Goal: Task Accomplishment & Management: Manage account settings

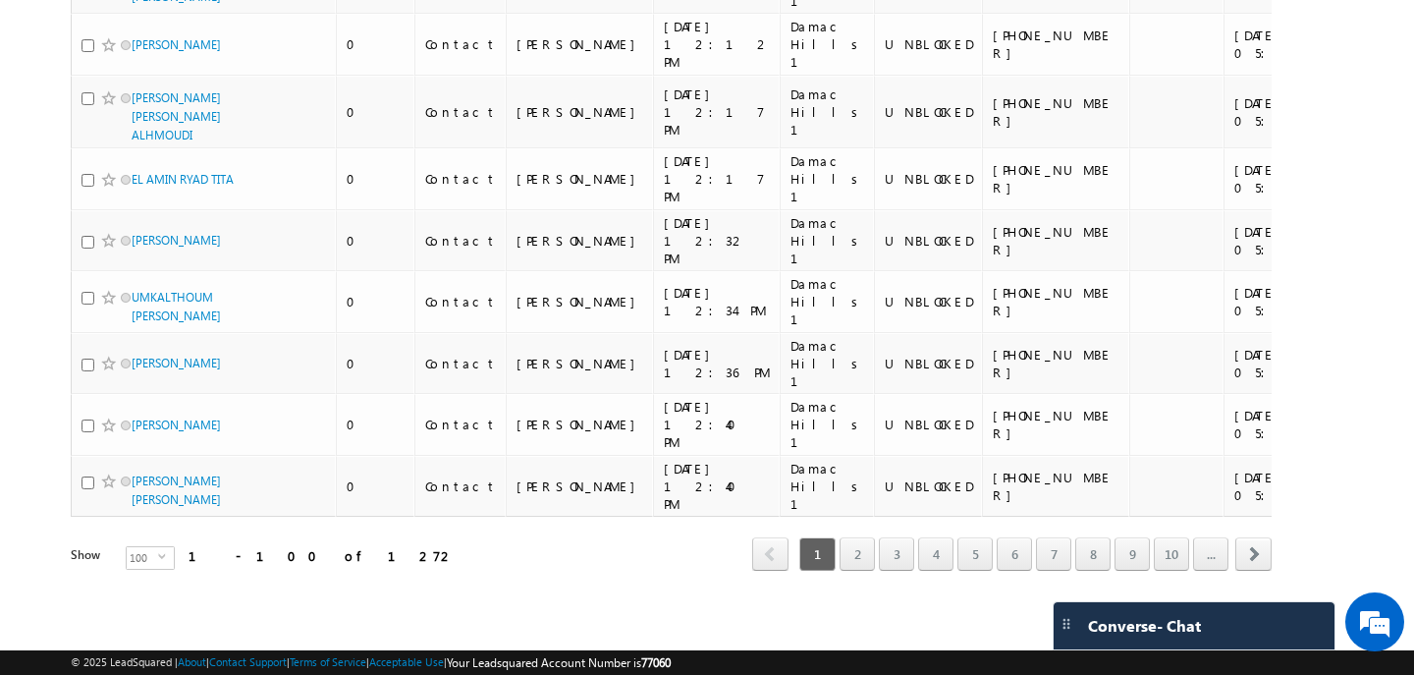
scroll to position [6196, 0]
click at [158, 563] on span "select" at bounding box center [166, 563] width 16 height 33
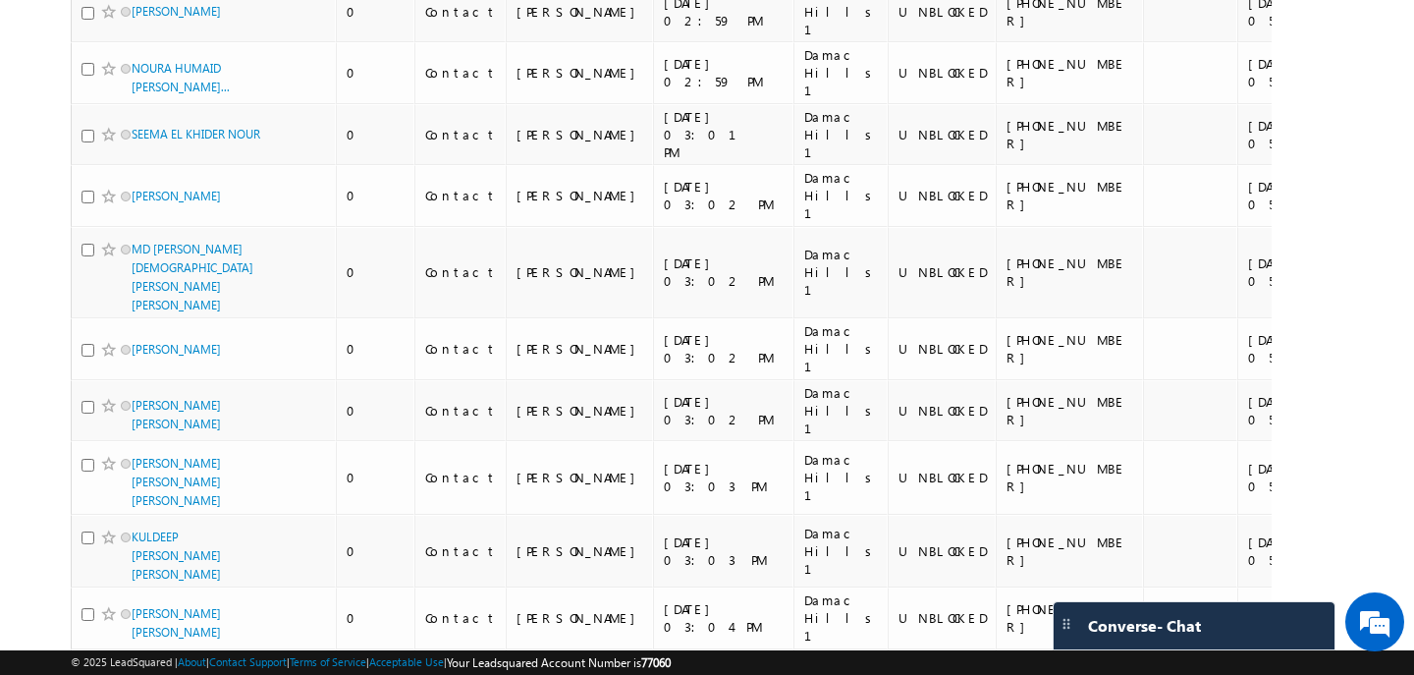
scroll to position [0, 0]
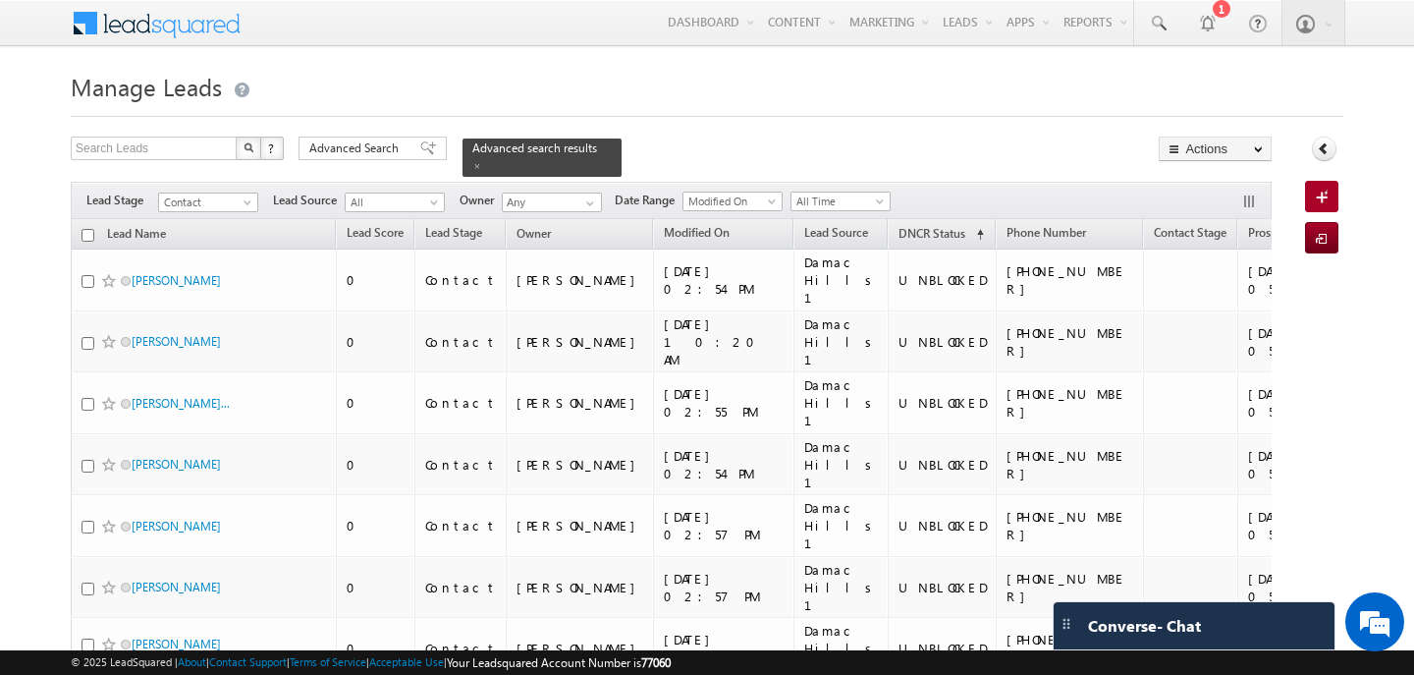
click at [89, 232] on input "checkbox" at bounding box center [88, 235] width 13 height 13
checkbox input "true"
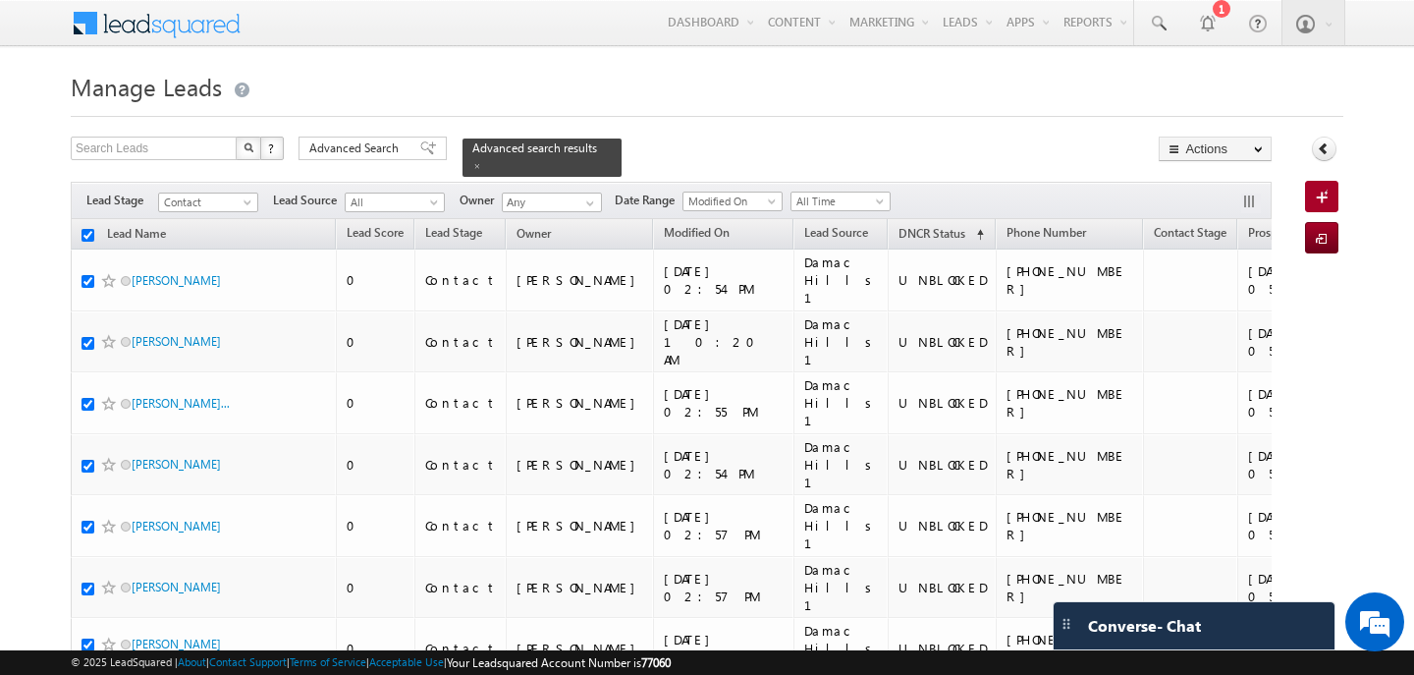
checkbox input "true"
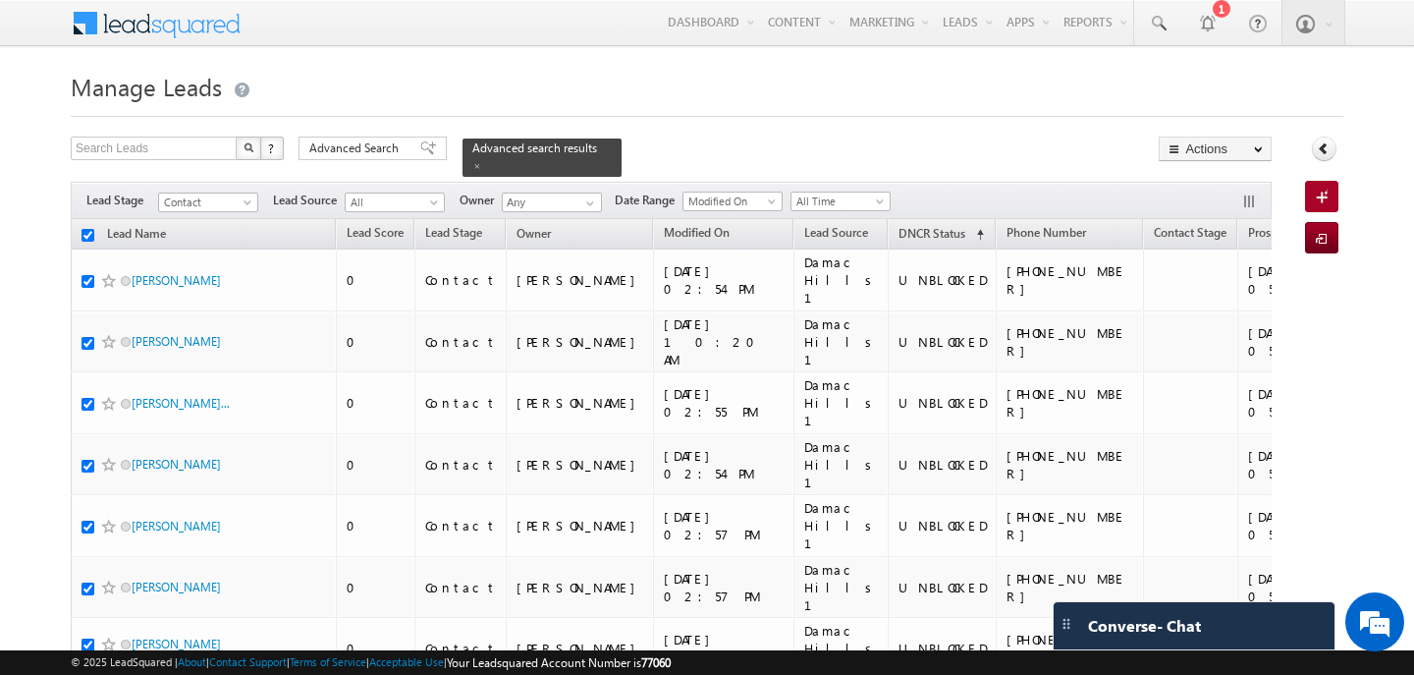
checkbox input "true"
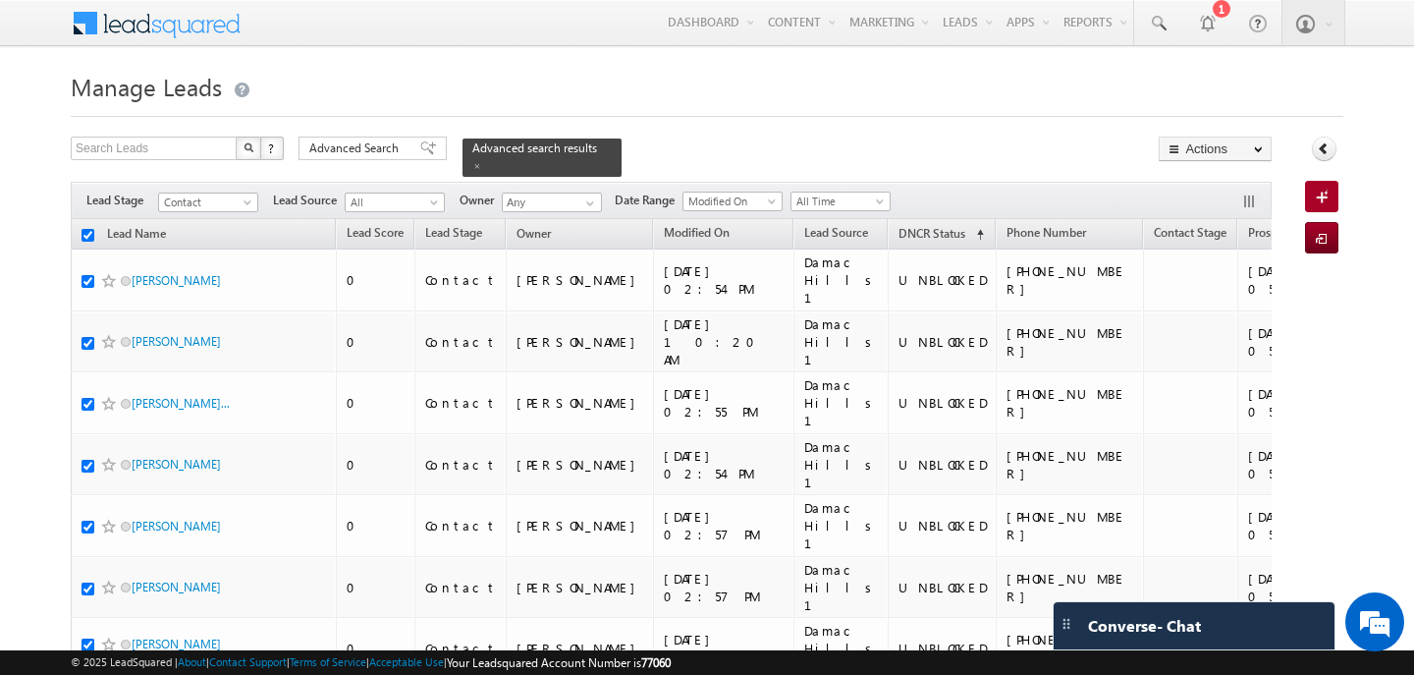
checkbox input "true"
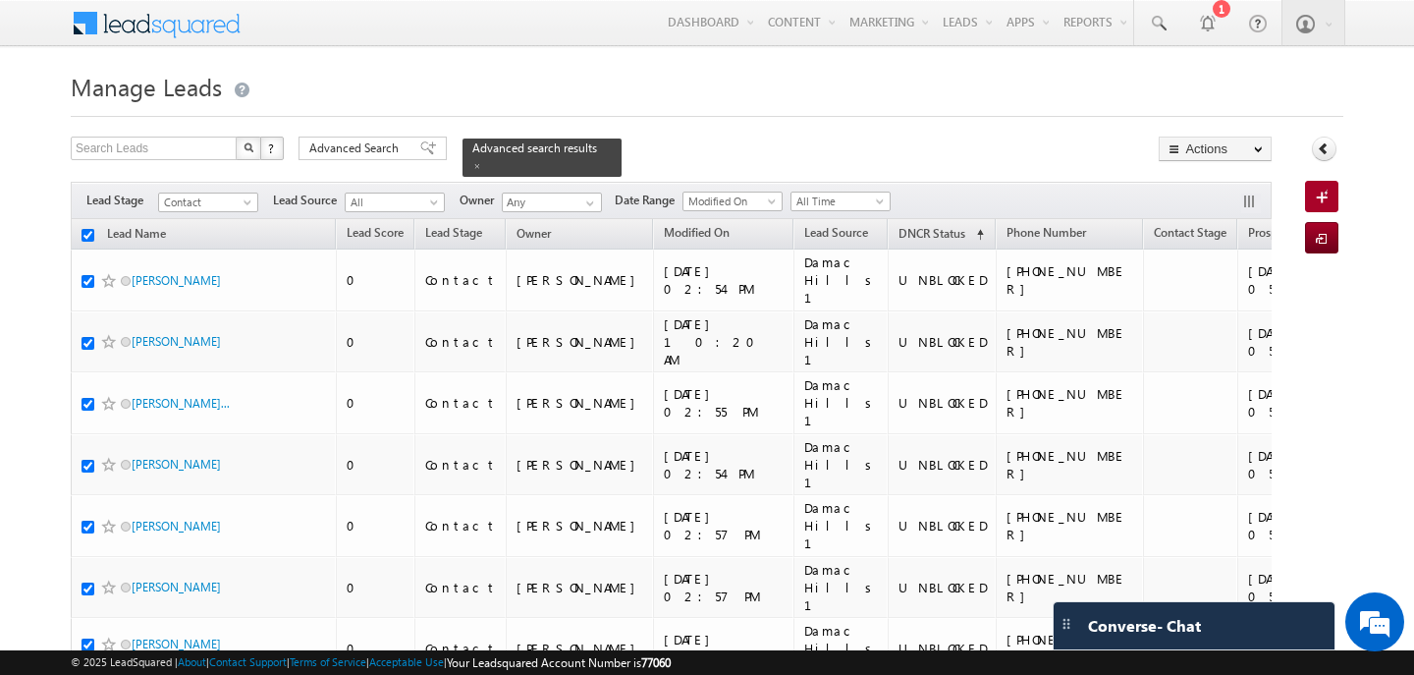
checkbox input "true"
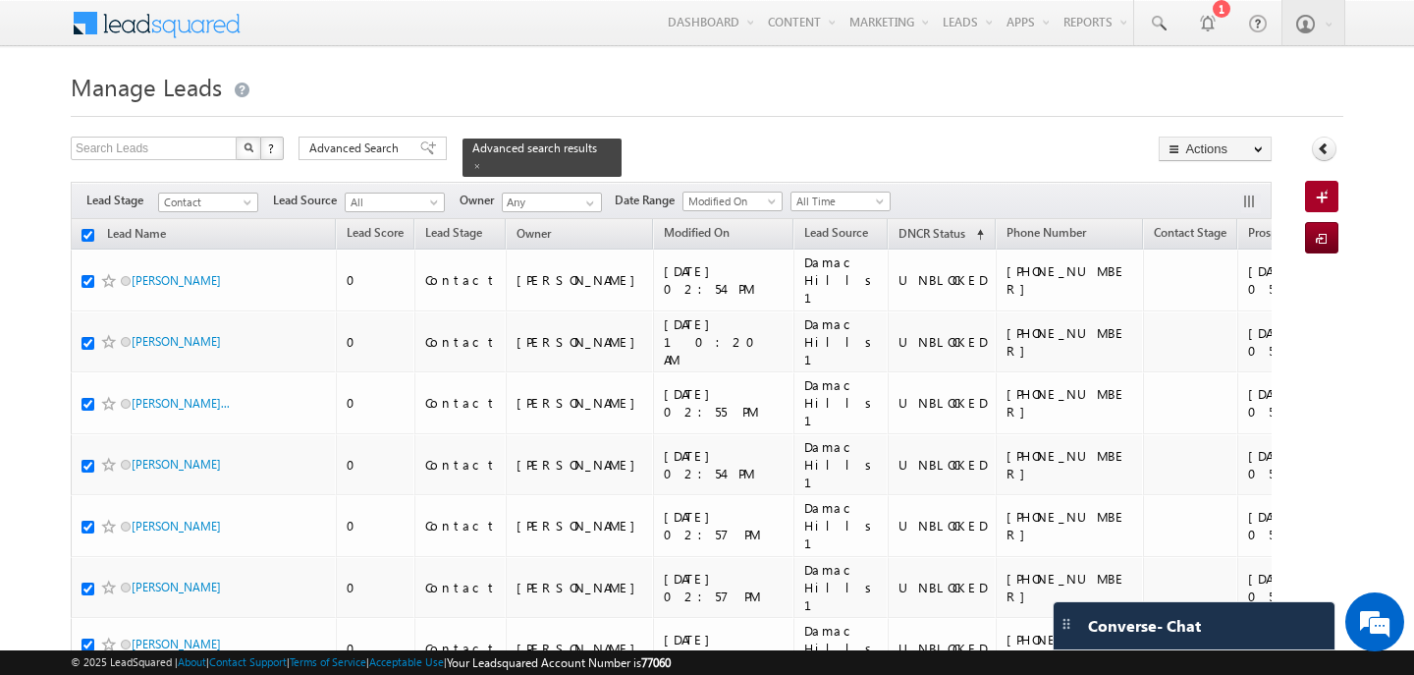
checkbox input "true"
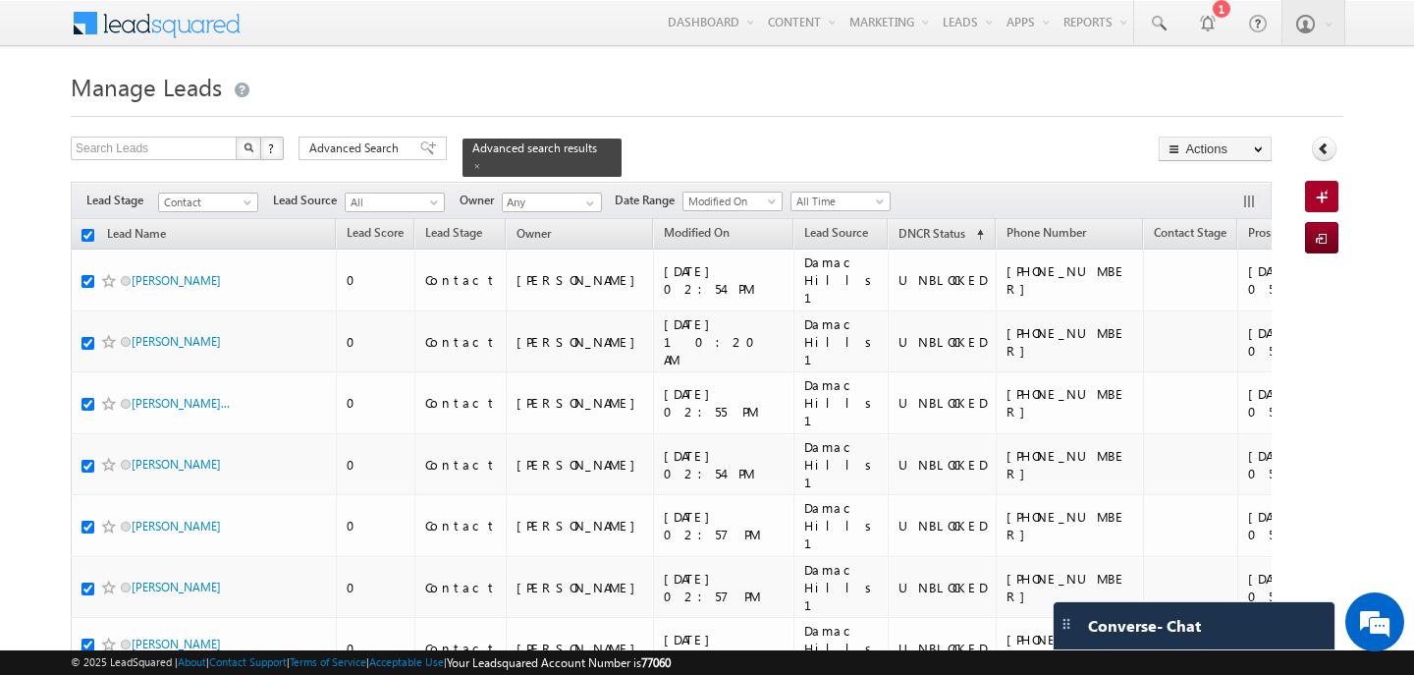
checkbox input "true"
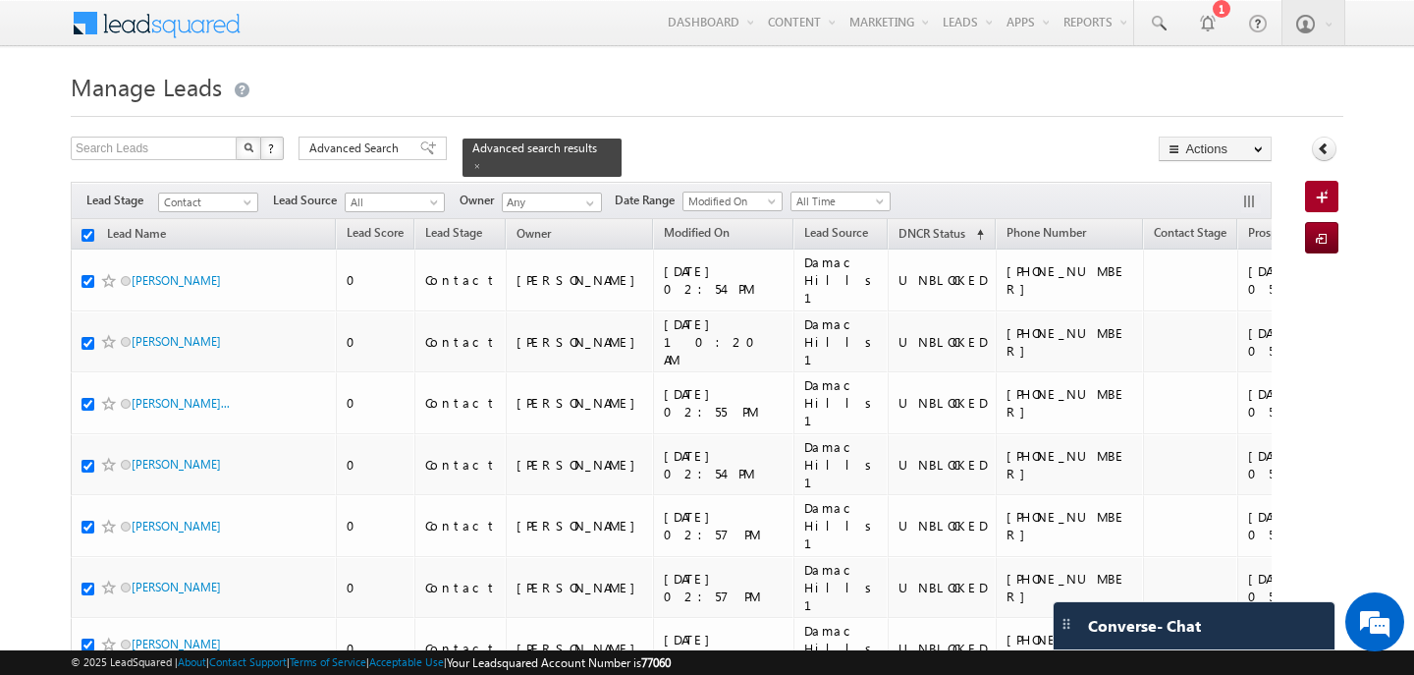
checkbox input "true"
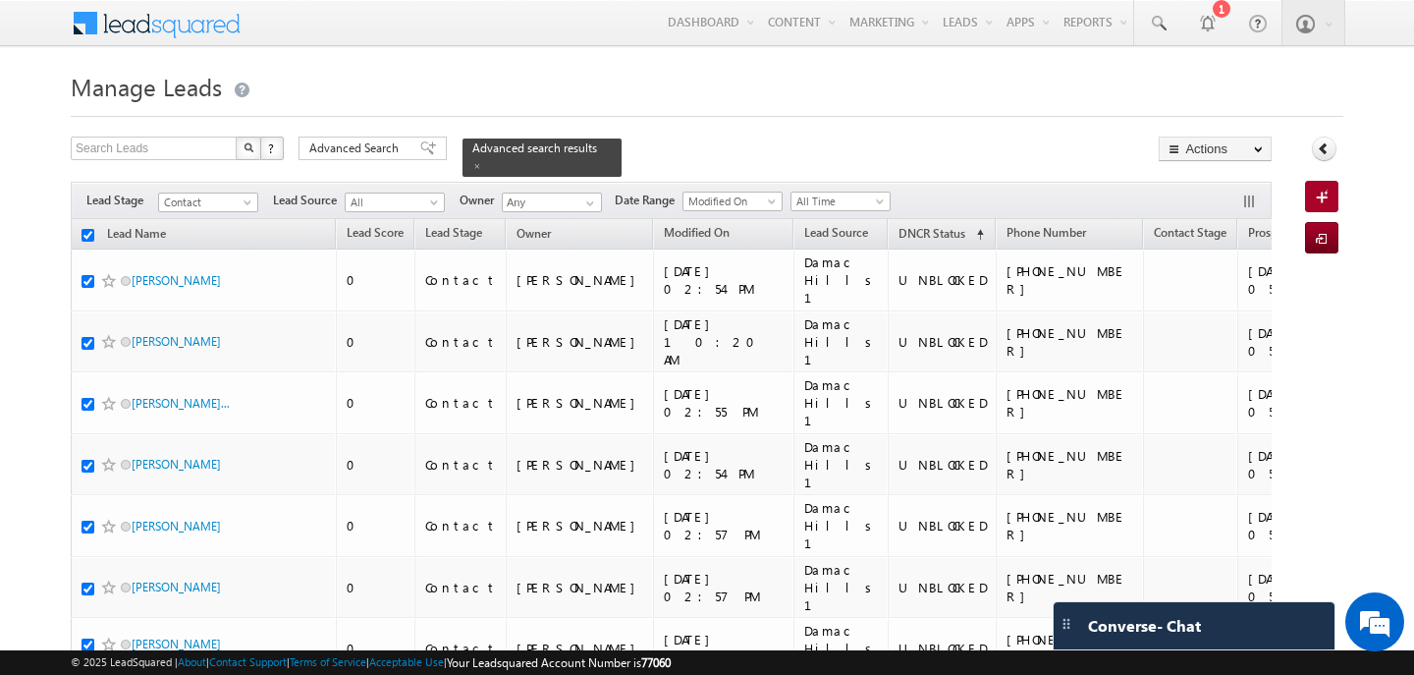
checkbox input "true"
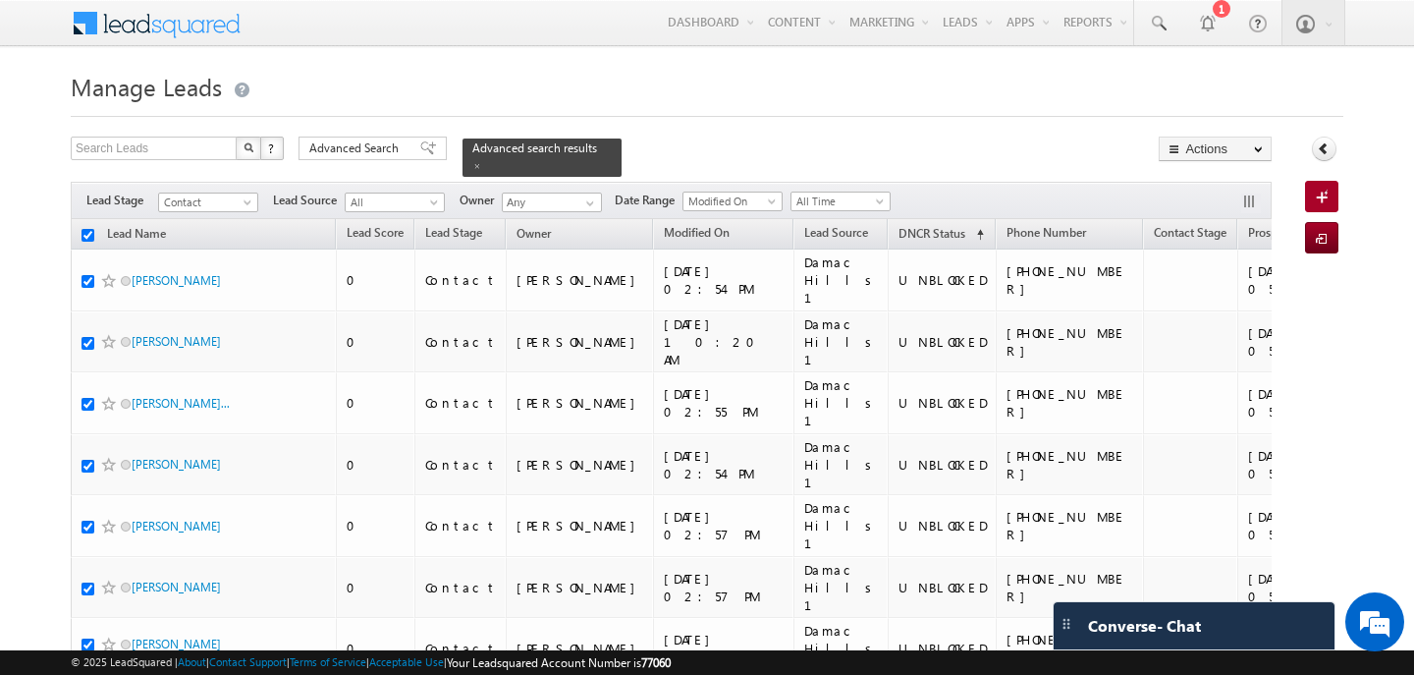
checkbox input "true"
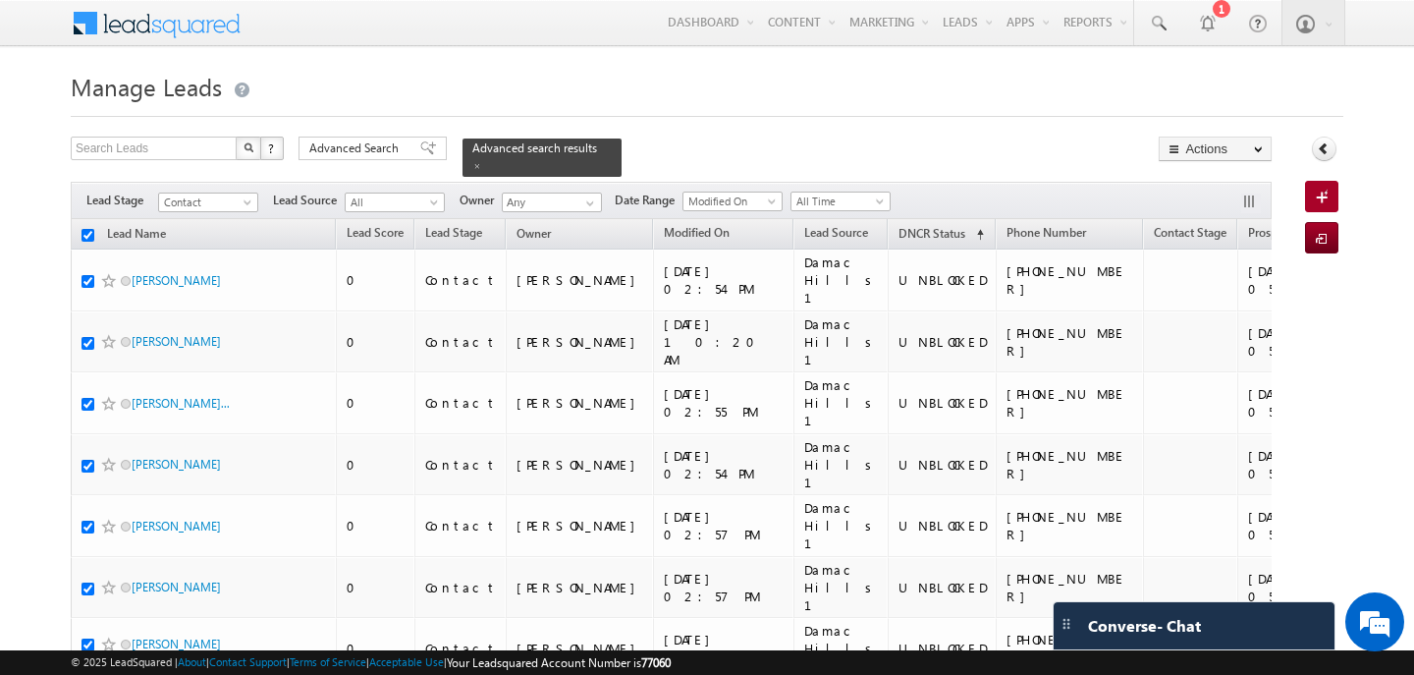
checkbox input "true"
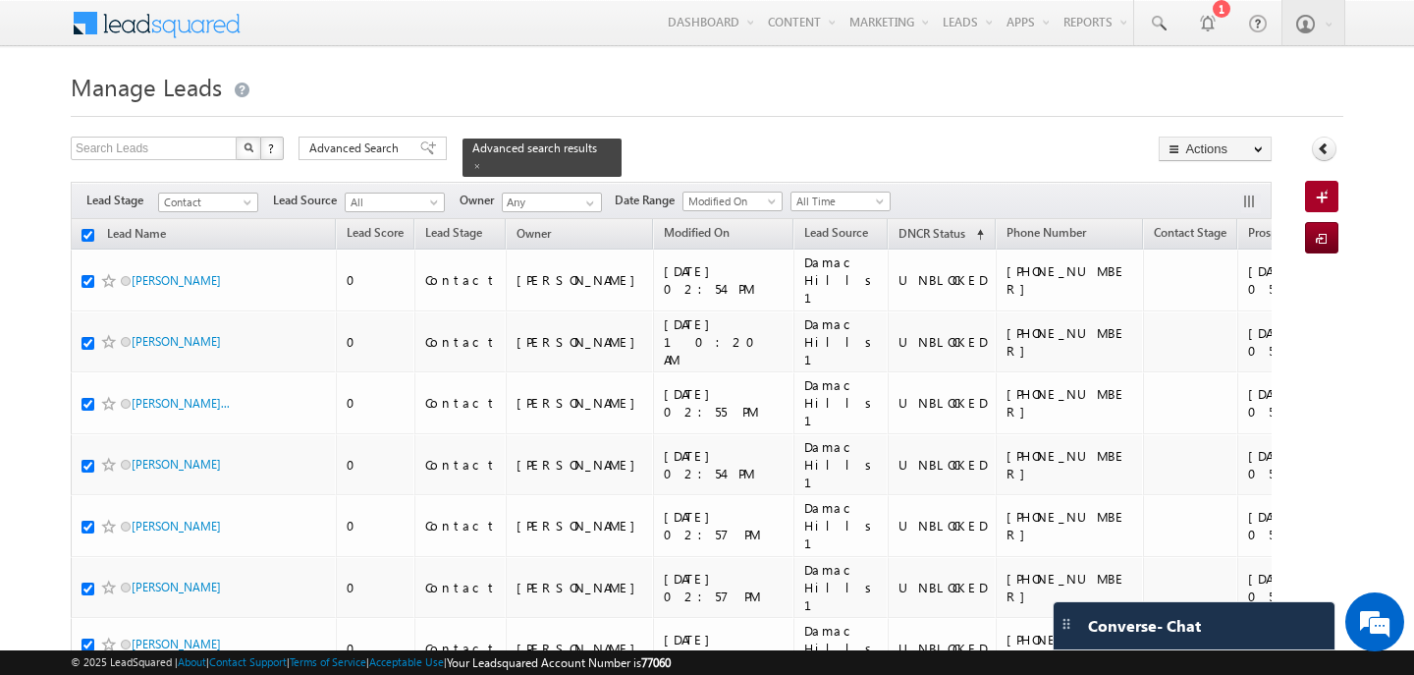
checkbox input "true"
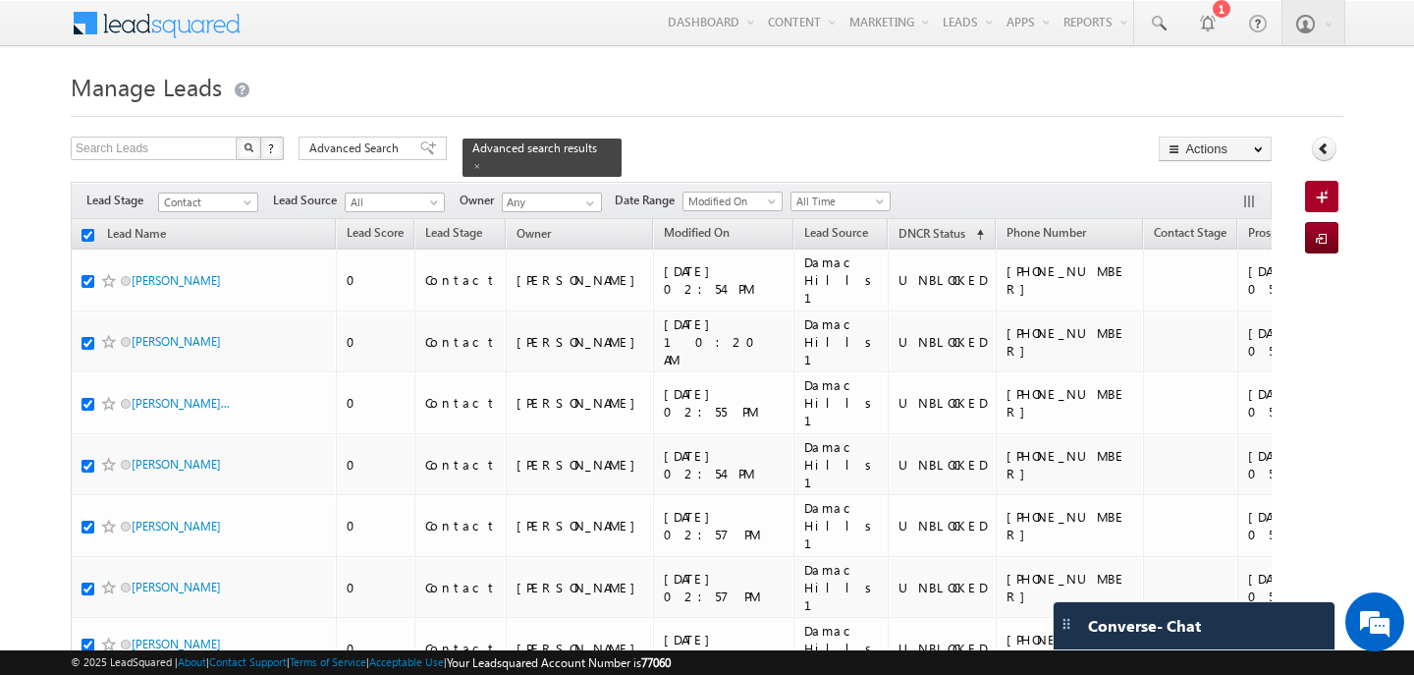
checkbox input "true"
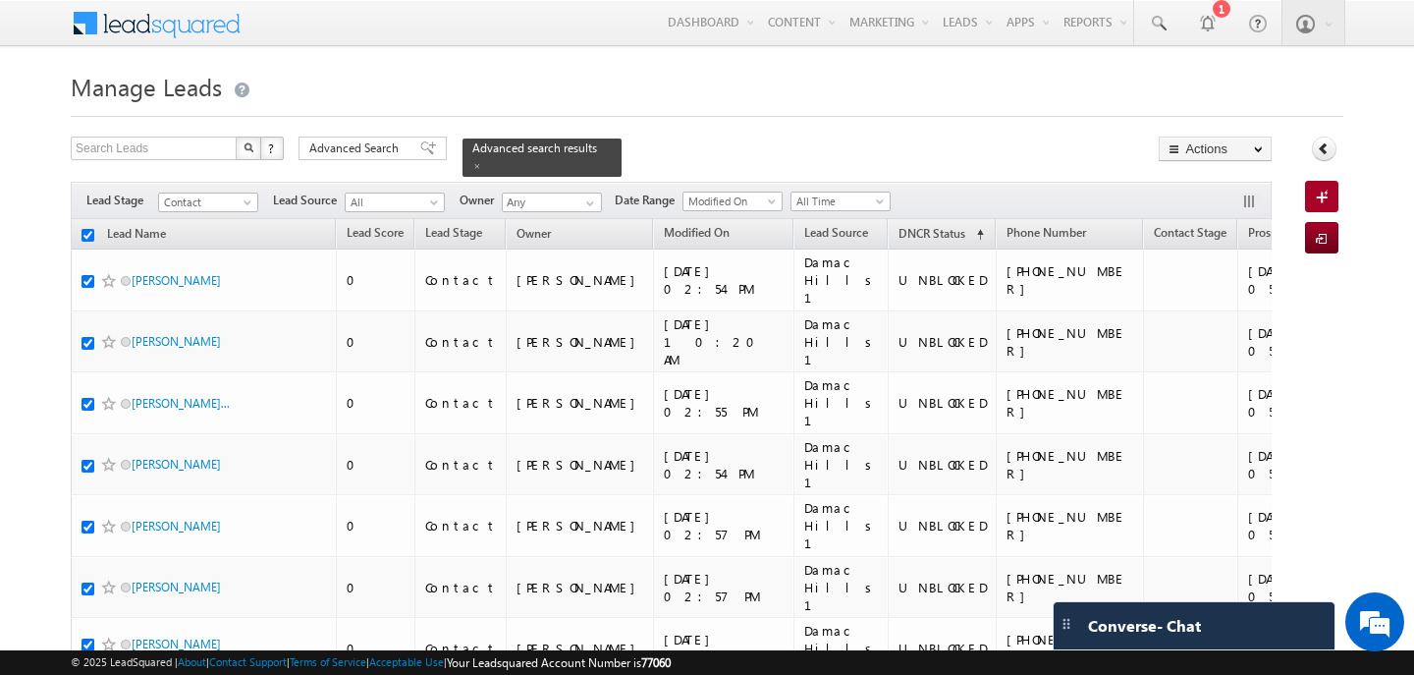
checkbox input "true"
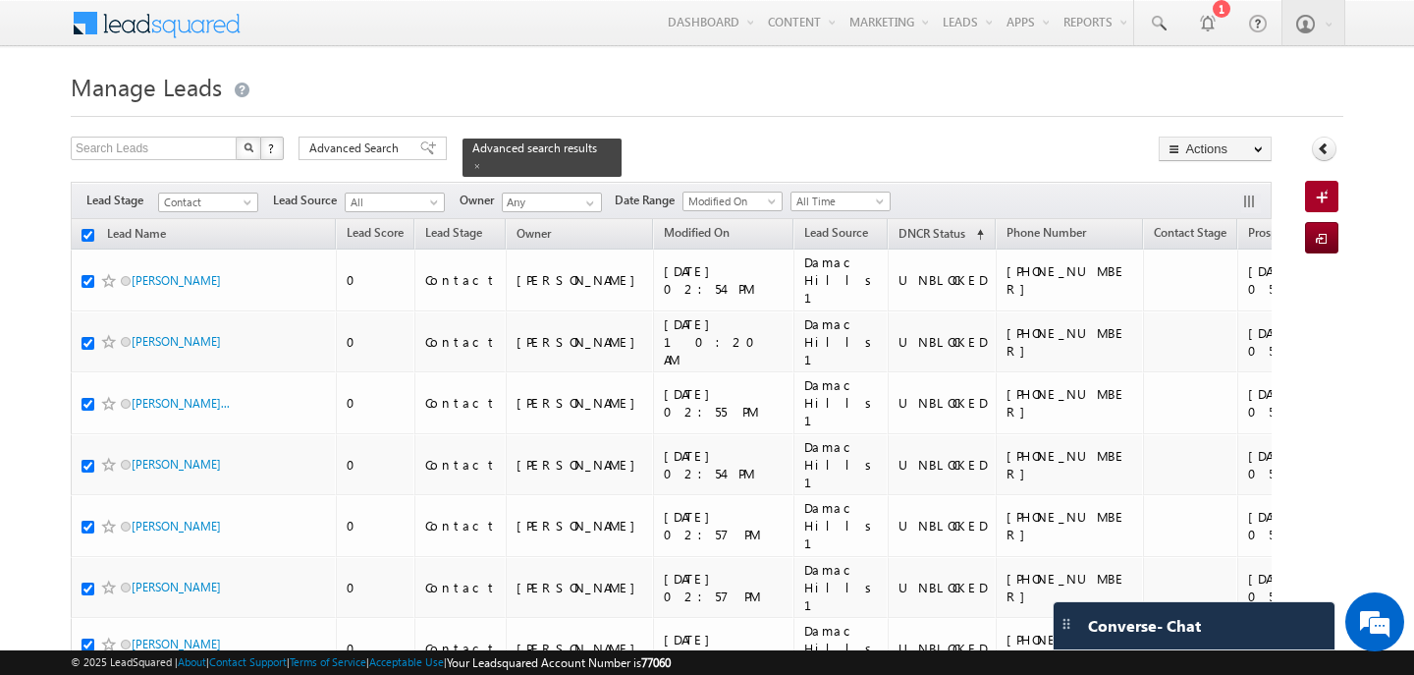
checkbox input "true"
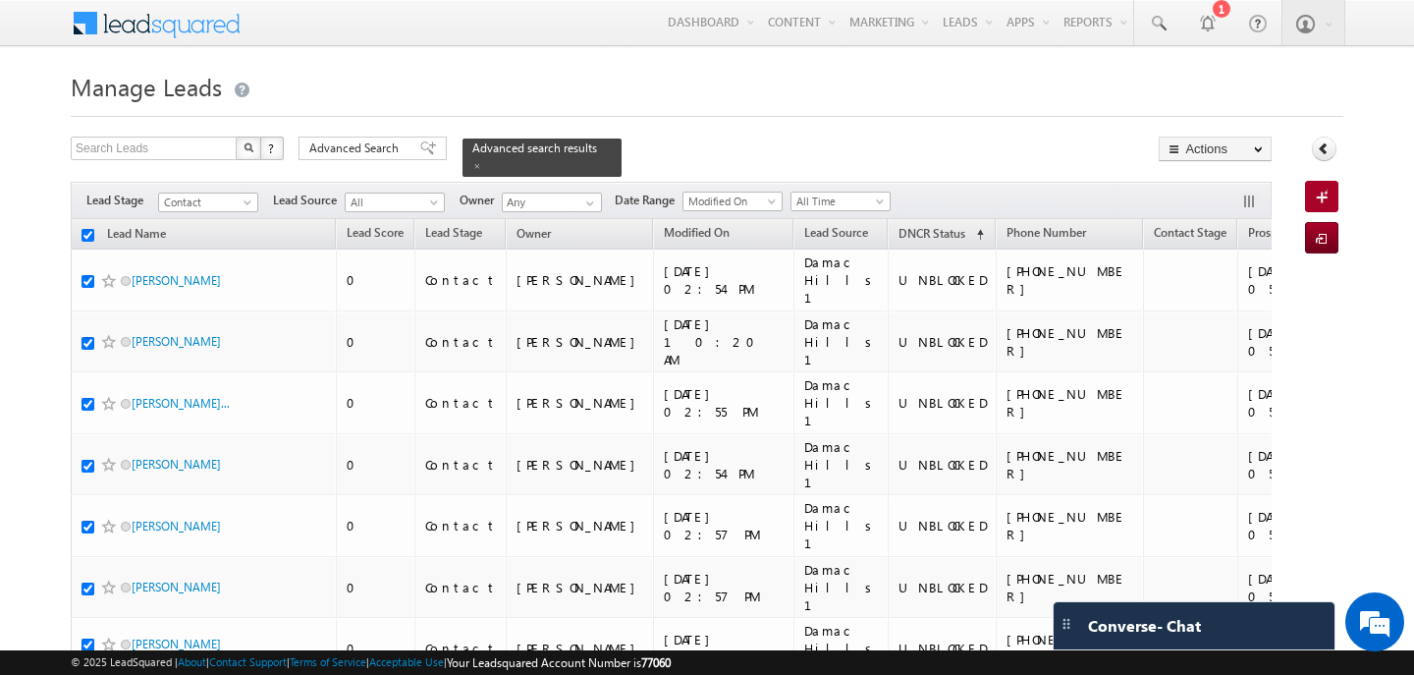
checkbox input "true"
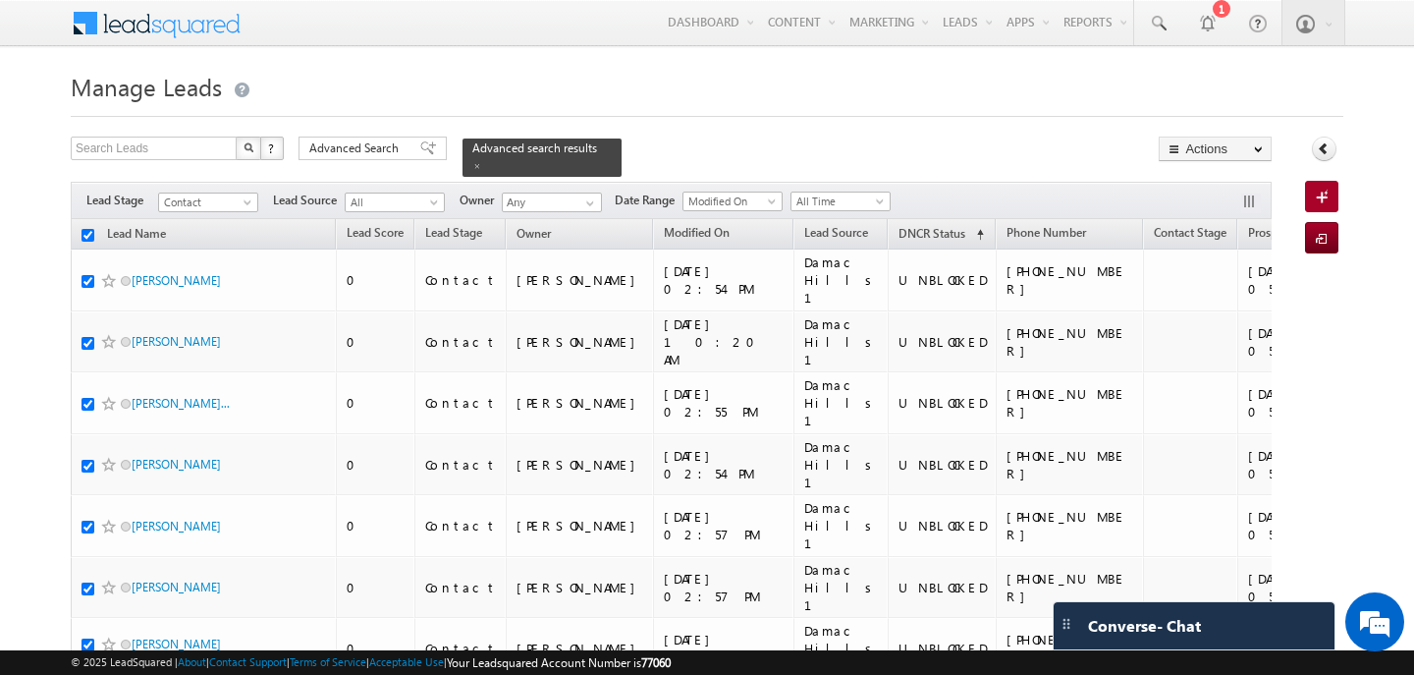
checkbox input "true"
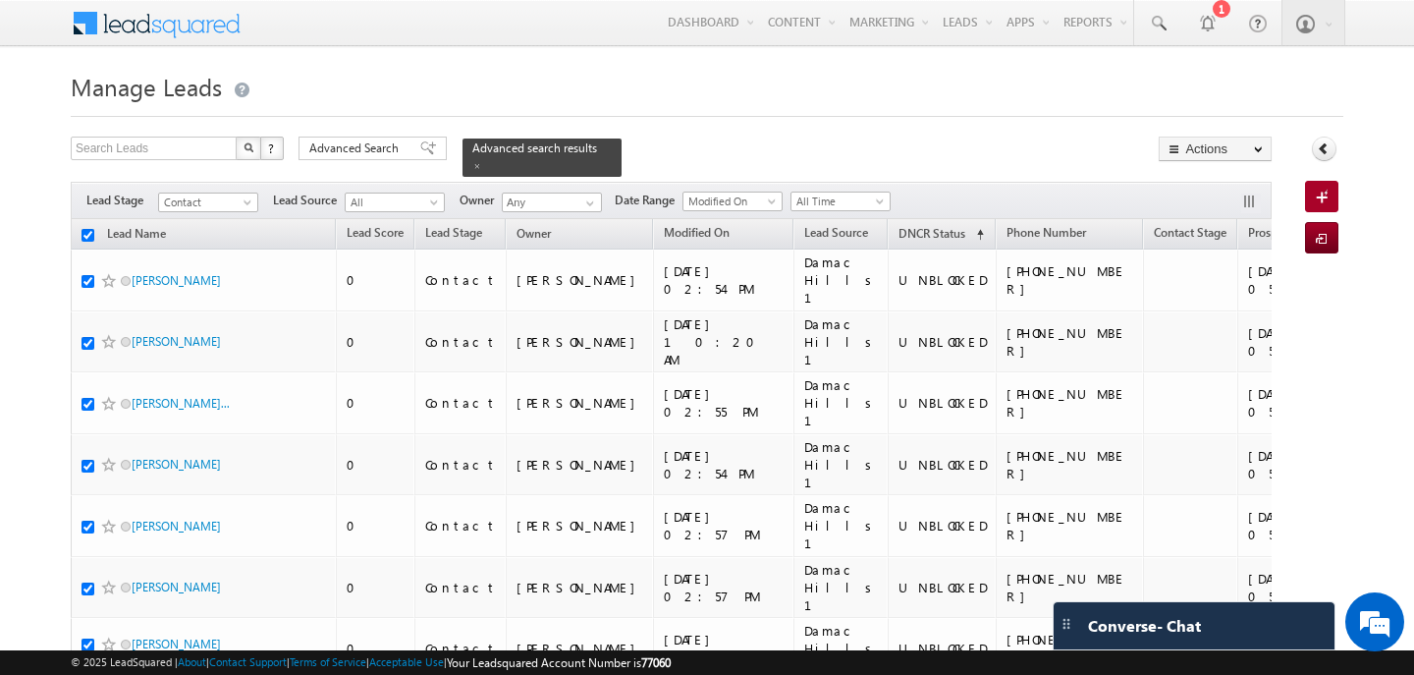
checkbox input "true"
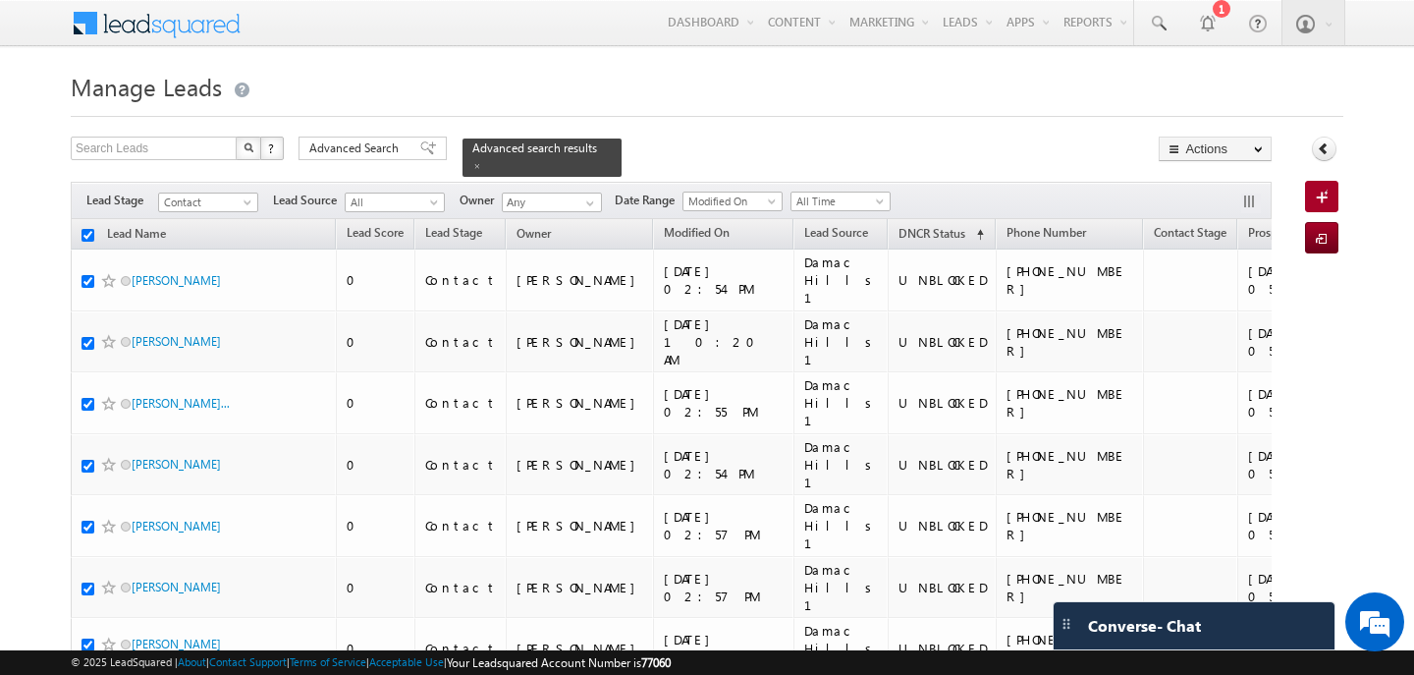
checkbox input "true"
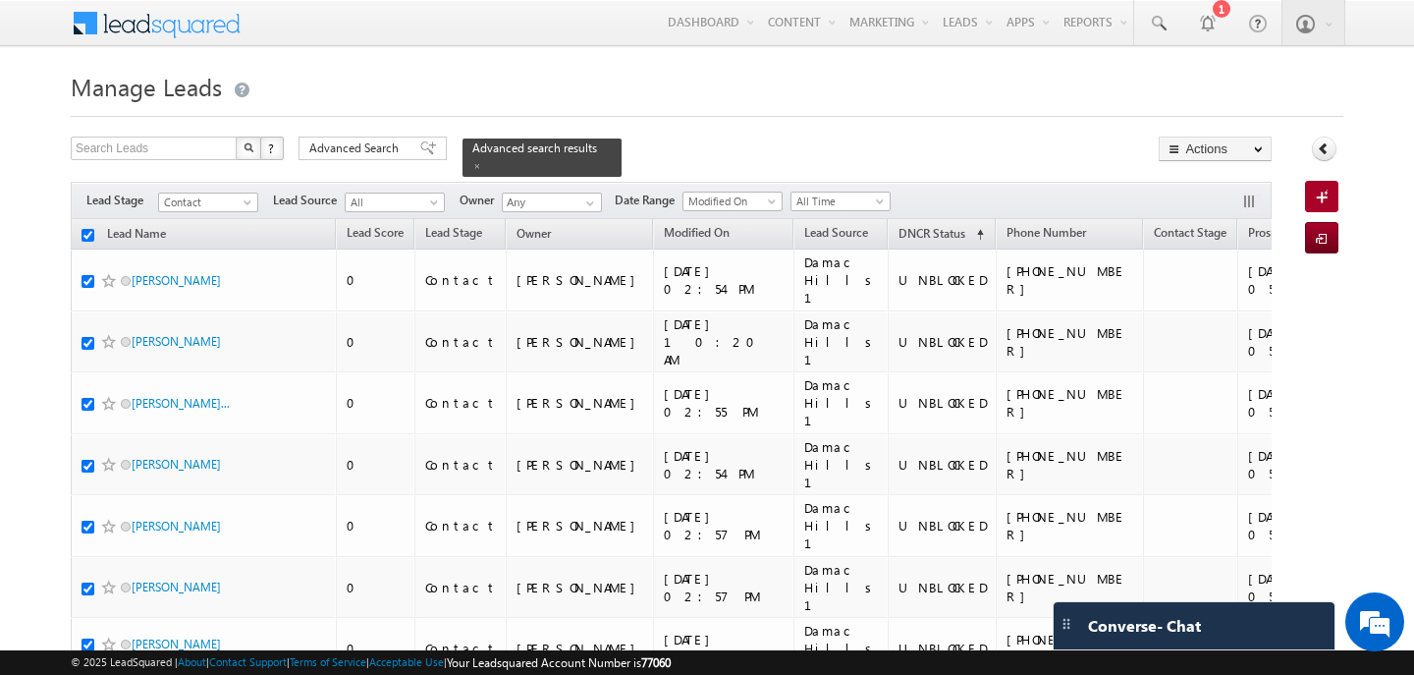
checkbox input "true"
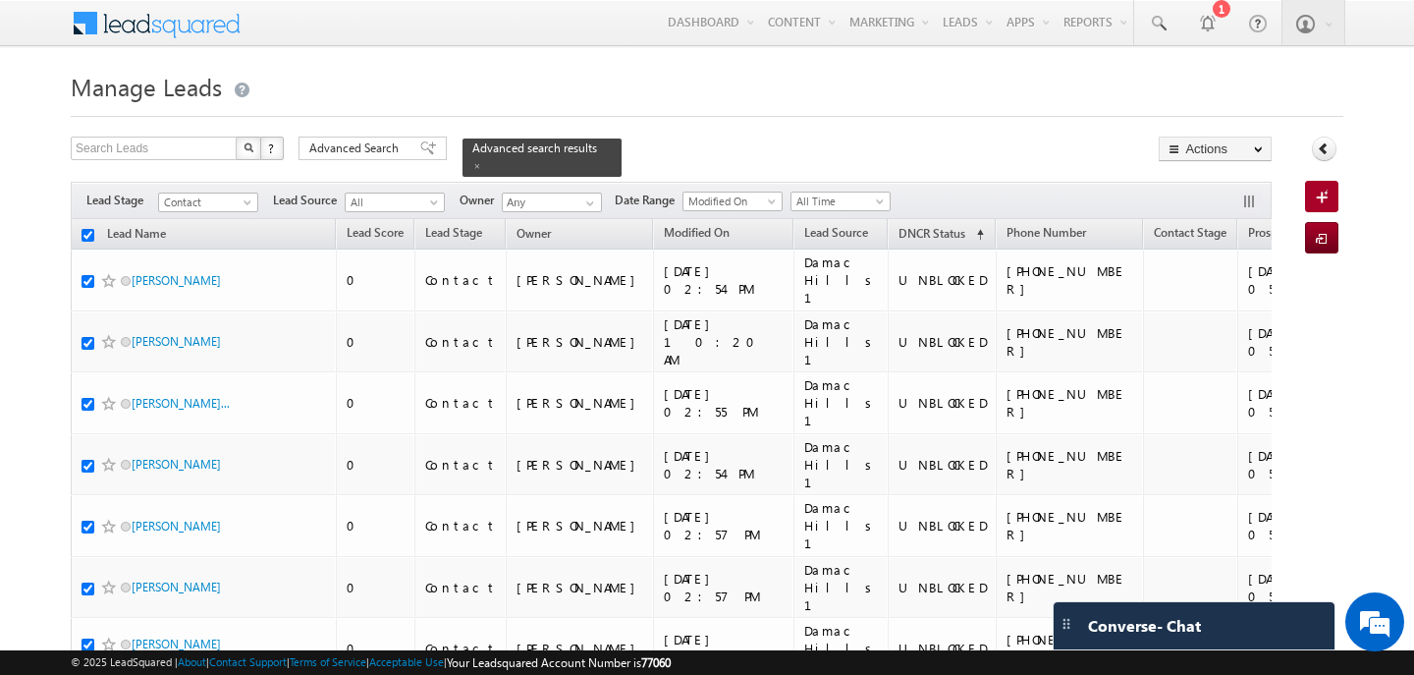
checkbox input "true"
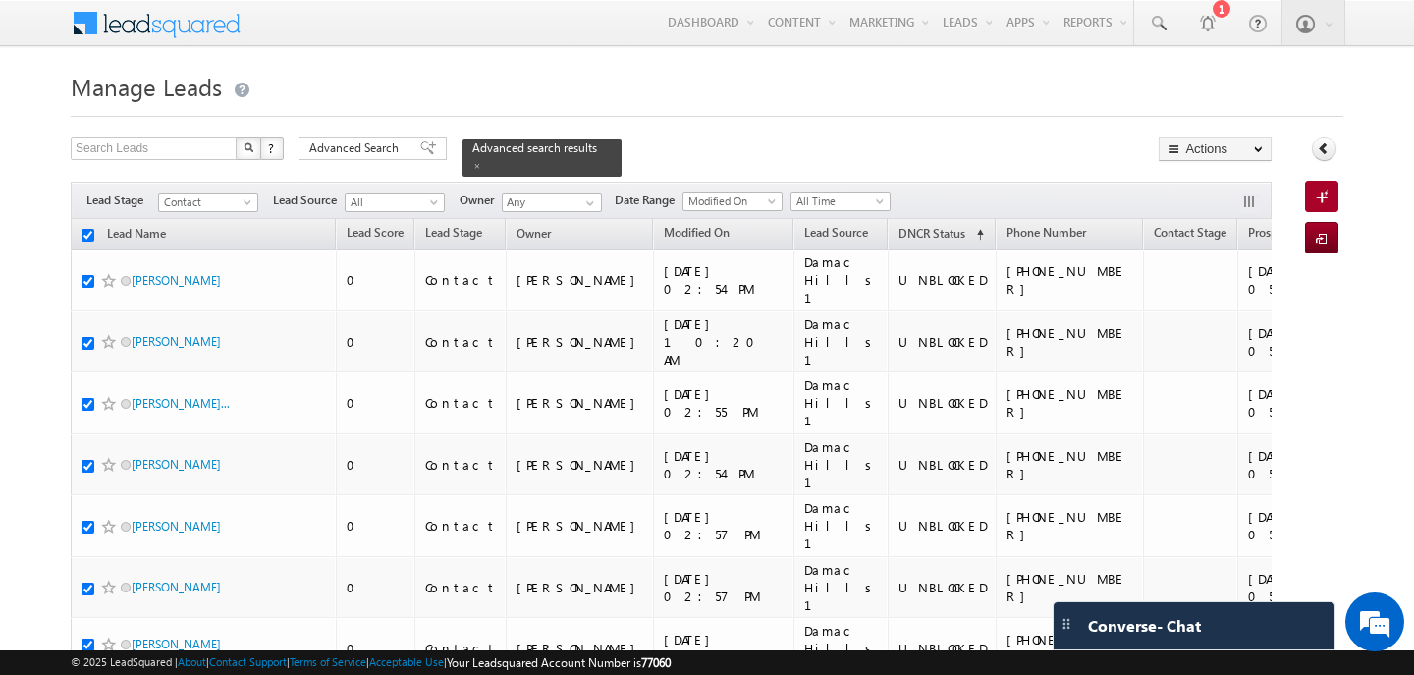
checkbox input "true"
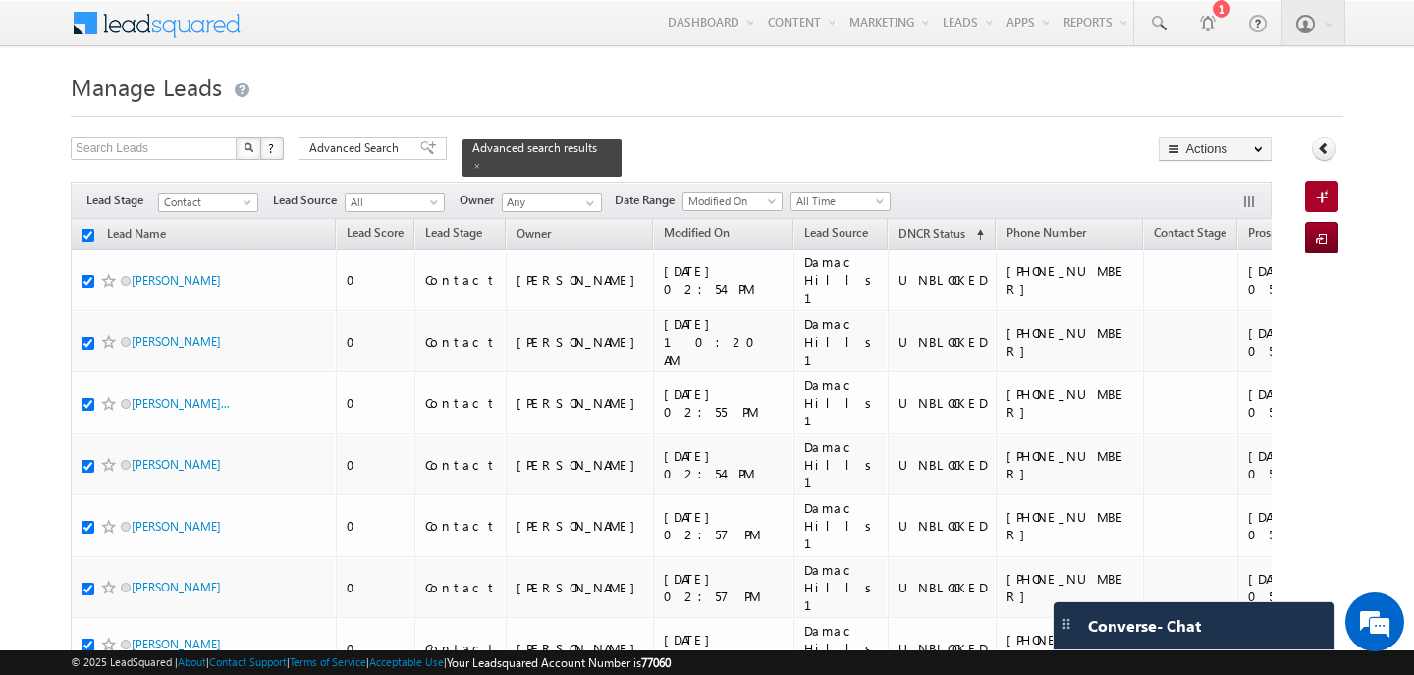
checkbox input "true"
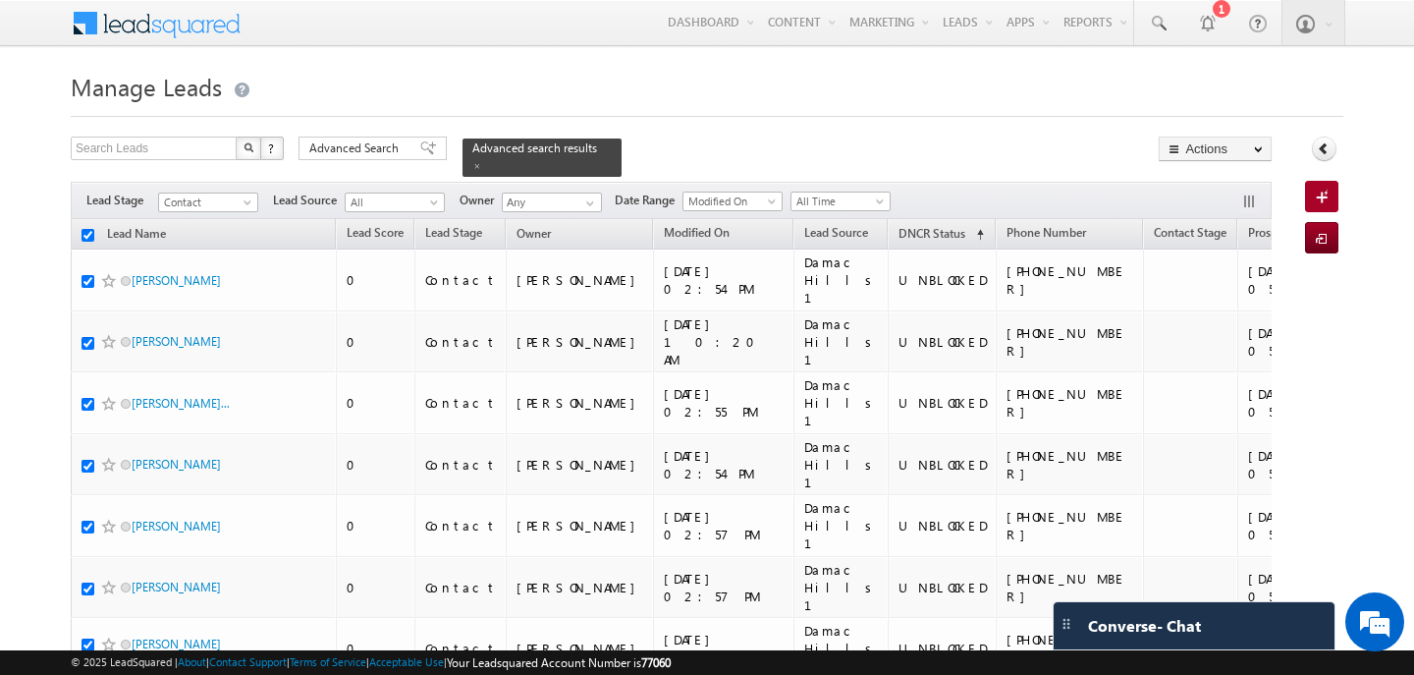
checkbox input "true"
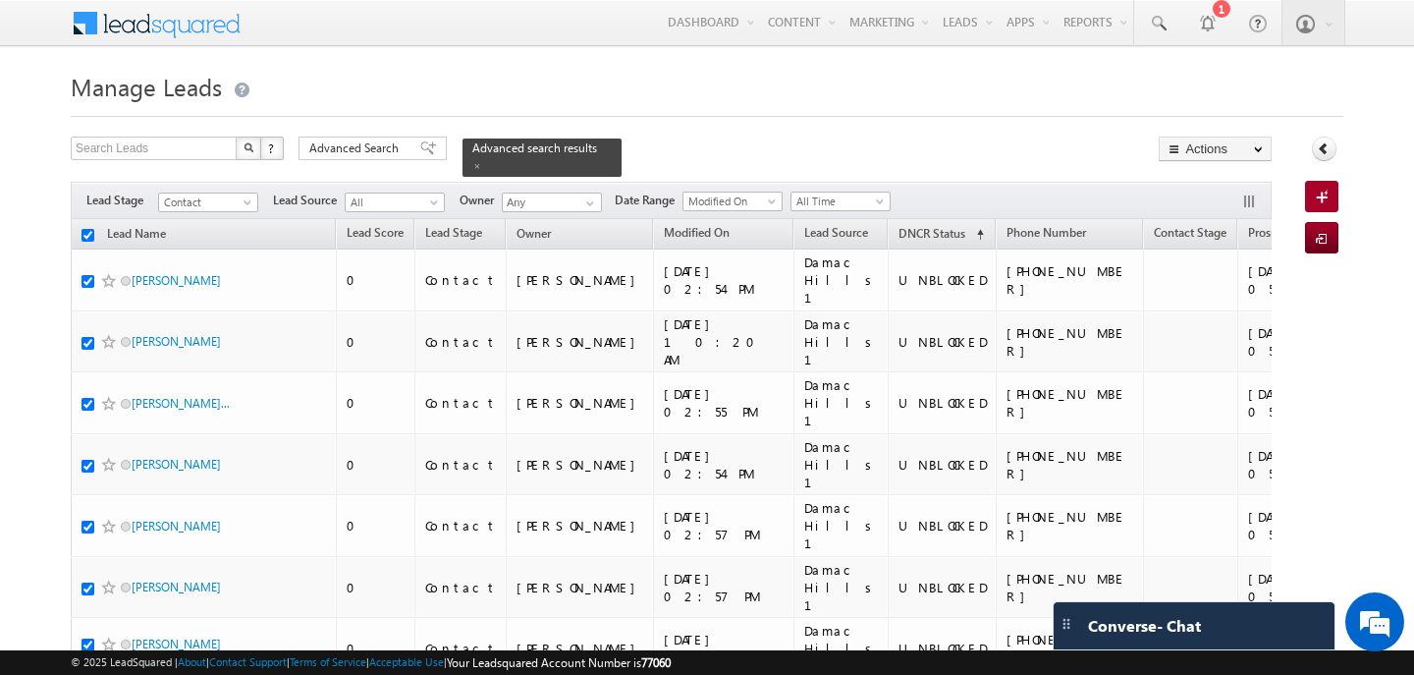
checkbox input "true"
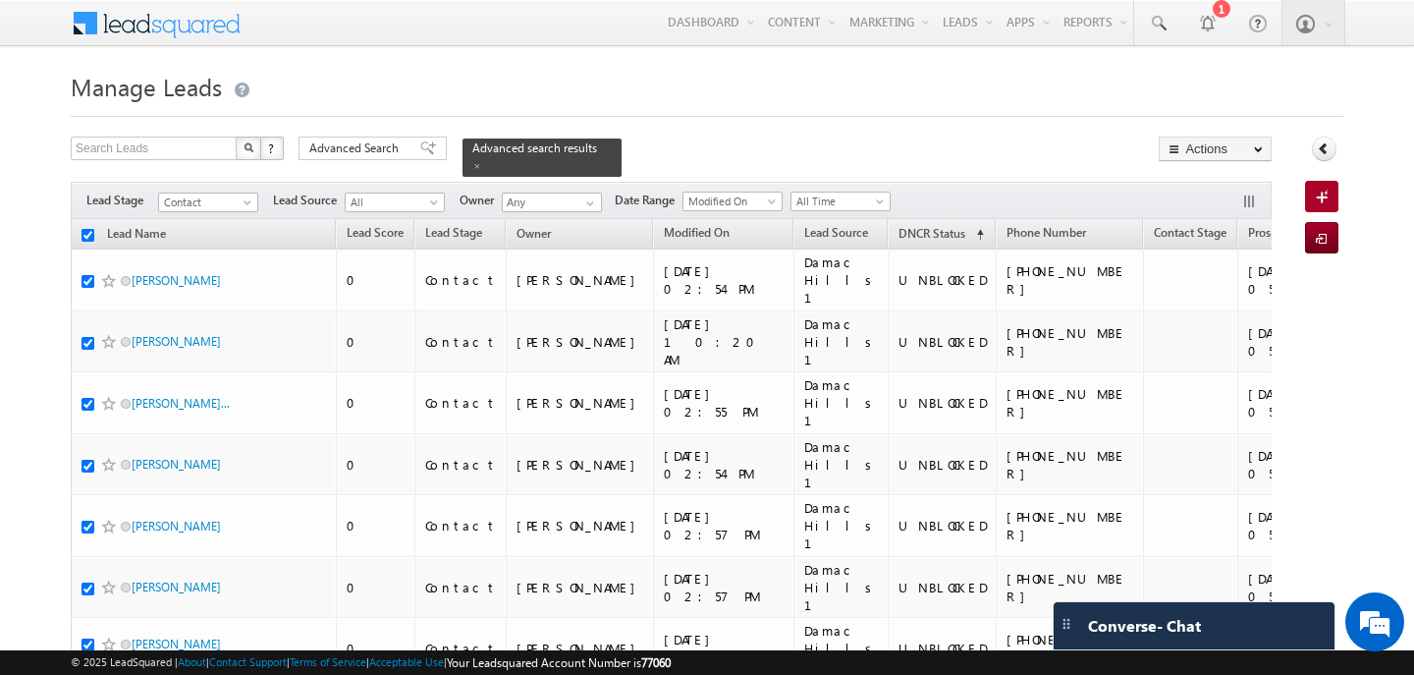
checkbox input "true"
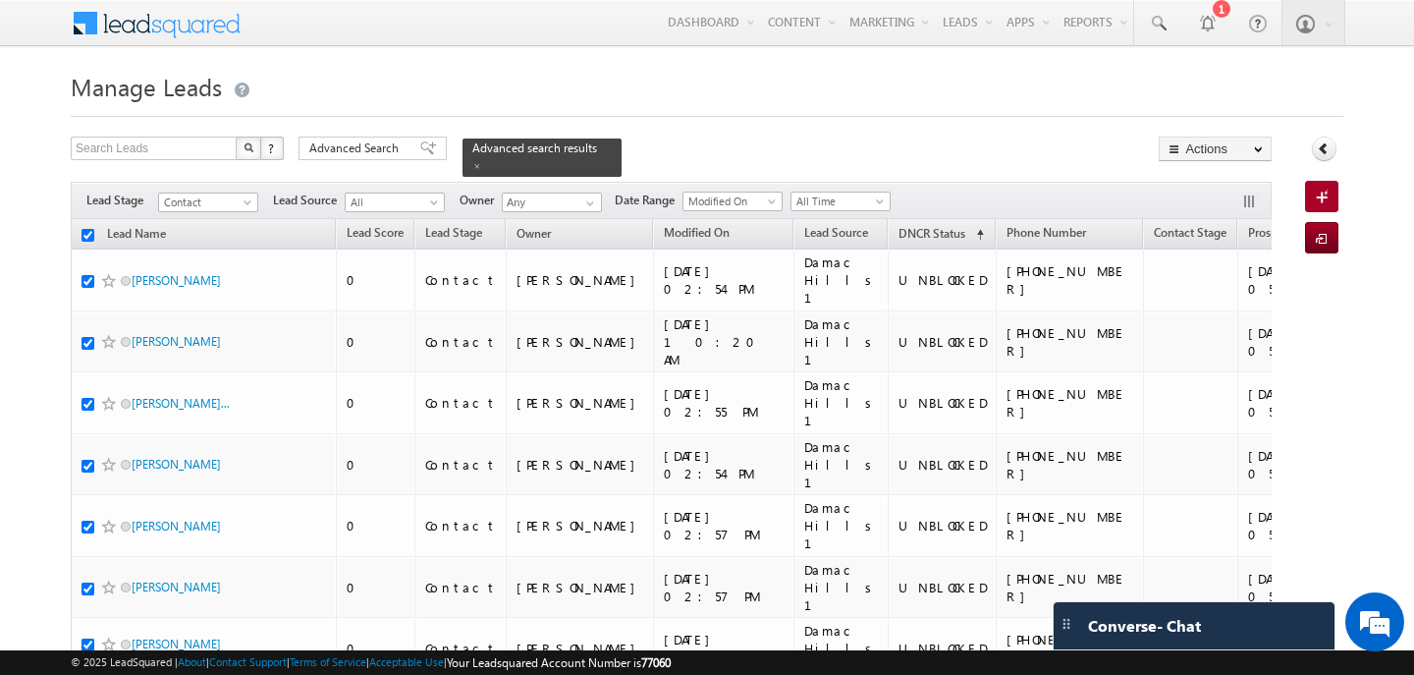
checkbox input "true"
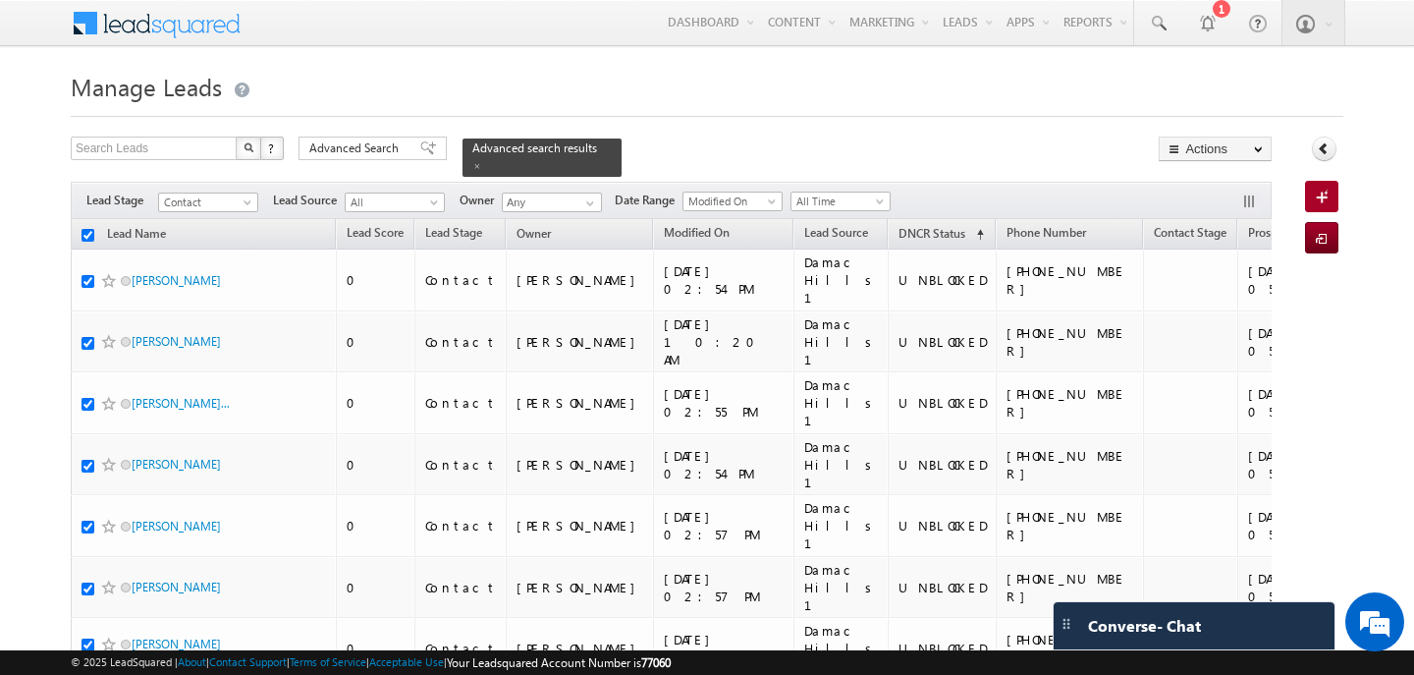
checkbox input "true"
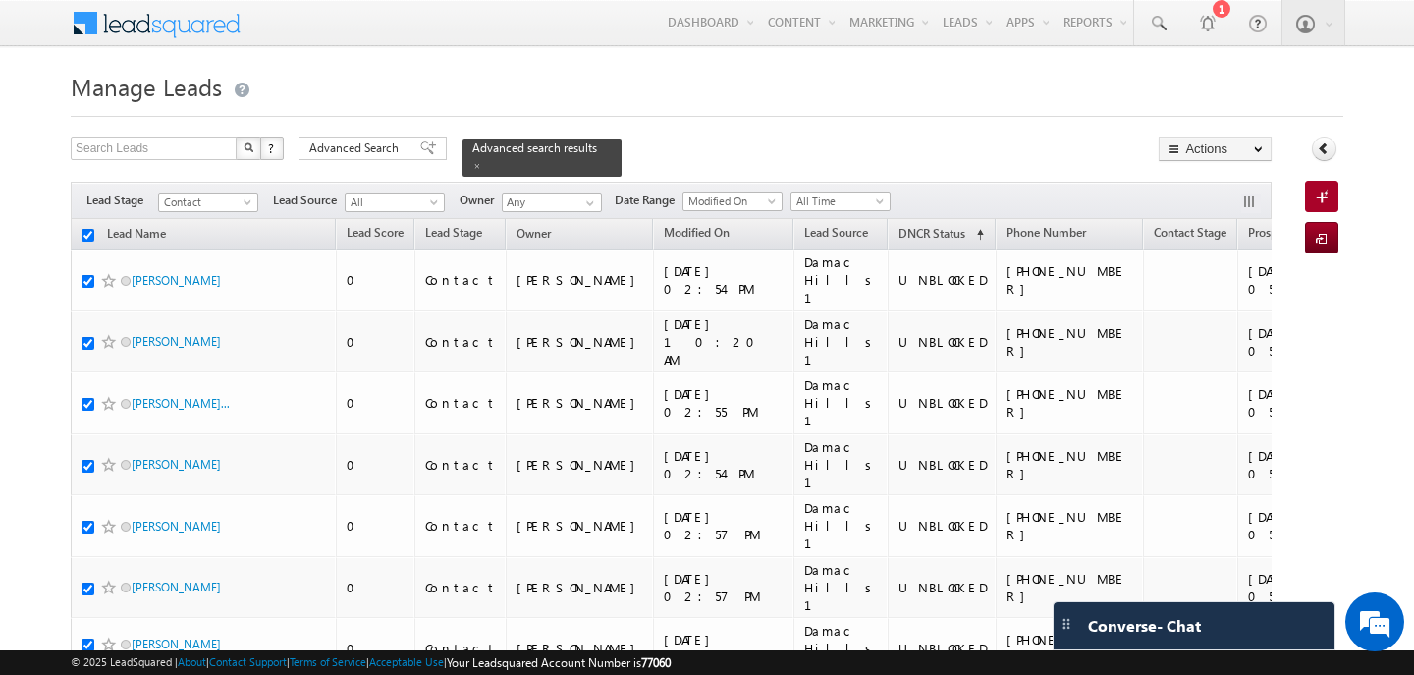
checkbox input "true"
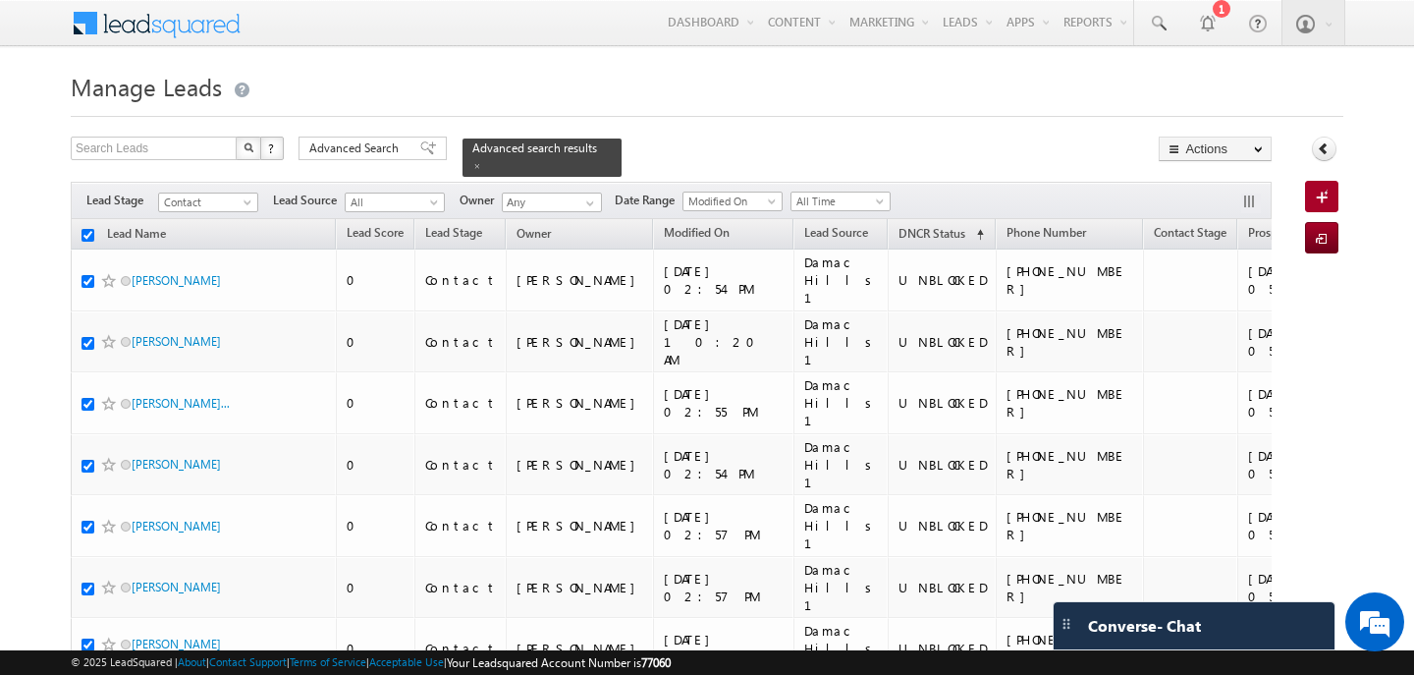
checkbox input "true"
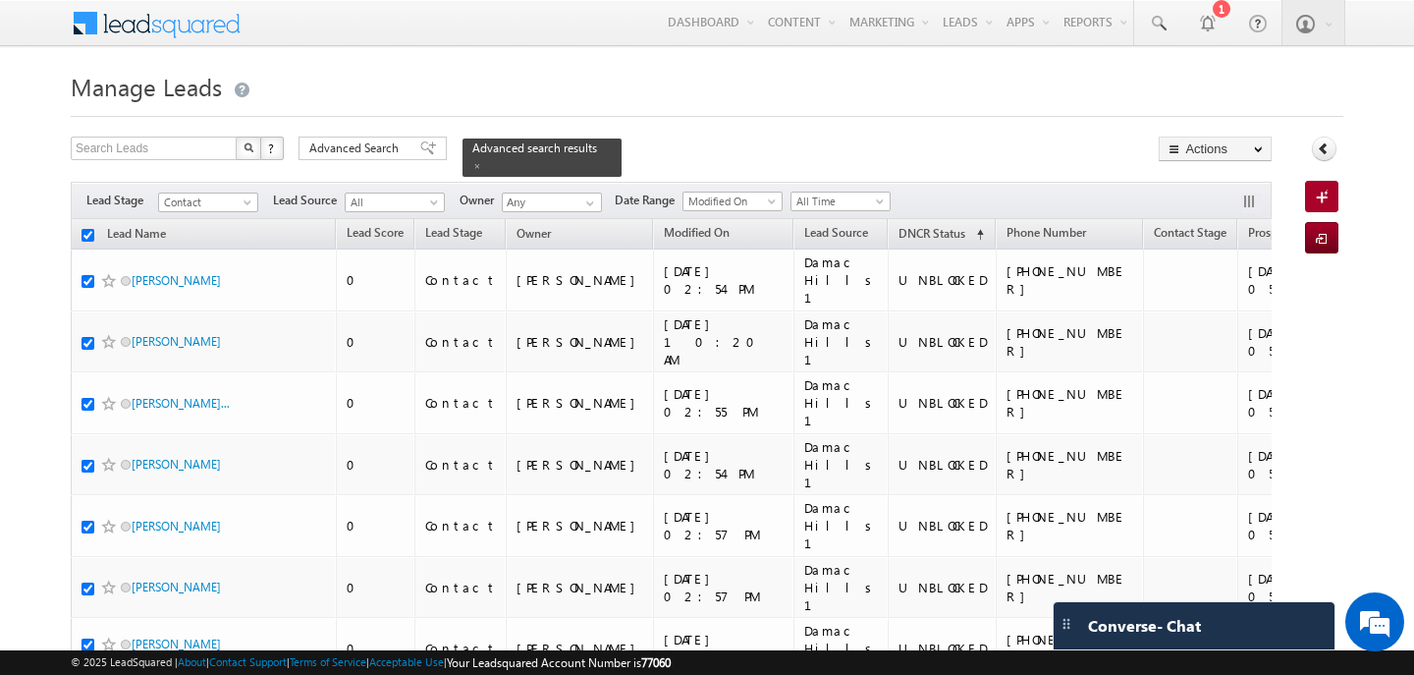
checkbox input "true"
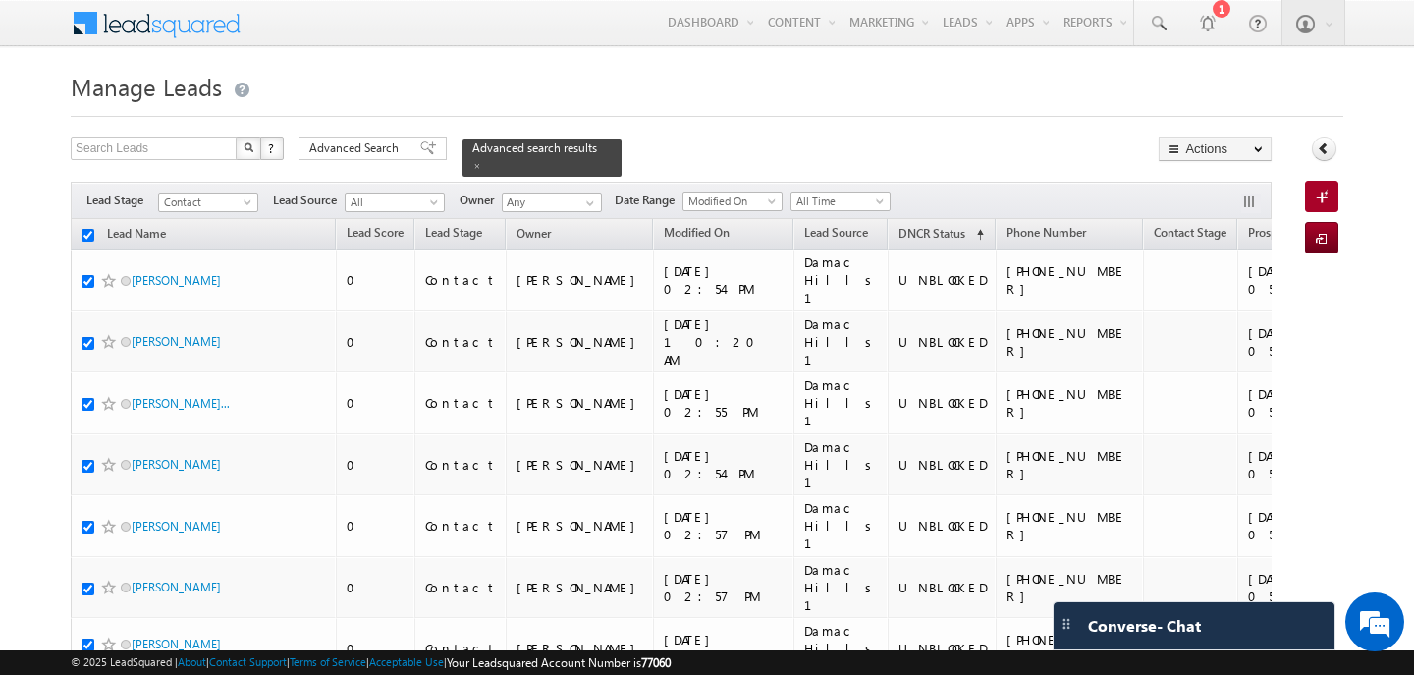
checkbox input "true"
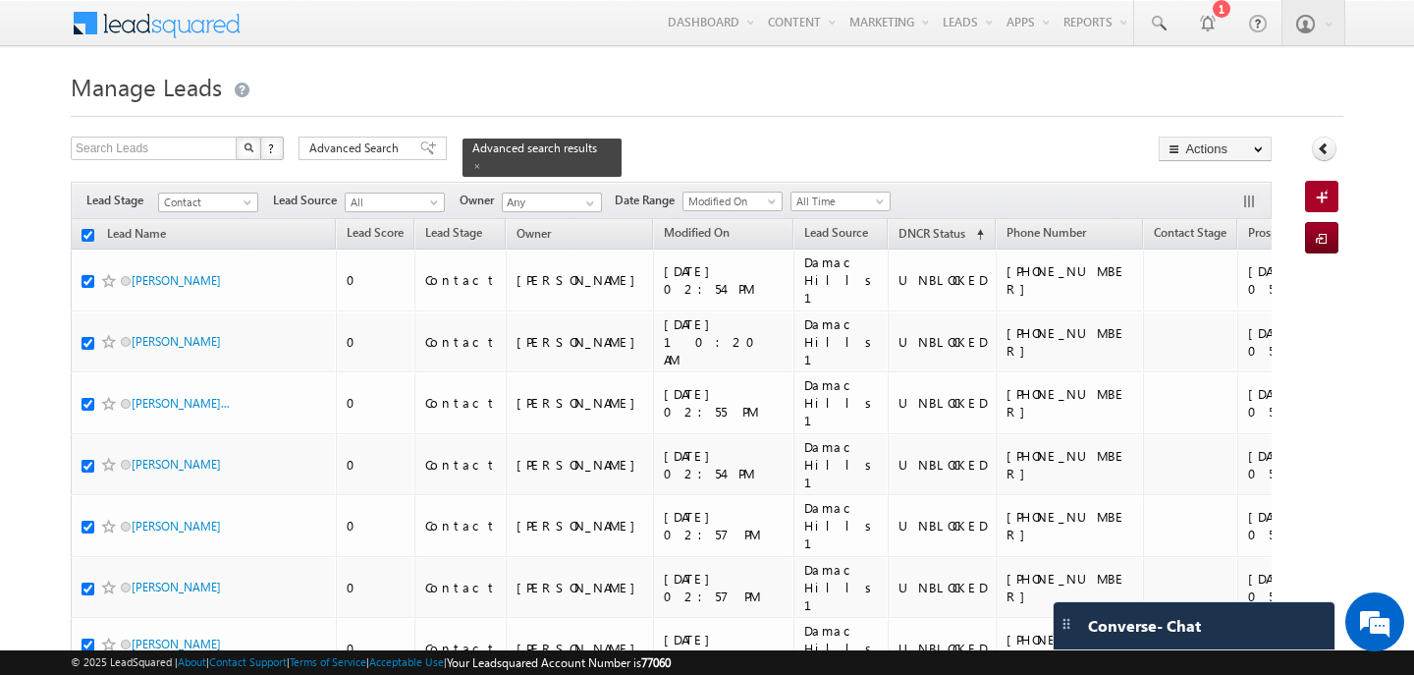
checkbox input "true"
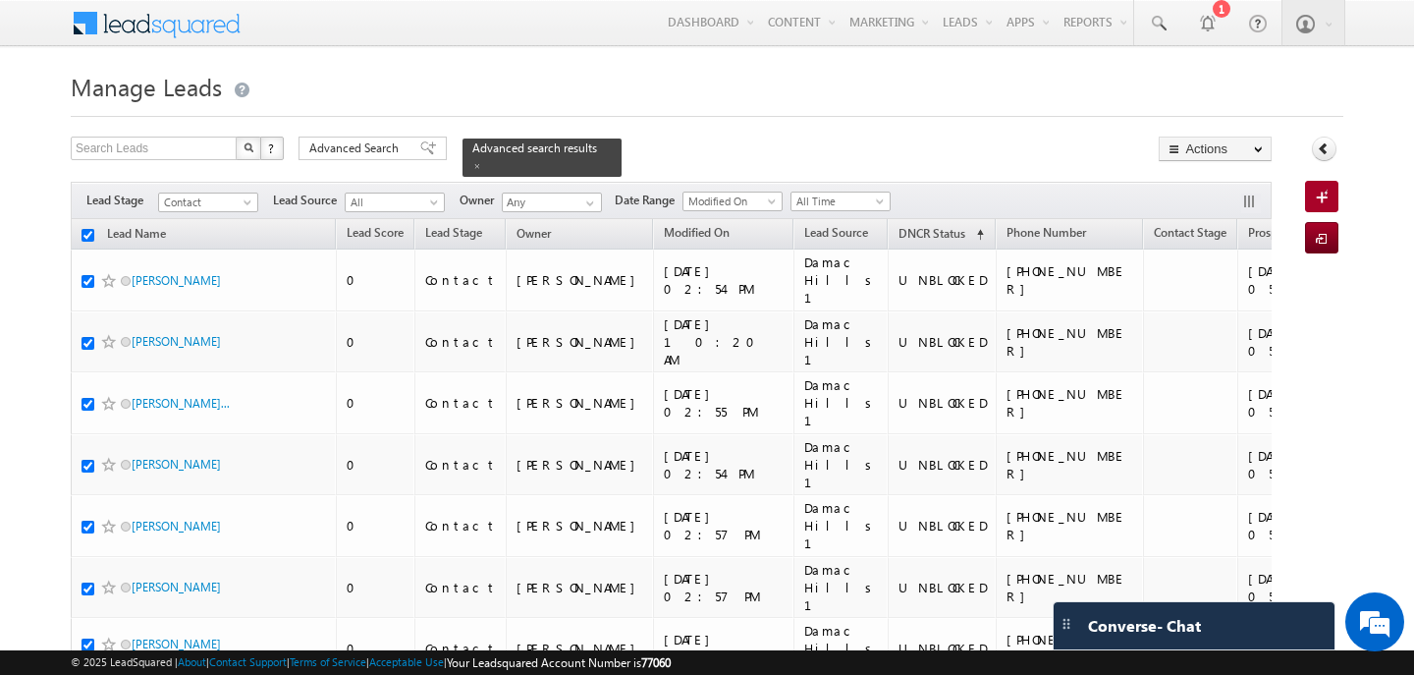
checkbox input "true"
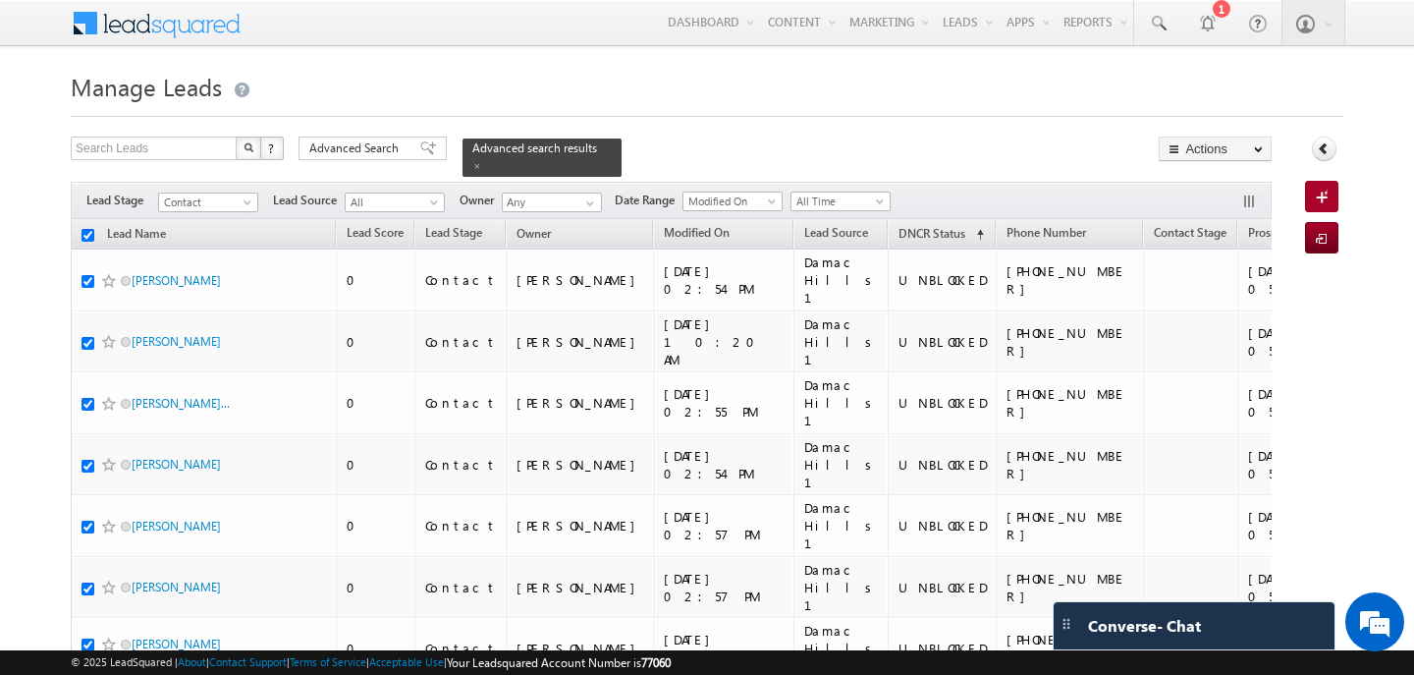
checkbox input "true"
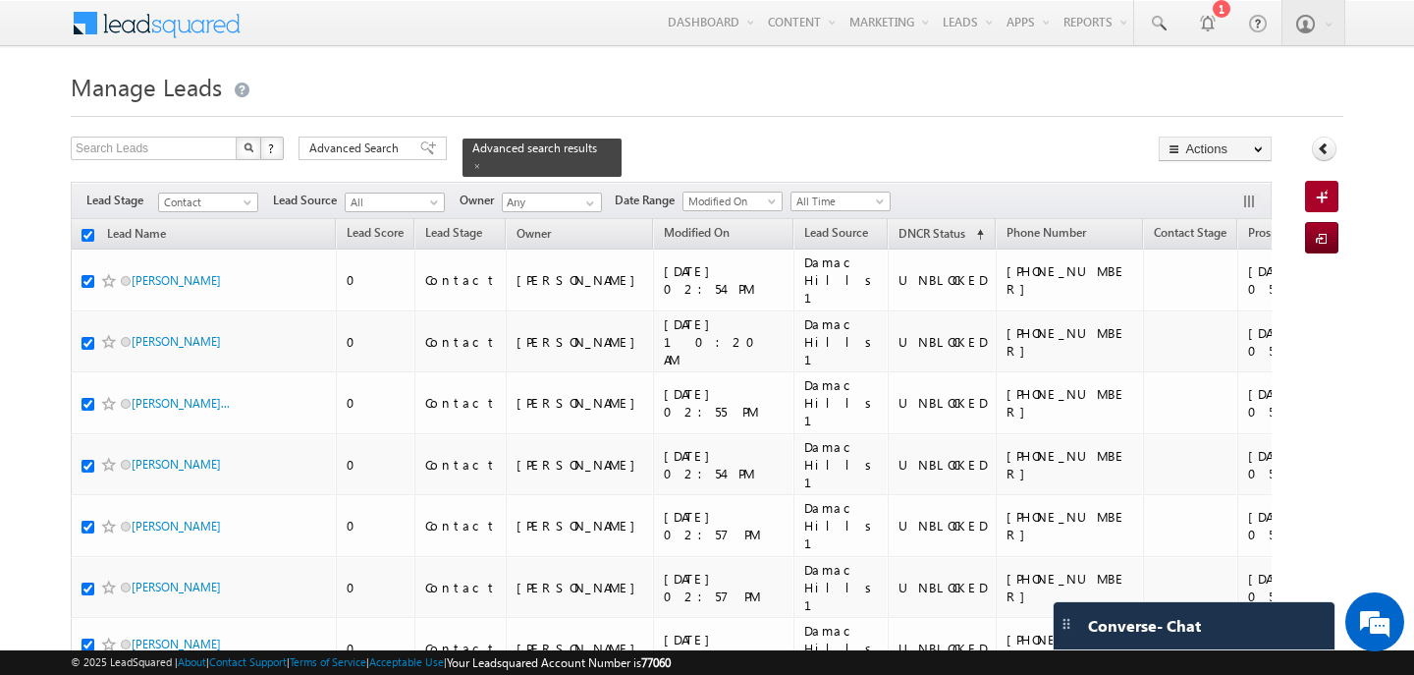
checkbox input "true"
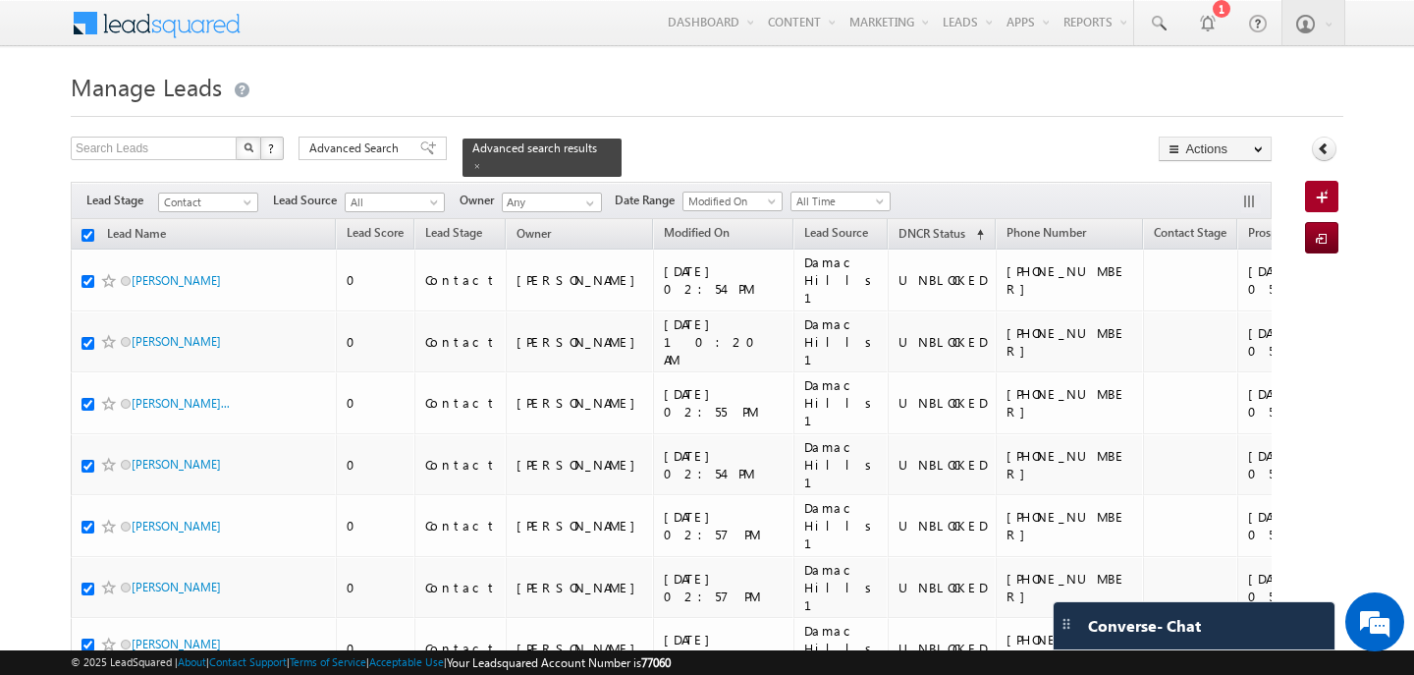
checkbox input "true"
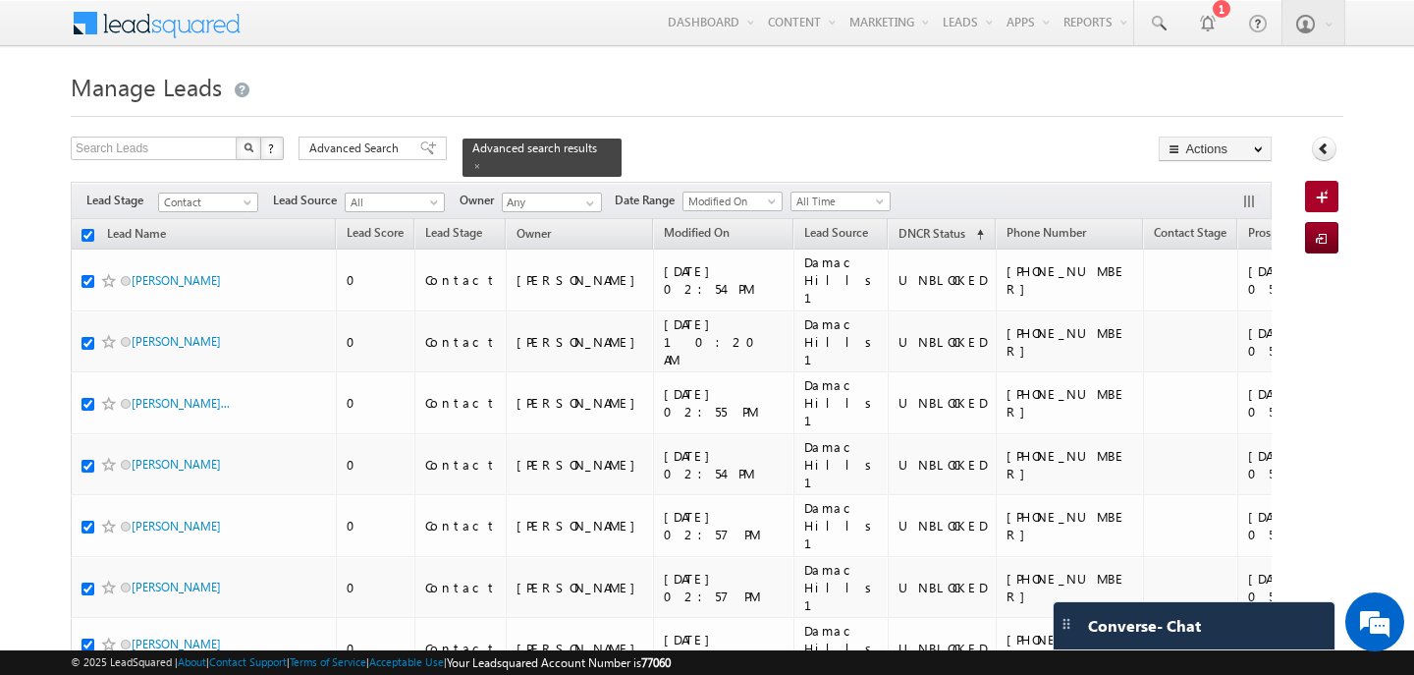
checkbox input "true"
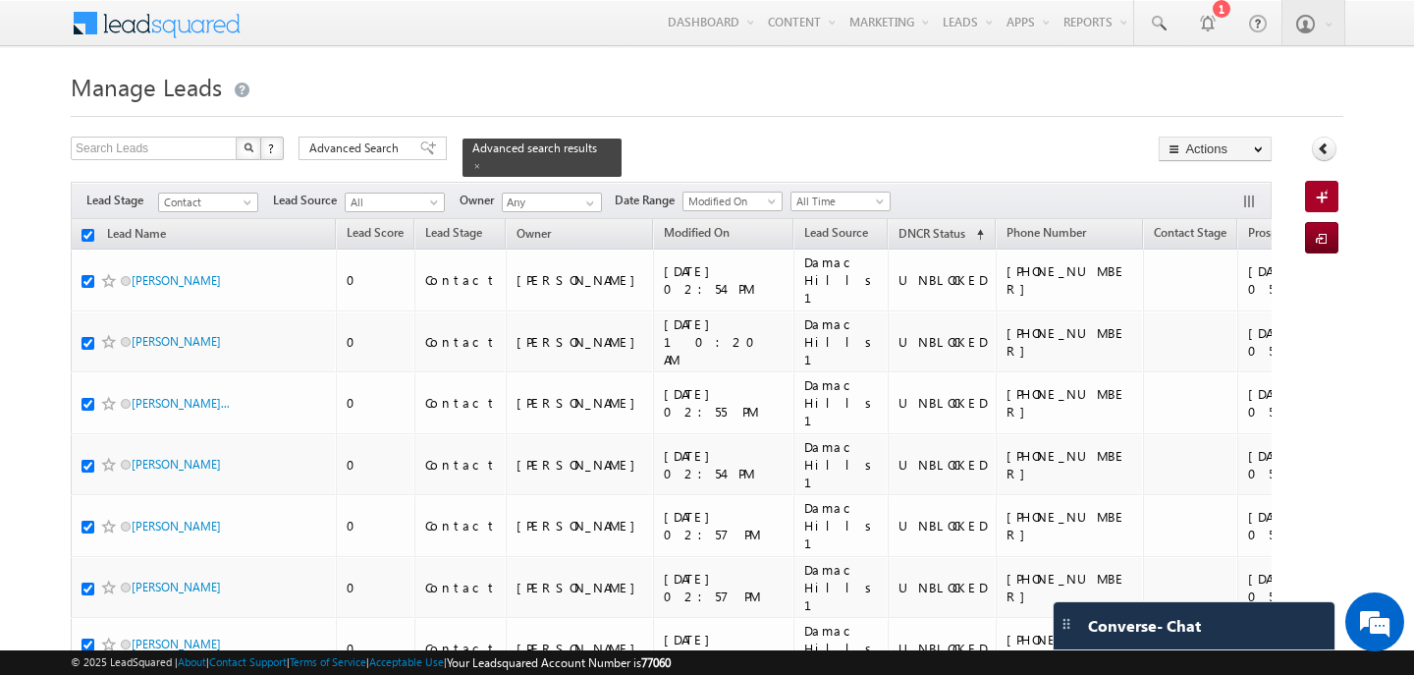
checkbox input "true"
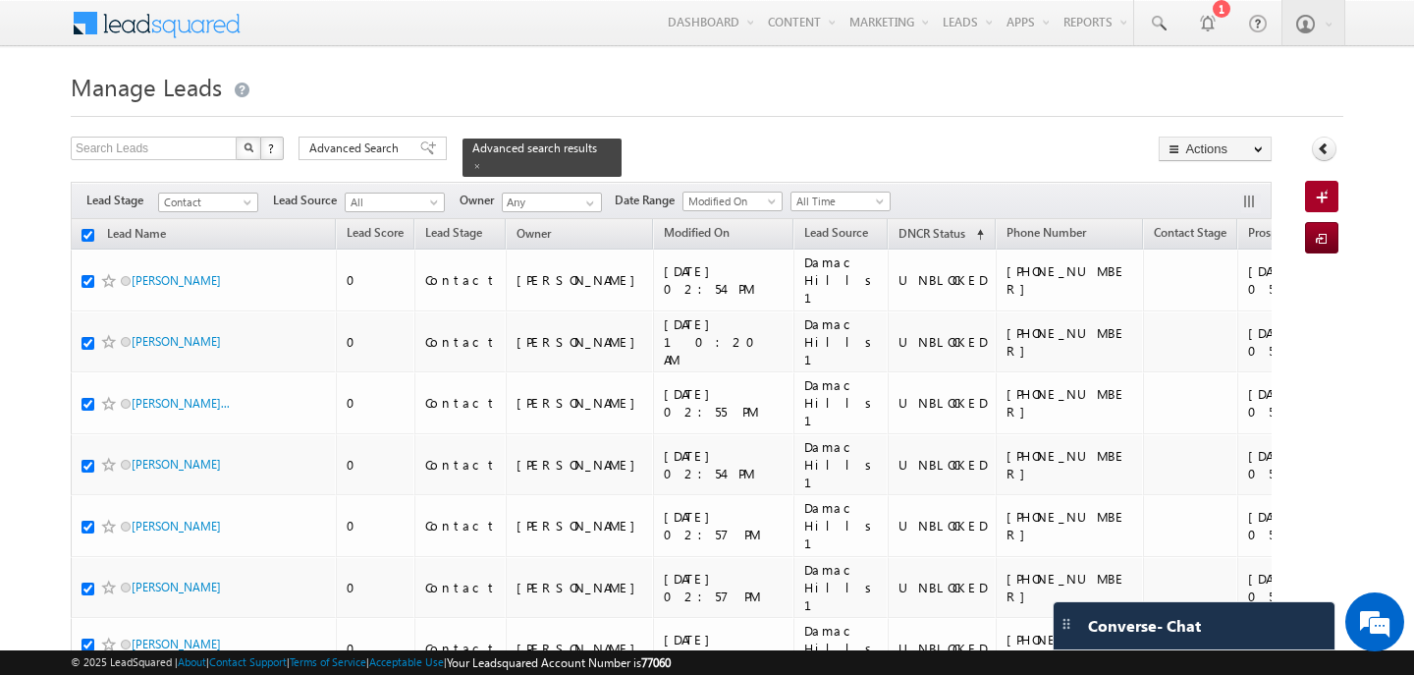
checkbox input "true"
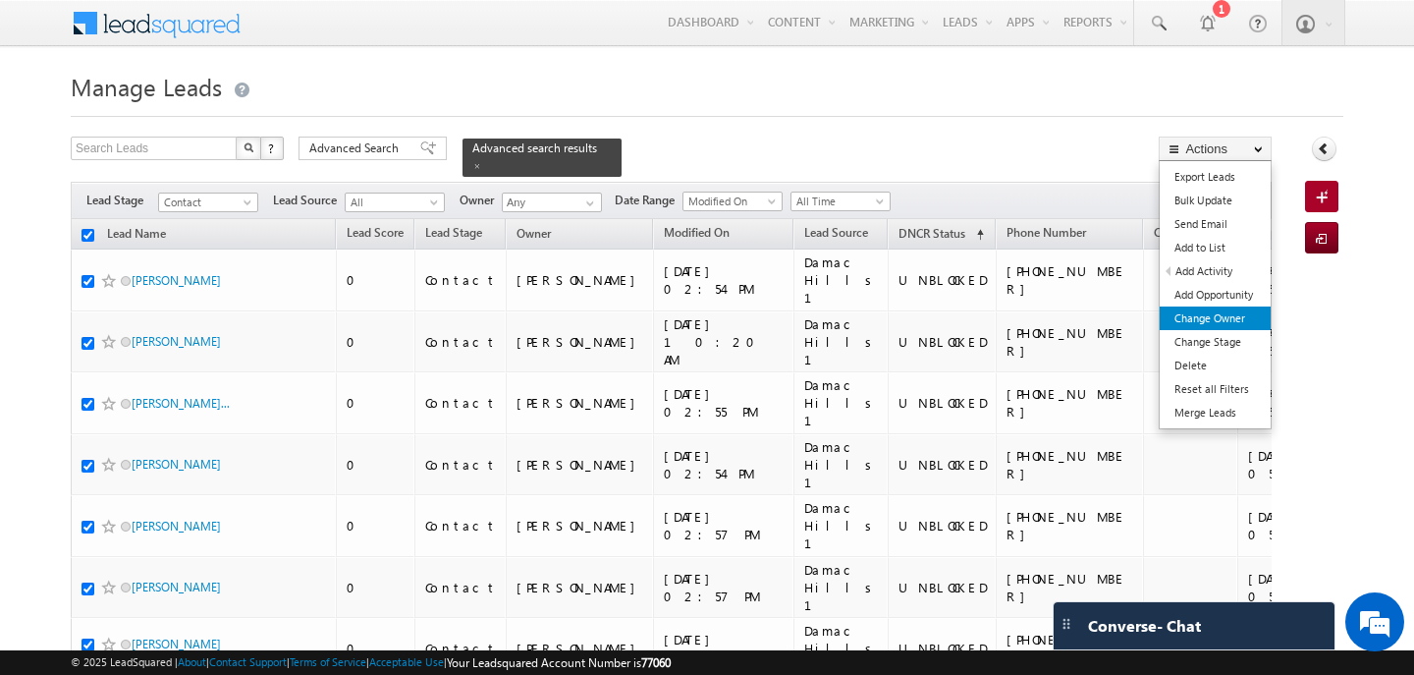
click at [1224, 320] on link "Change Owner" at bounding box center [1215, 318] width 111 height 24
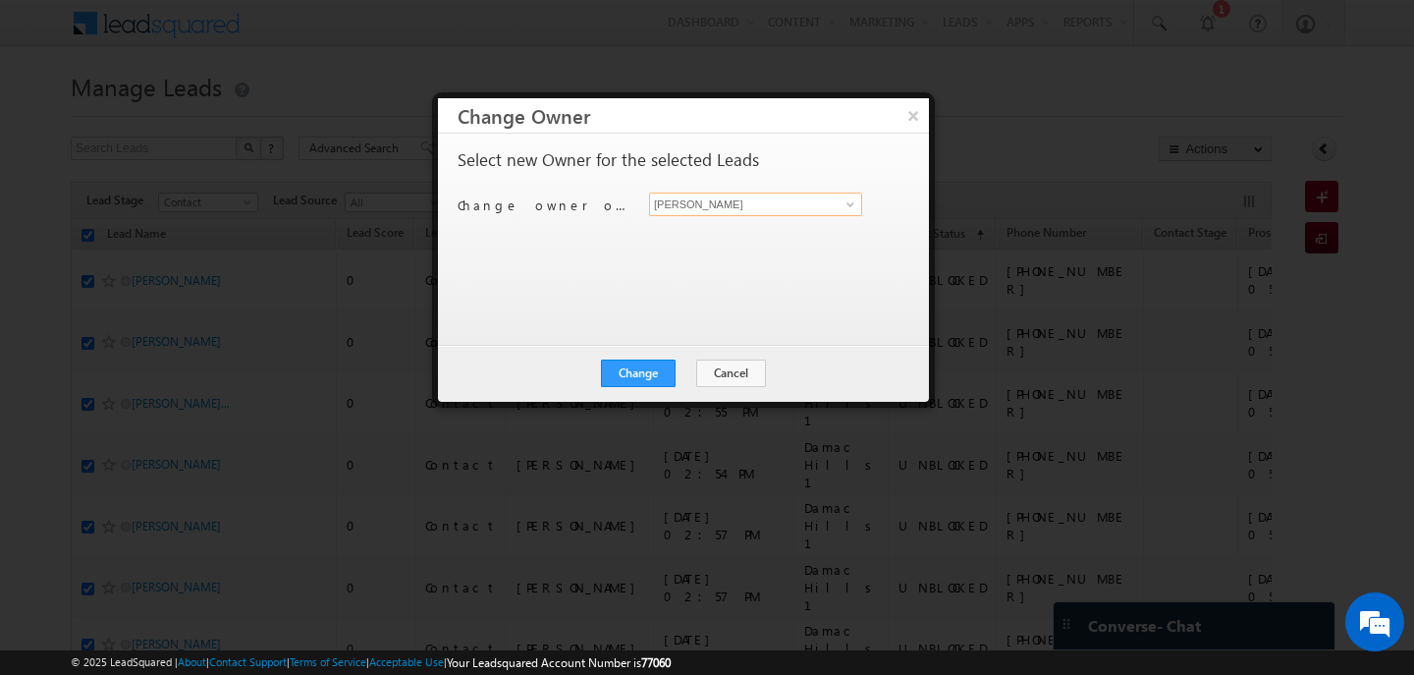
click at [705, 213] on input "[PERSON_NAME]" at bounding box center [755, 205] width 213 height 24
click at [705, 241] on span "[PERSON_NAME][EMAIL_ADDRESS][PERSON_NAME][DOMAIN_NAME]" at bounding box center [745, 242] width 177 height 15
click at [655, 368] on button "Change" at bounding box center [638, 373] width 75 height 28
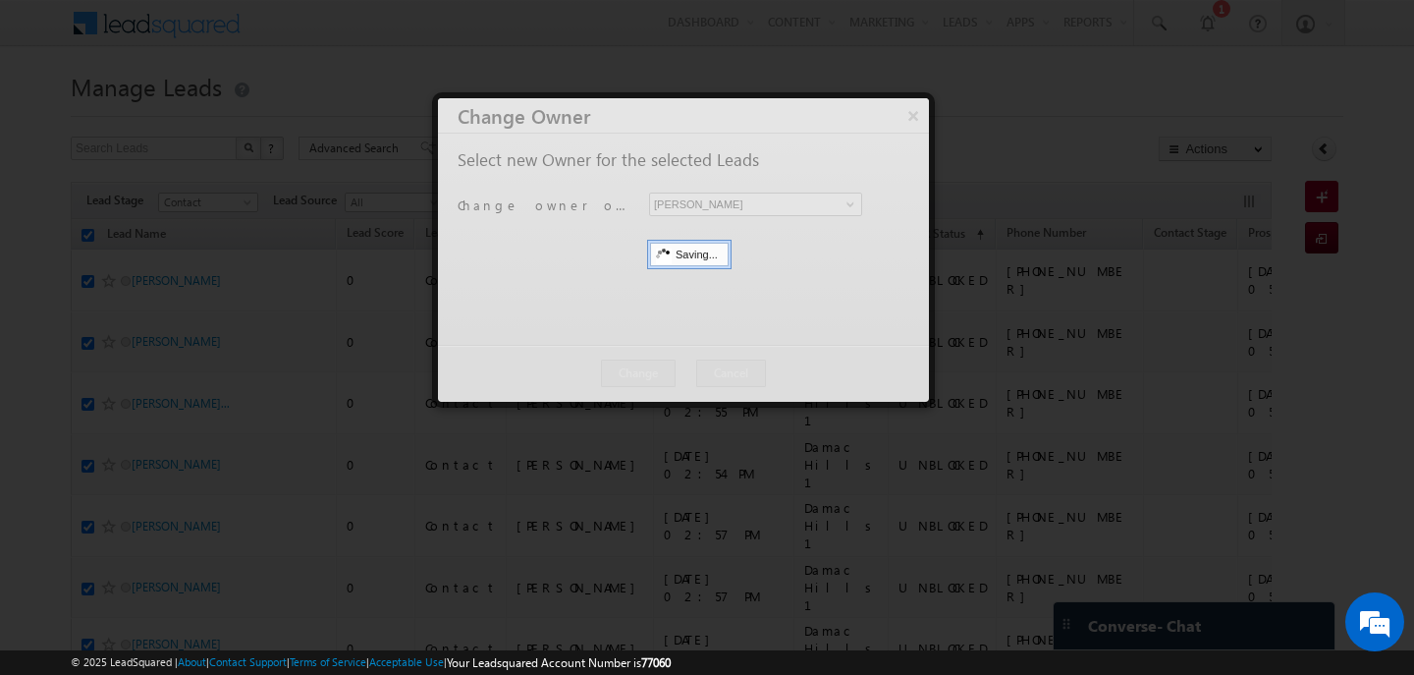
click at [671, 367] on div at bounding box center [683, 249] width 491 height 303
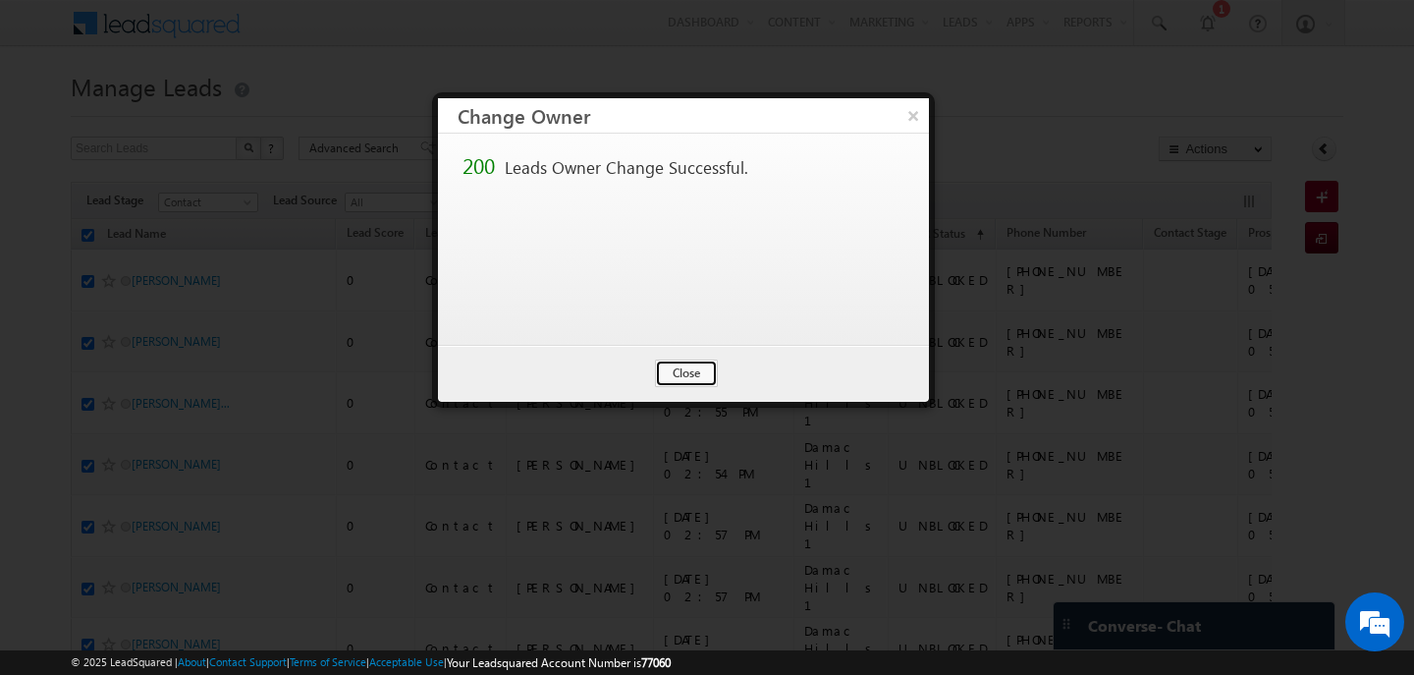
click at [671, 367] on button "Close" at bounding box center [686, 373] width 63 height 28
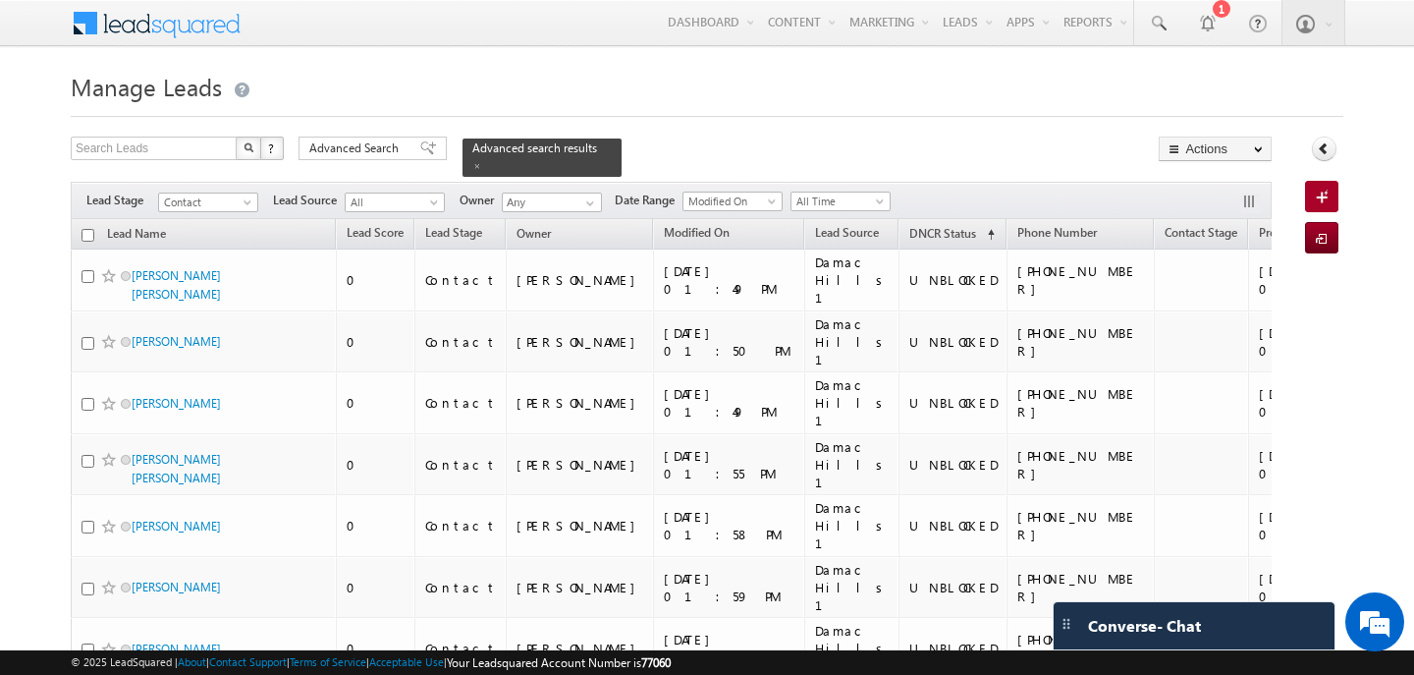
click at [90, 237] on input "checkbox" at bounding box center [88, 235] width 13 height 13
checkbox input "true"
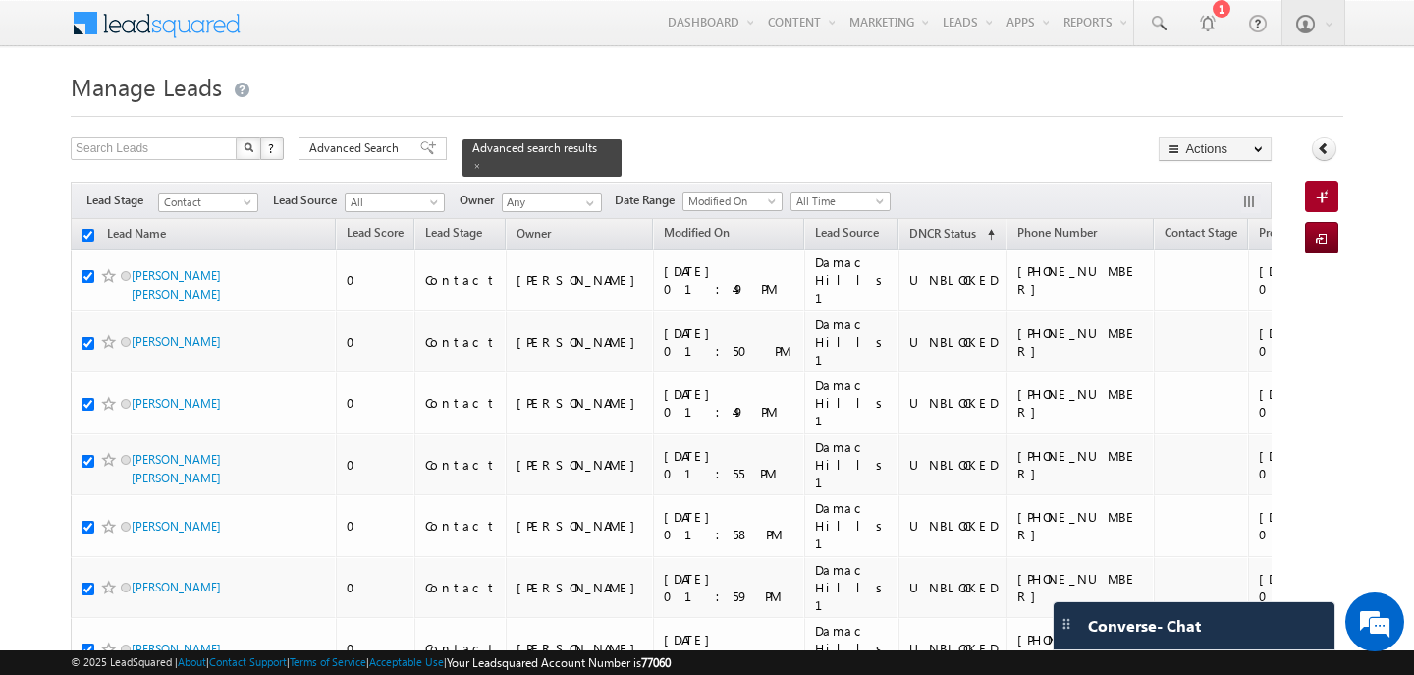
checkbox input "true"
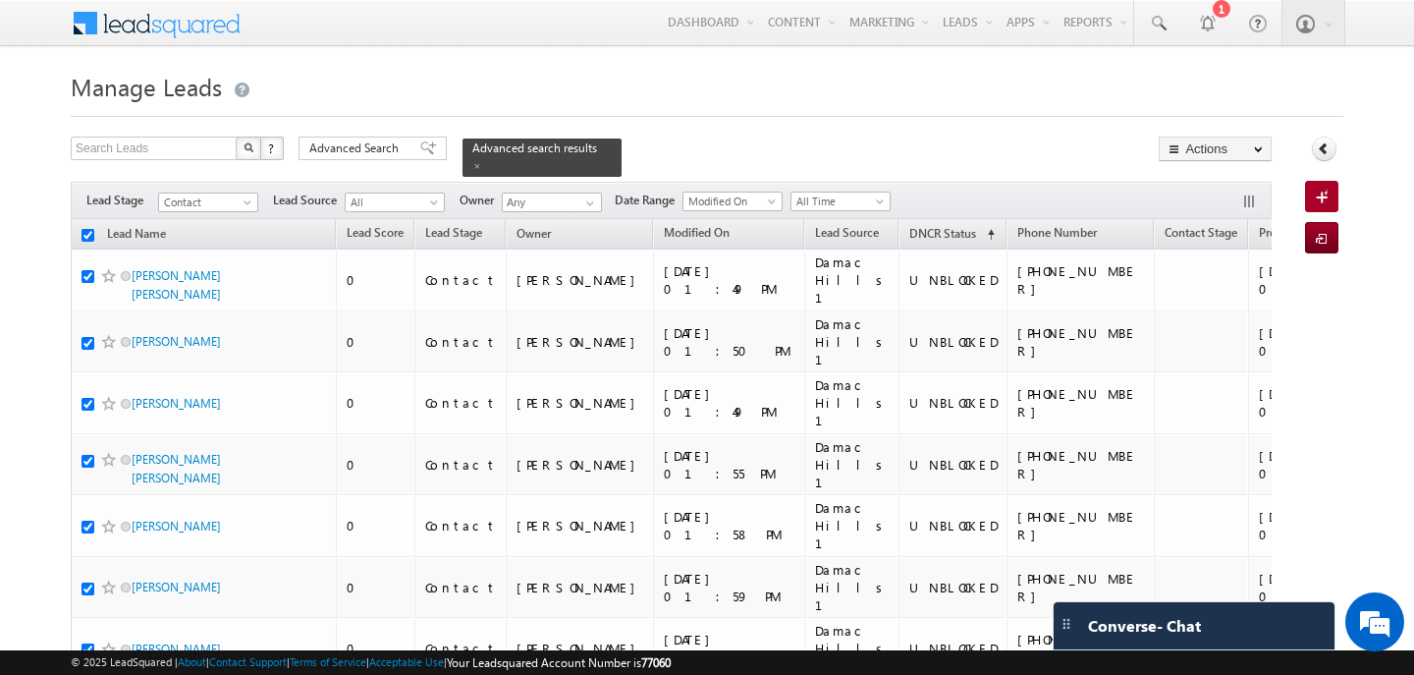
checkbox input "true"
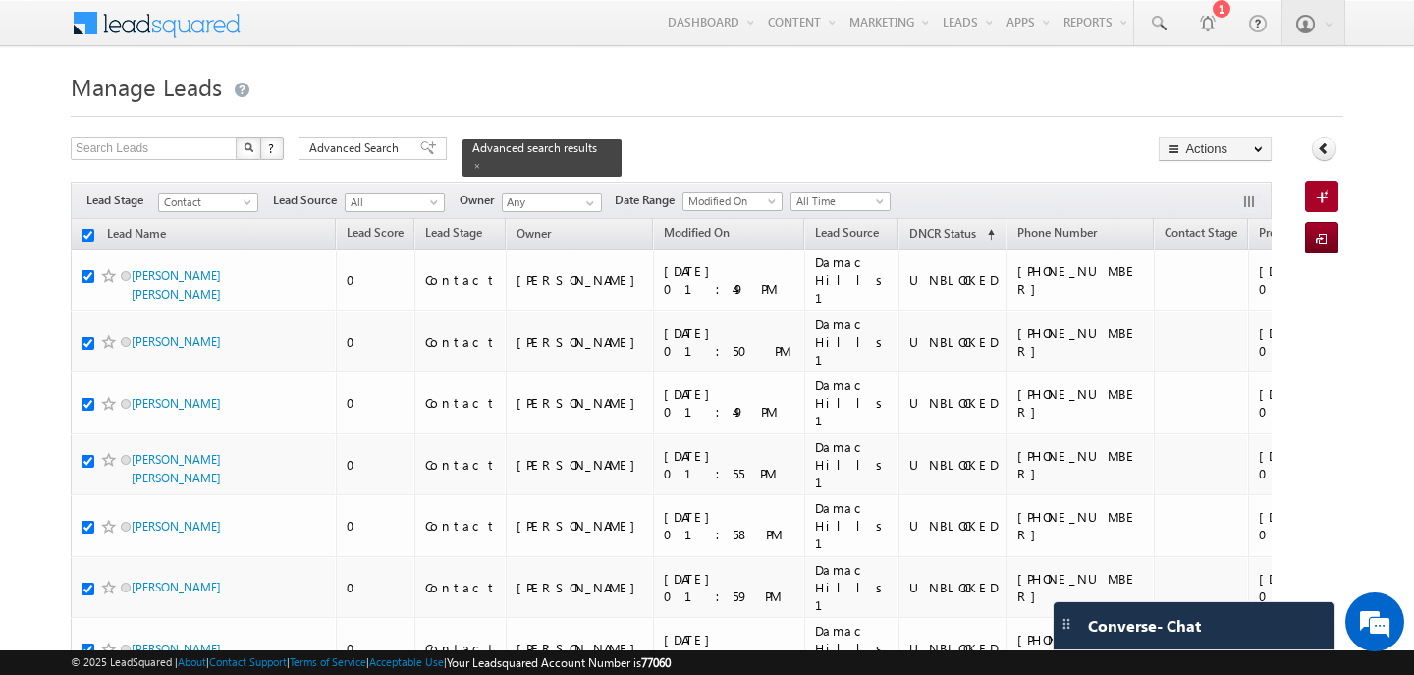
checkbox input "true"
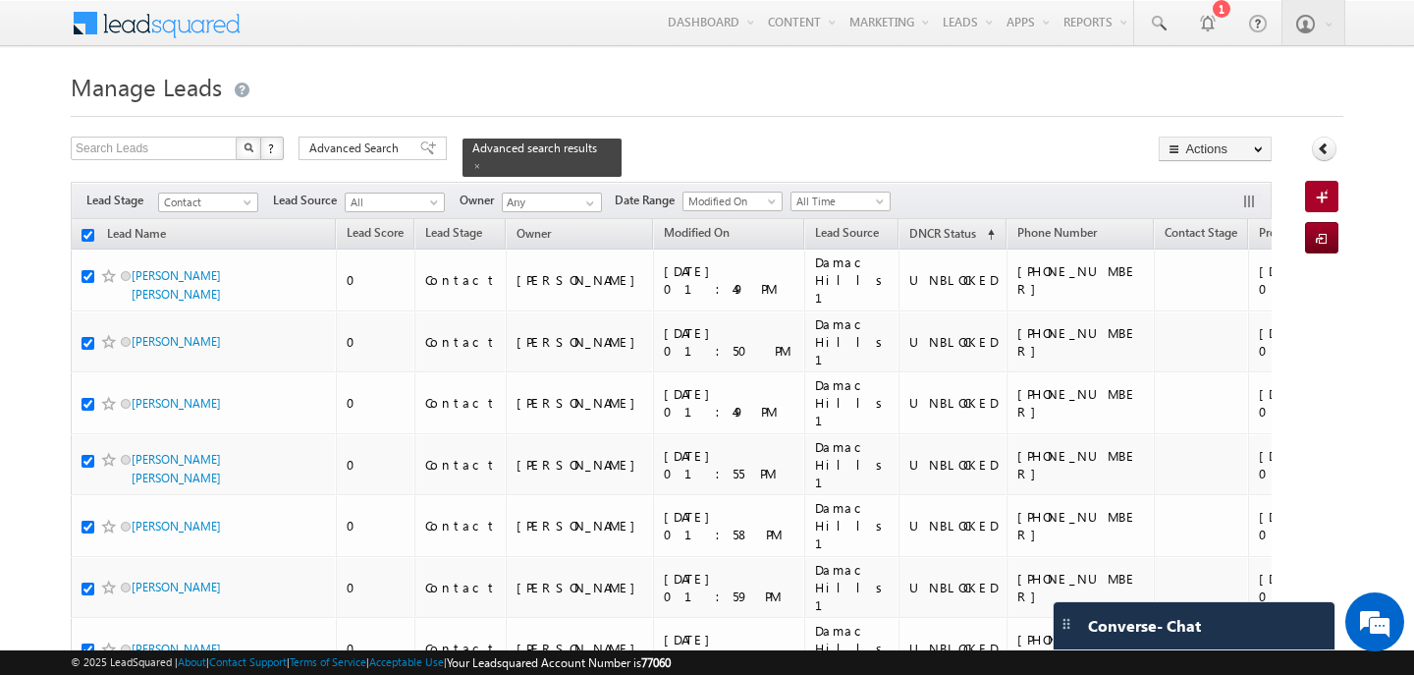
checkbox input "true"
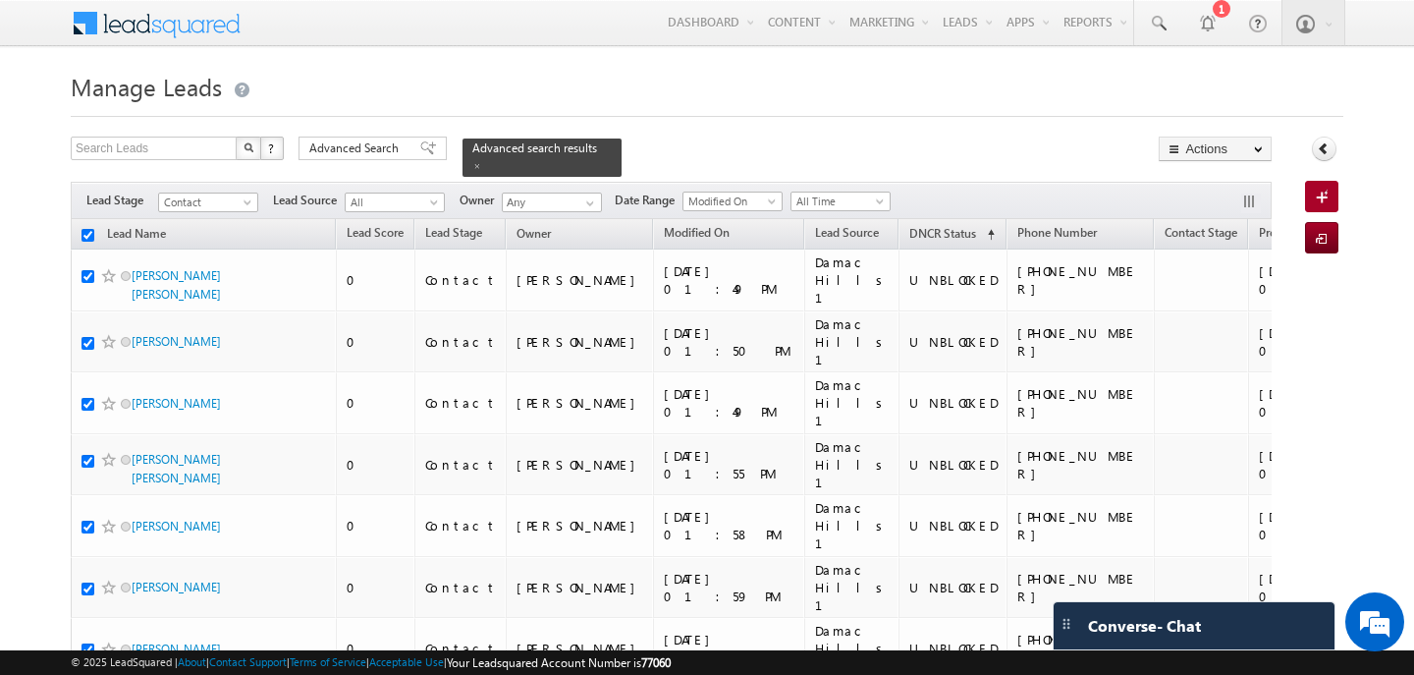
checkbox input "true"
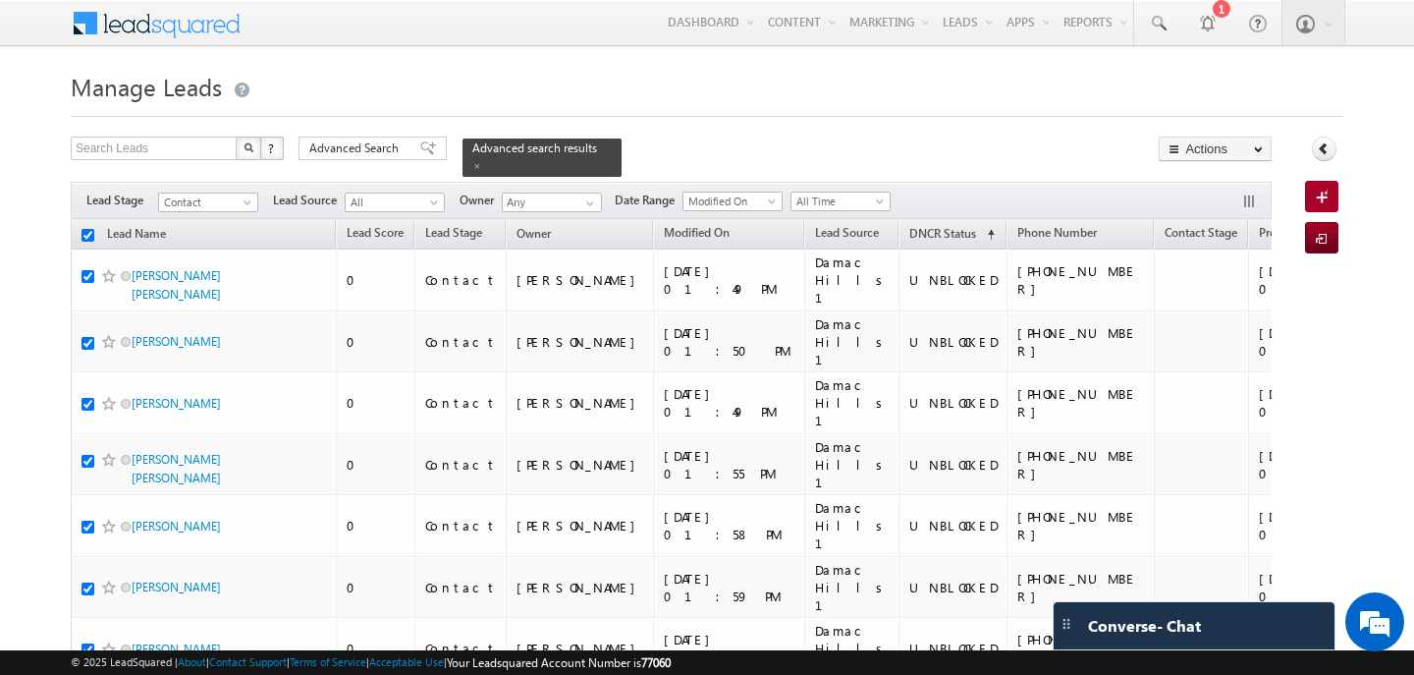
checkbox input "true"
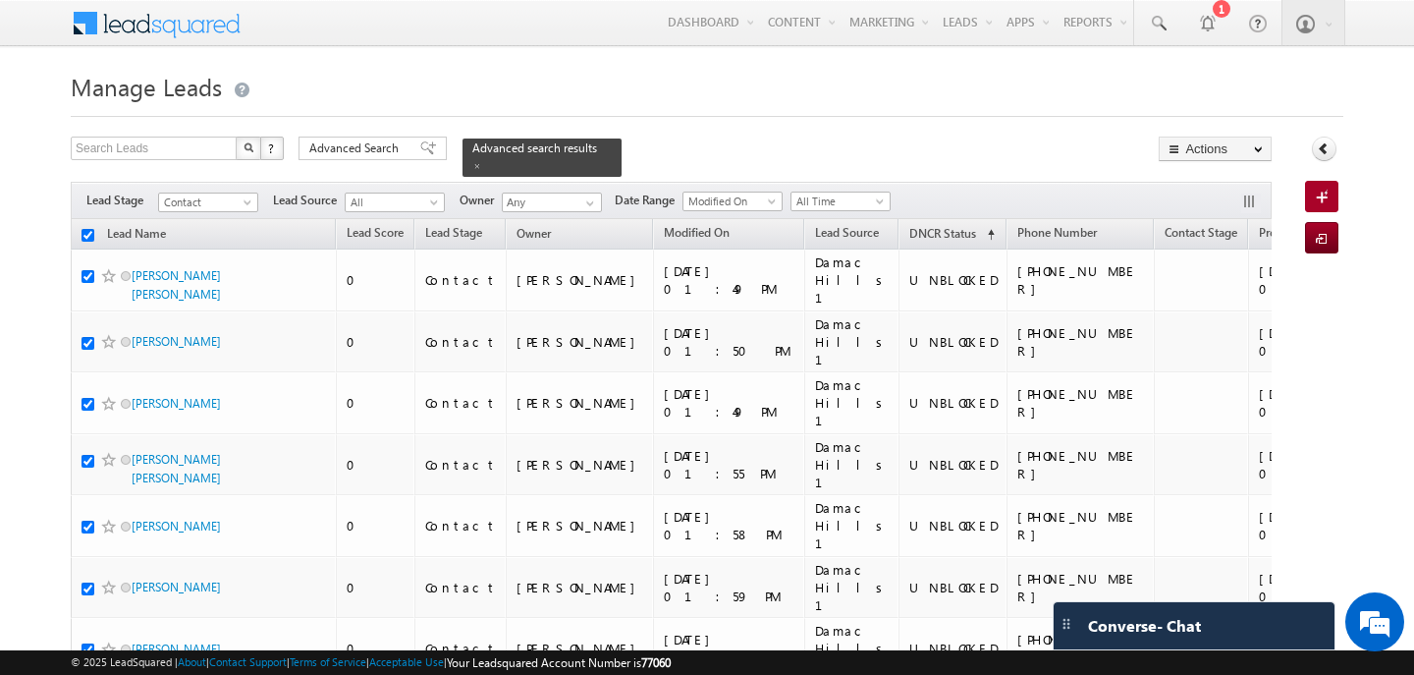
checkbox input "true"
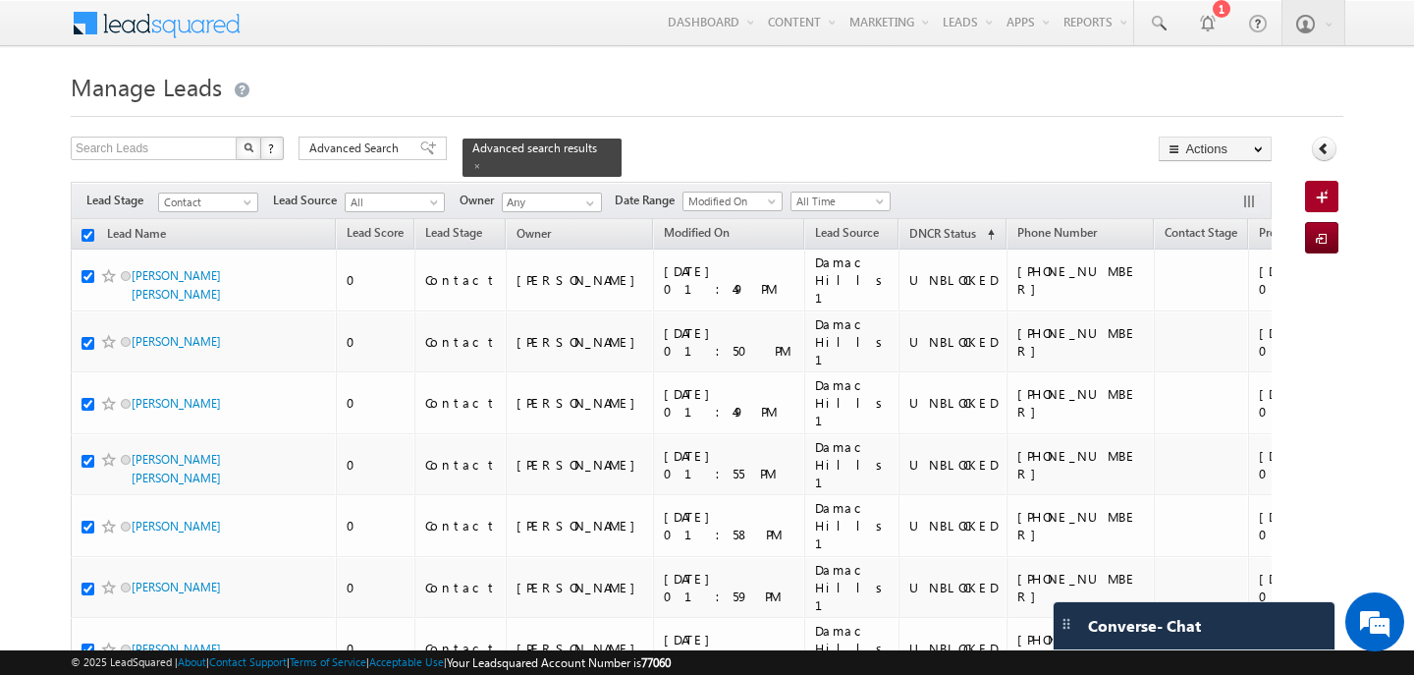
checkbox input "true"
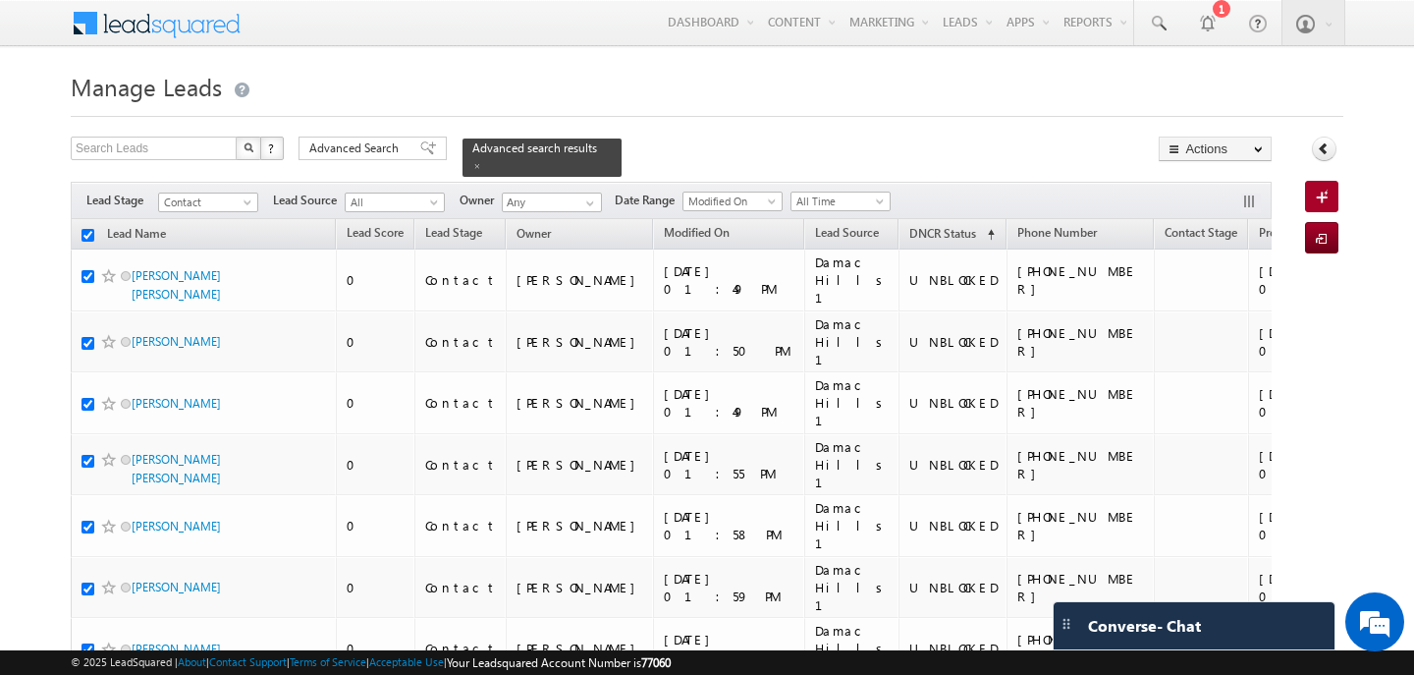
checkbox input "true"
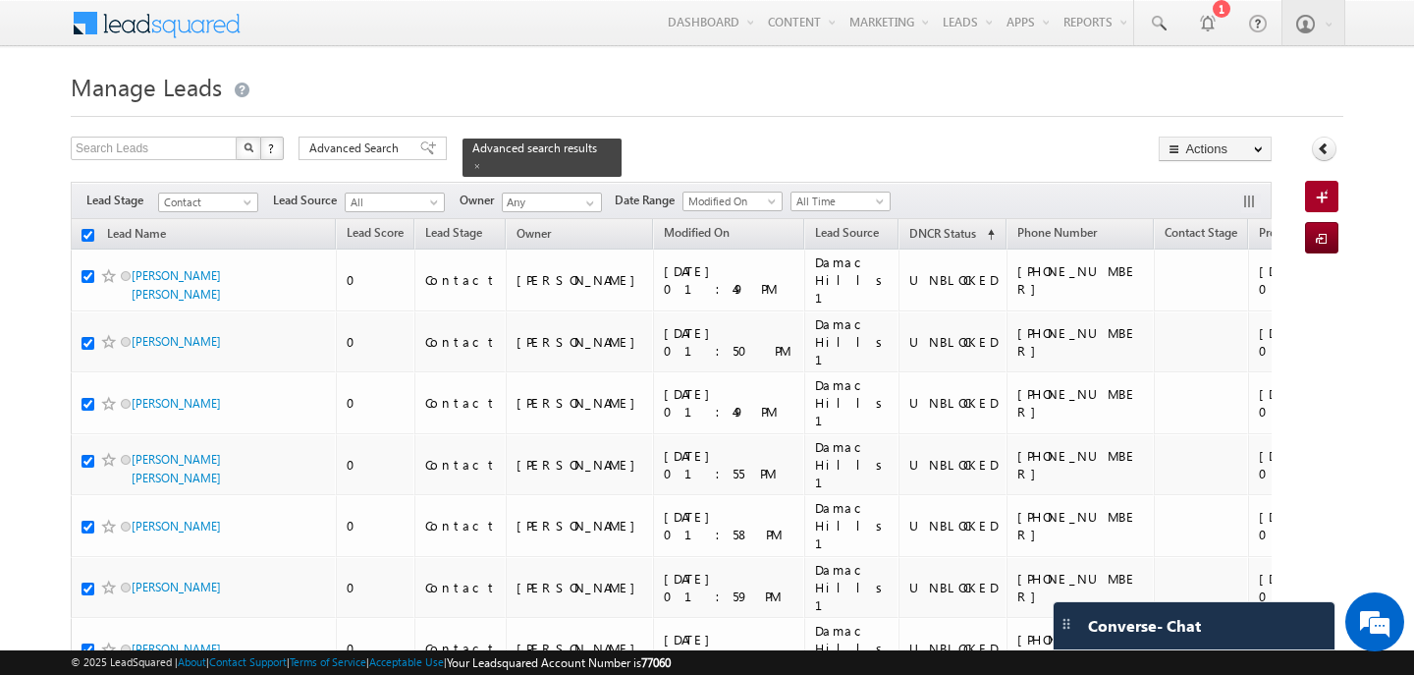
checkbox input "true"
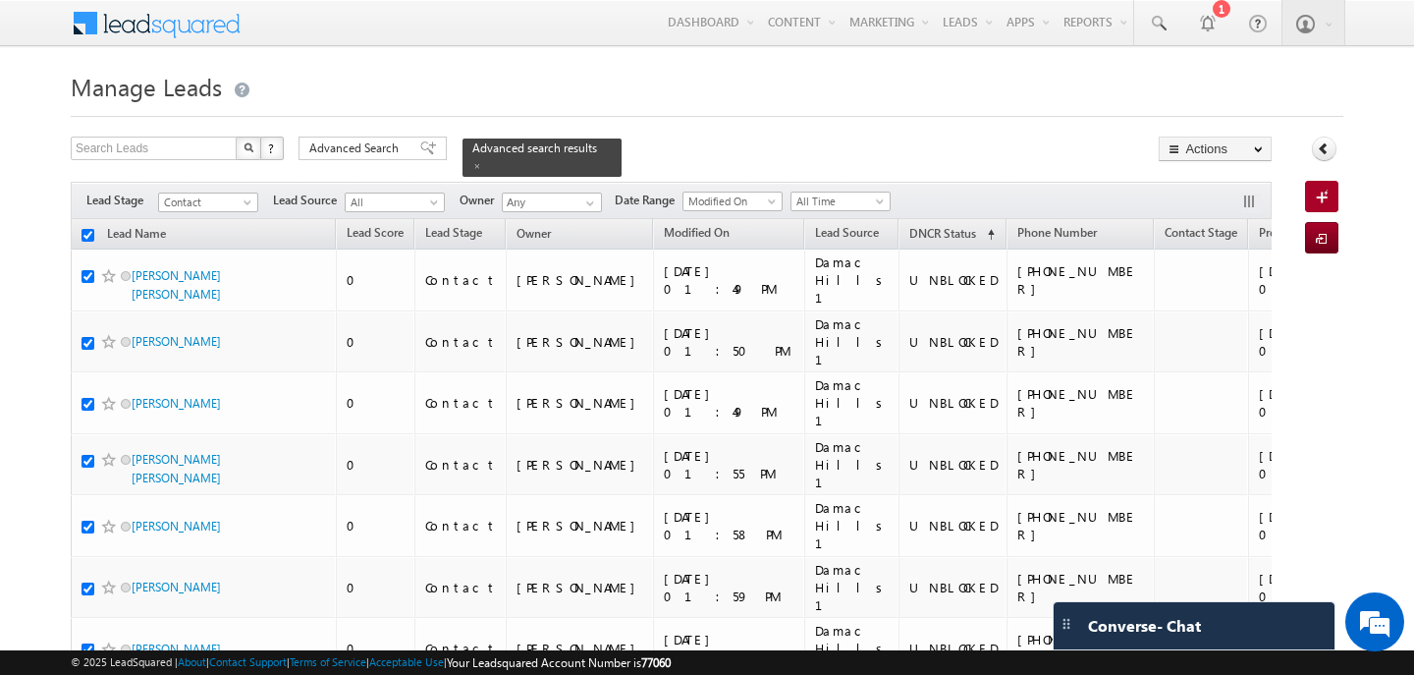
checkbox input "true"
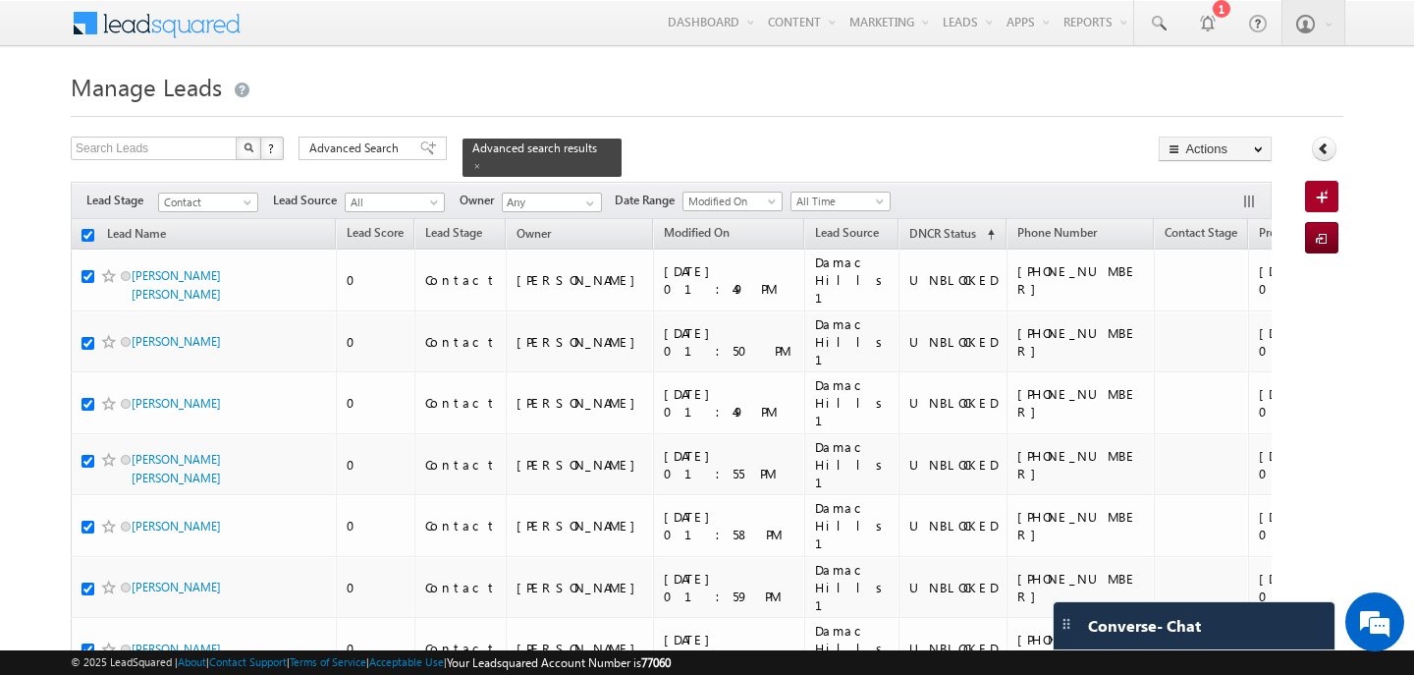
checkbox input "true"
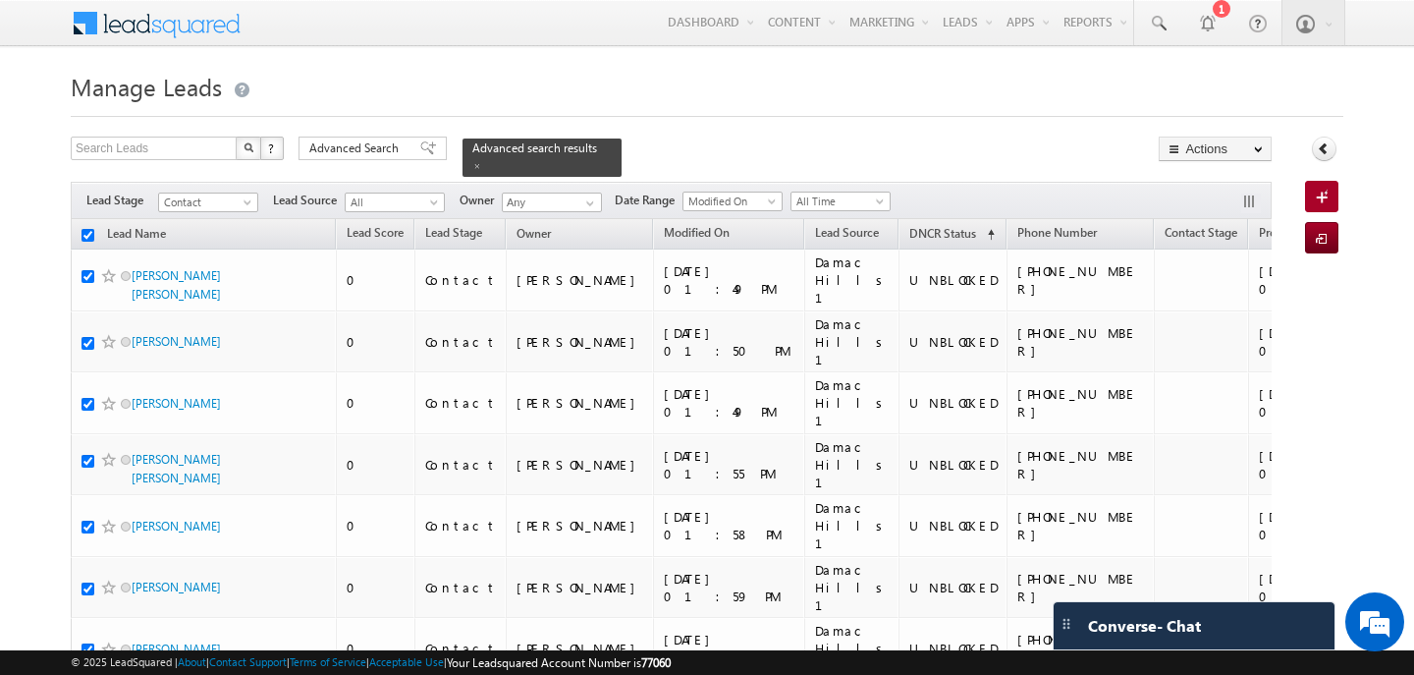
checkbox input "true"
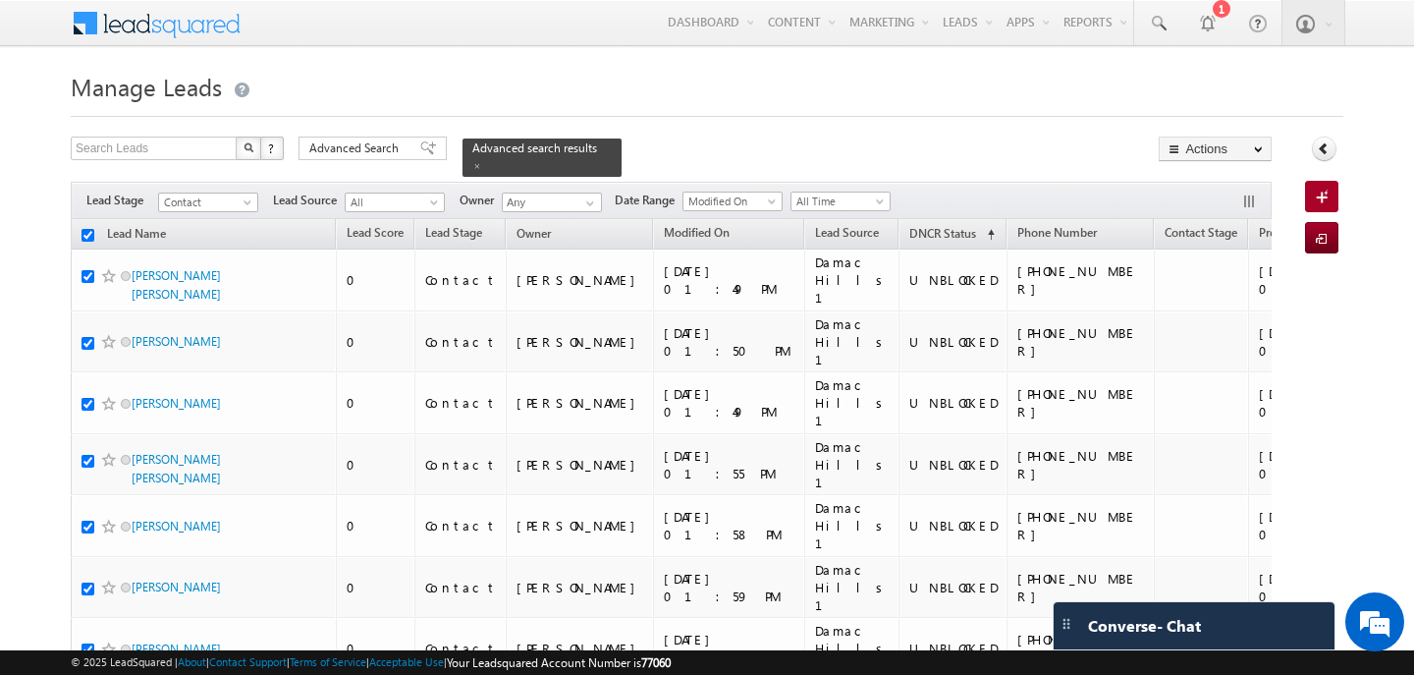
checkbox input "true"
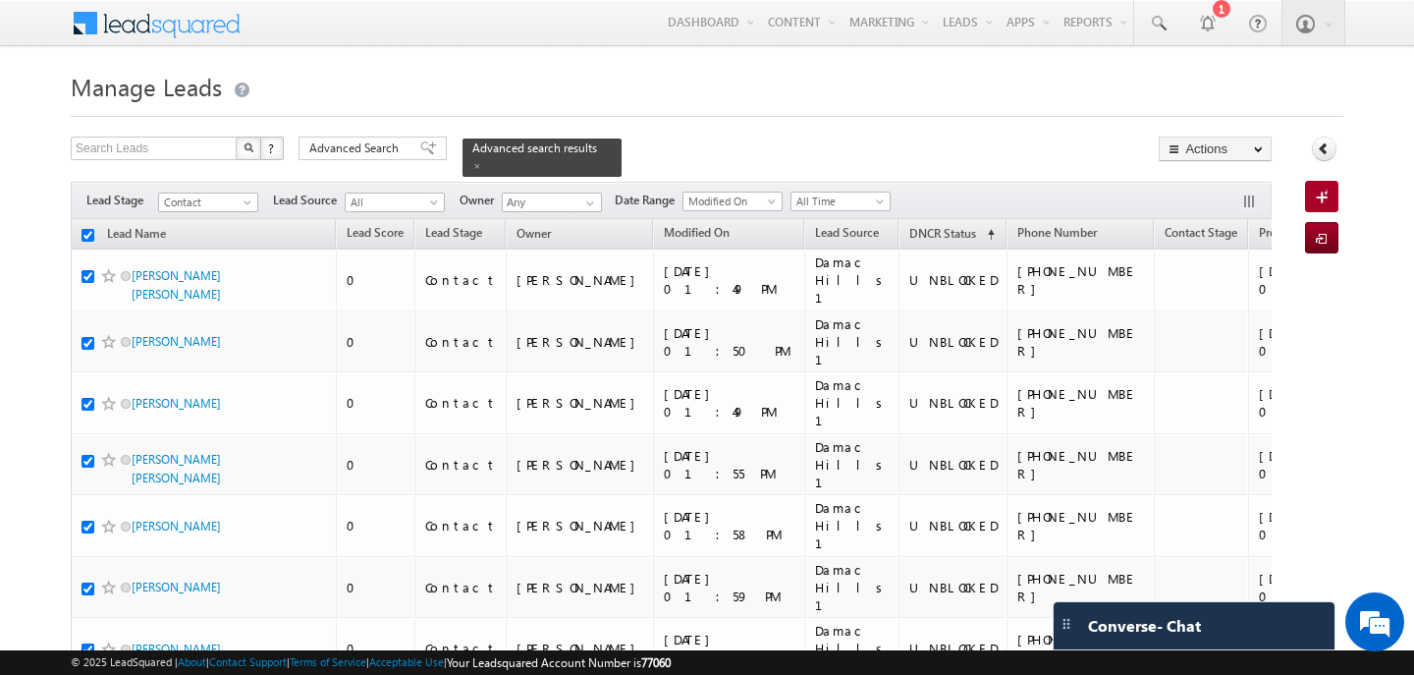
checkbox input "true"
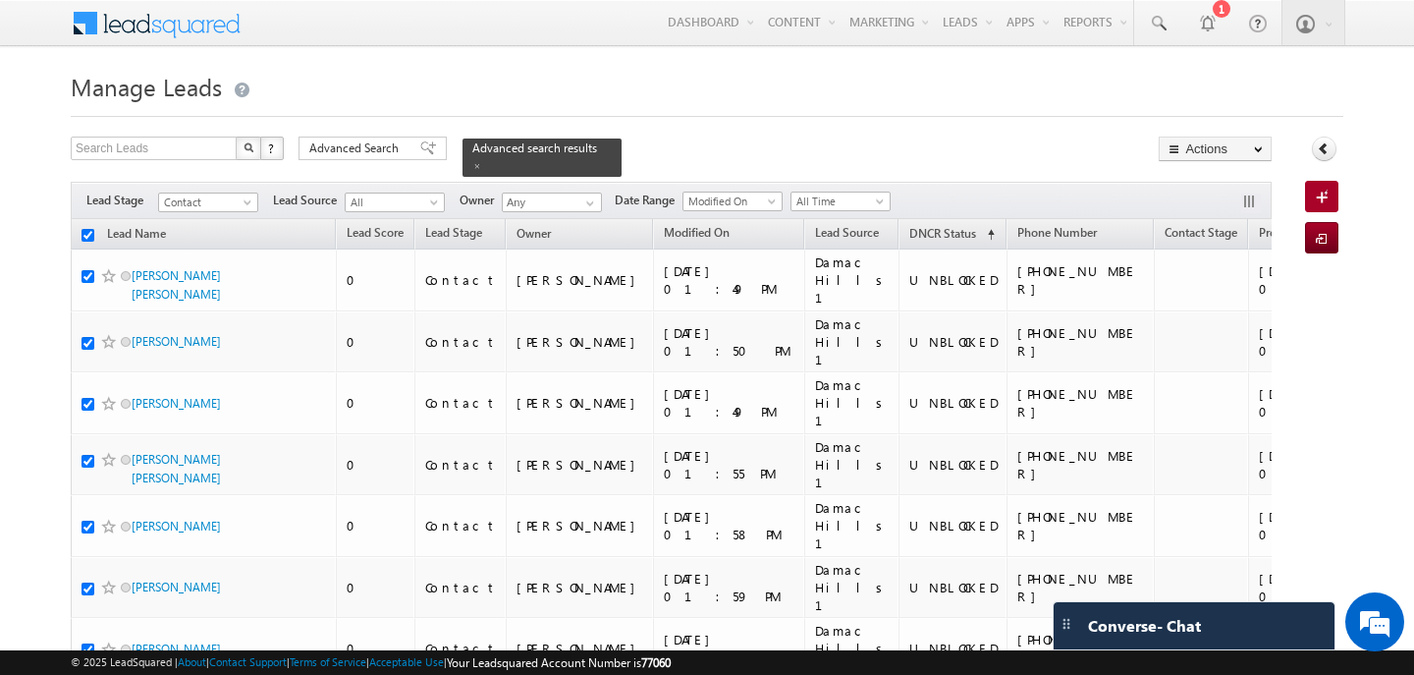
checkbox input "true"
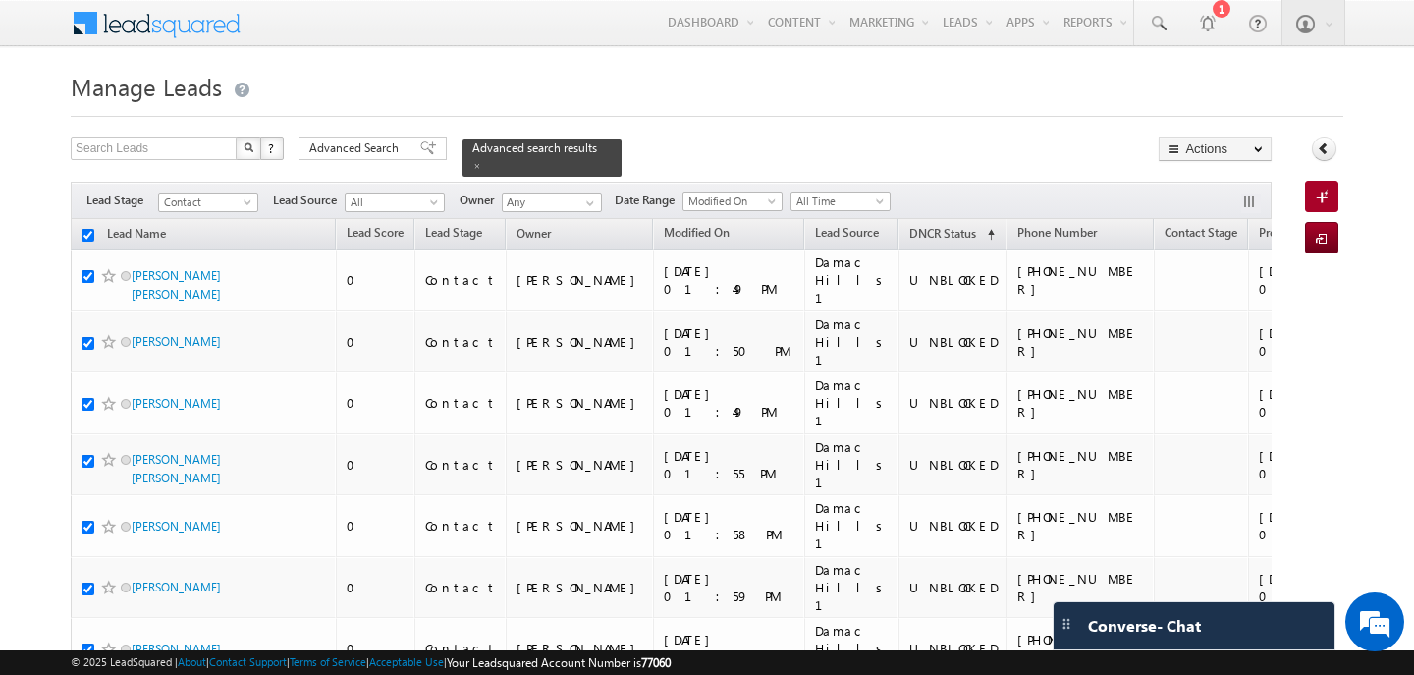
checkbox input "true"
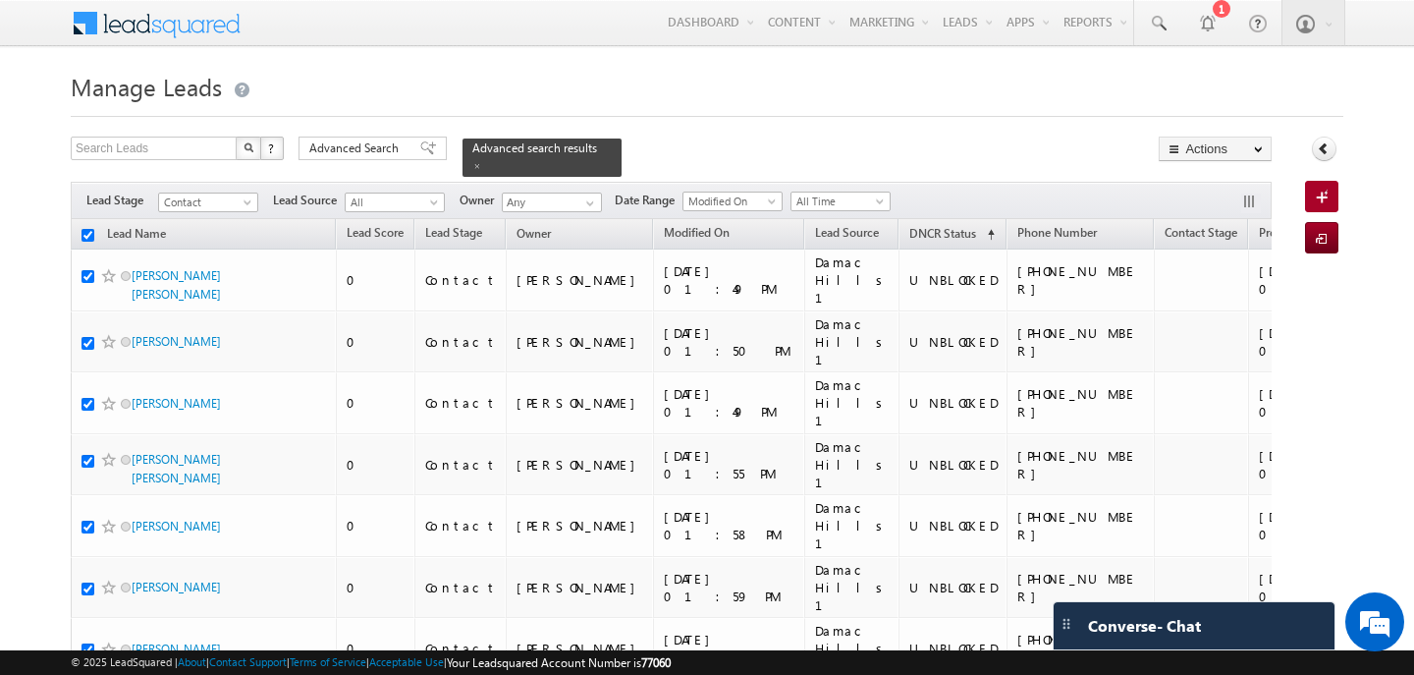
checkbox input "true"
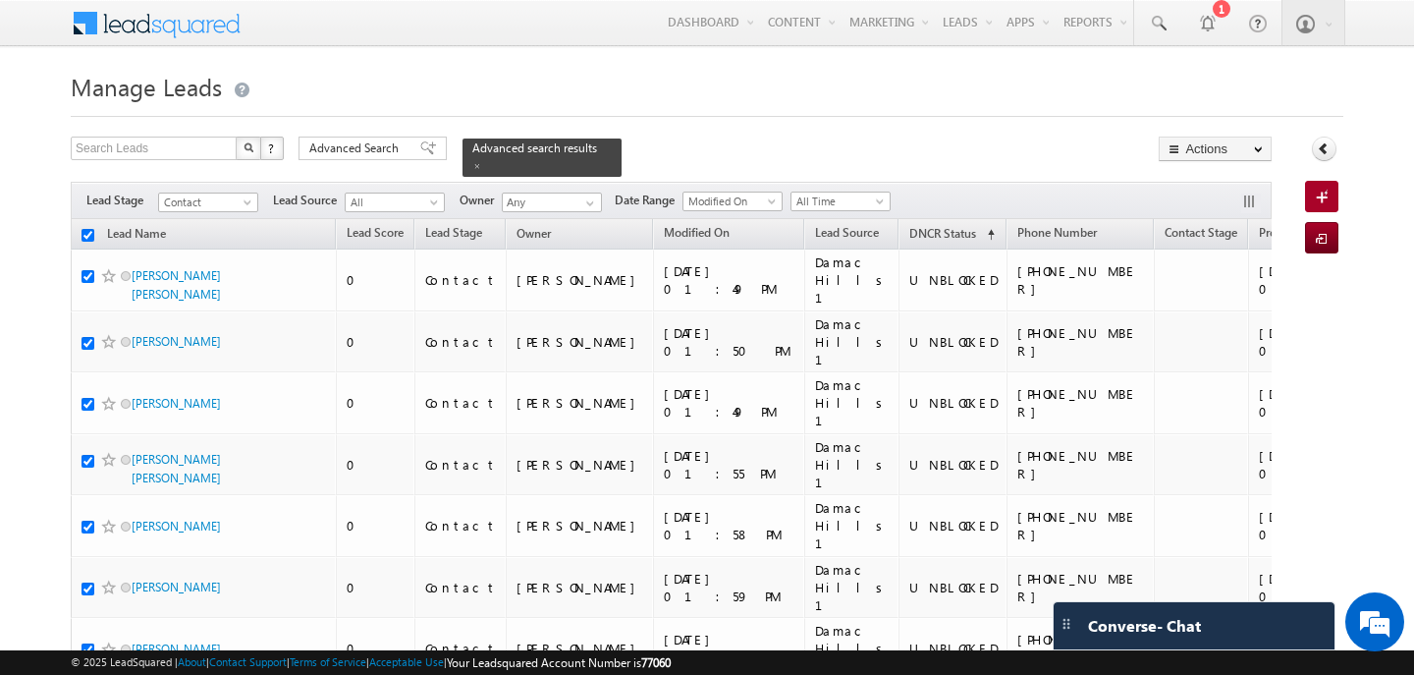
checkbox input "true"
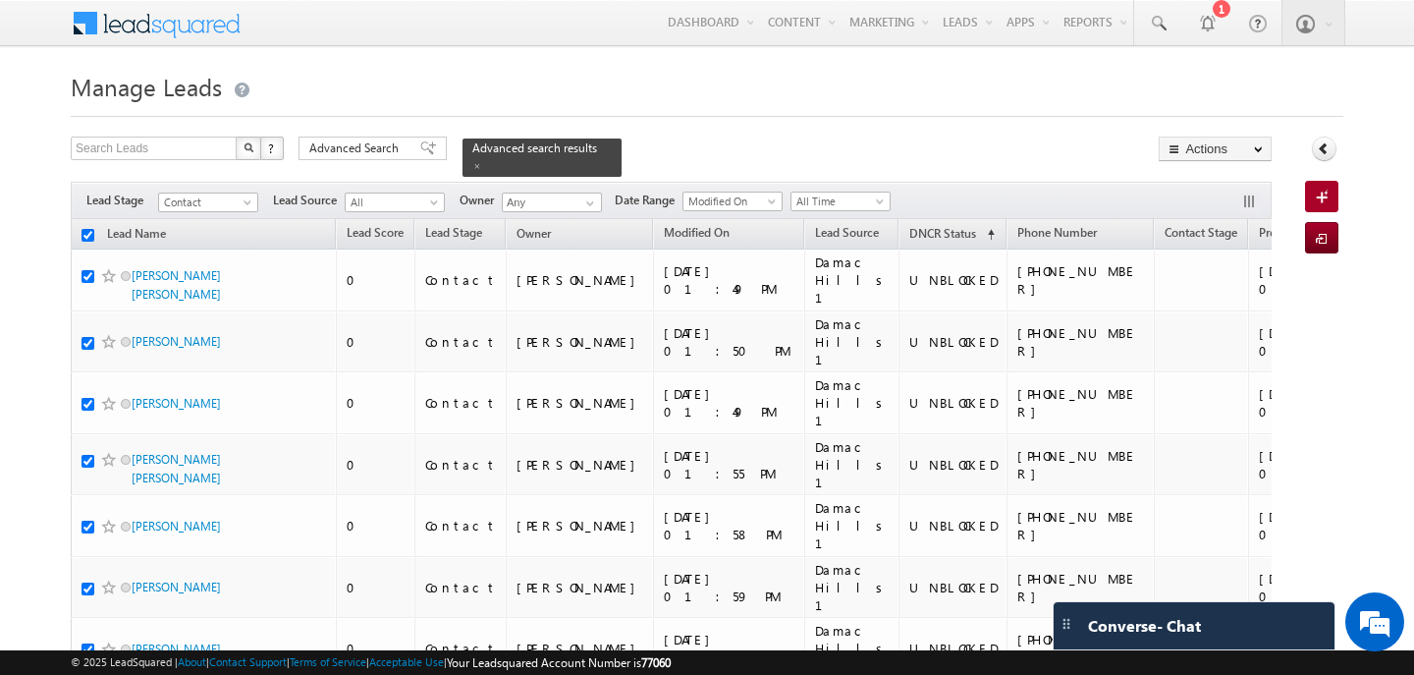
checkbox input "true"
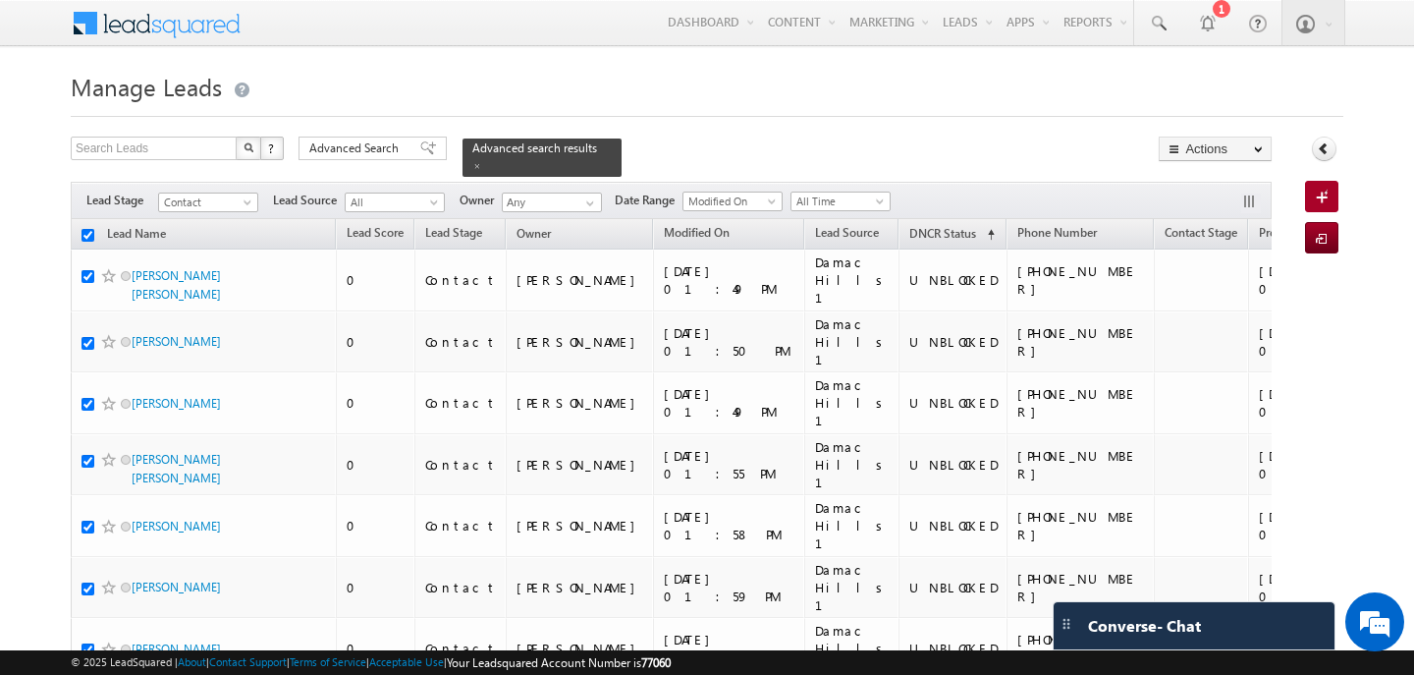
checkbox input "true"
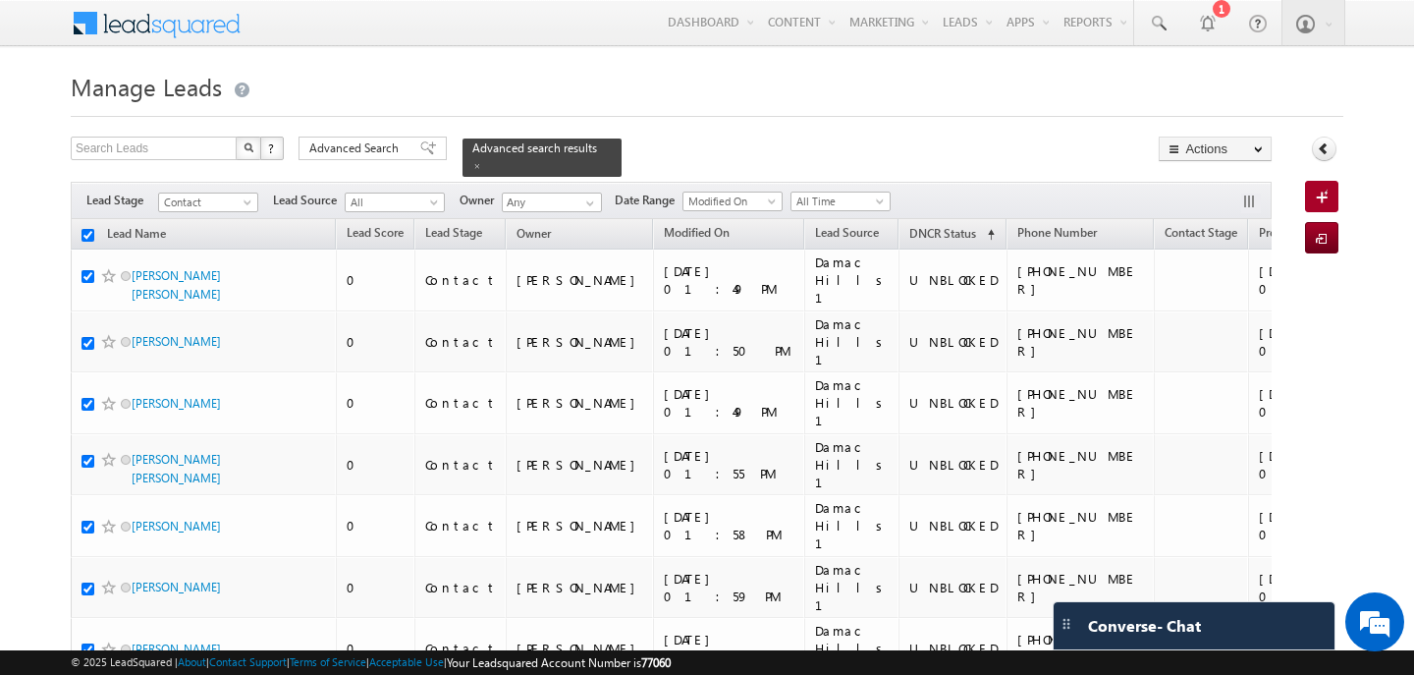
checkbox input "true"
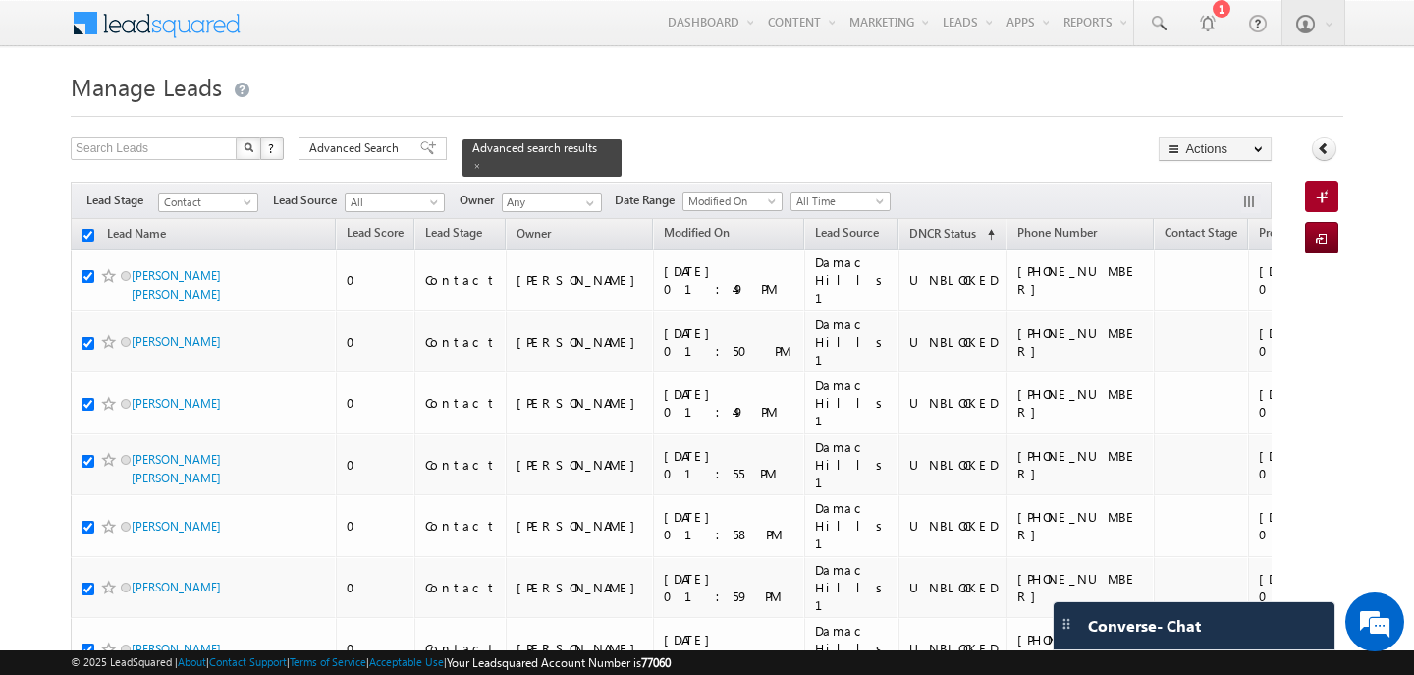
checkbox input "true"
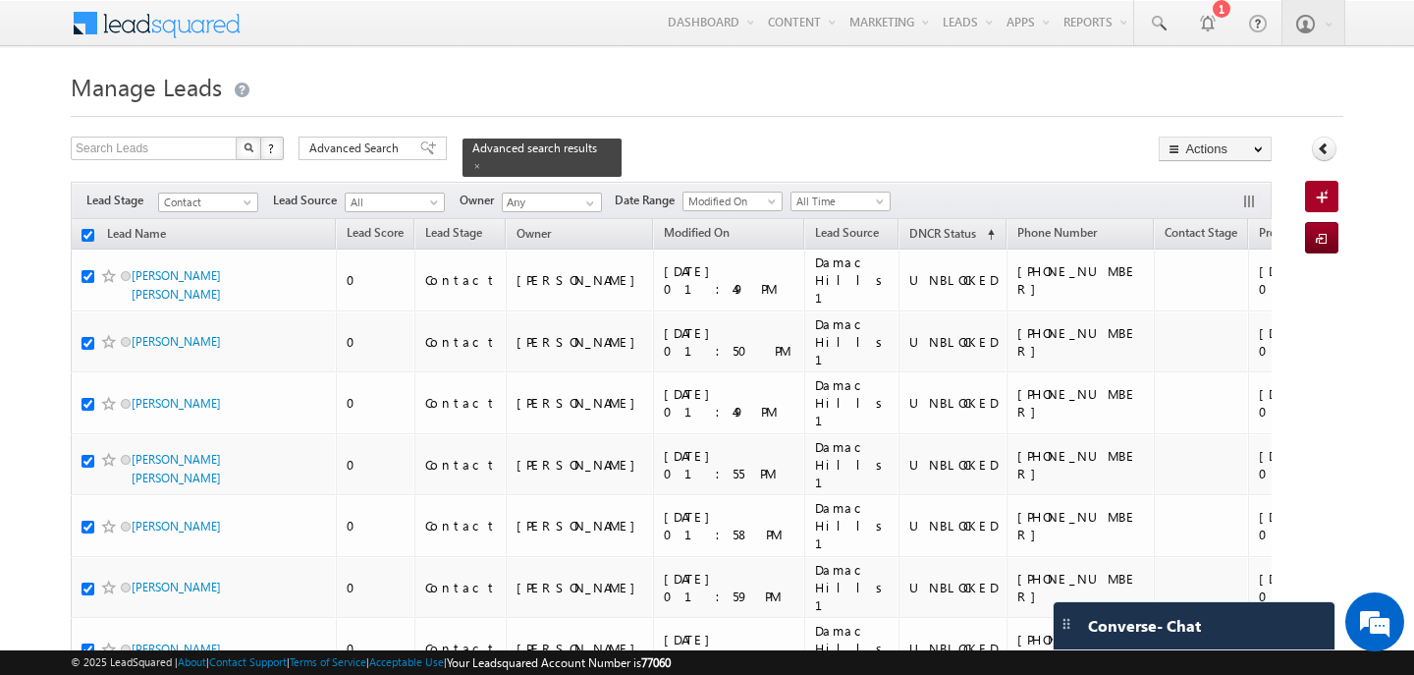
checkbox input "true"
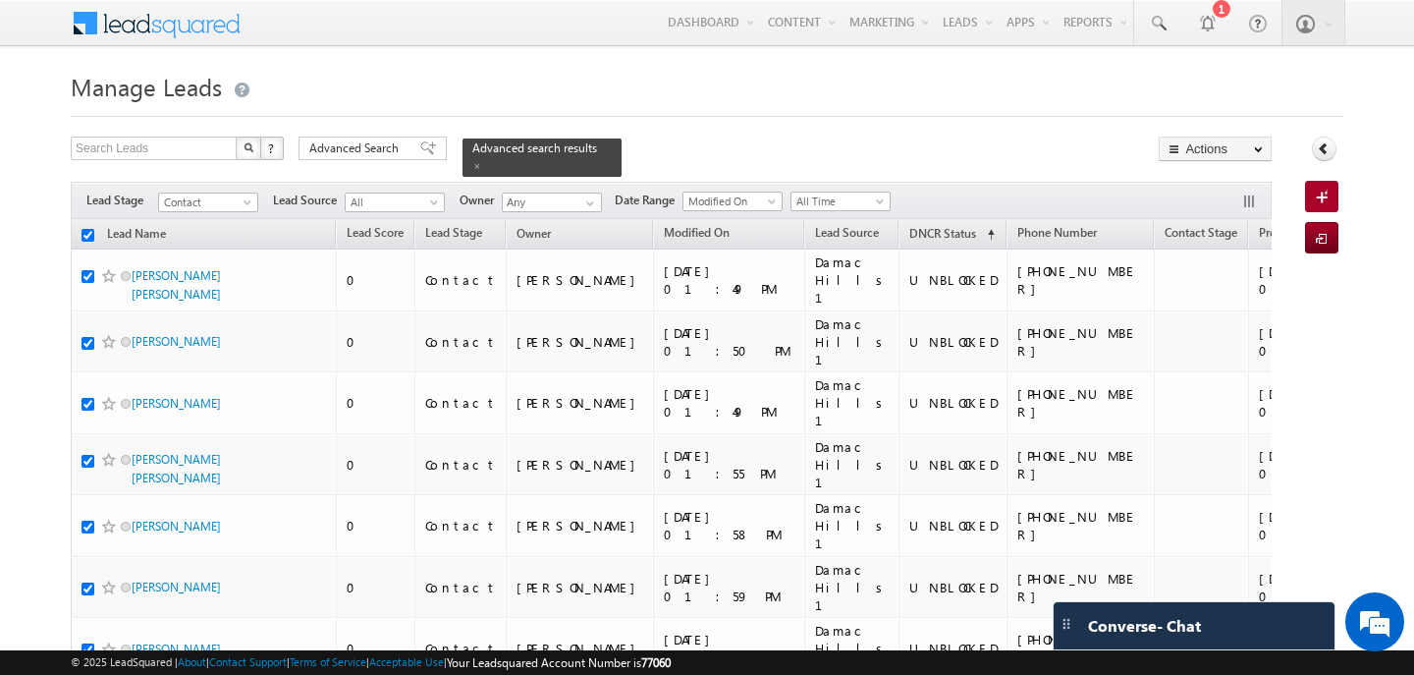
checkbox input "true"
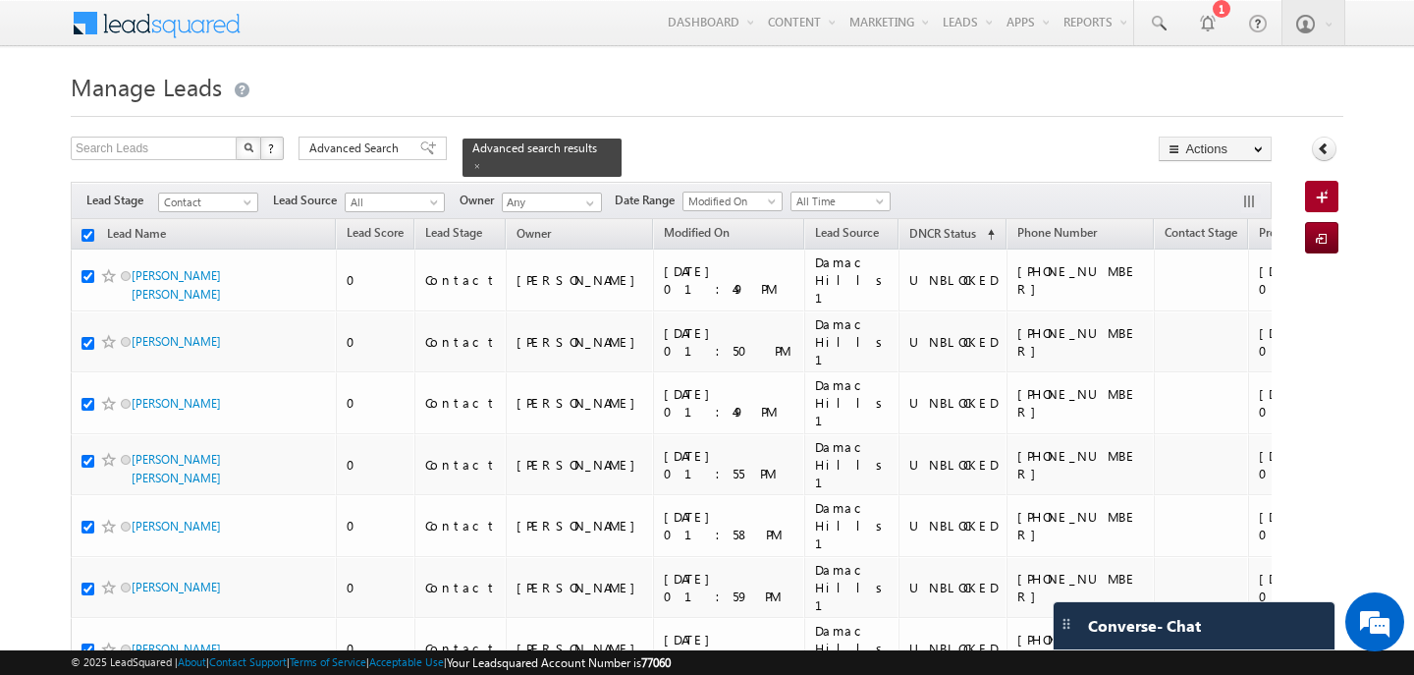
checkbox input "true"
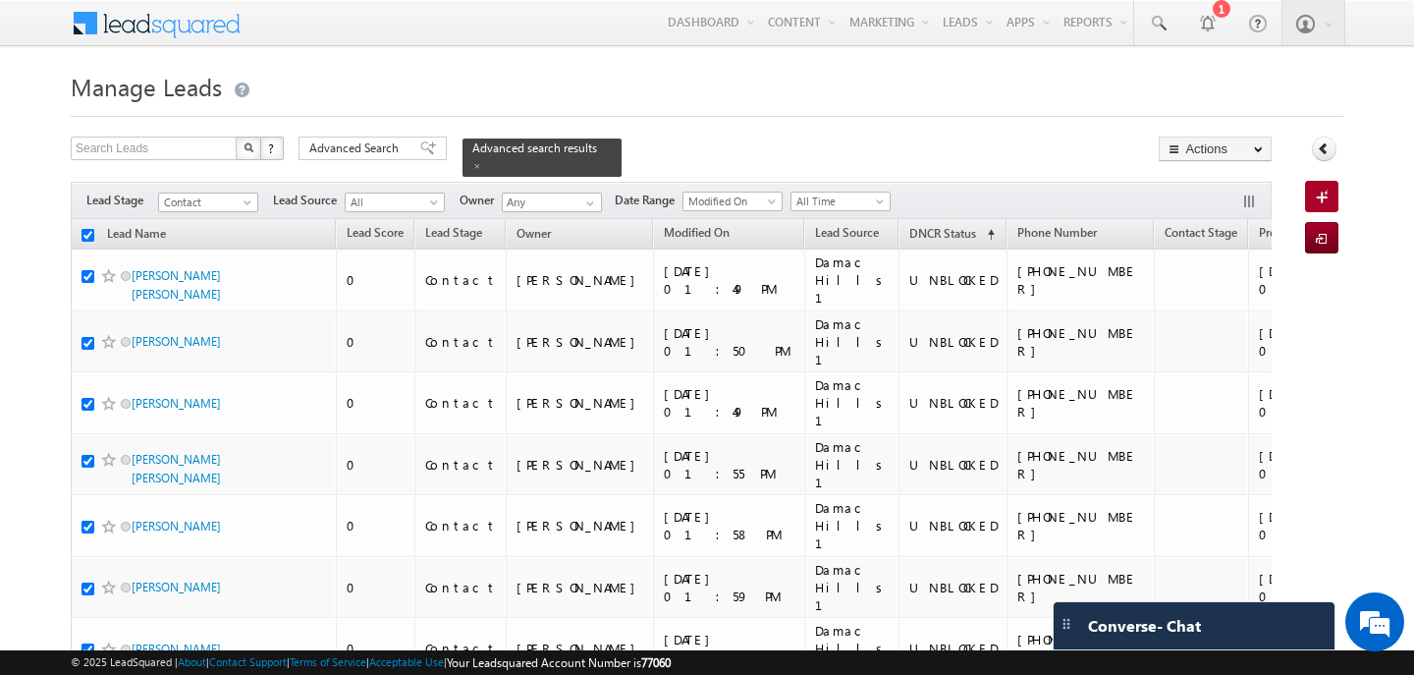
checkbox input "true"
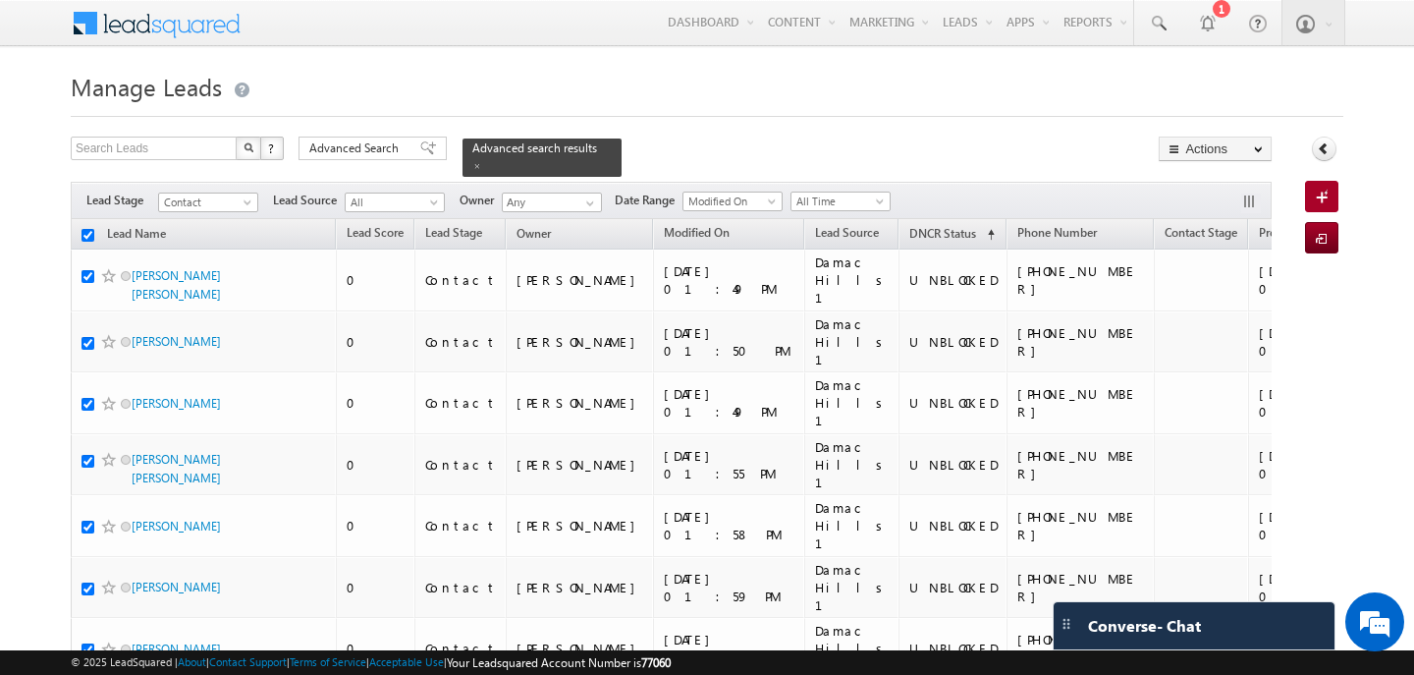
checkbox input "true"
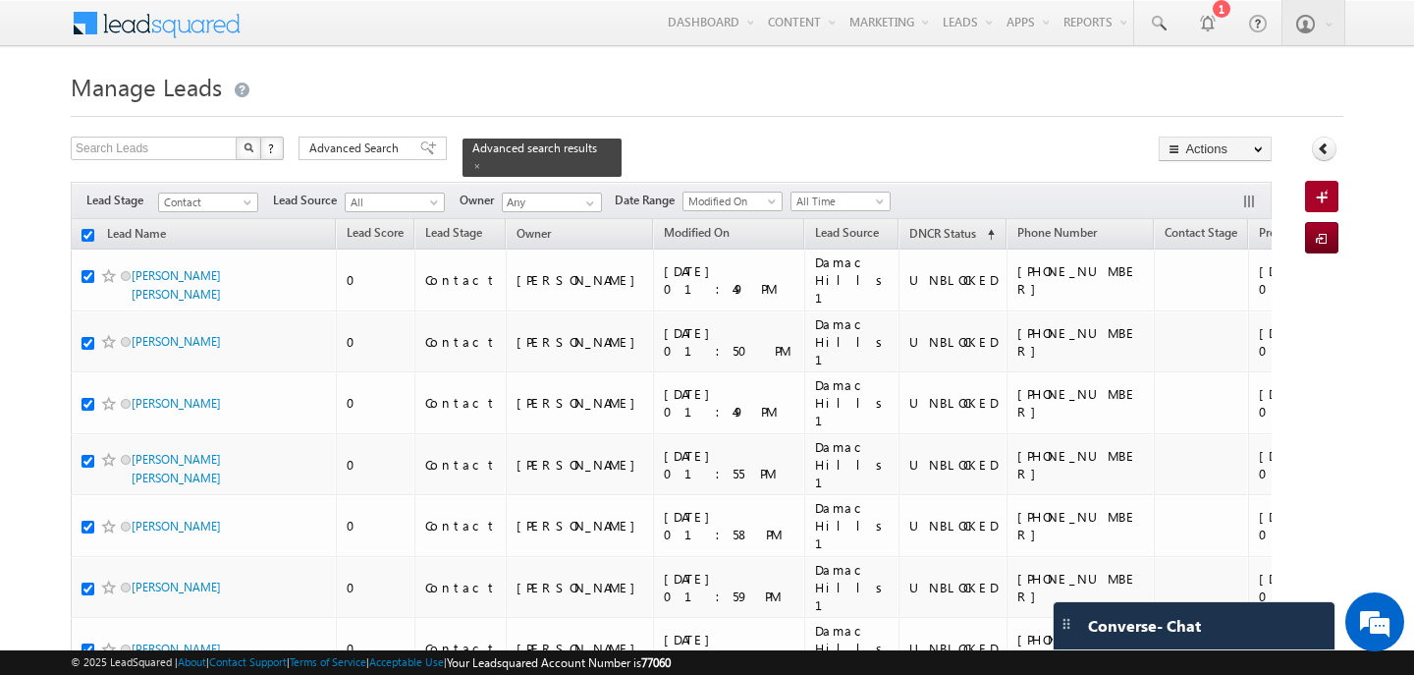
checkbox input "true"
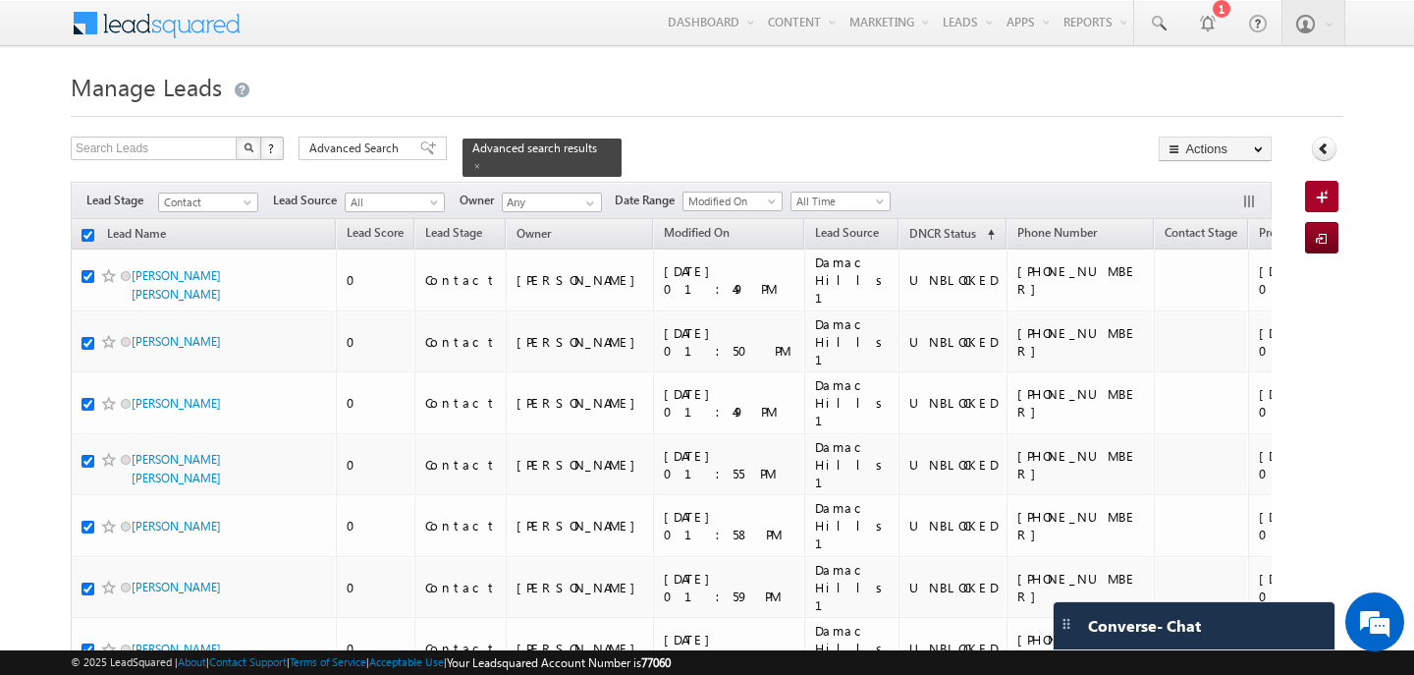
checkbox input "true"
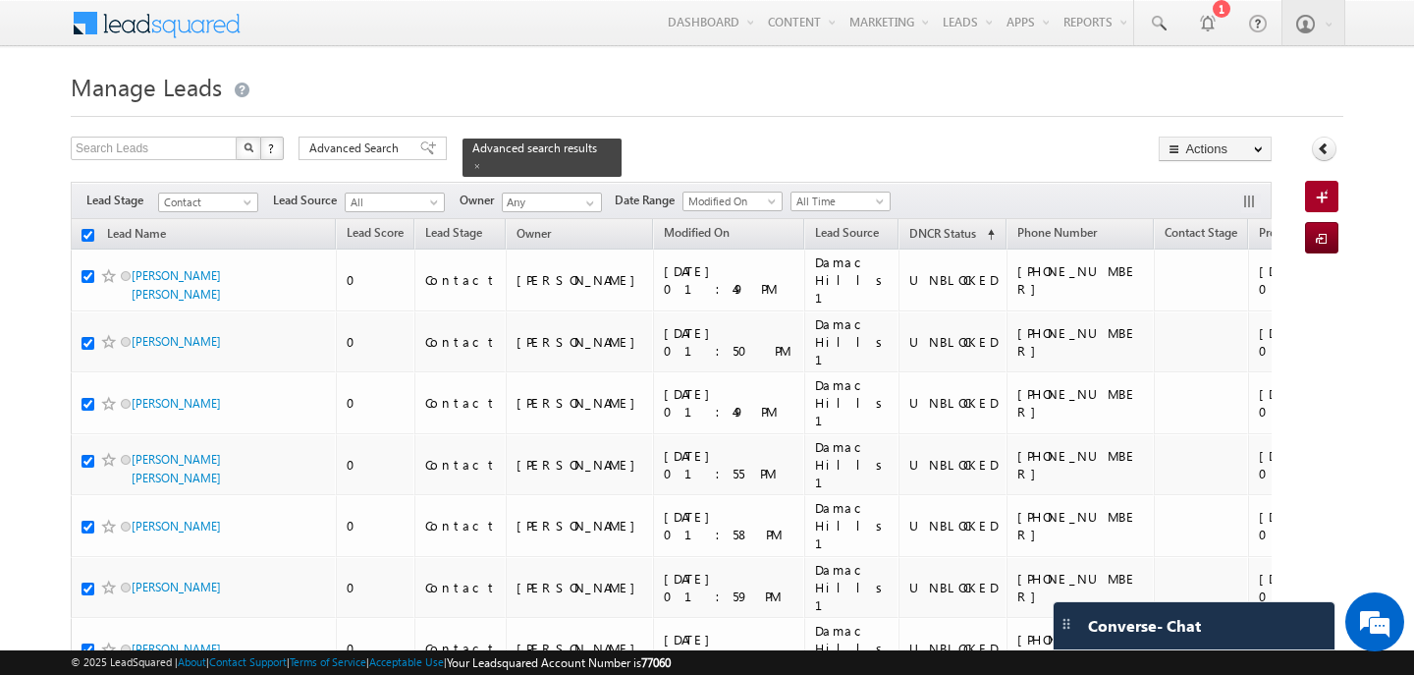
checkbox input "true"
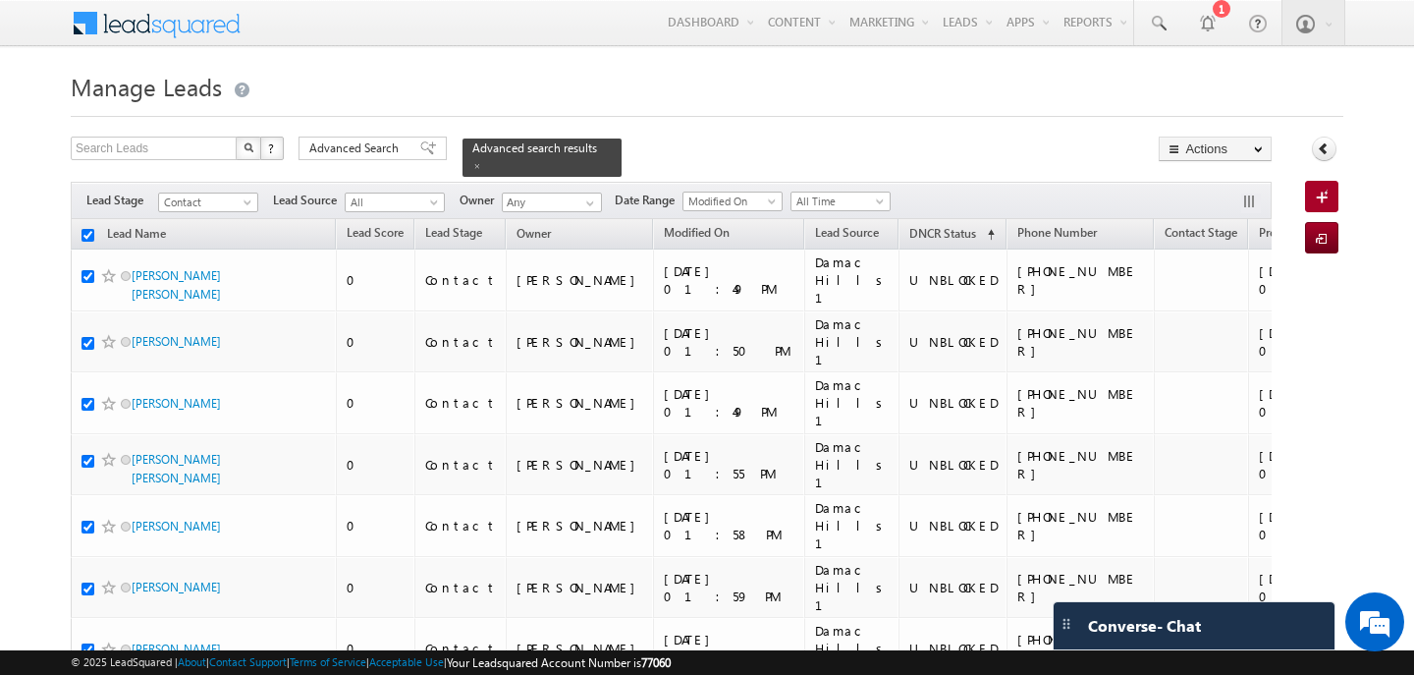
checkbox input "true"
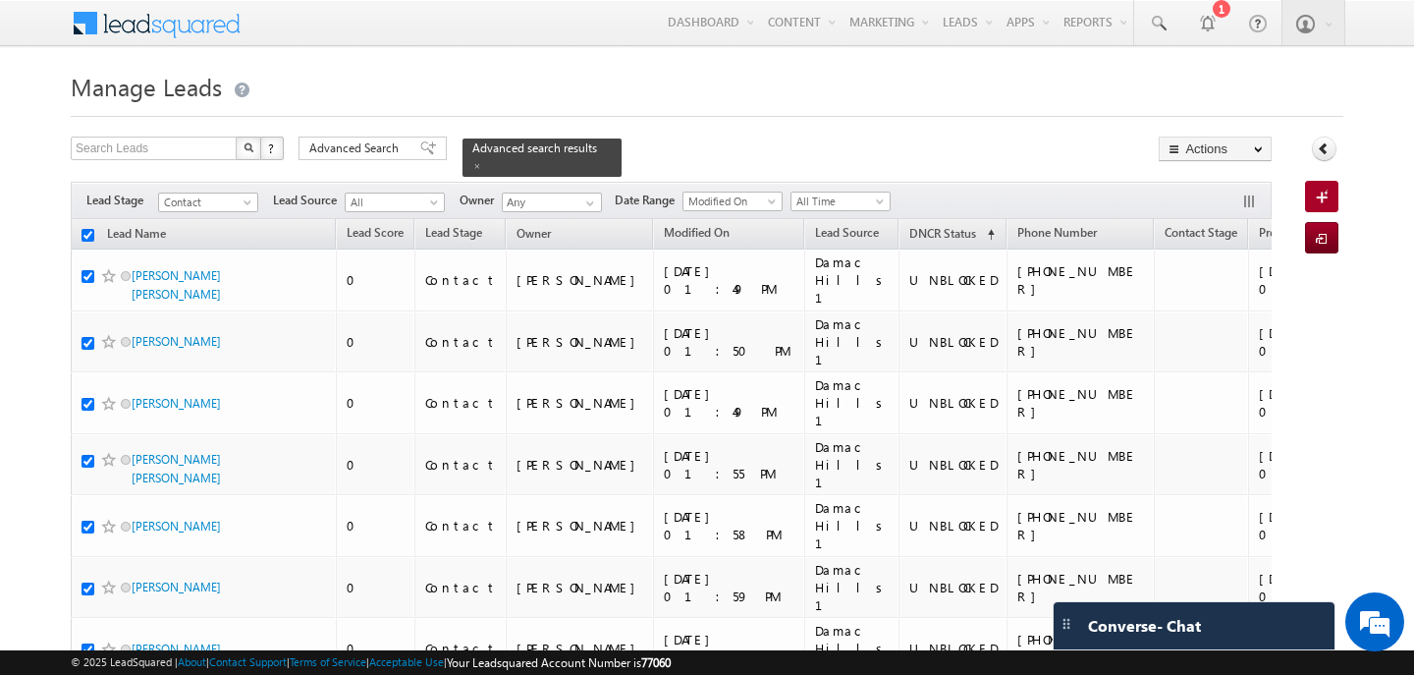
checkbox input "true"
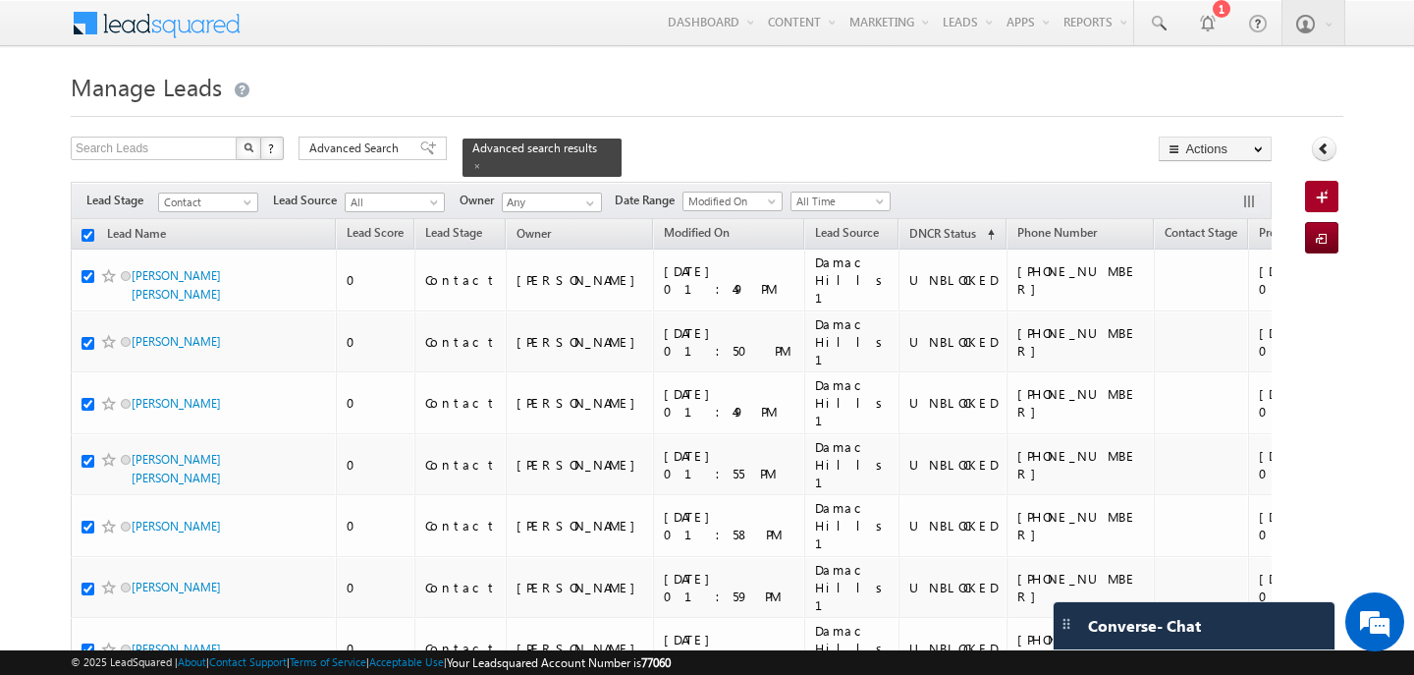
checkbox input "true"
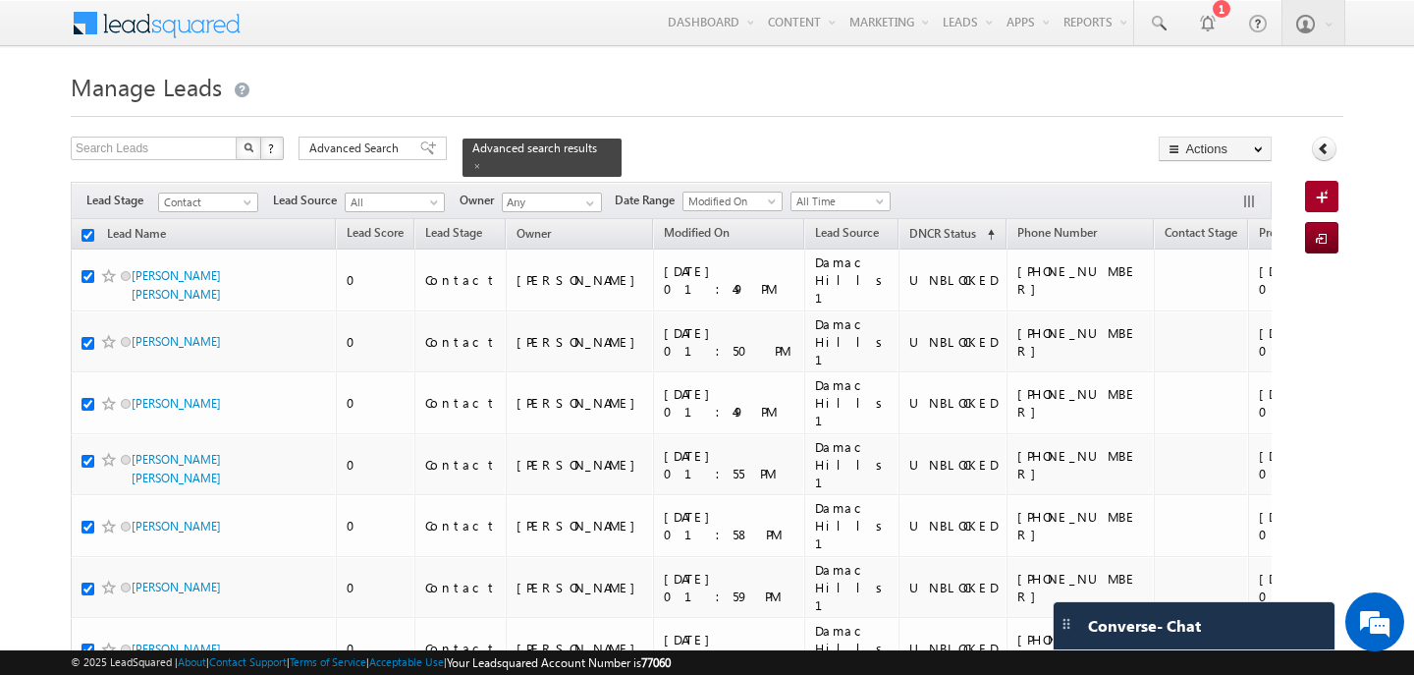
checkbox input "true"
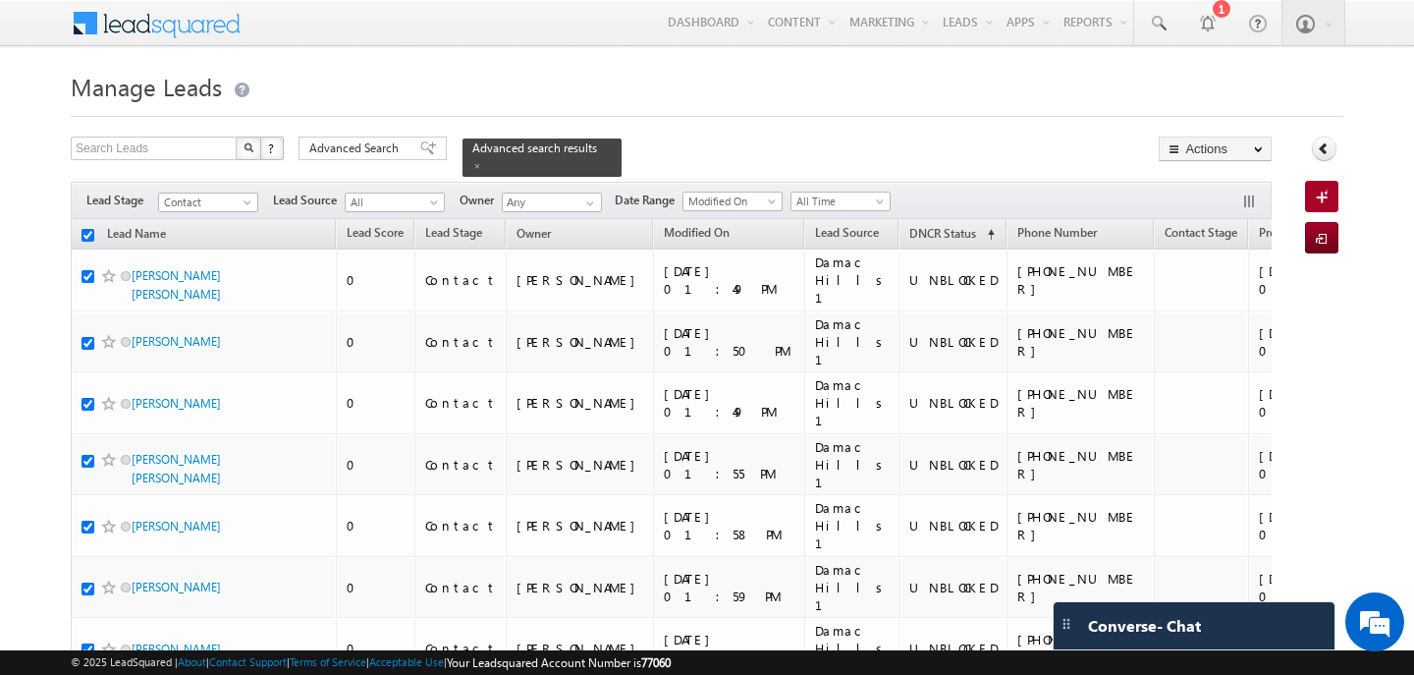
checkbox input "true"
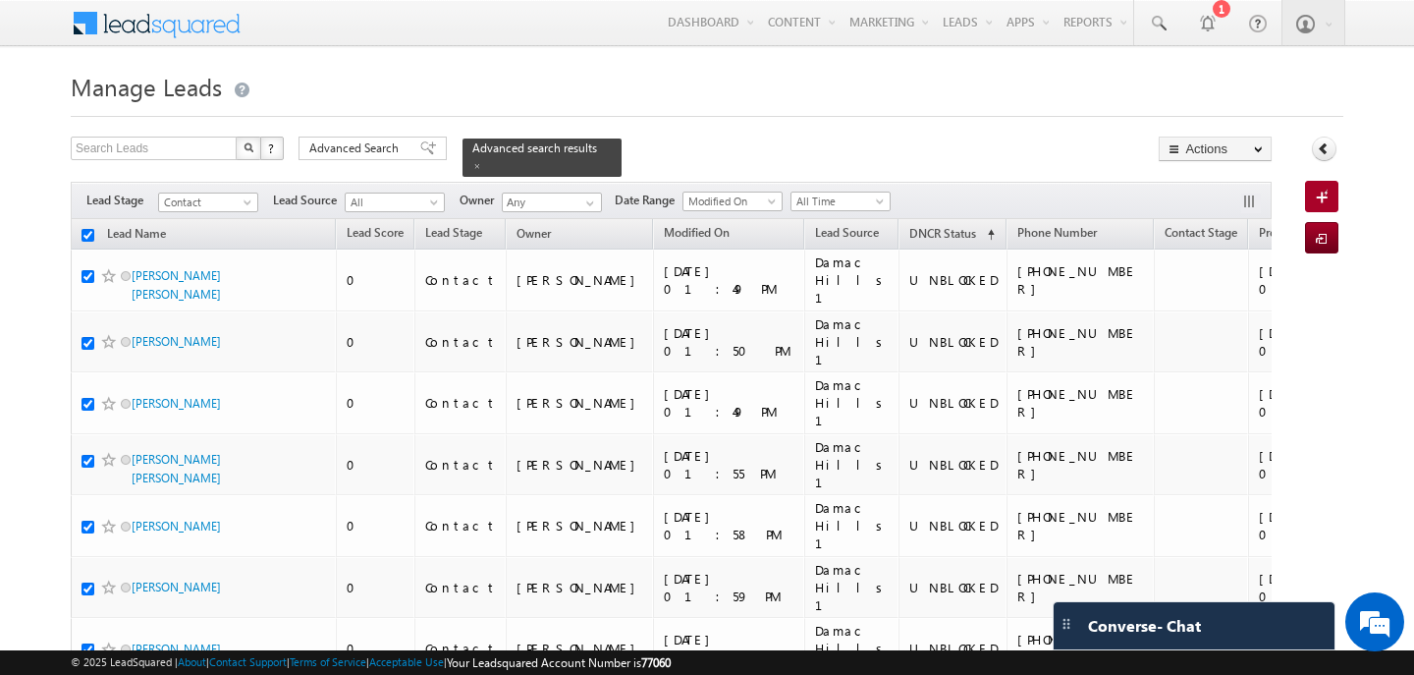
checkbox input "true"
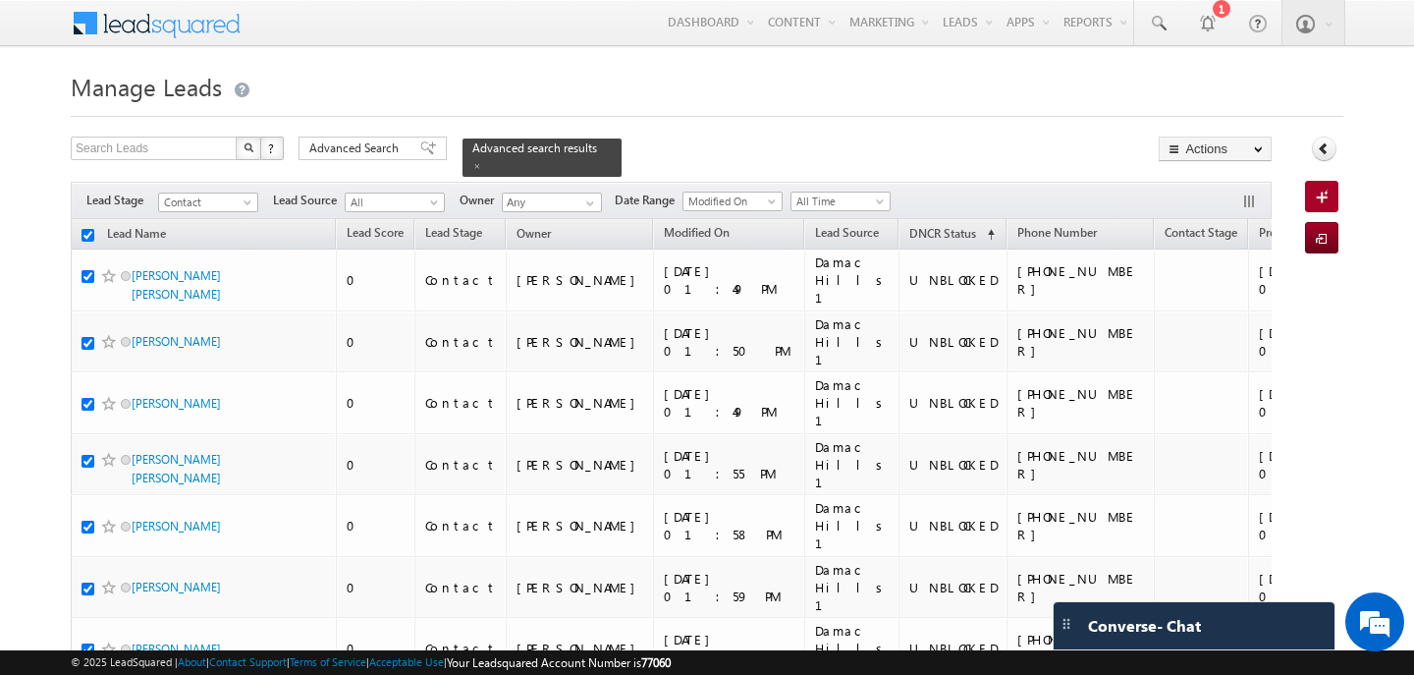
checkbox input "true"
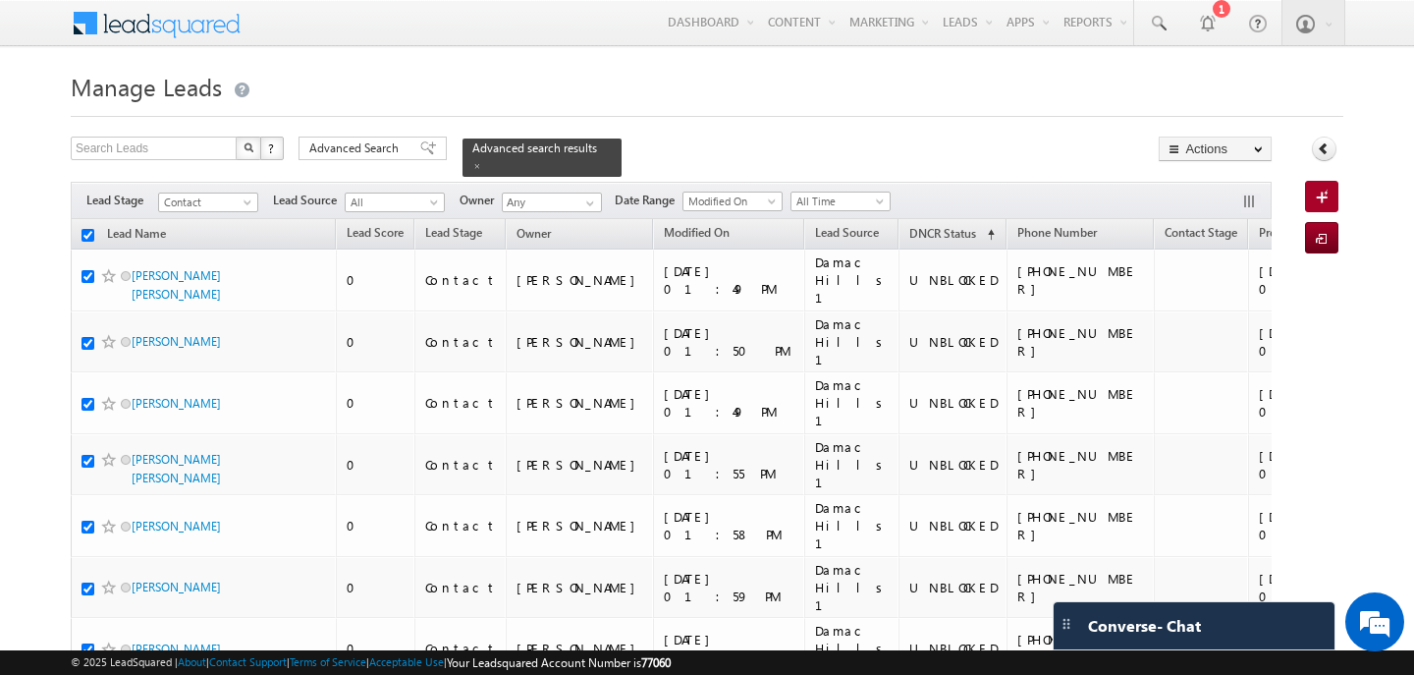
checkbox input "true"
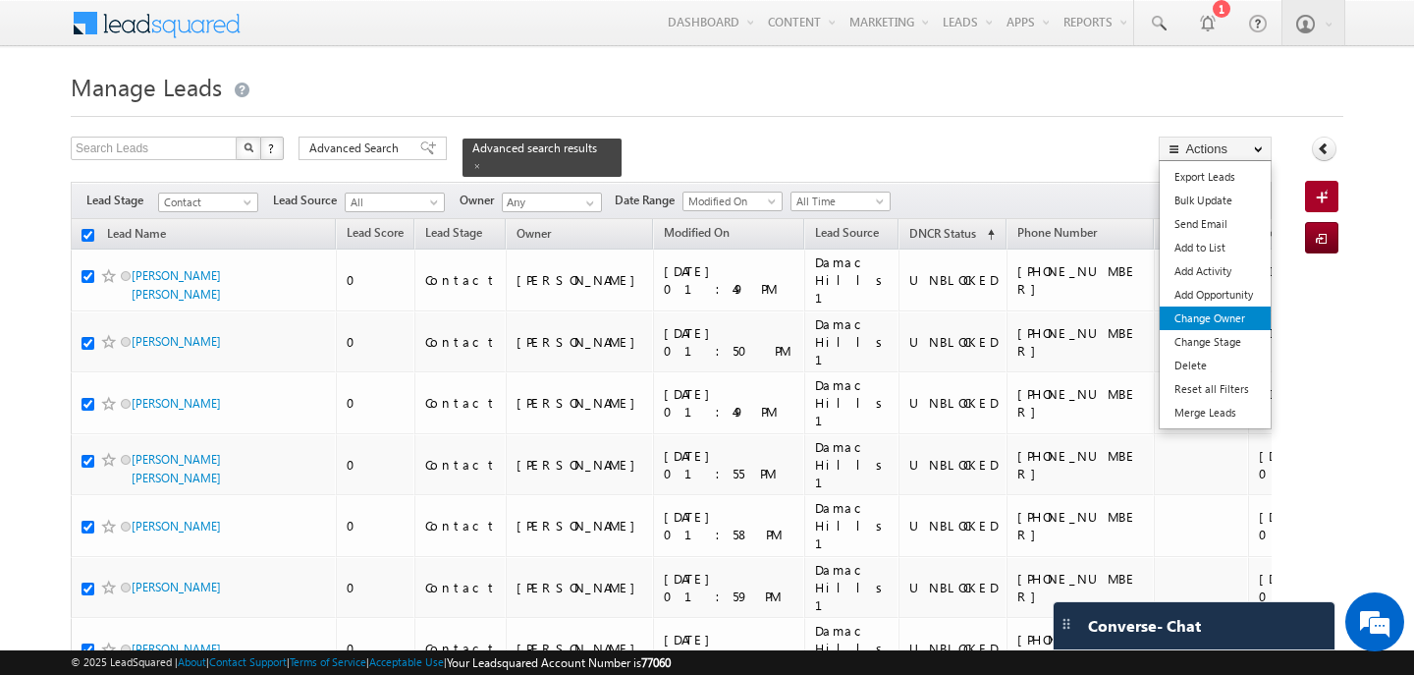
click at [1202, 326] on link "Change Owner" at bounding box center [1215, 318] width 111 height 24
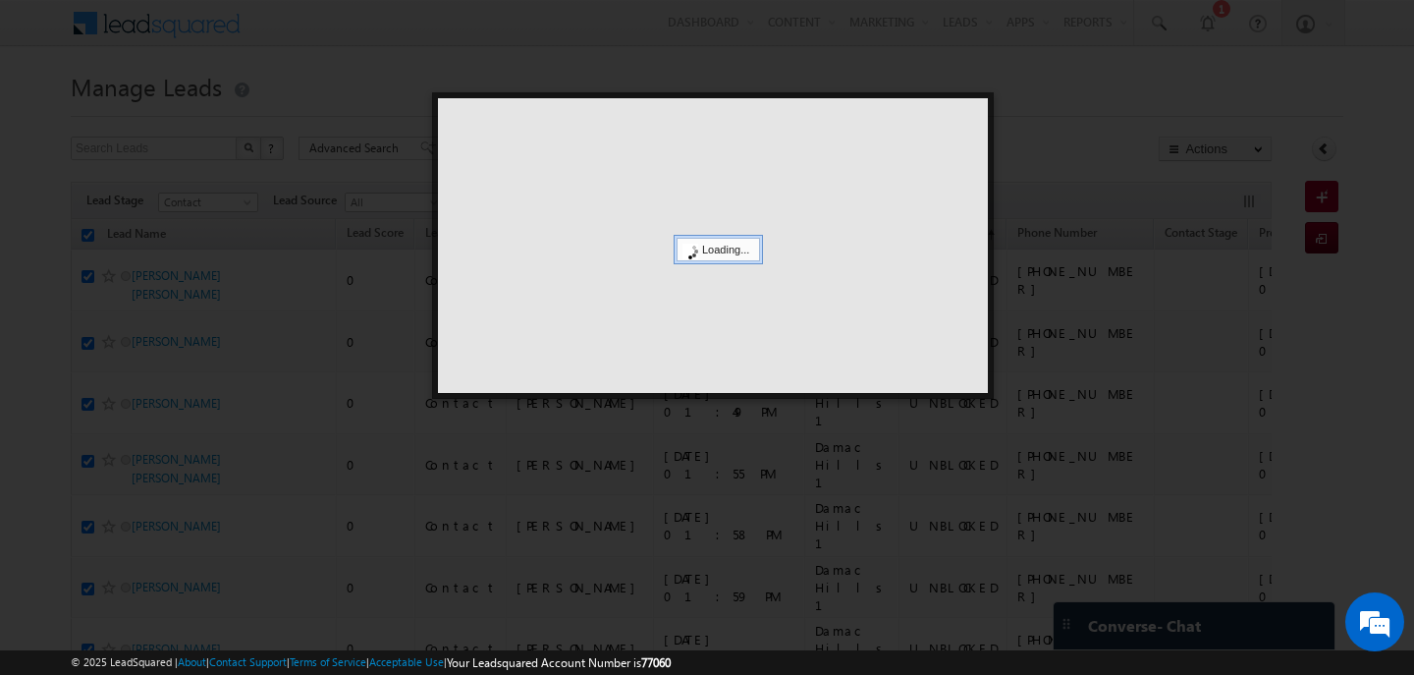
click at [728, 211] on div at bounding box center [713, 245] width 550 height 295
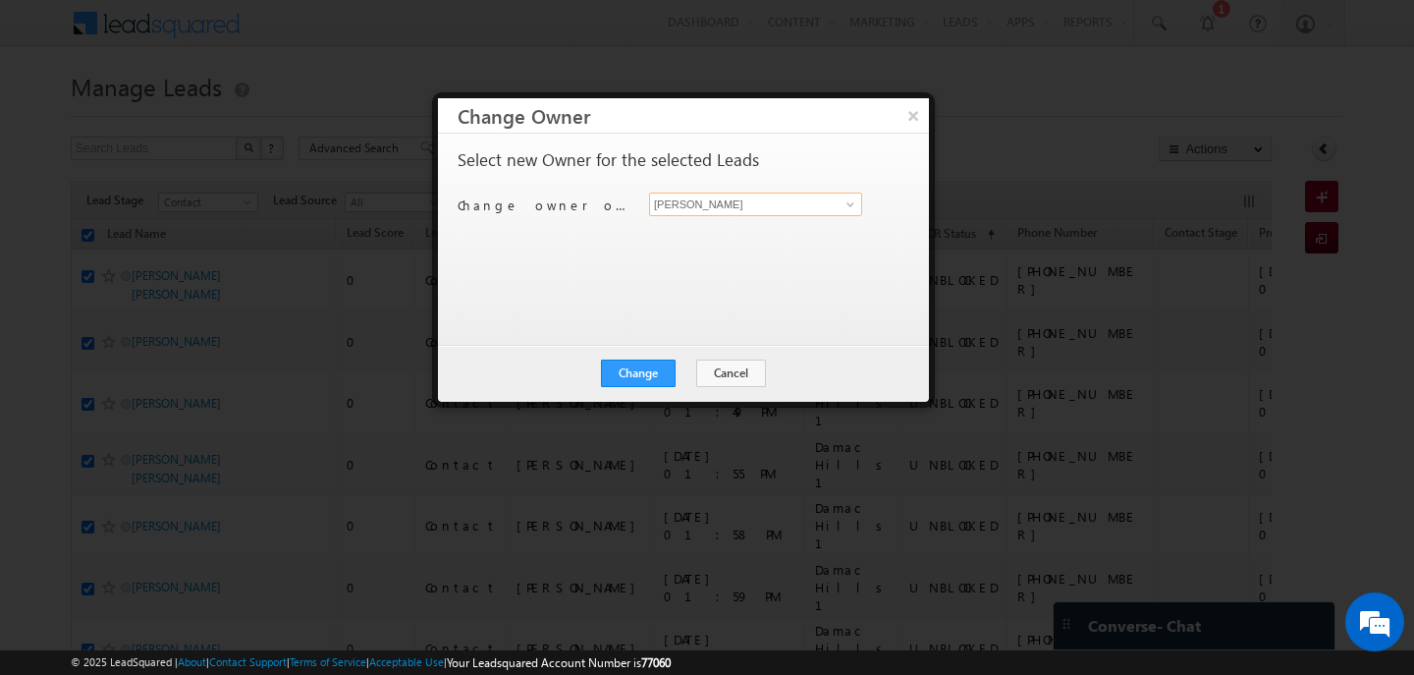
click at [728, 211] on input "[PERSON_NAME]" at bounding box center [755, 205] width 213 height 24
click at [705, 234] on link "Nilesh Kalal nilesh.kalal@indglobal.ae" at bounding box center [755, 234] width 213 height 37
click at [645, 376] on button "Change" at bounding box center [638, 373] width 75 height 28
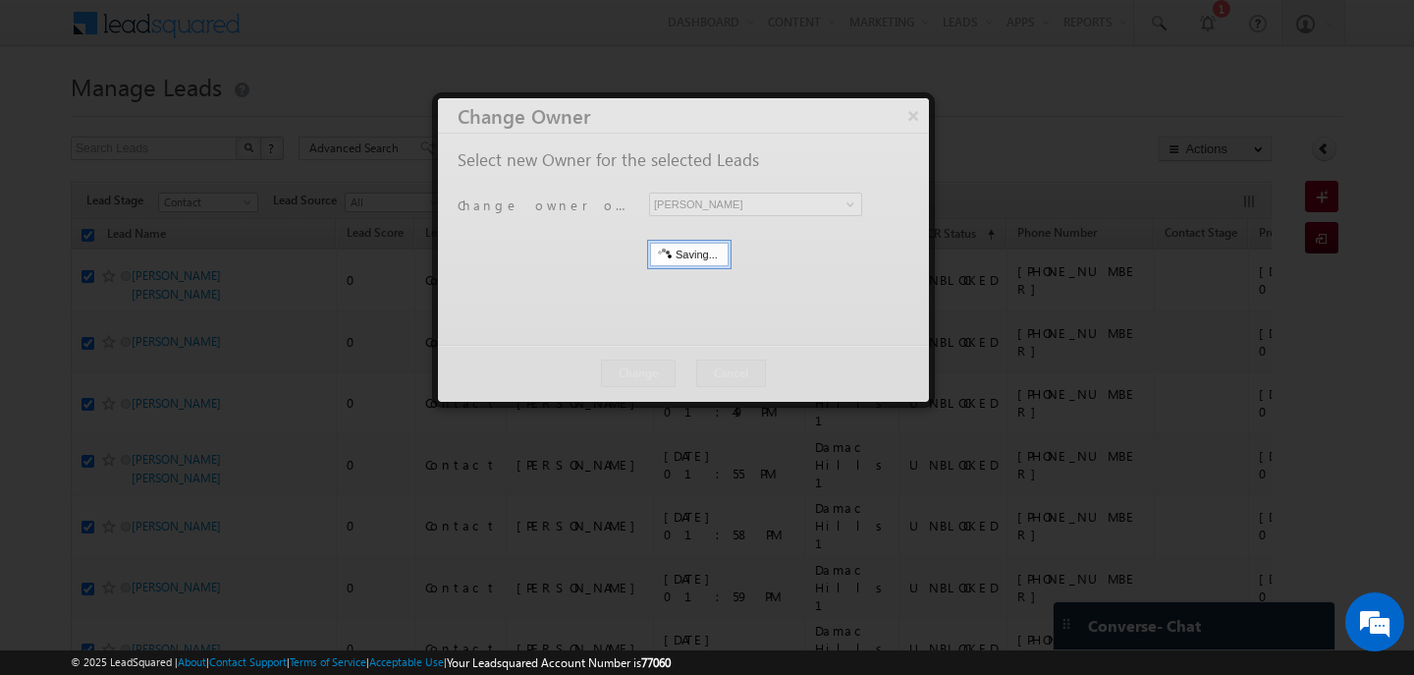
click at [672, 367] on div at bounding box center [683, 249] width 491 height 303
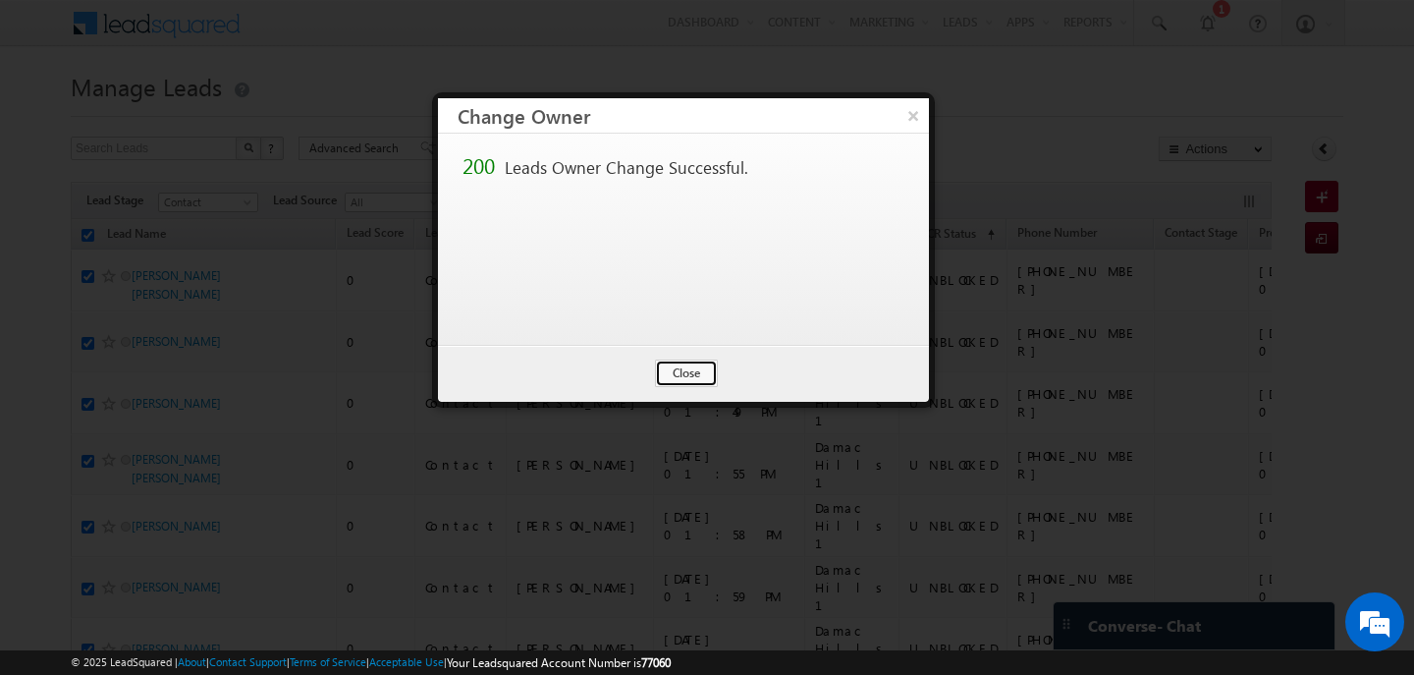
click at [672, 367] on button "Close" at bounding box center [686, 373] width 63 height 28
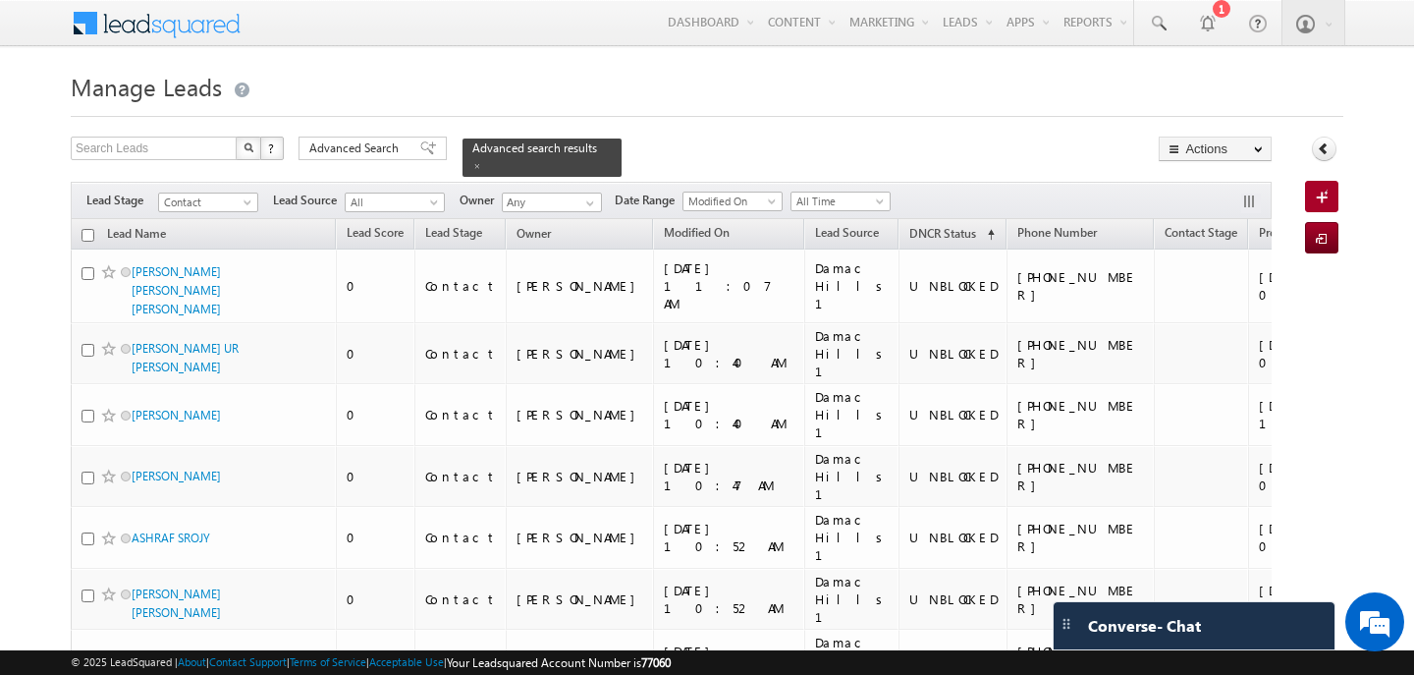
click at [87, 238] on input "checkbox" at bounding box center [88, 235] width 13 height 13
checkbox input "true"
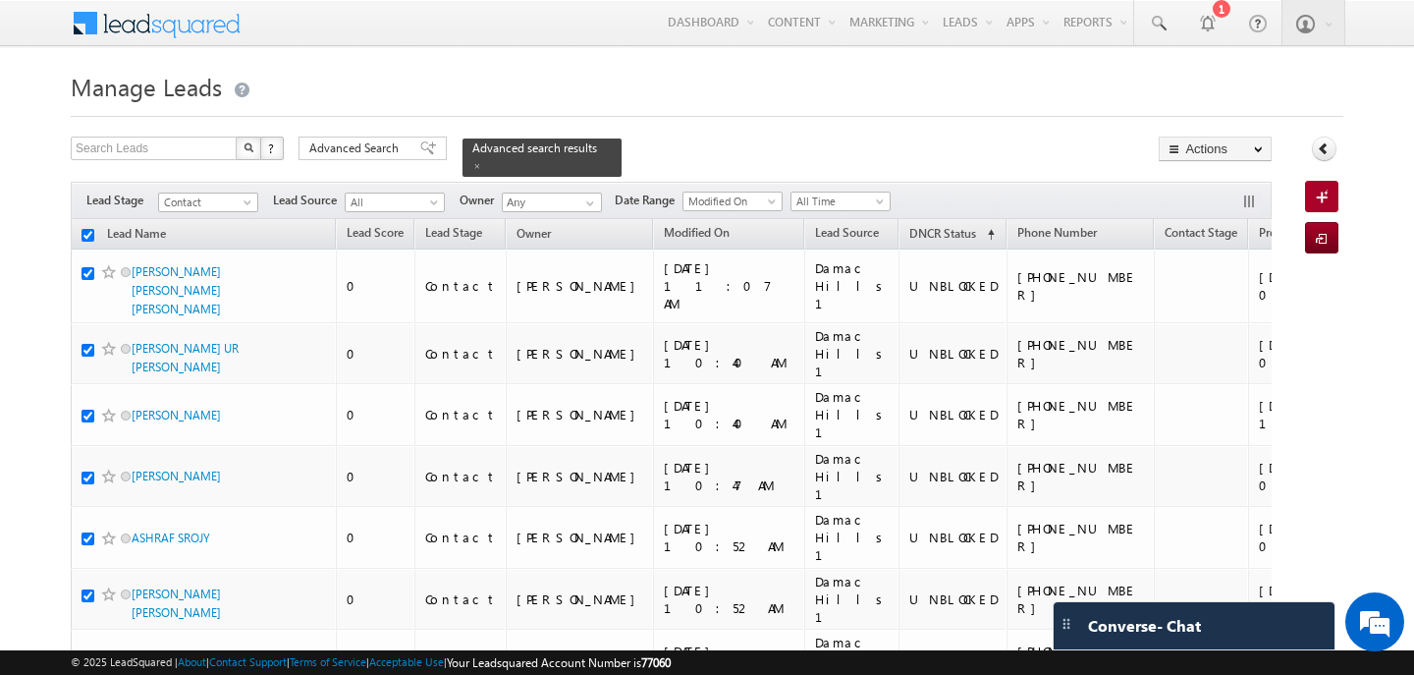
checkbox input "true"
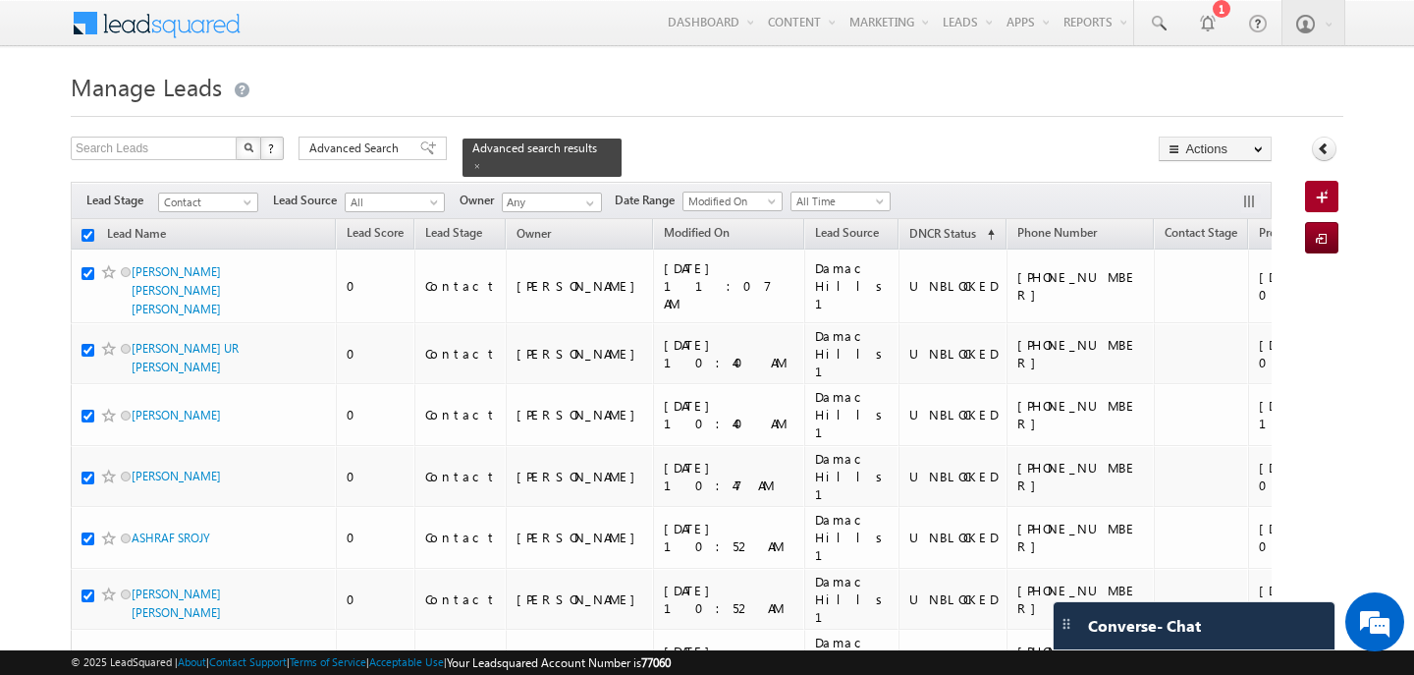
checkbox input "true"
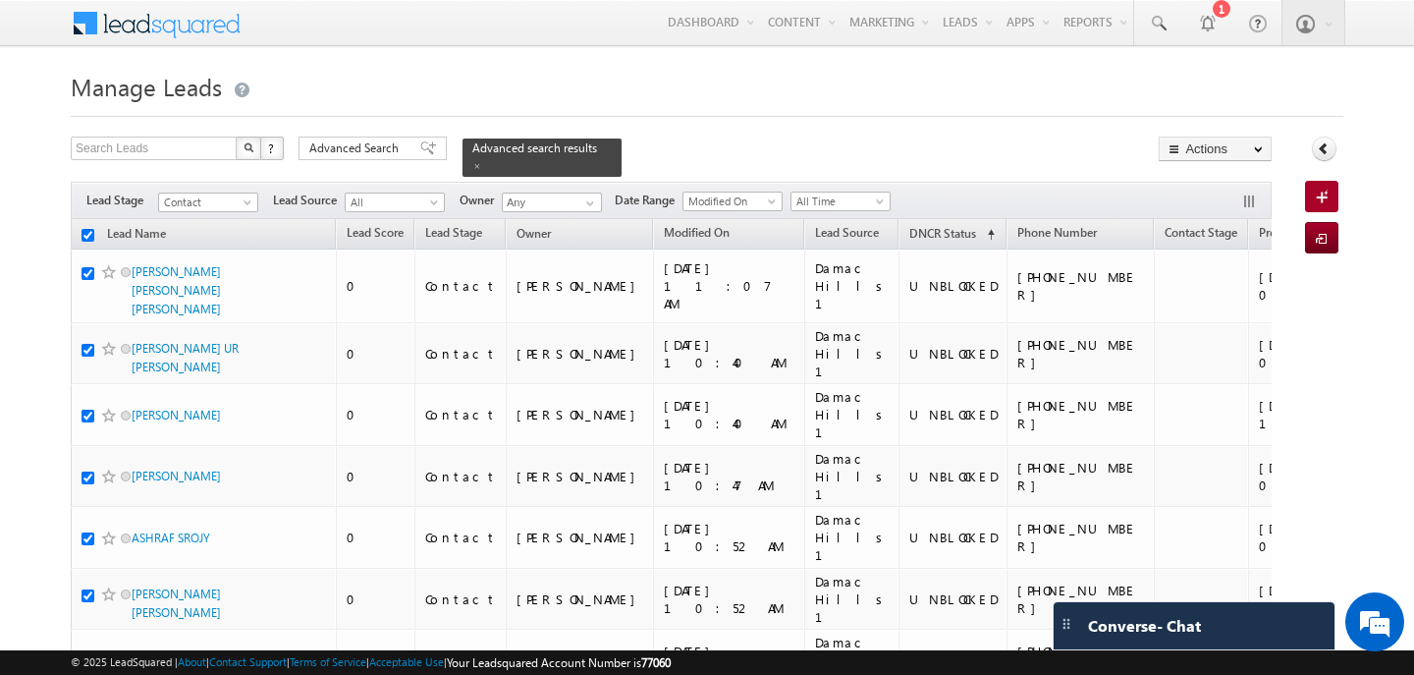
checkbox input "true"
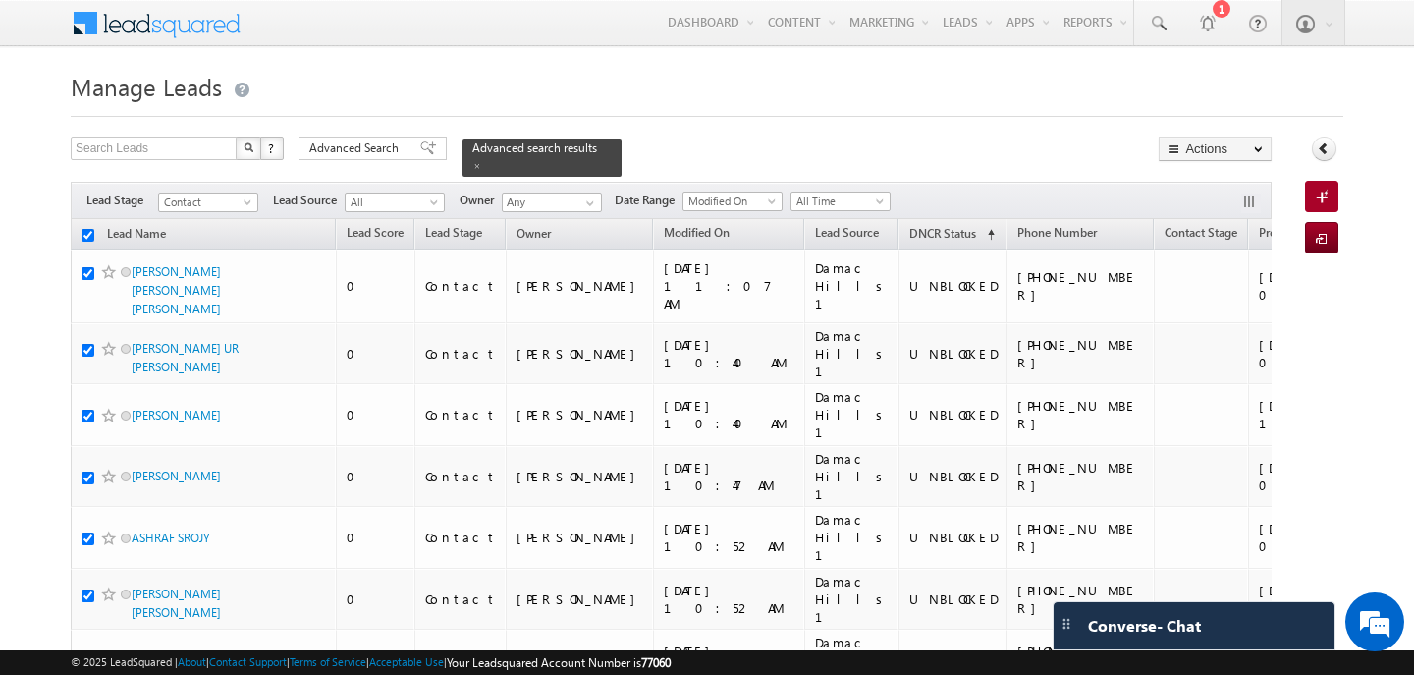
checkbox input "true"
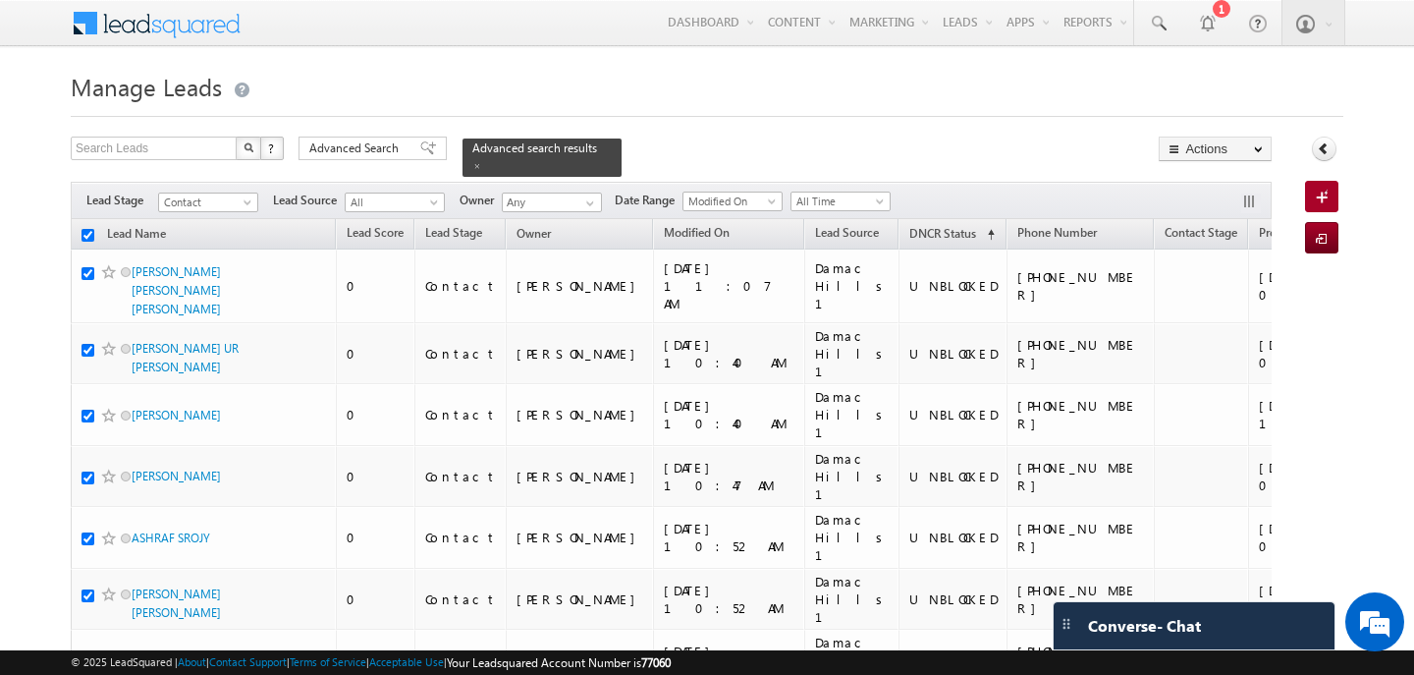
checkbox input "true"
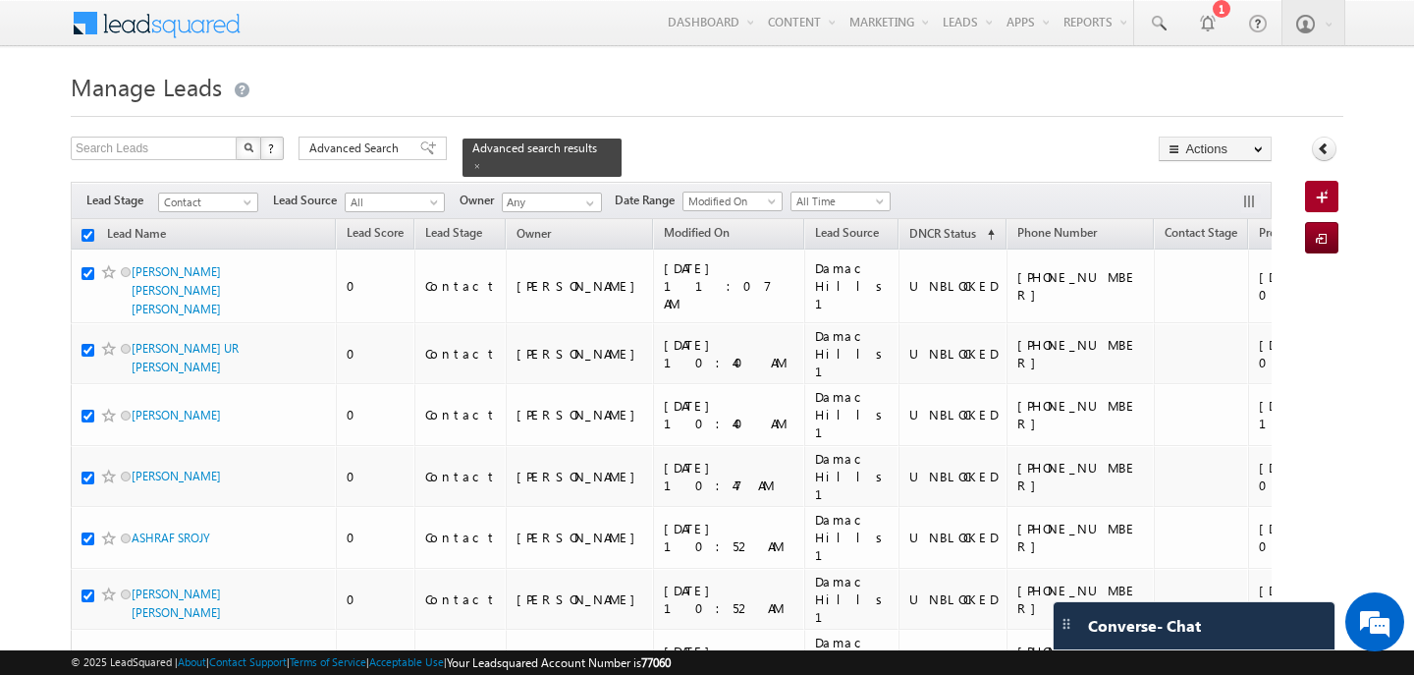
checkbox input "true"
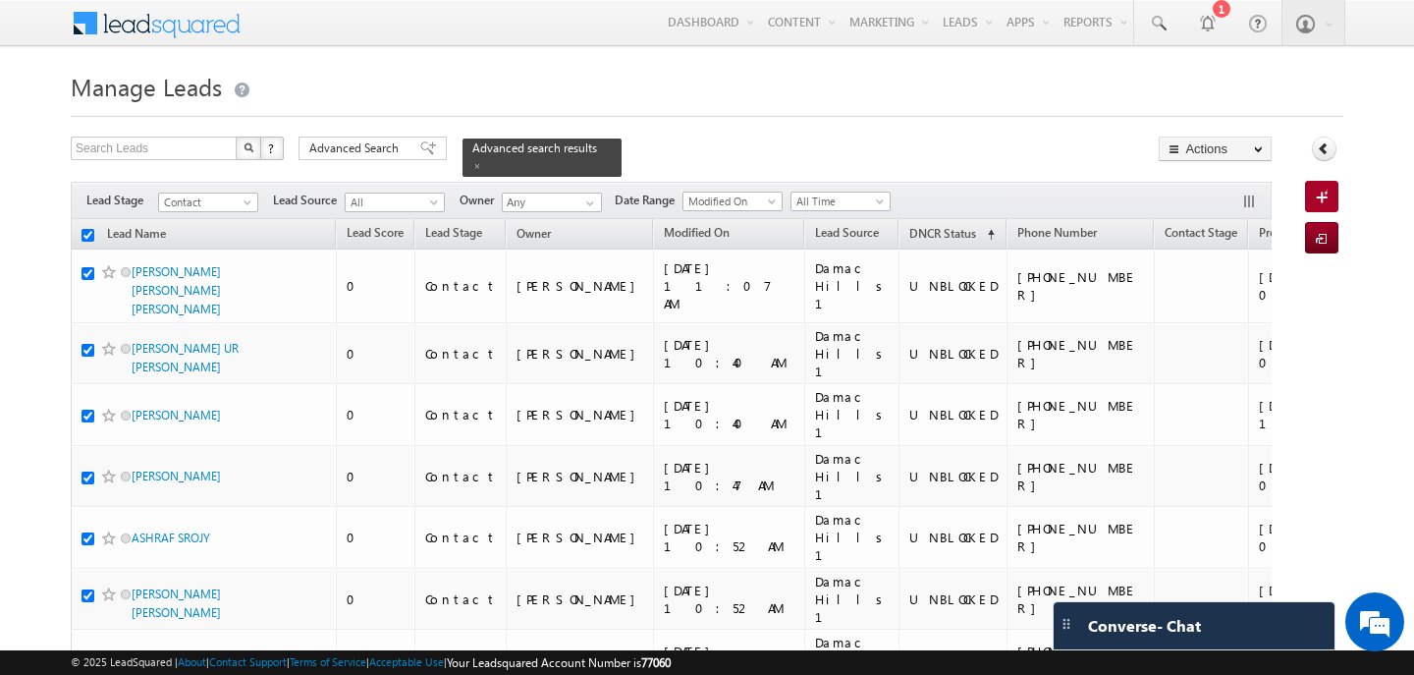
checkbox input "true"
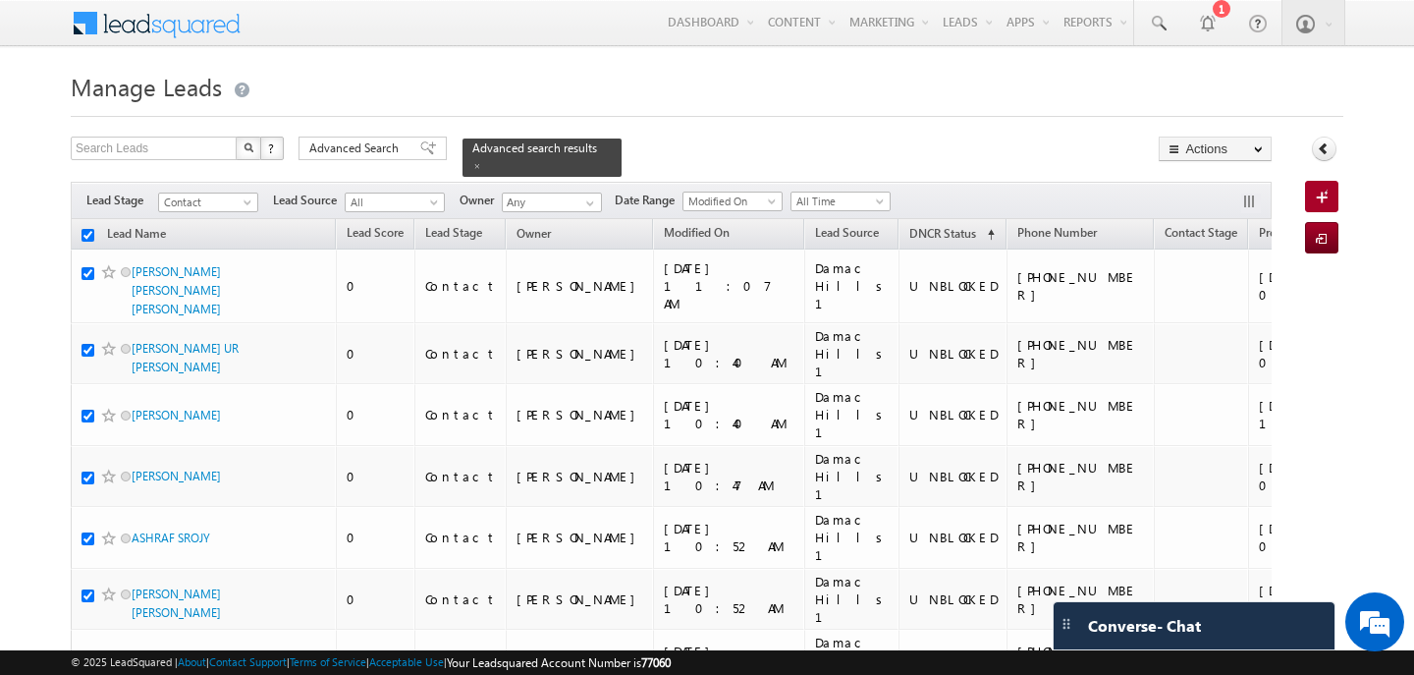
checkbox input "true"
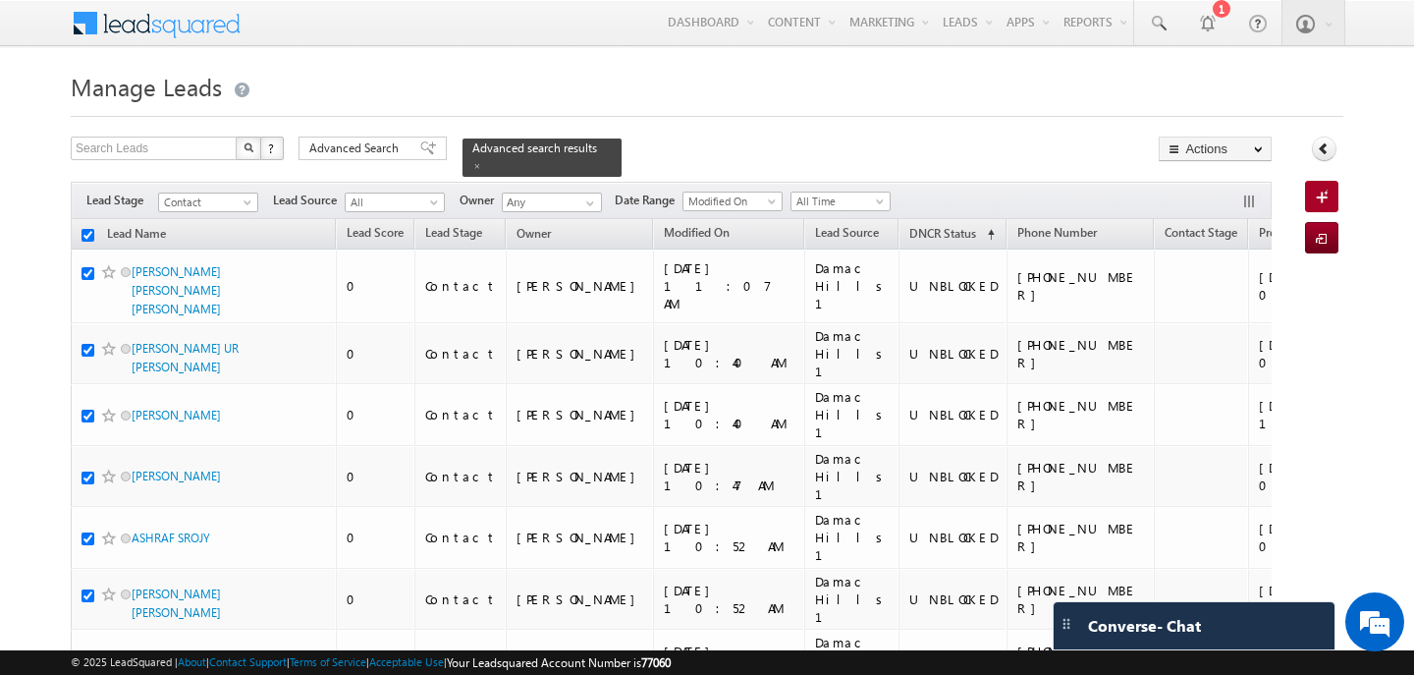
checkbox input "true"
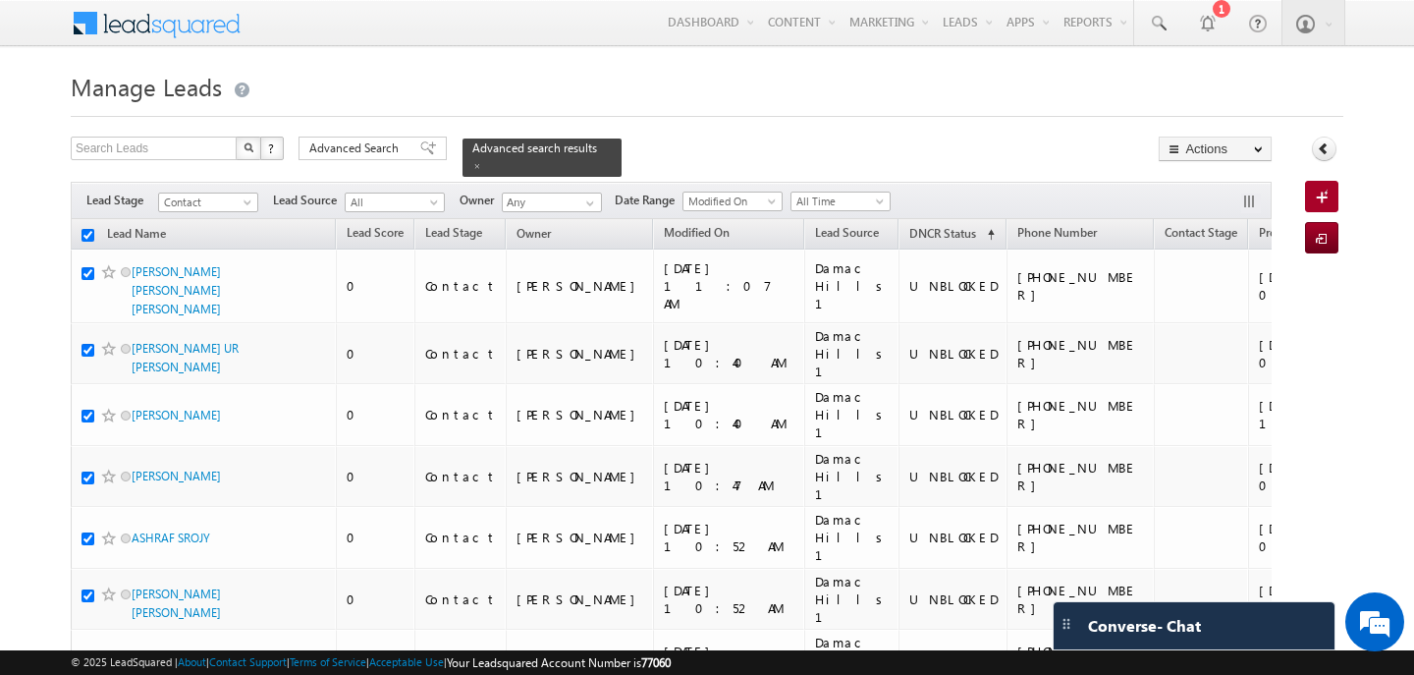
checkbox input "true"
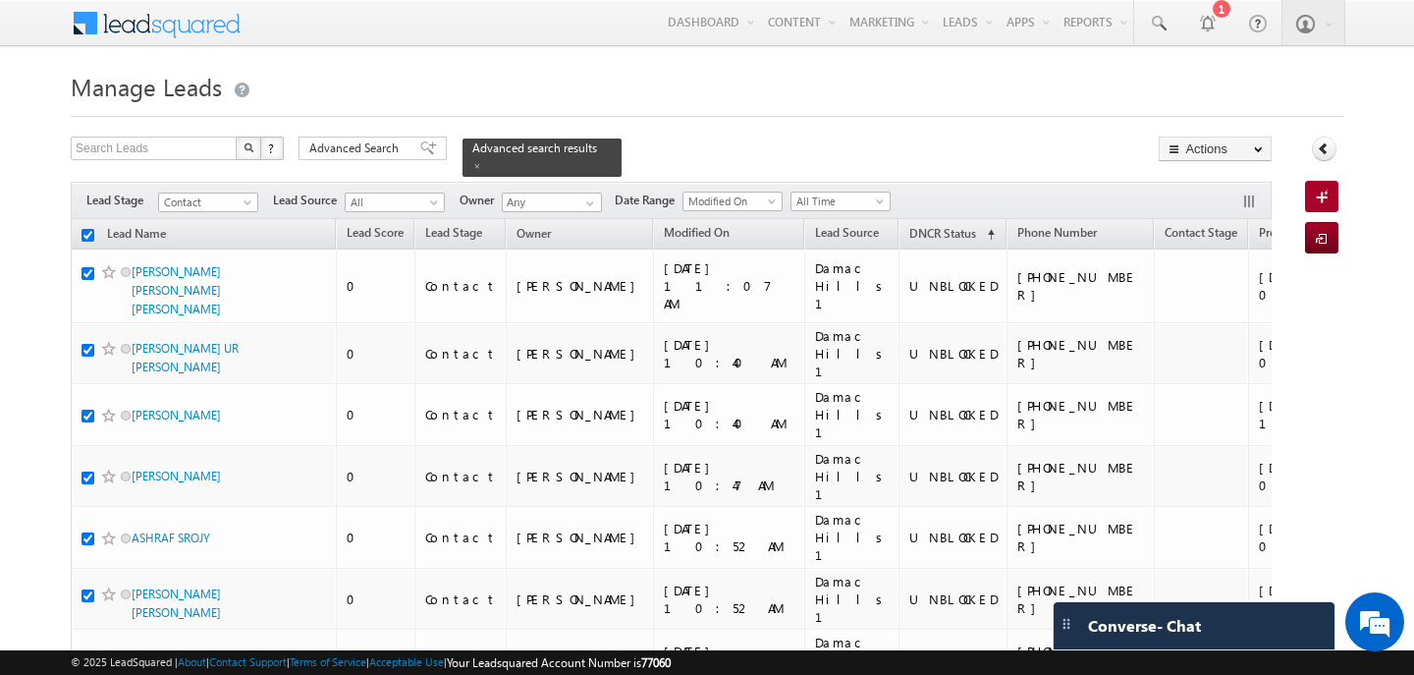
checkbox input "true"
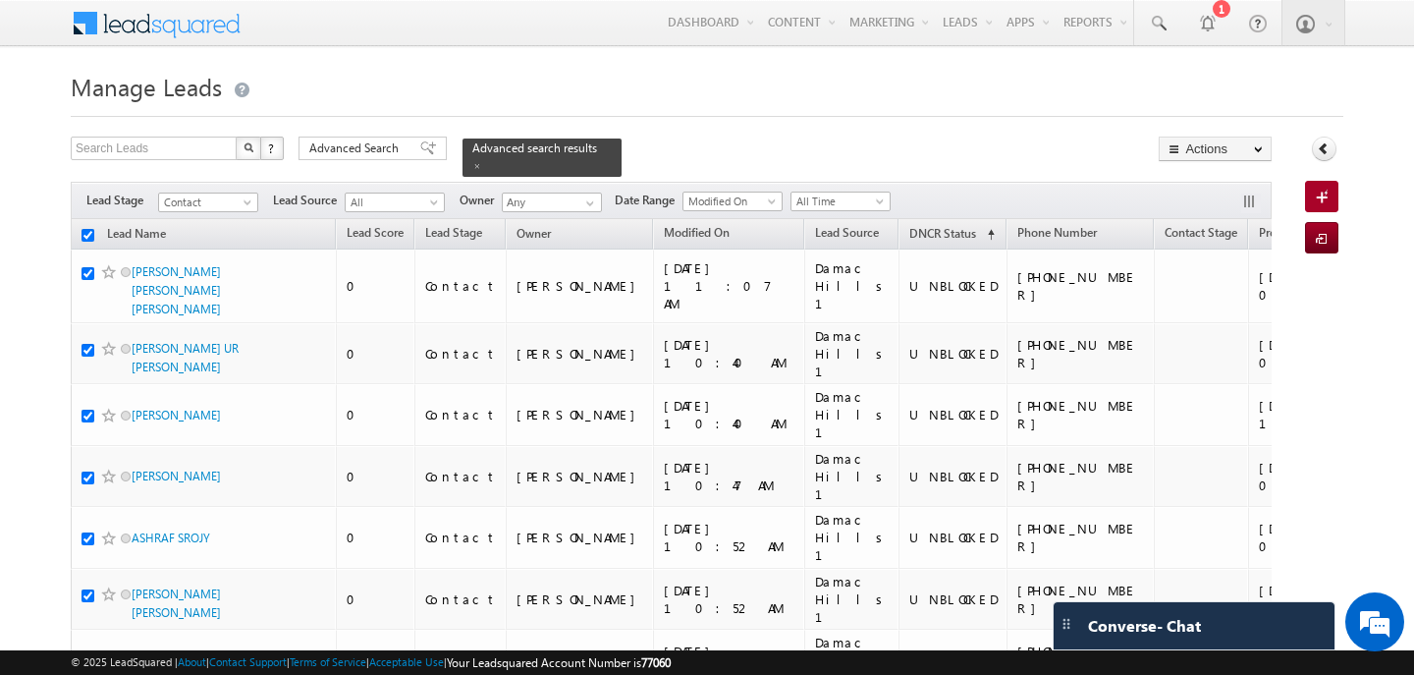
checkbox input "true"
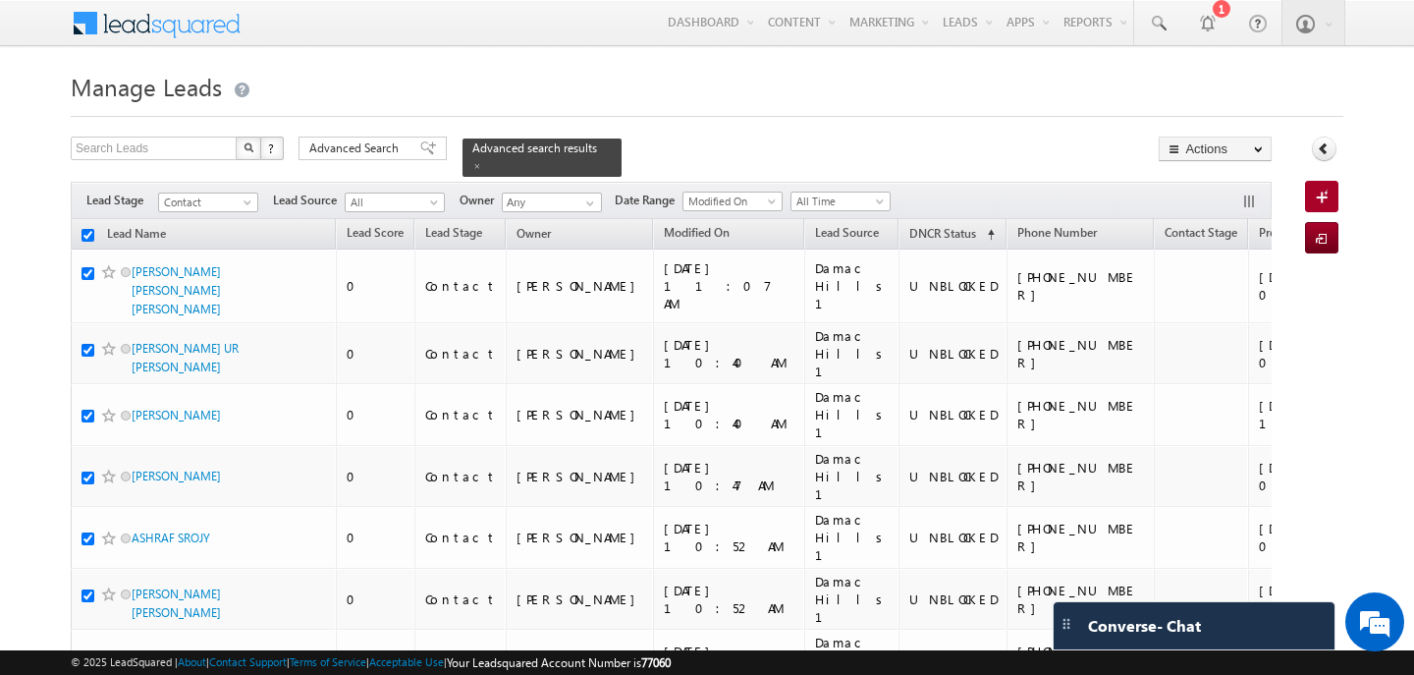
checkbox input "true"
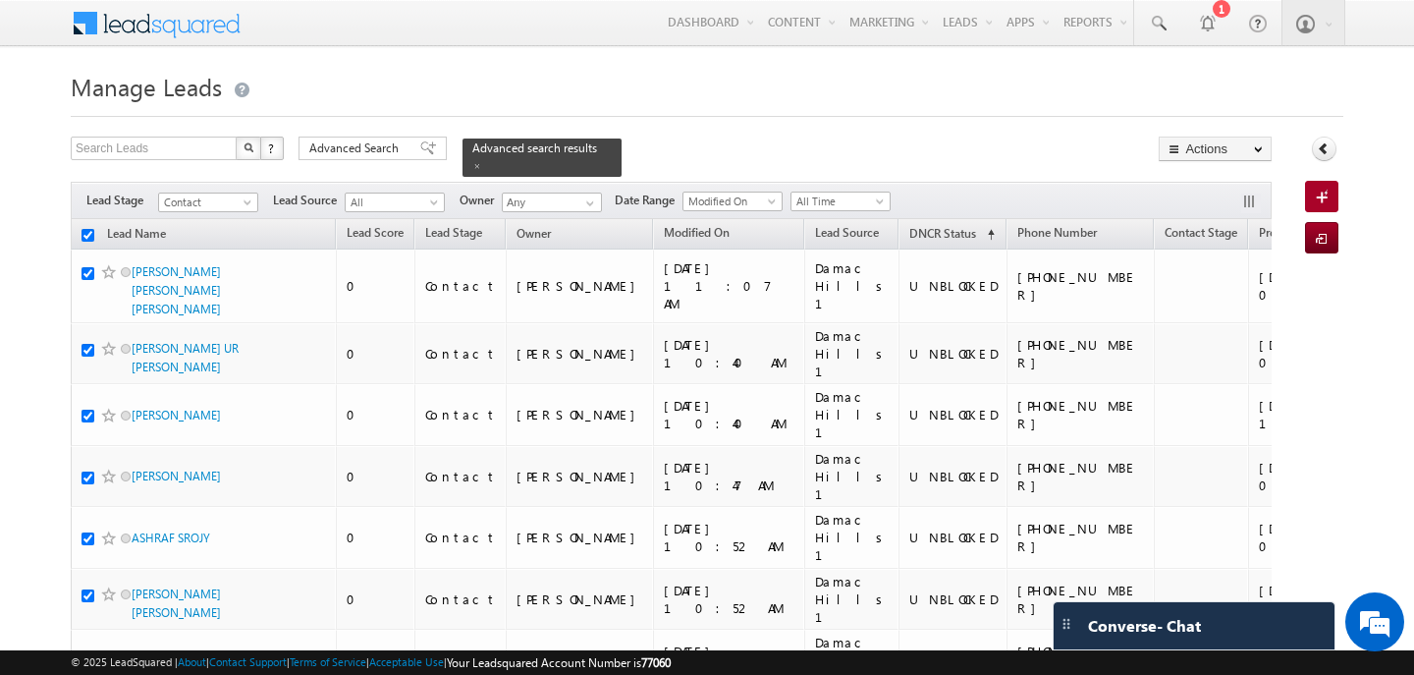
checkbox input "true"
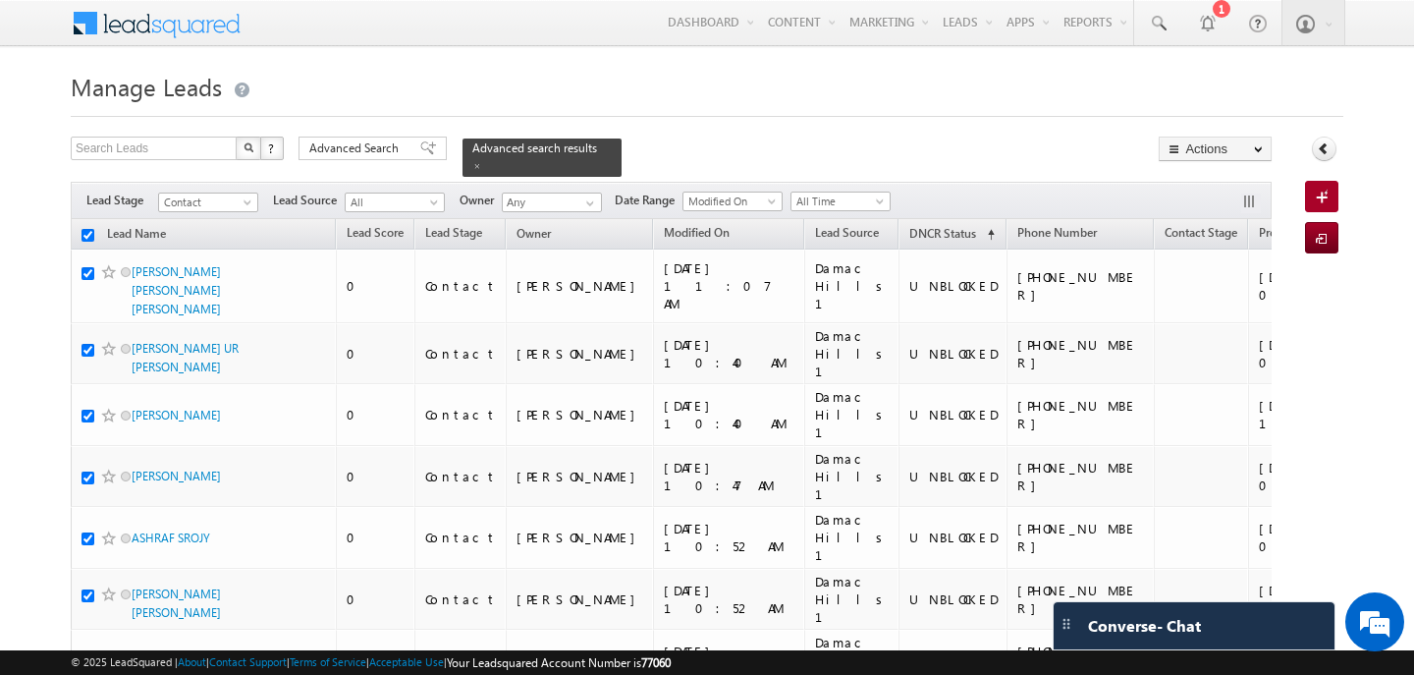
checkbox input "true"
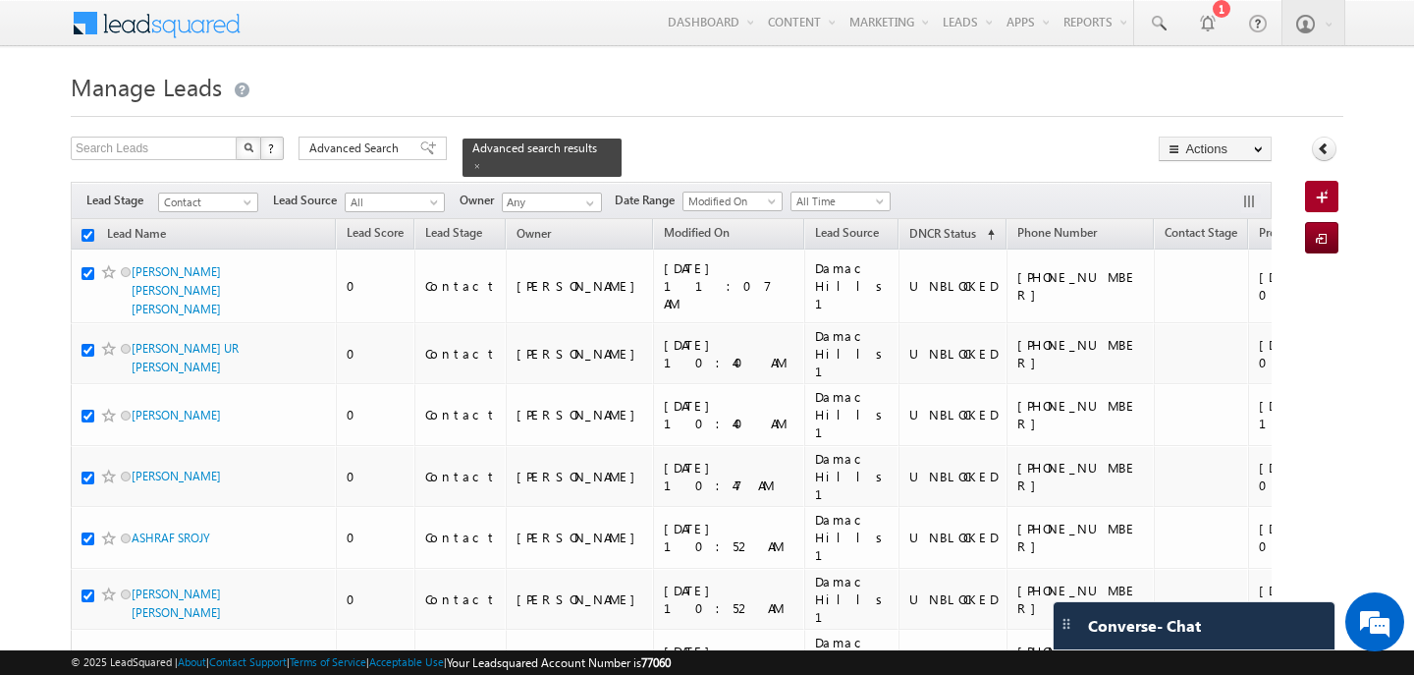
checkbox input "true"
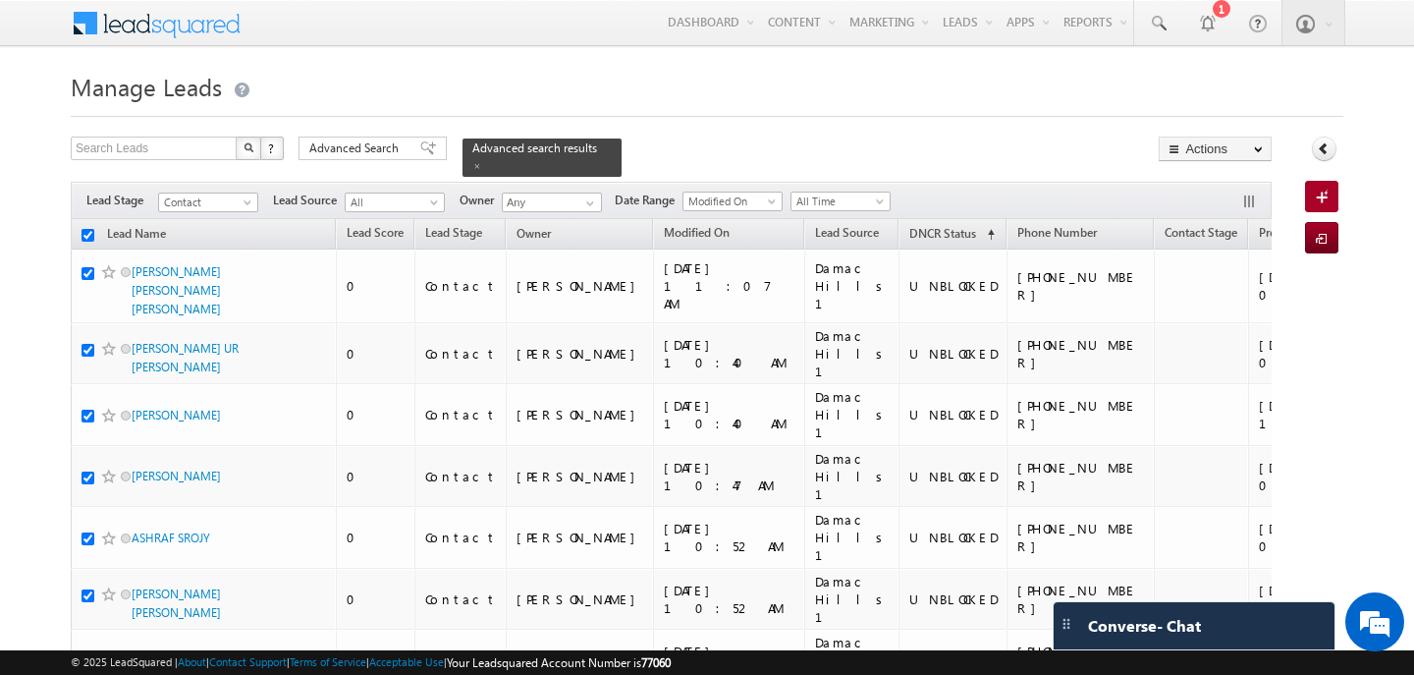
checkbox input "true"
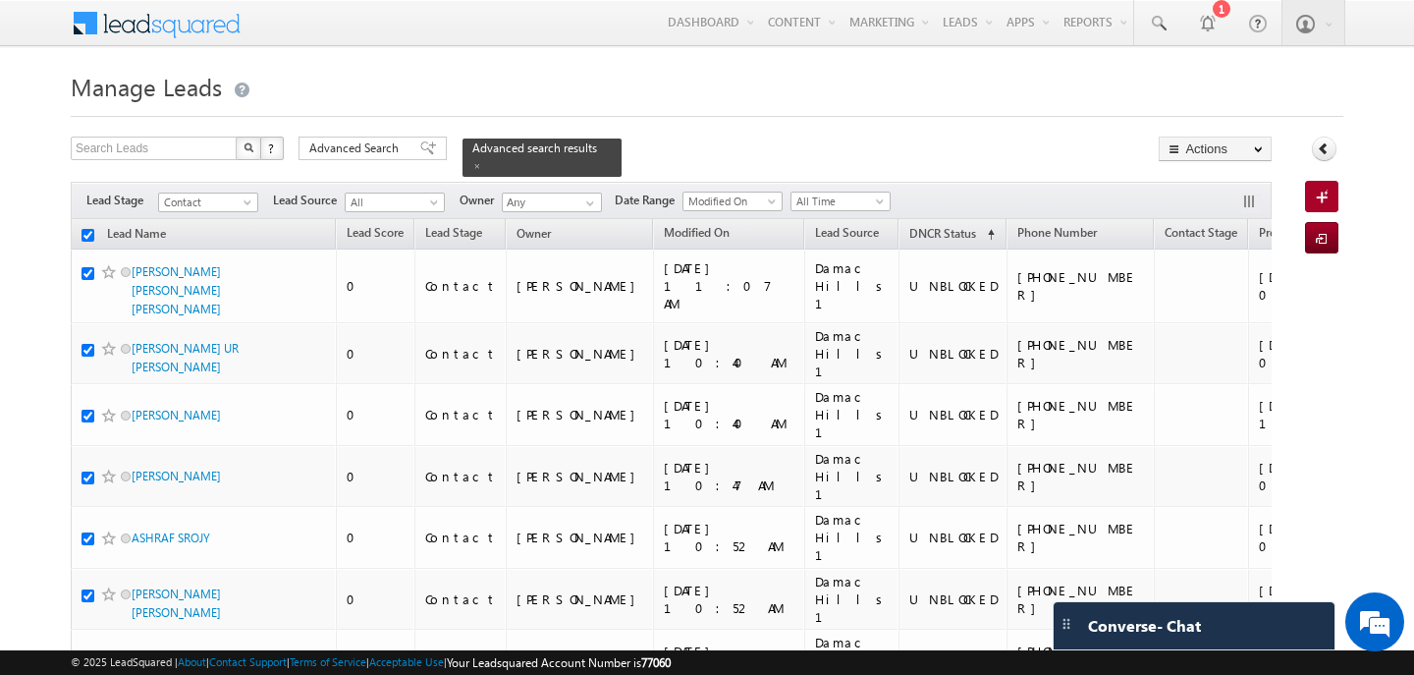
checkbox input "true"
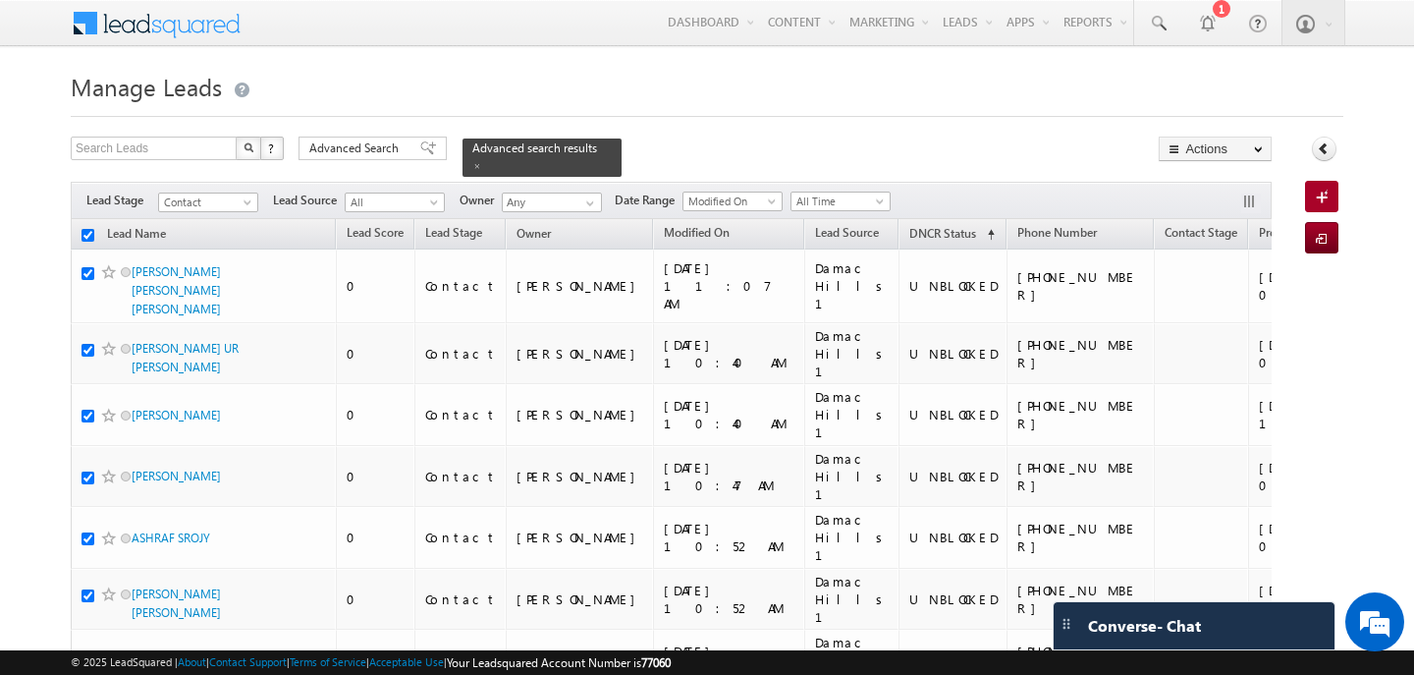
checkbox input "true"
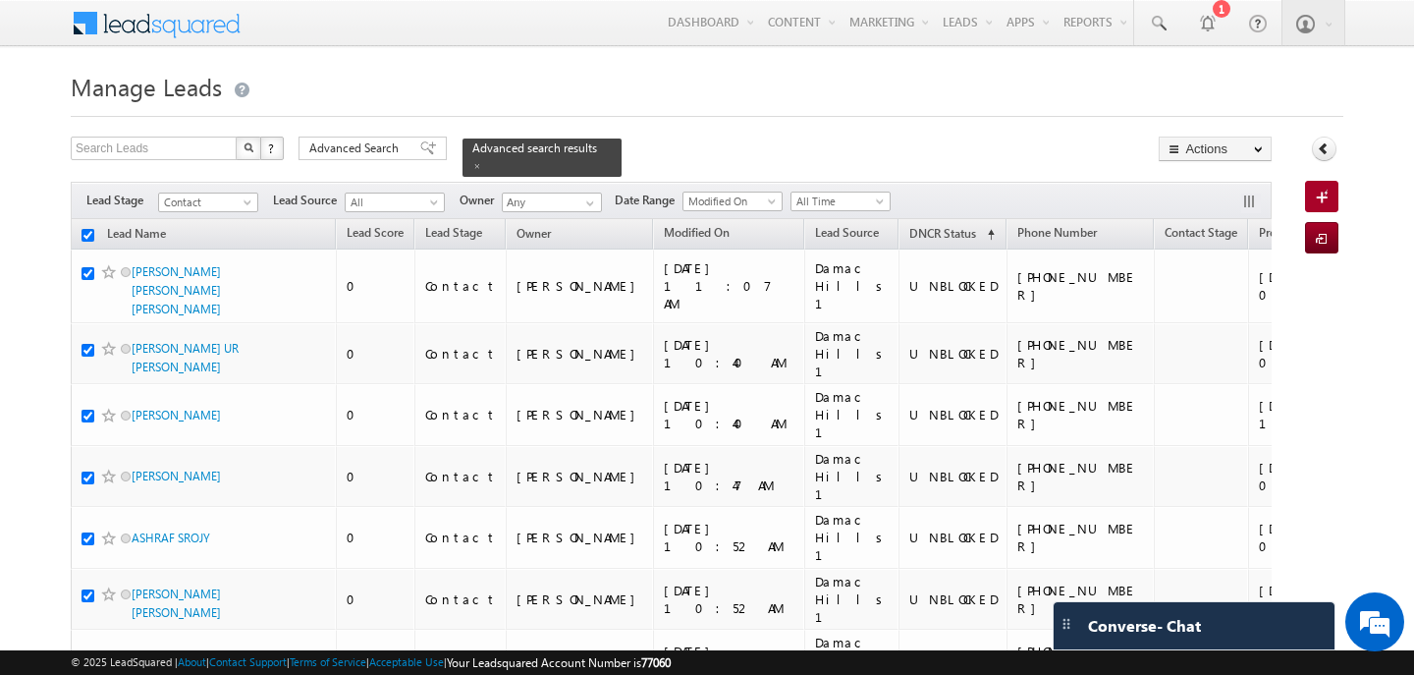
checkbox input "true"
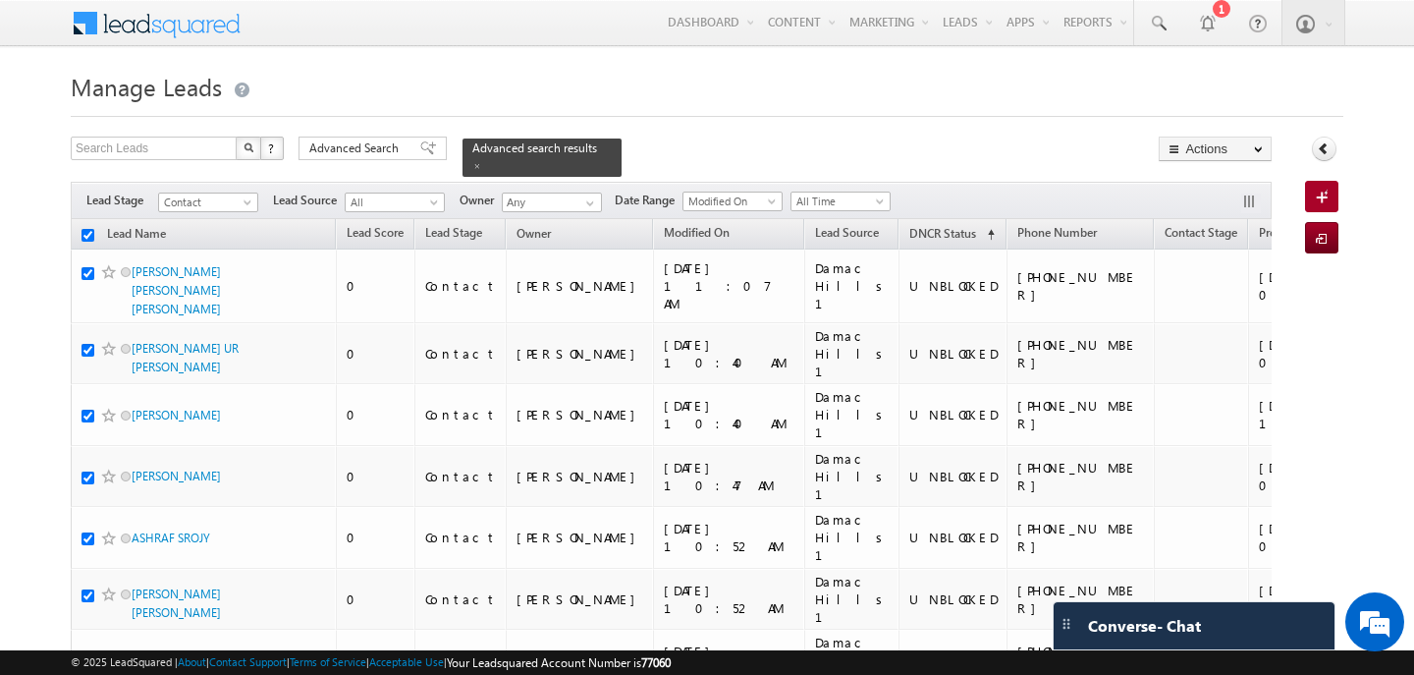
checkbox input "true"
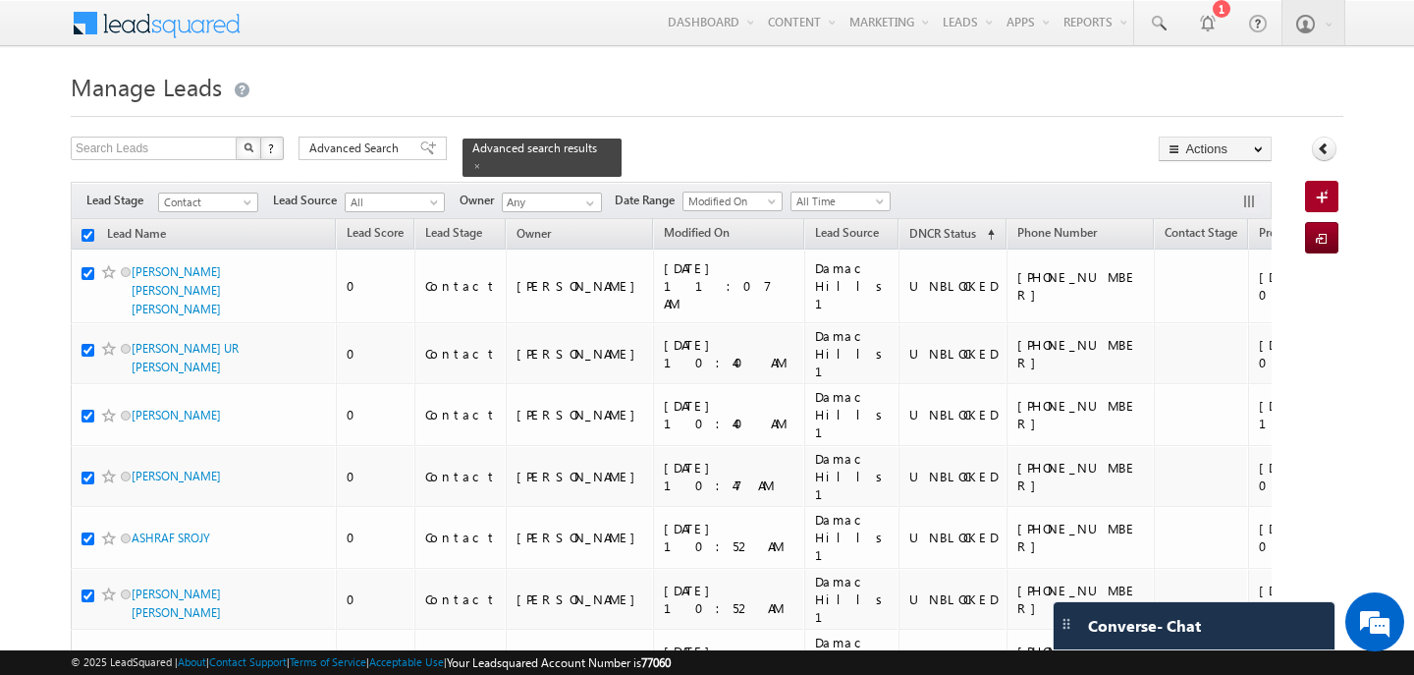
checkbox input "true"
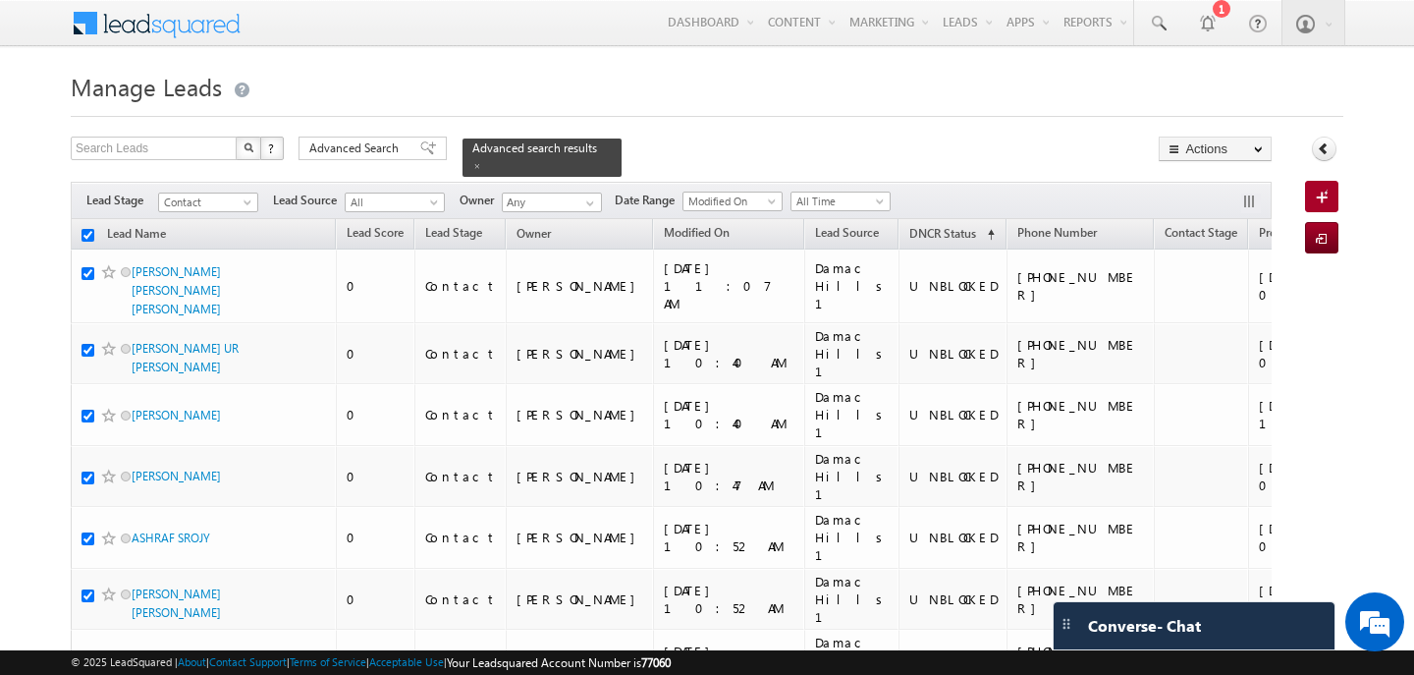
checkbox input "true"
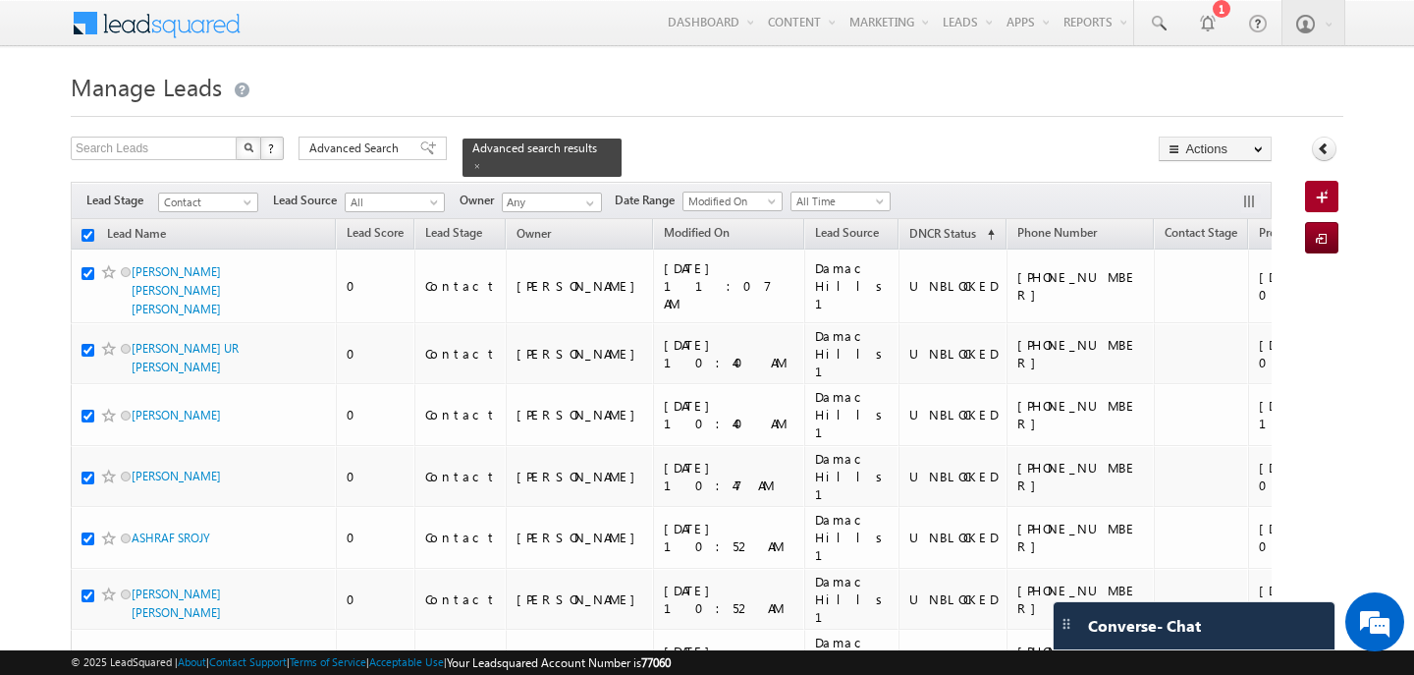
checkbox input "true"
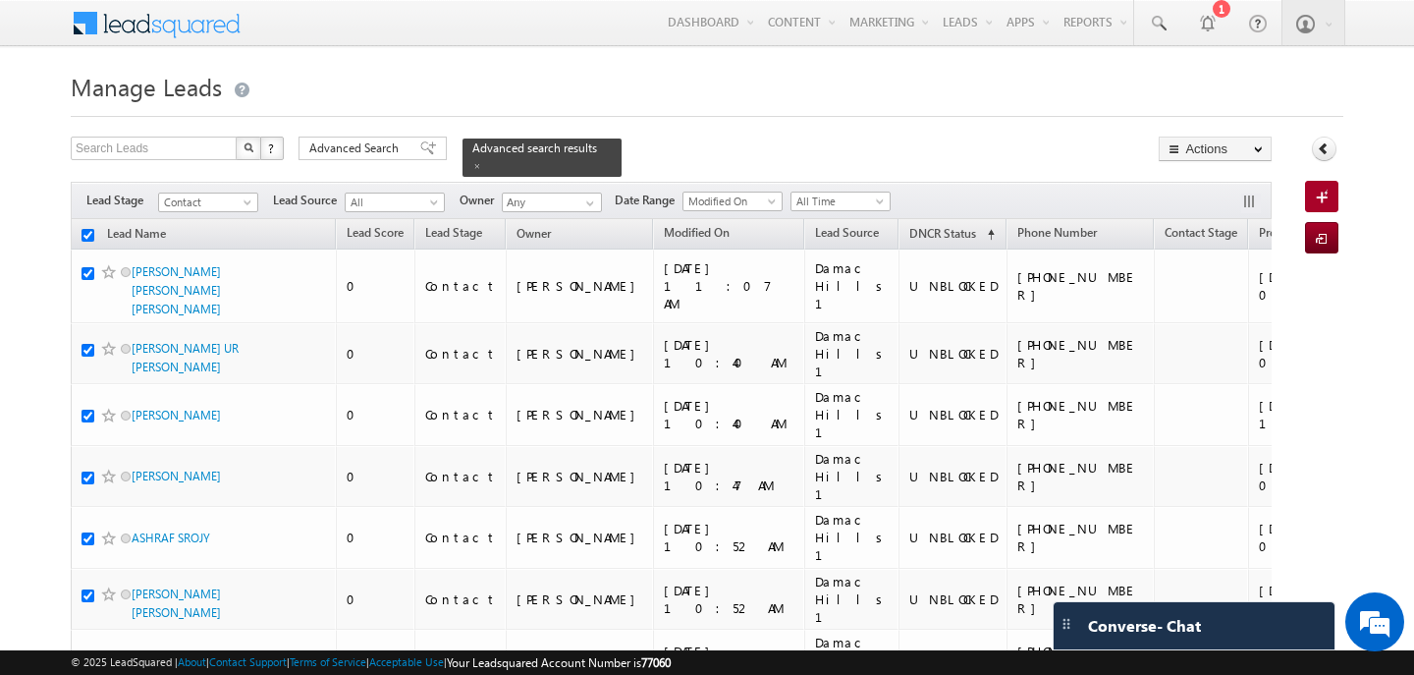
checkbox input "true"
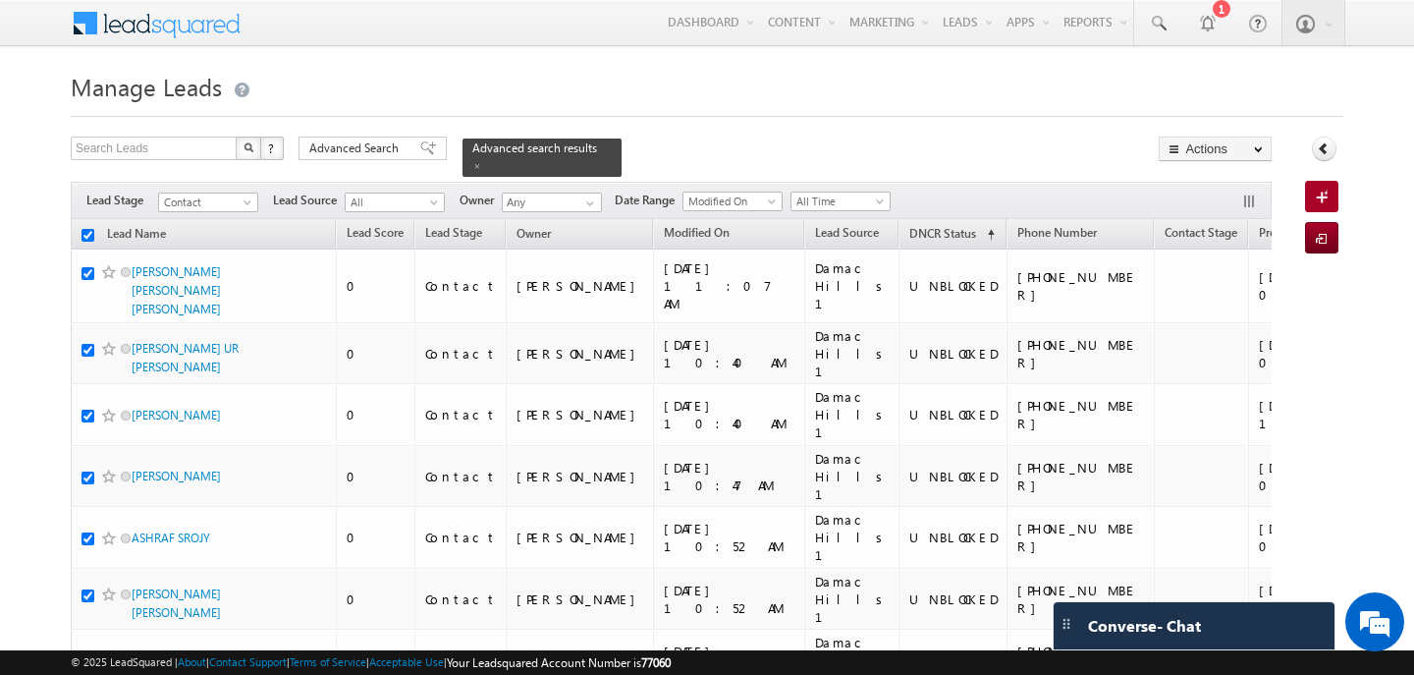
checkbox input "true"
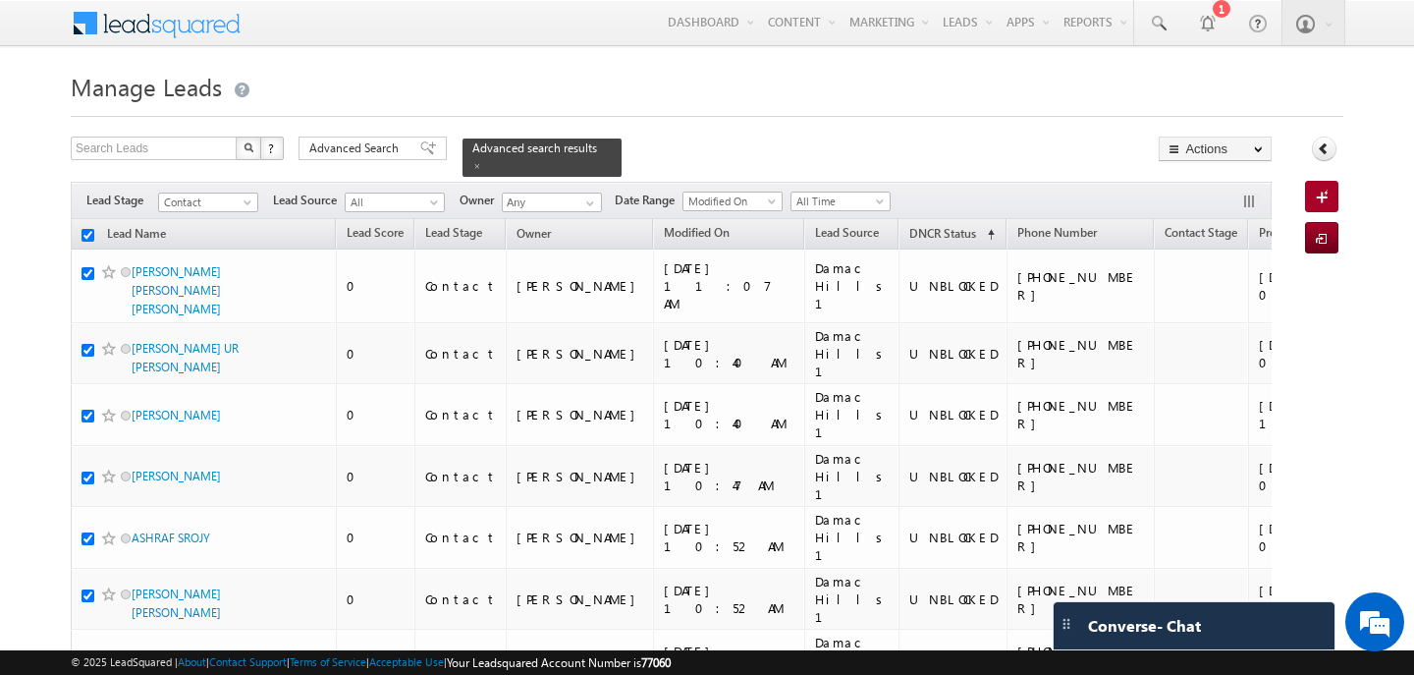
checkbox input "true"
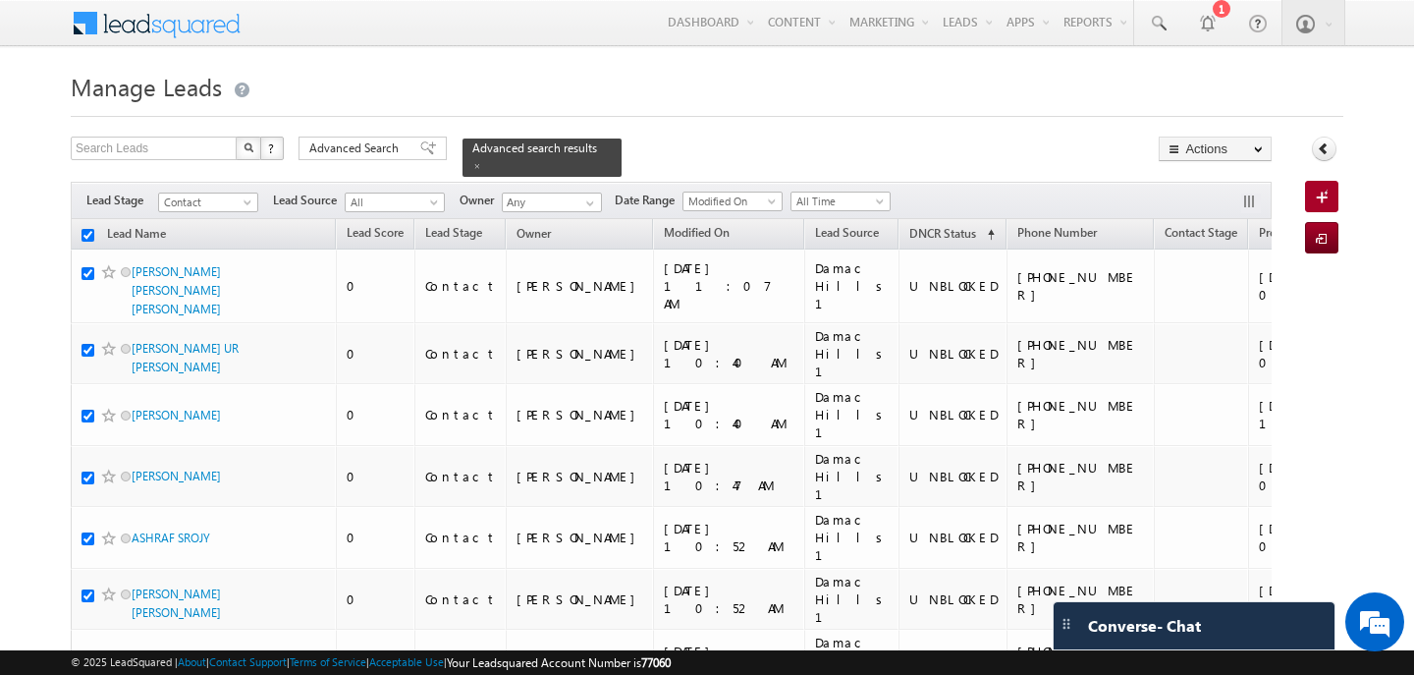
checkbox input "true"
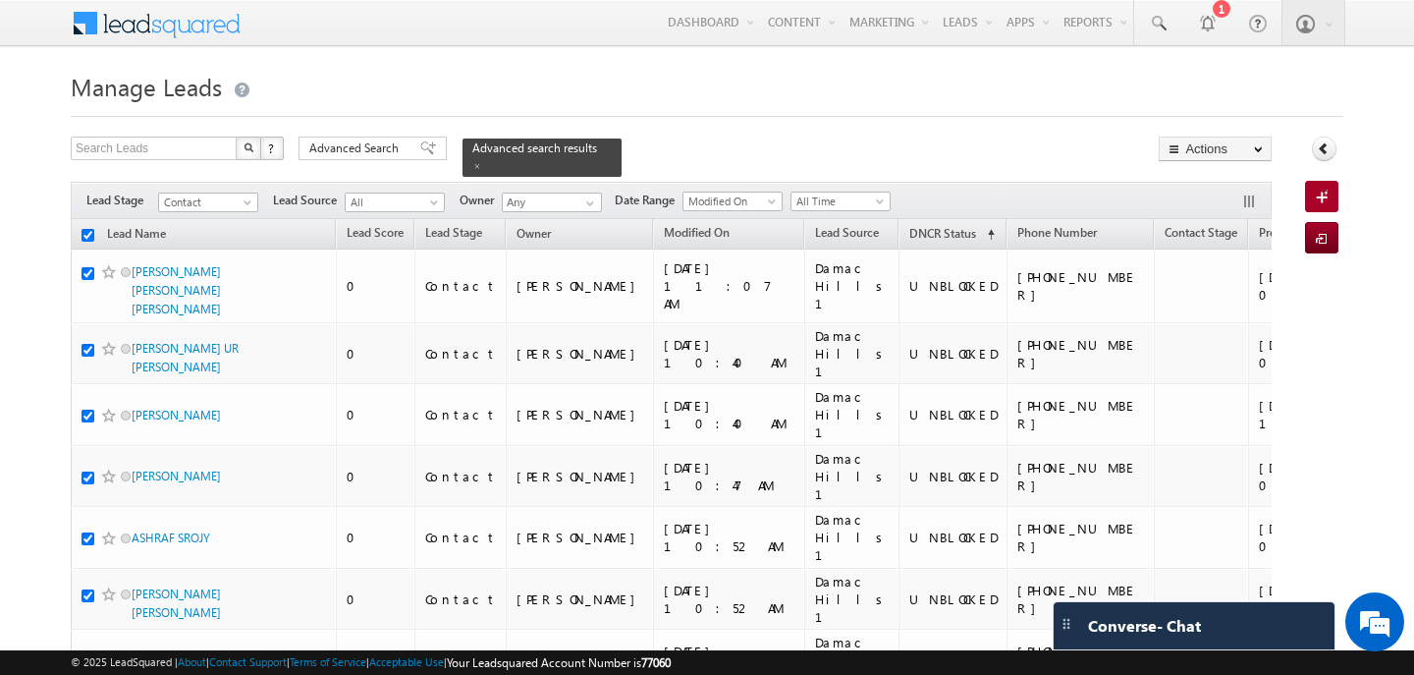
checkbox input "true"
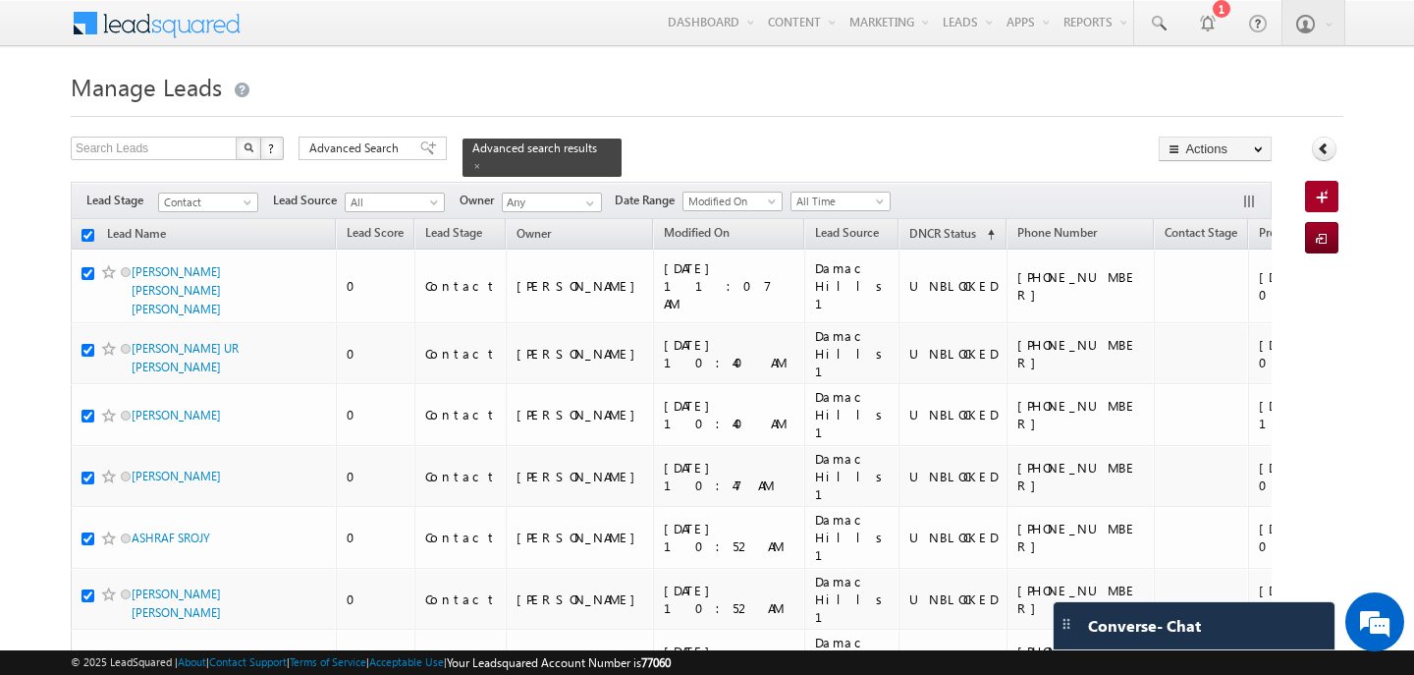
checkbox input "true"
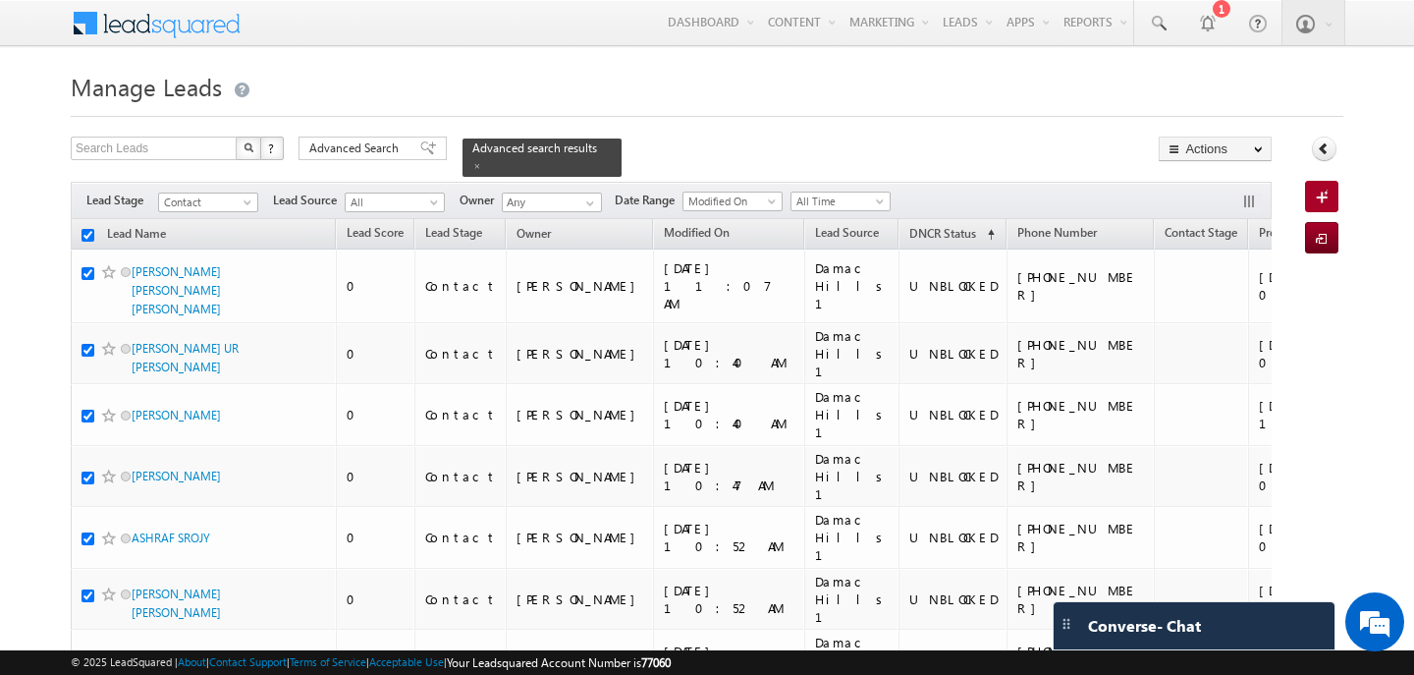
checkbox input "true"
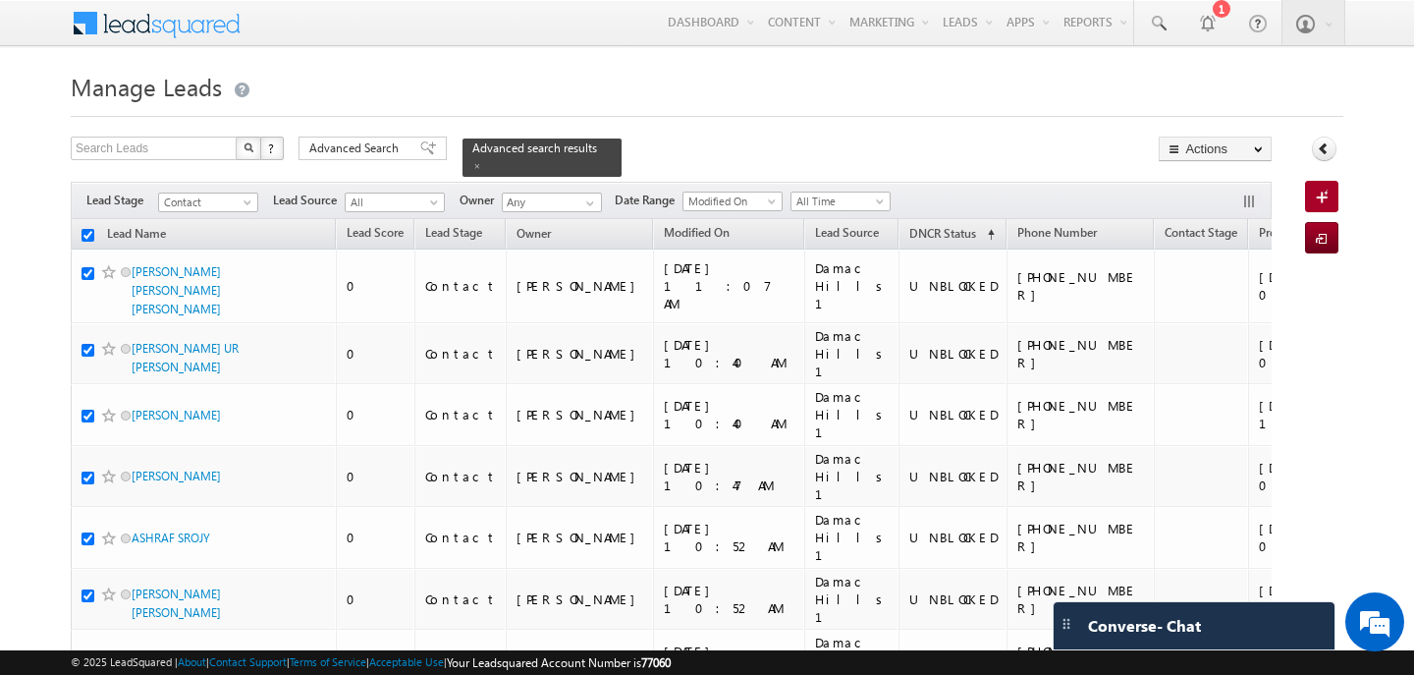
checkbox input "true"
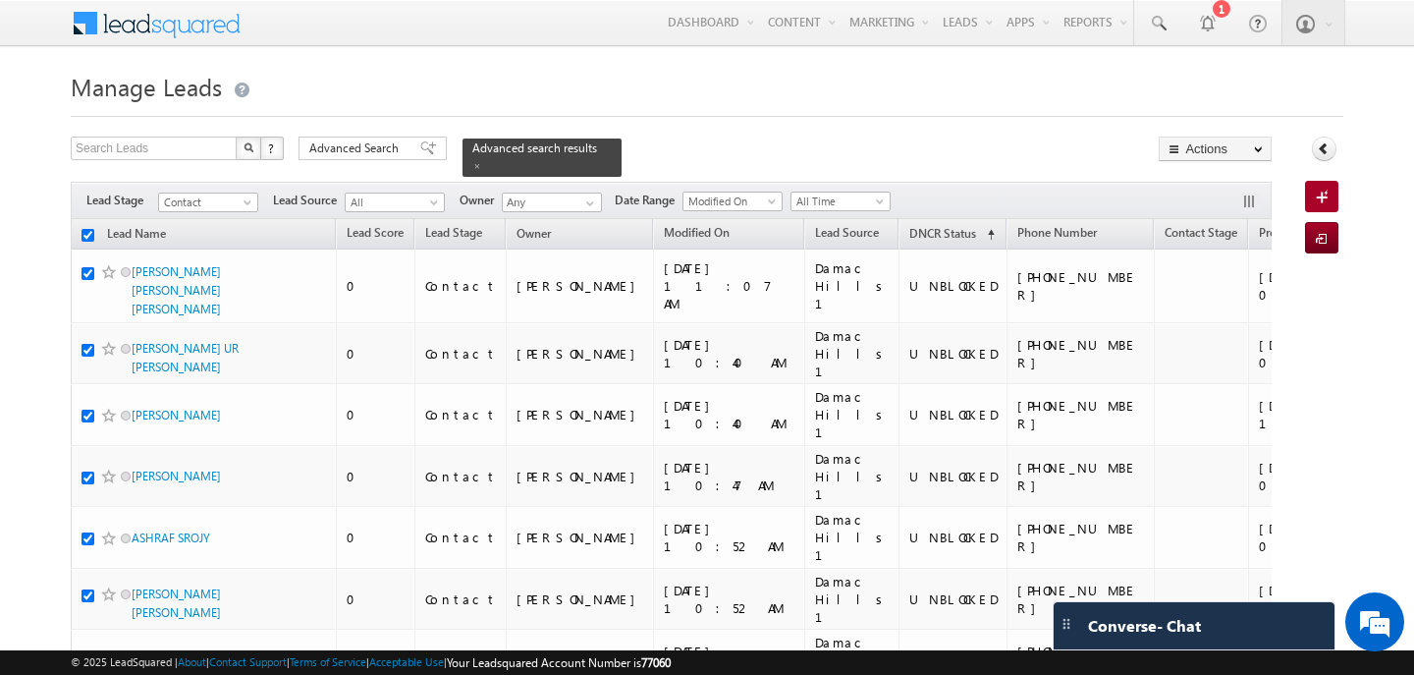
checkbox input "true"
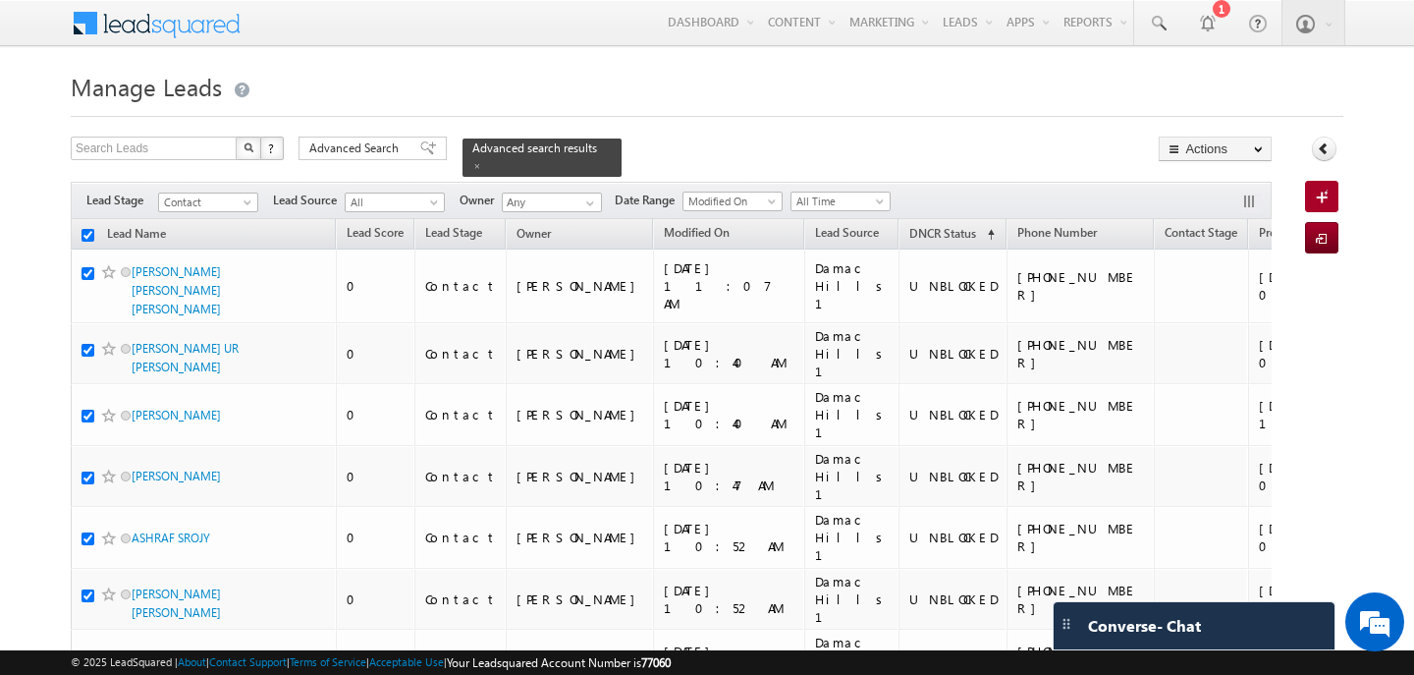
checkbox input "true"
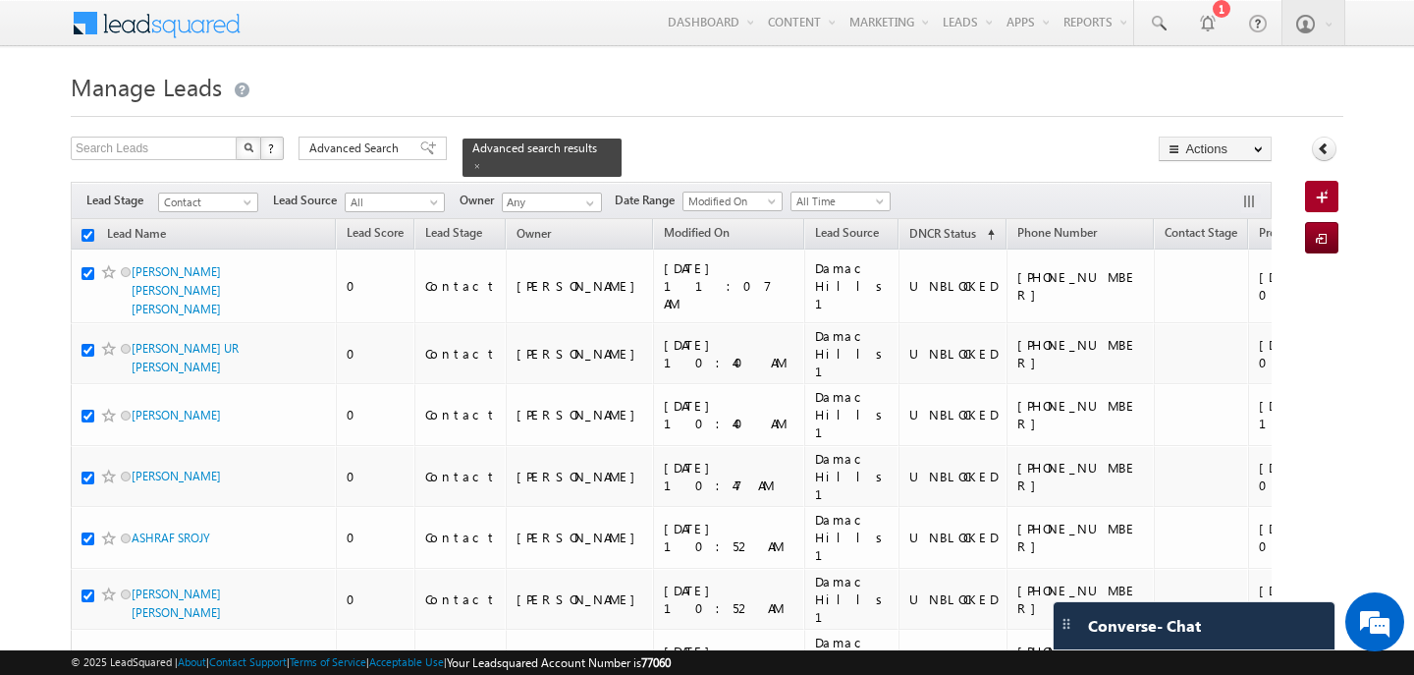
checkbox input "true"
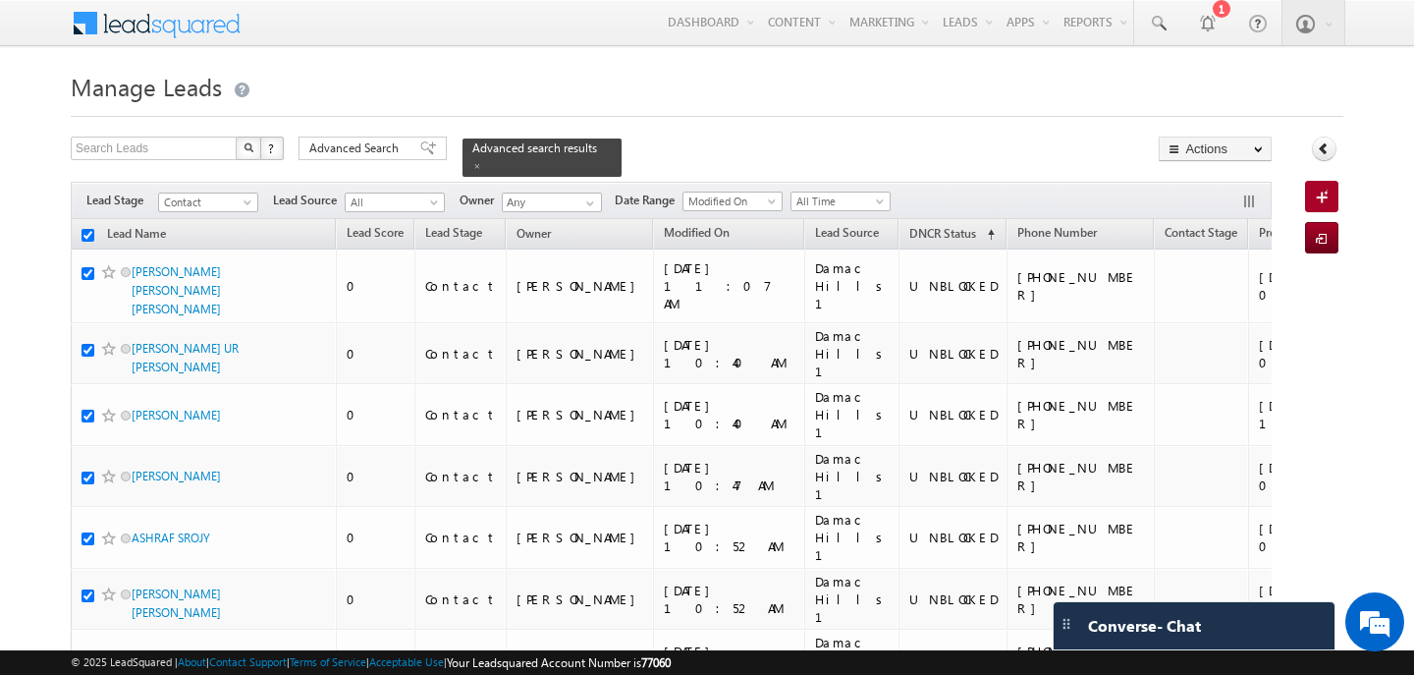
checkbox input "true"
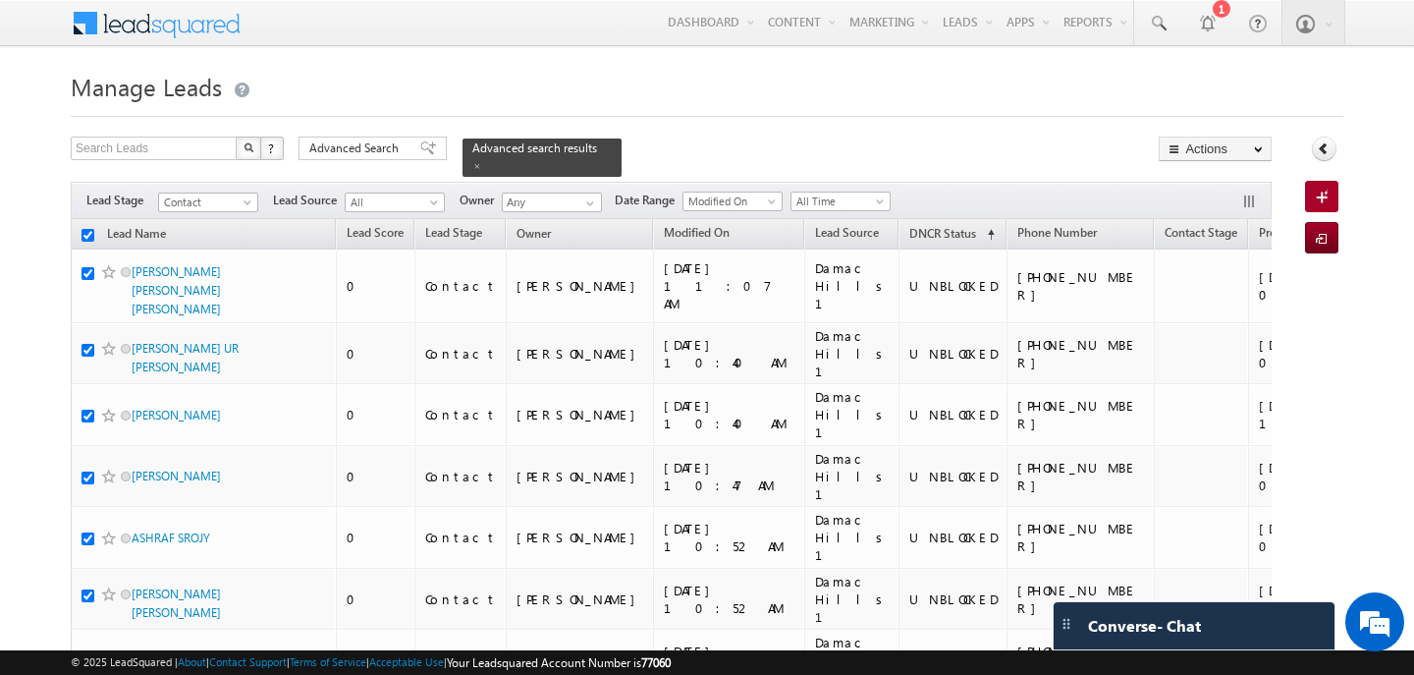
checkbox input "true"
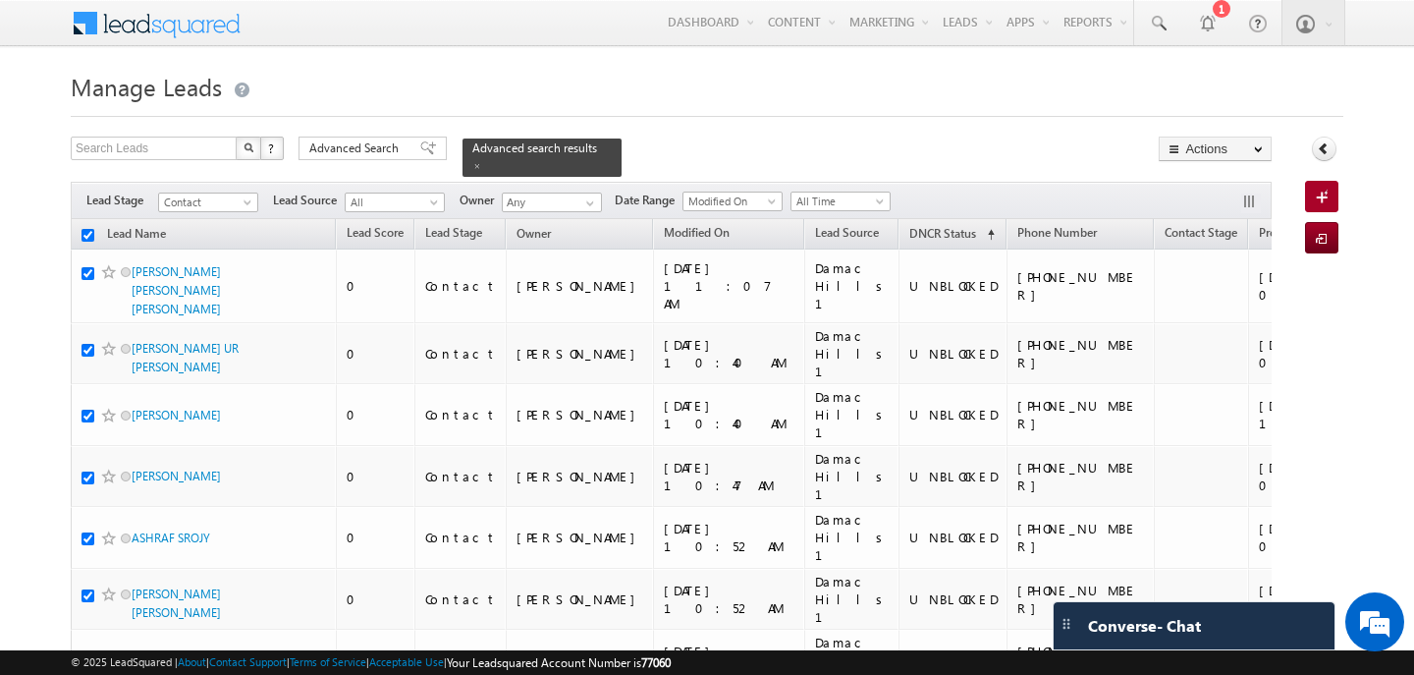
checkbox input "true"
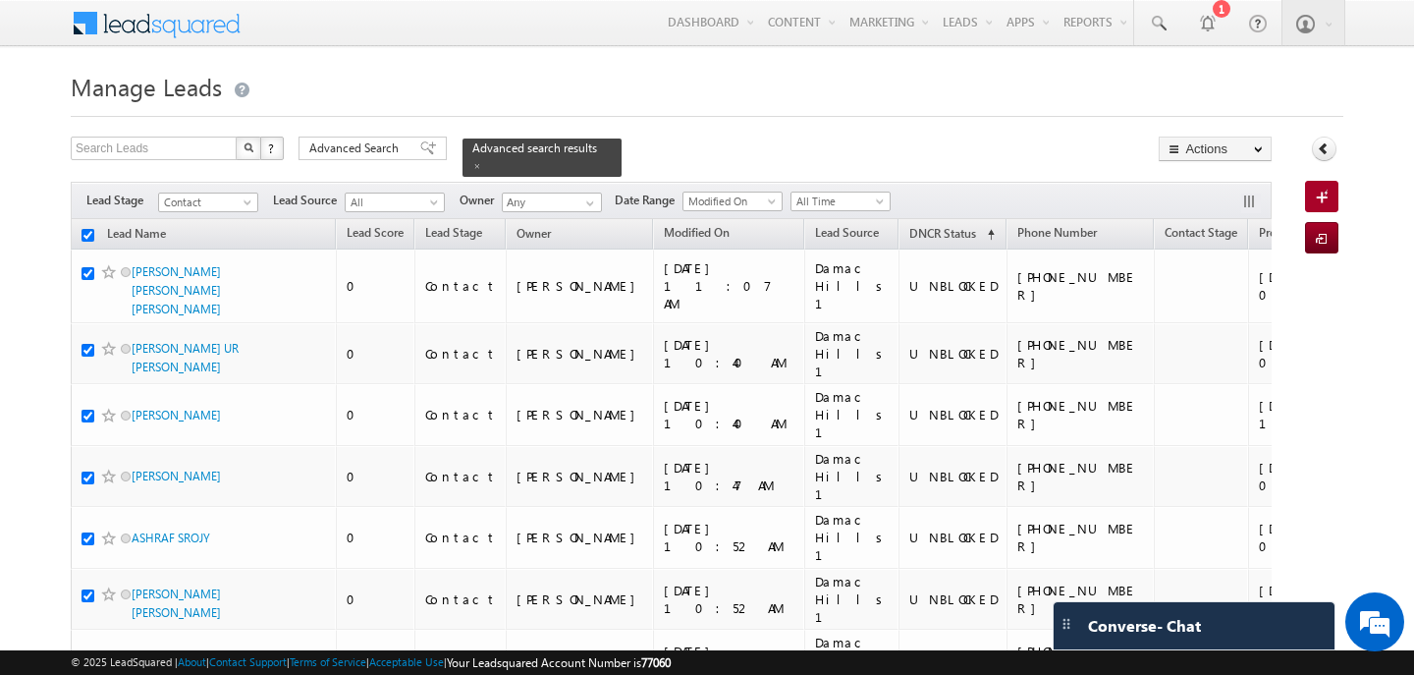
checkbox input "true"
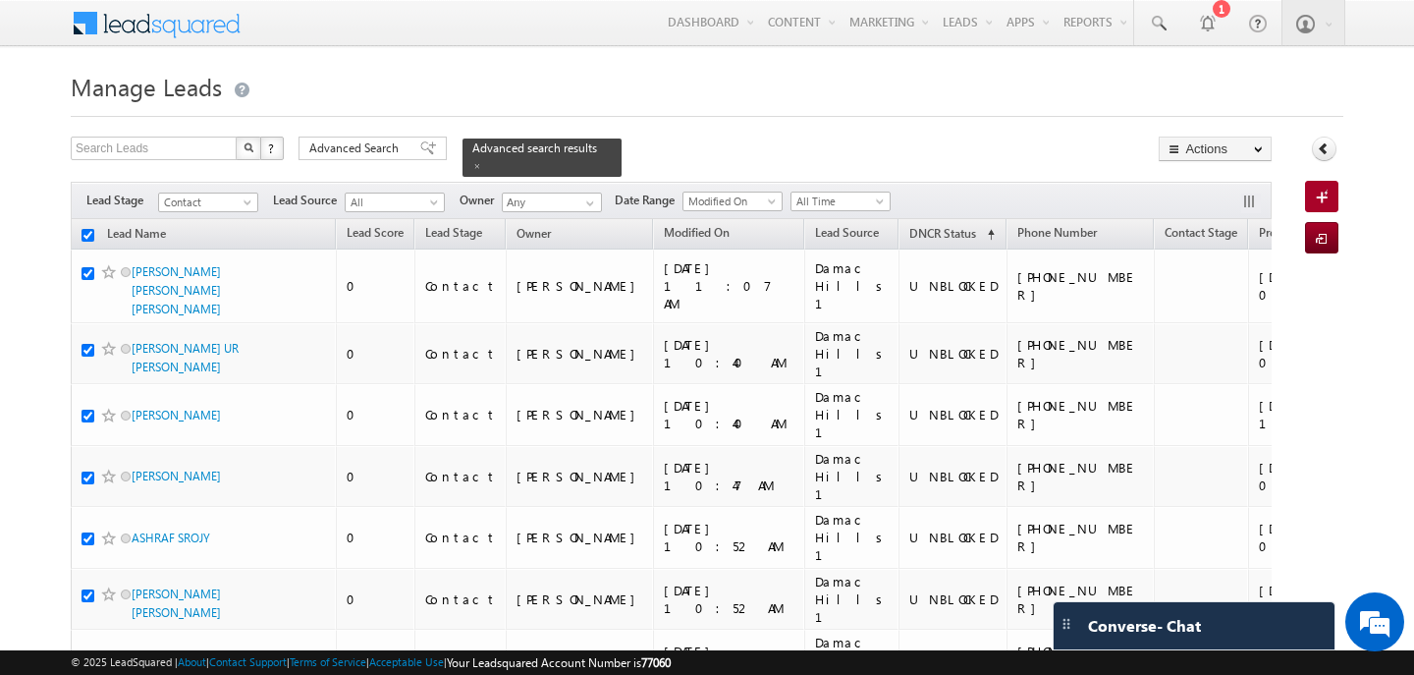
checkbox input "true"
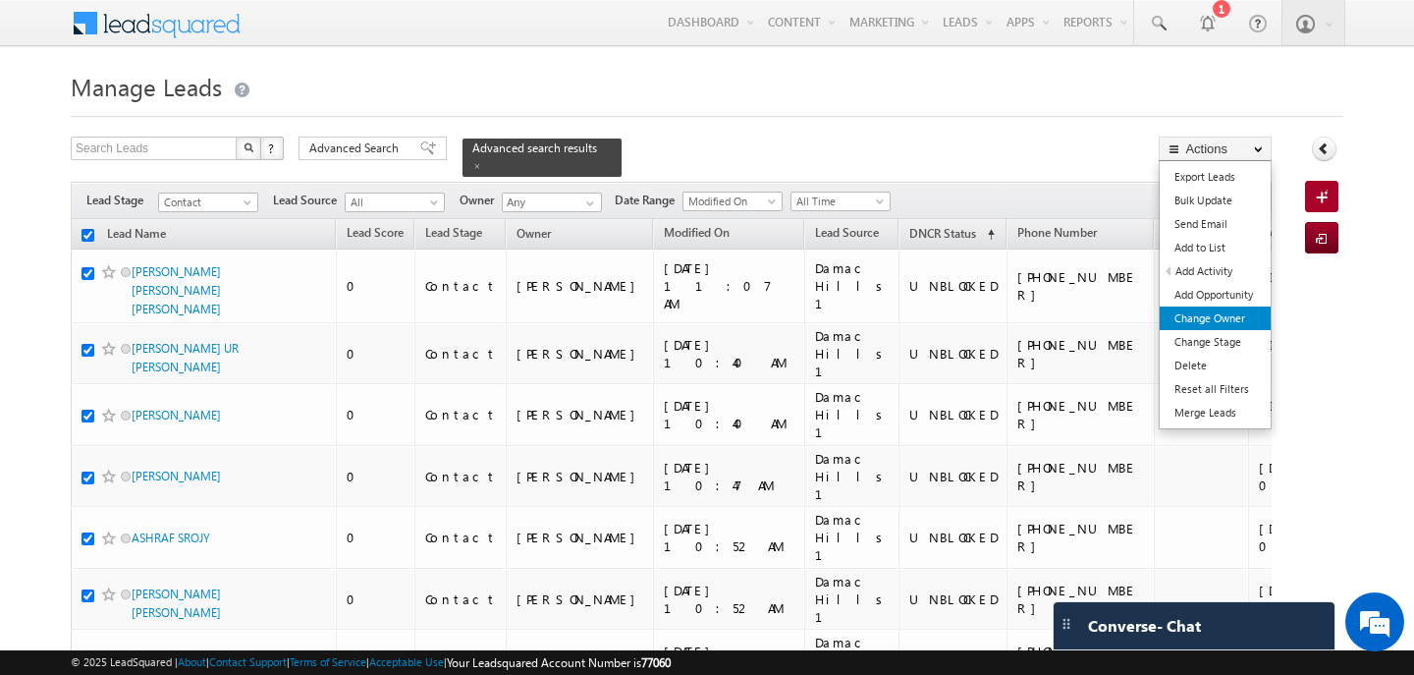
click at [1226, 317] on link "Change Owner" at bounding box center [1215, 318] width 111 height 24
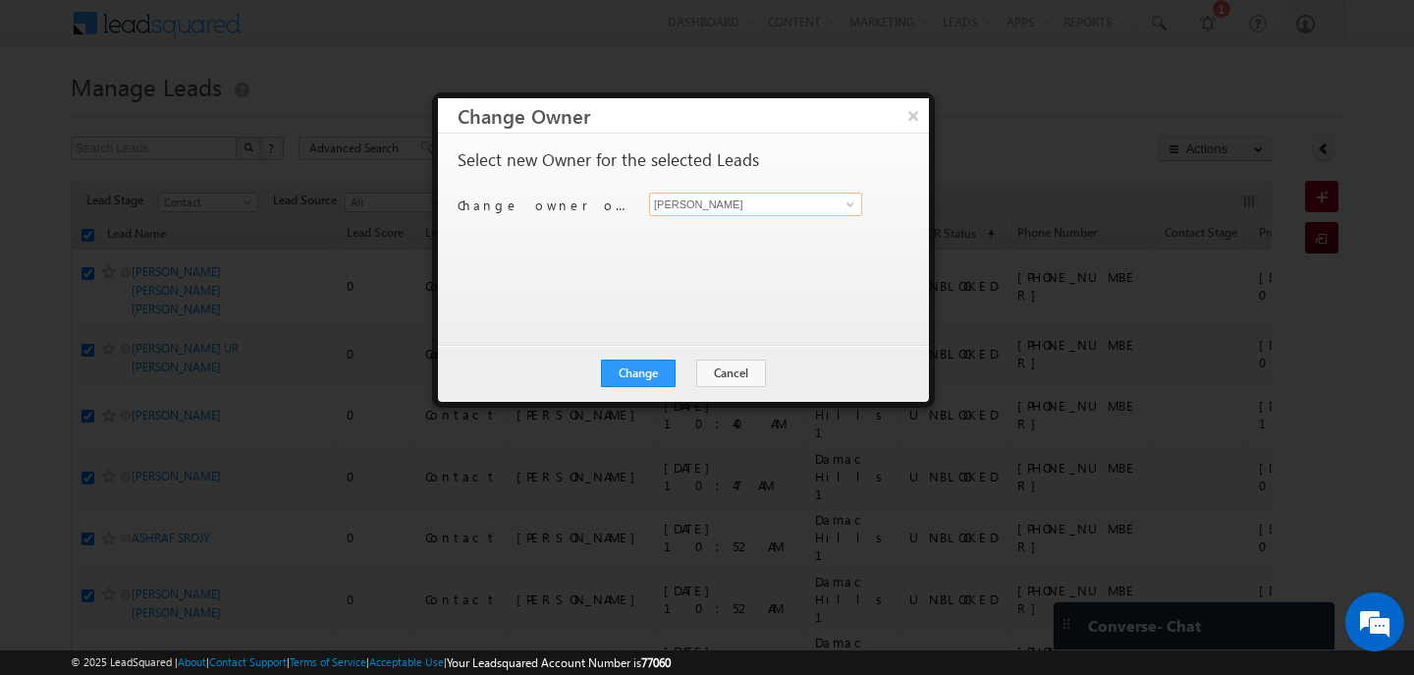
click at [700, 203] on input "[PERSON_NAME]" at bounding box center [755, 205] width 213 height 24
click at [702, 229] on link "Shubham Mhaske Shubham.Mhaske@indglobal.ae" at bounding box center [755, 234] width 213 height 37
click at [664, 378] on button "Change" at bounding box center [638, 373] width 75 height 28
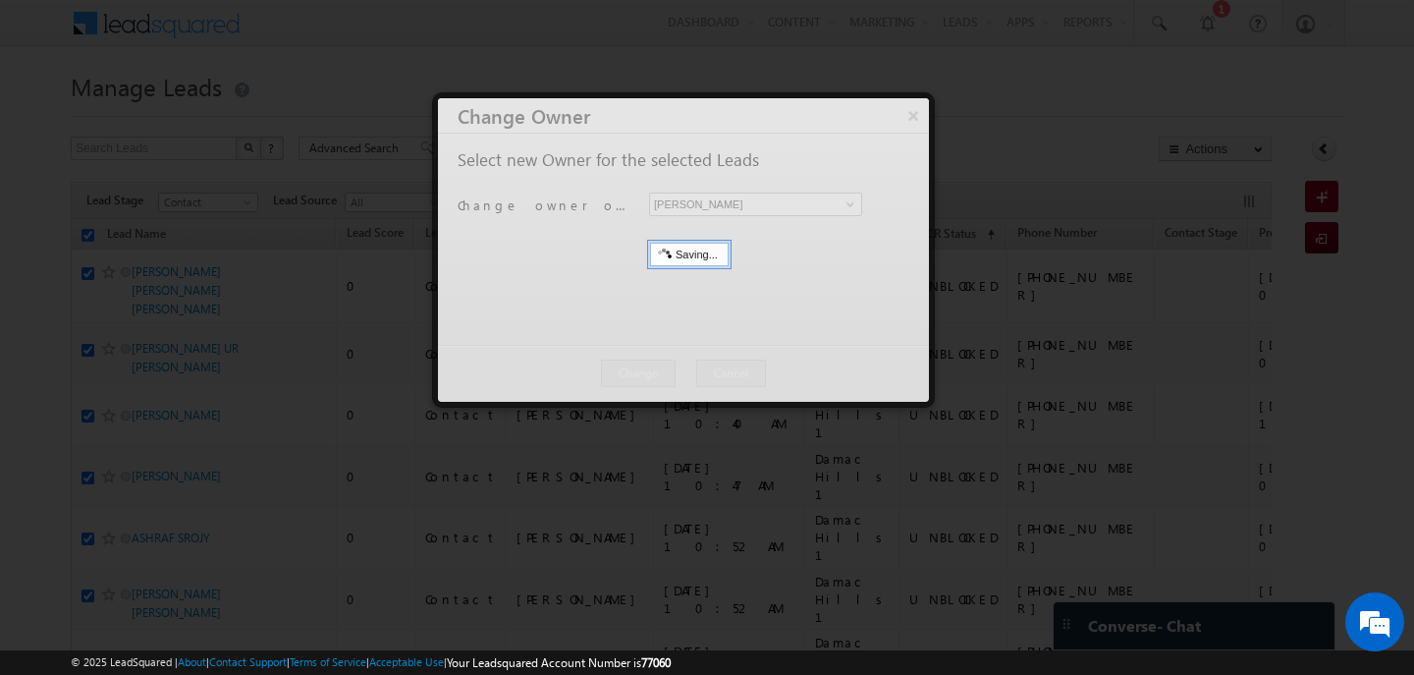
click at [680, 363] on div at bounding box center [683, 249] width 491 height 303
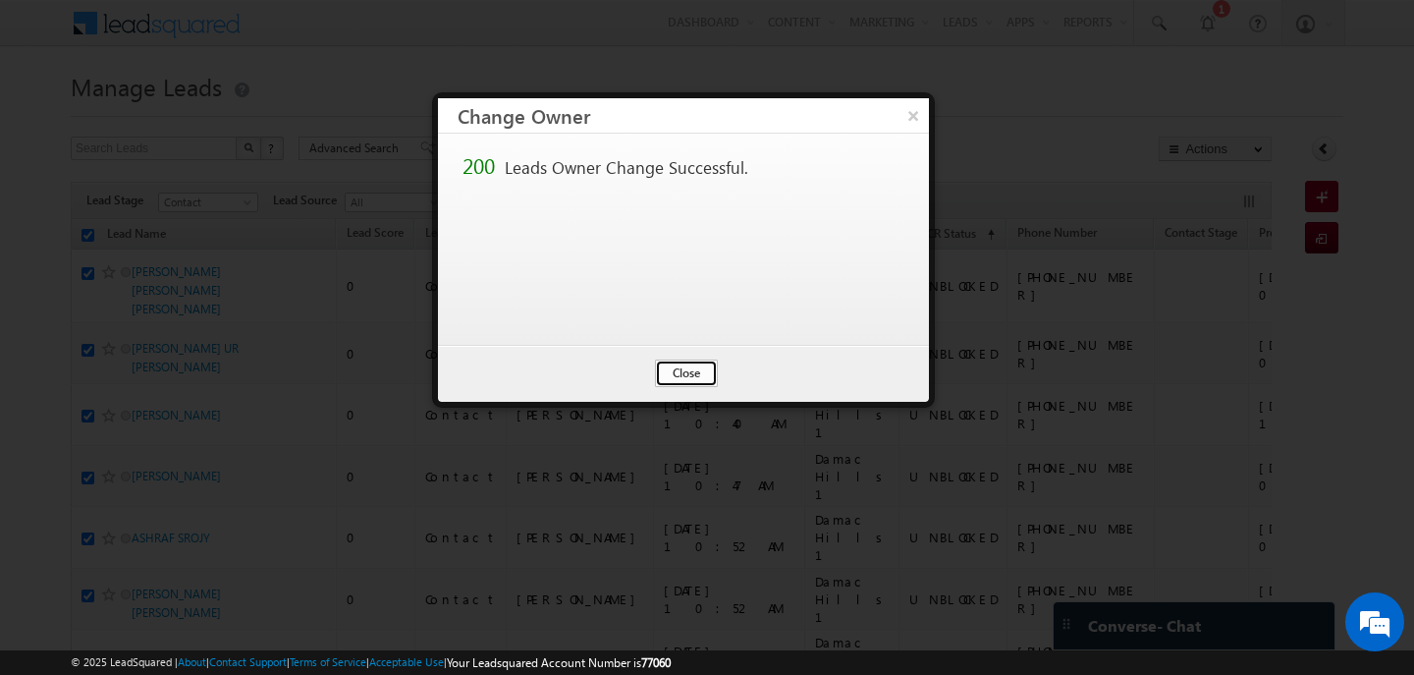
click at [678, 368] on button "Close" at bounding box center [686, 373] width 63 height 28
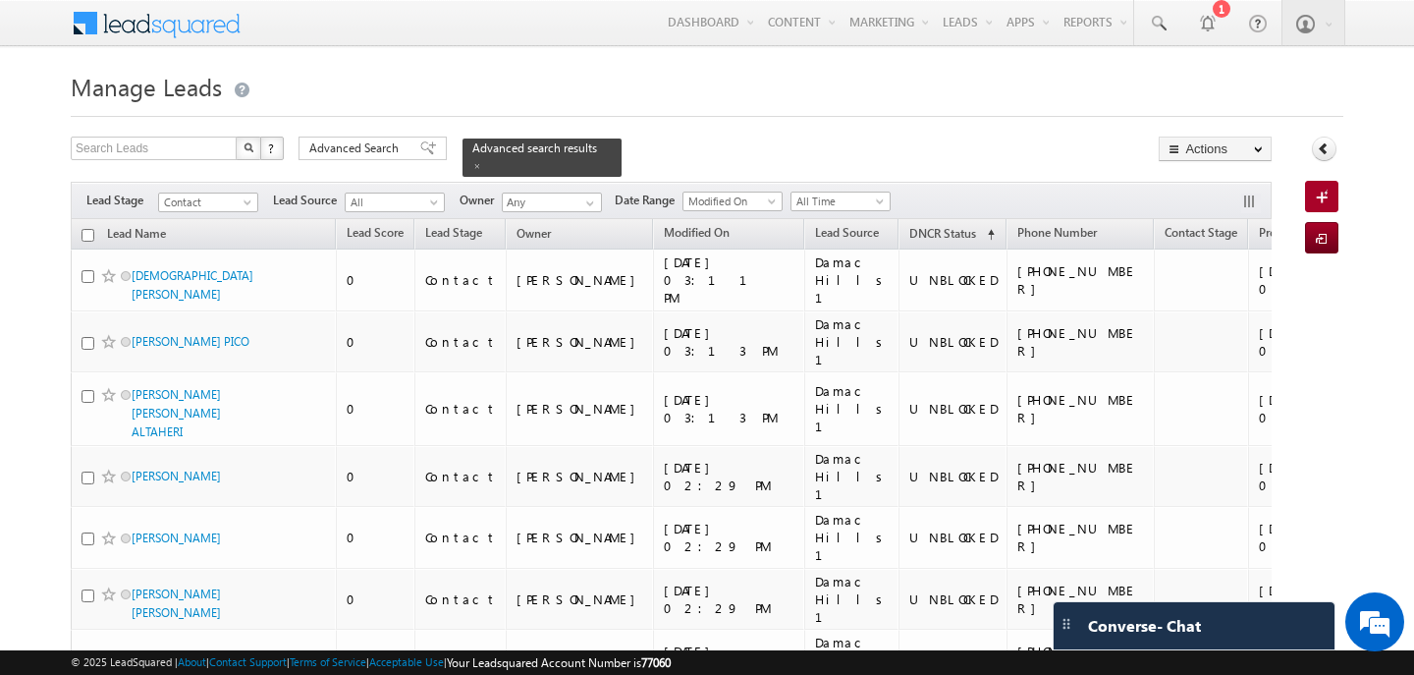
click at [86, 231] on input "checkbox" at bounding box center [88, 235] width 13 height 13
checkbox input "true"
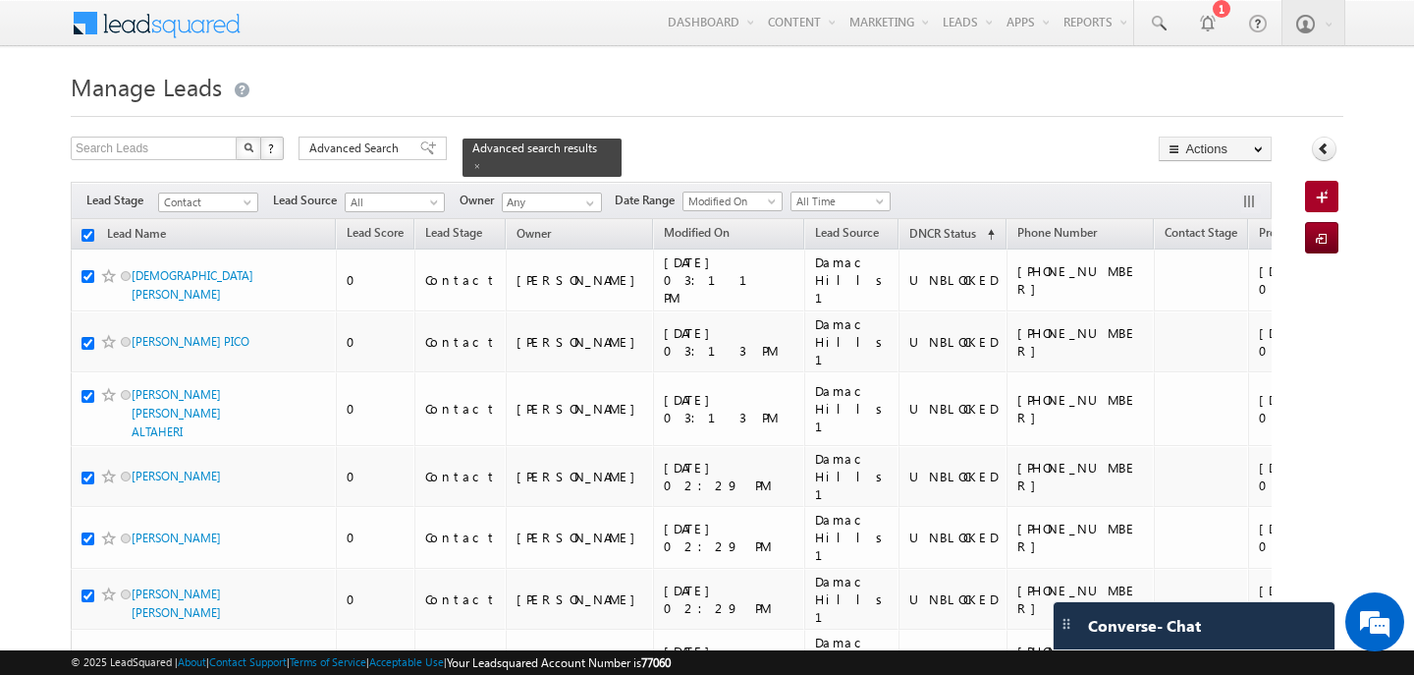
checkbox input "true"
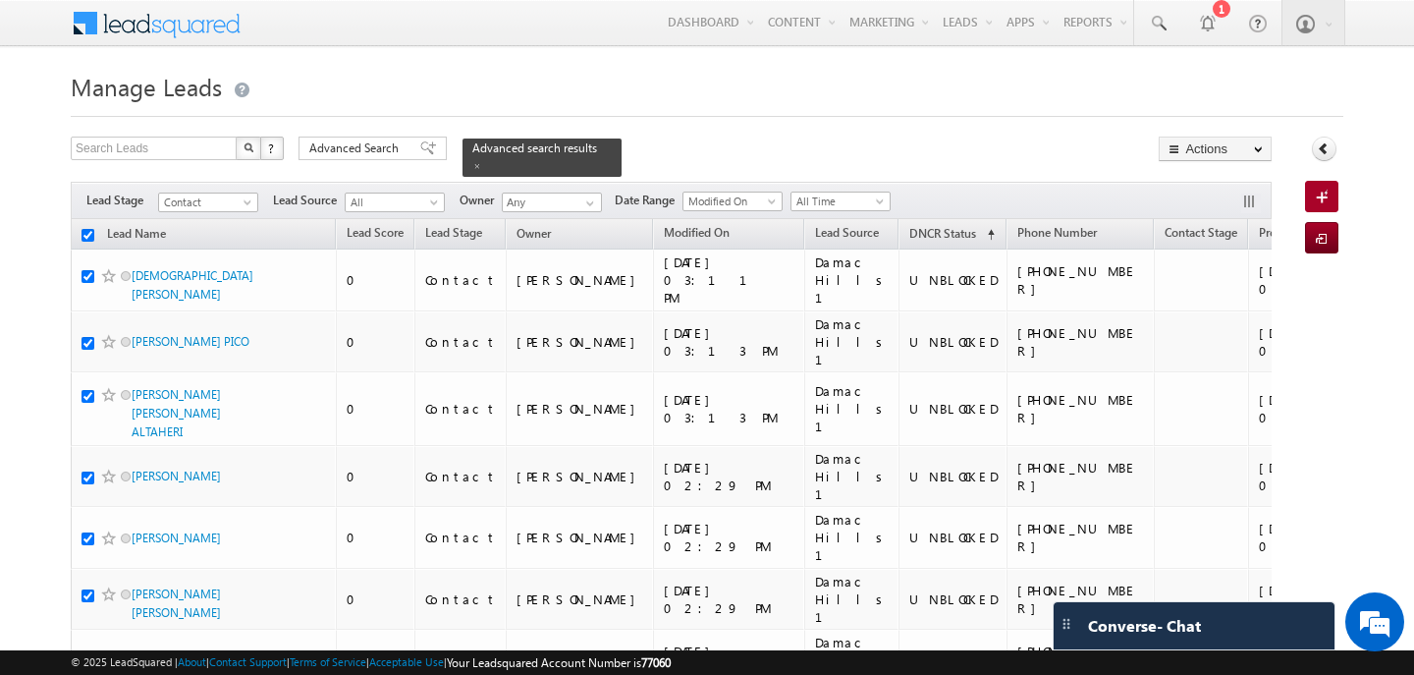
checkbox input "true"
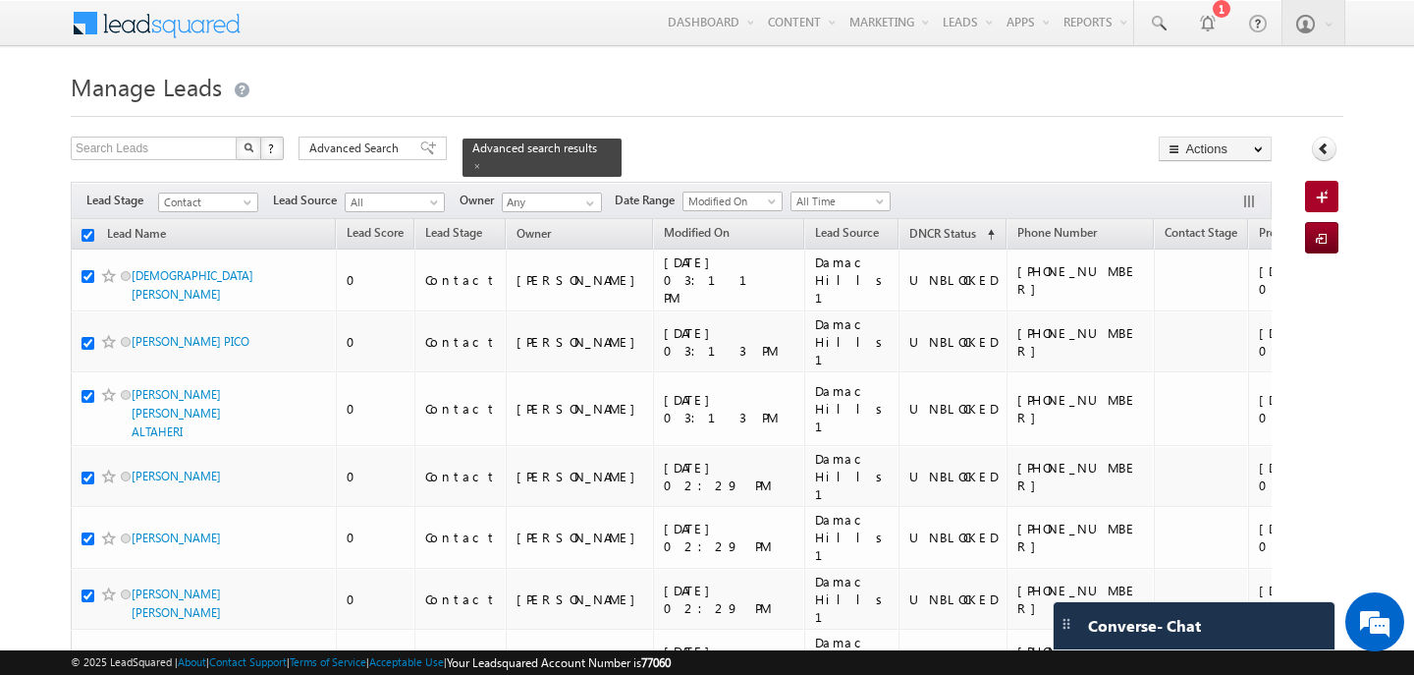
checkbox input "true"
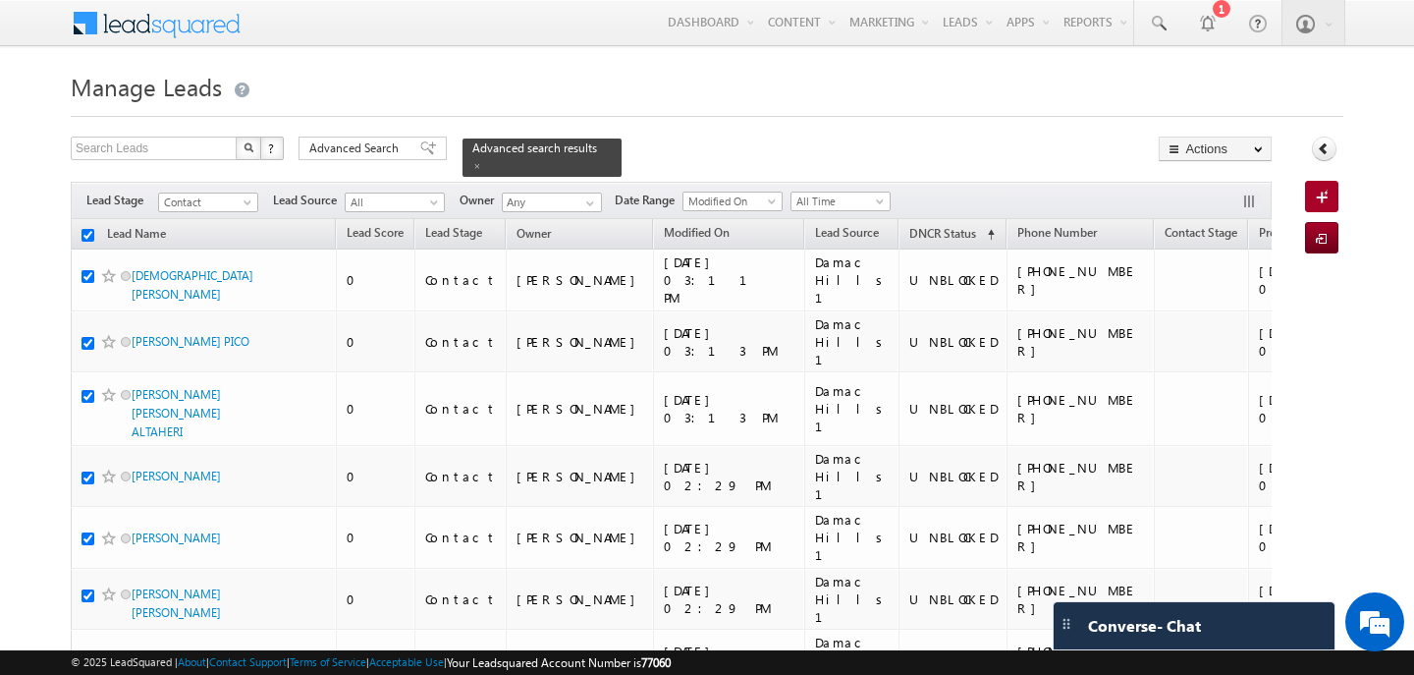
checkbox input "true"
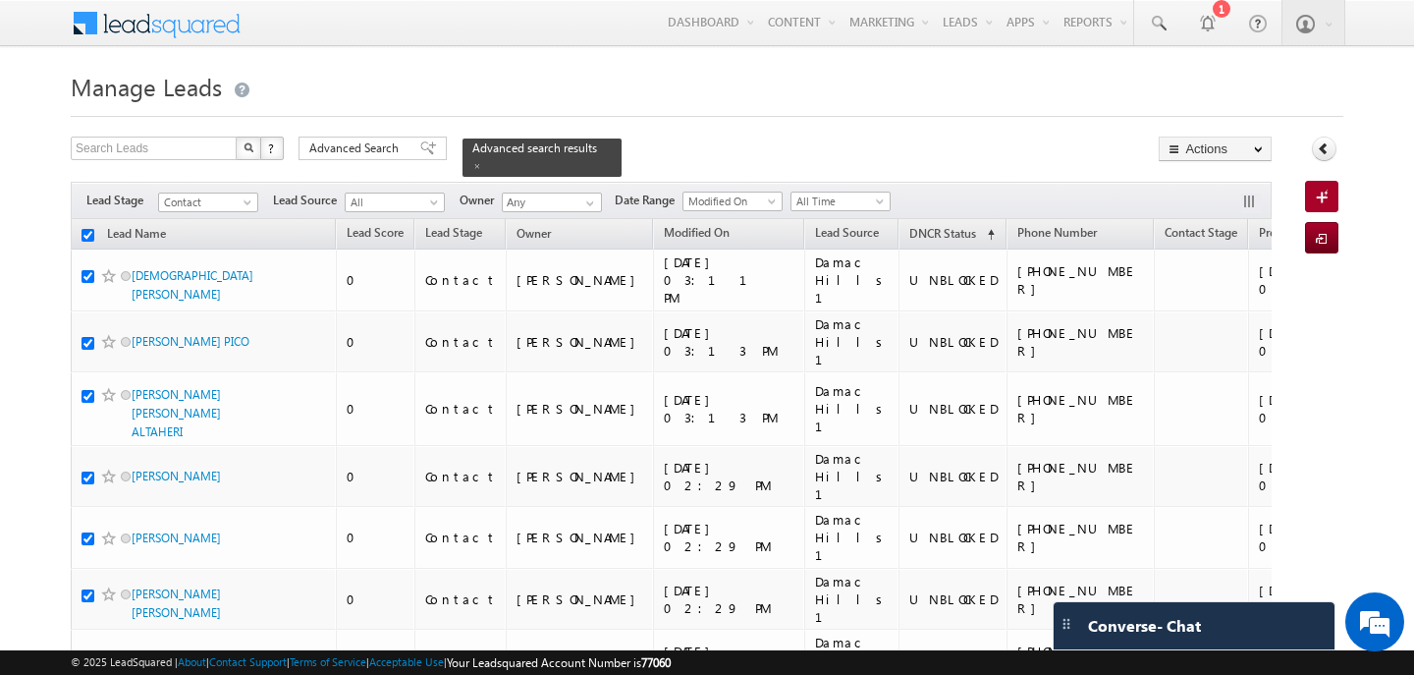
checkbox input "true"
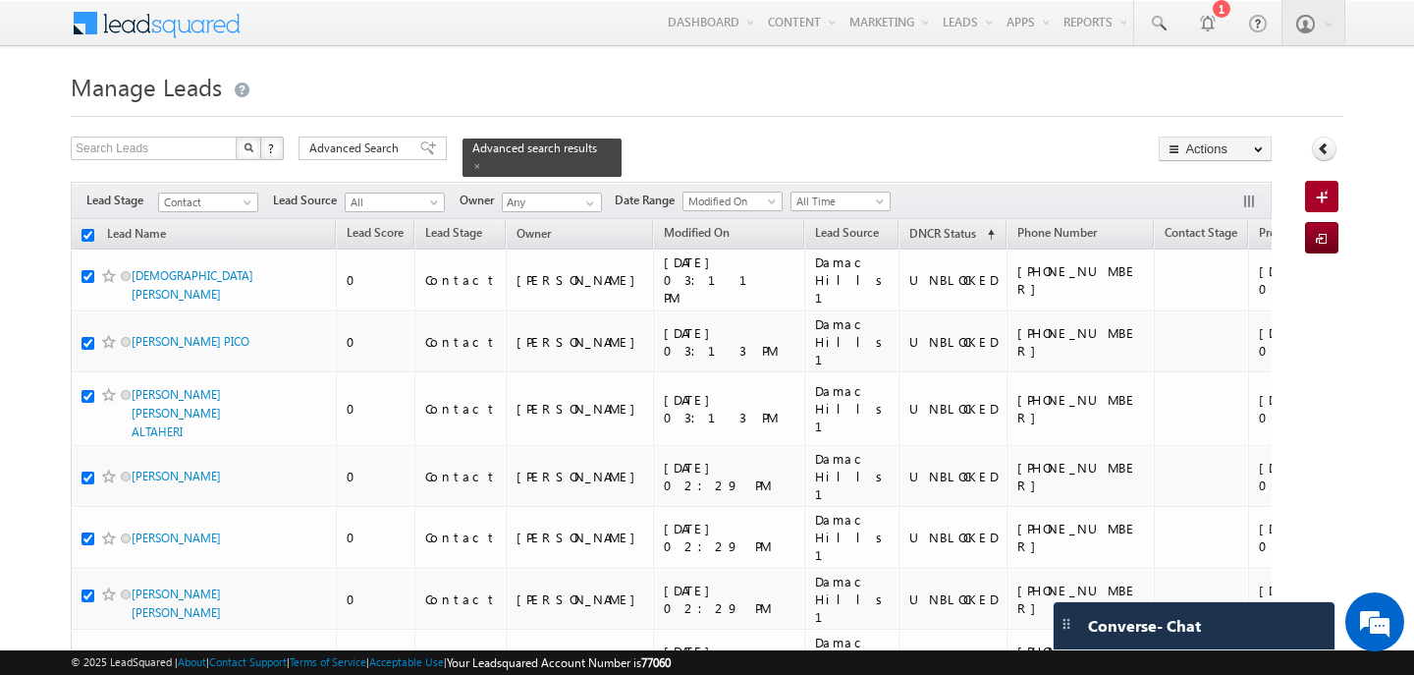
checkbox input "true"
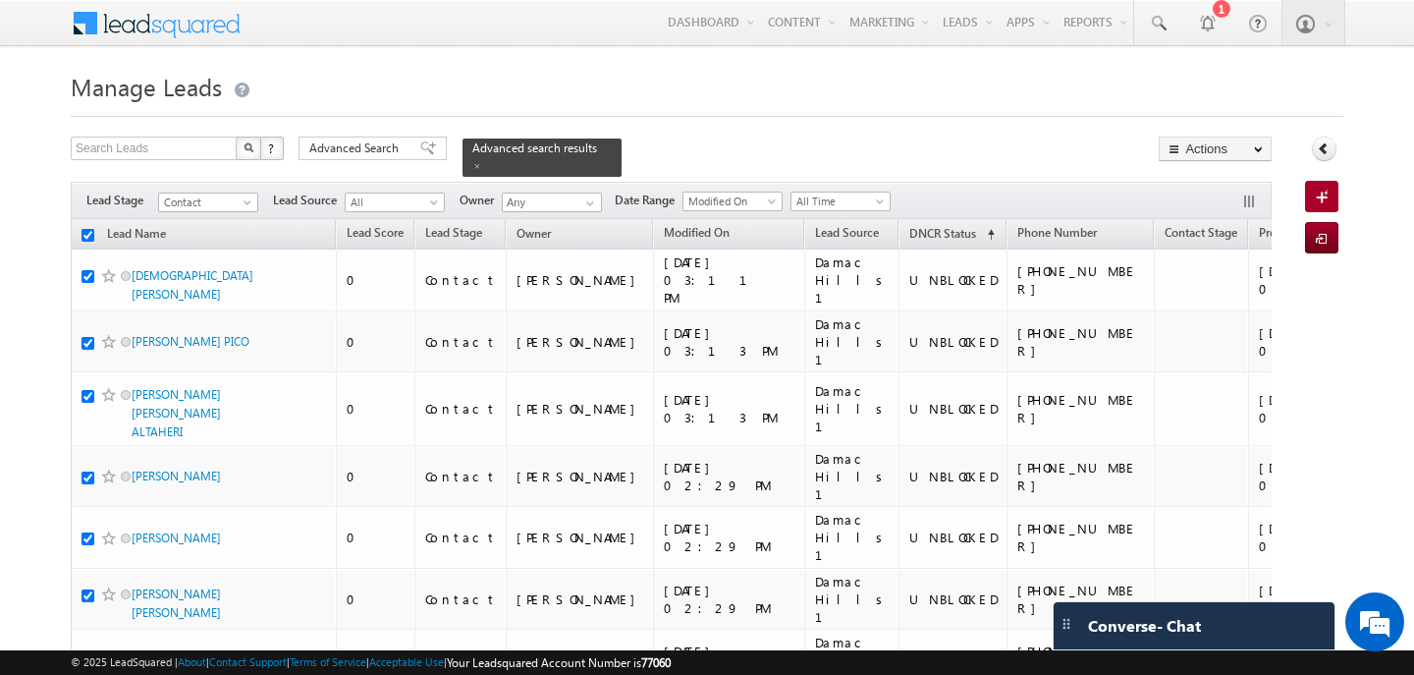
checkbox input "true"
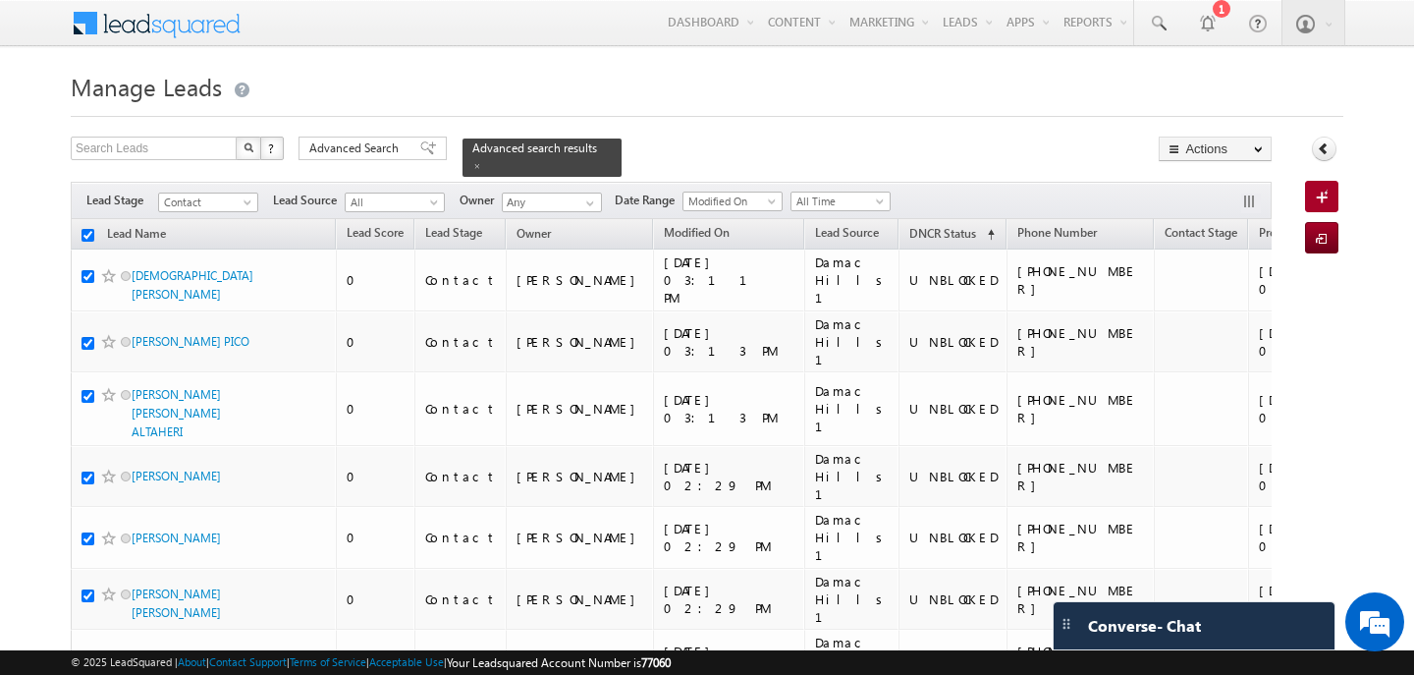
checkbox input "true"
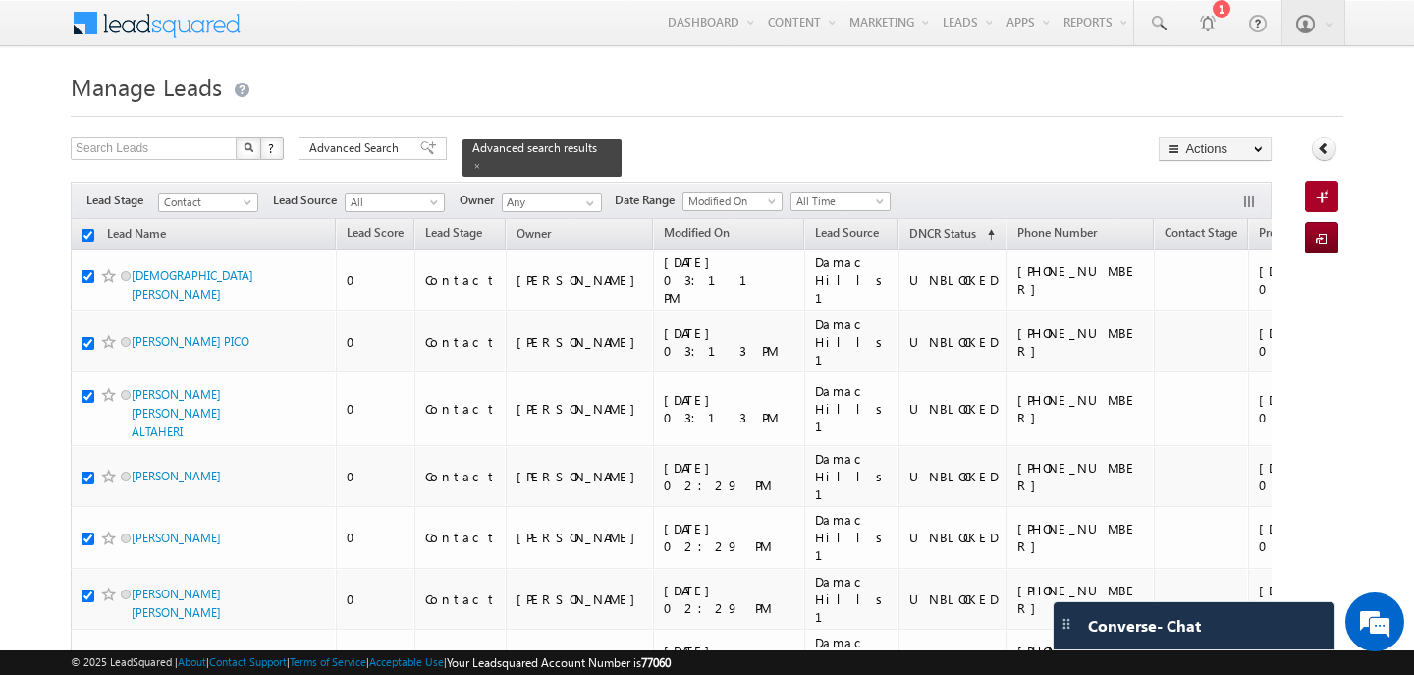
checkbox input "true"
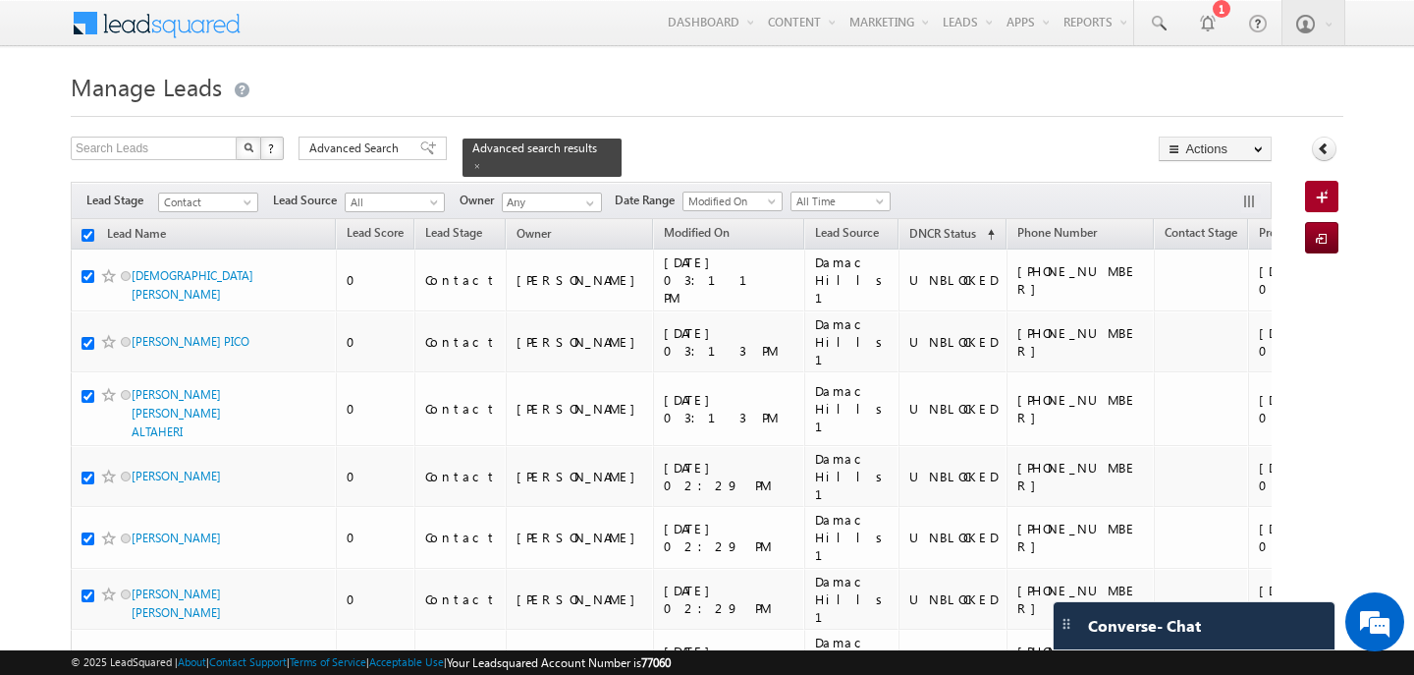
checkbox input "true"
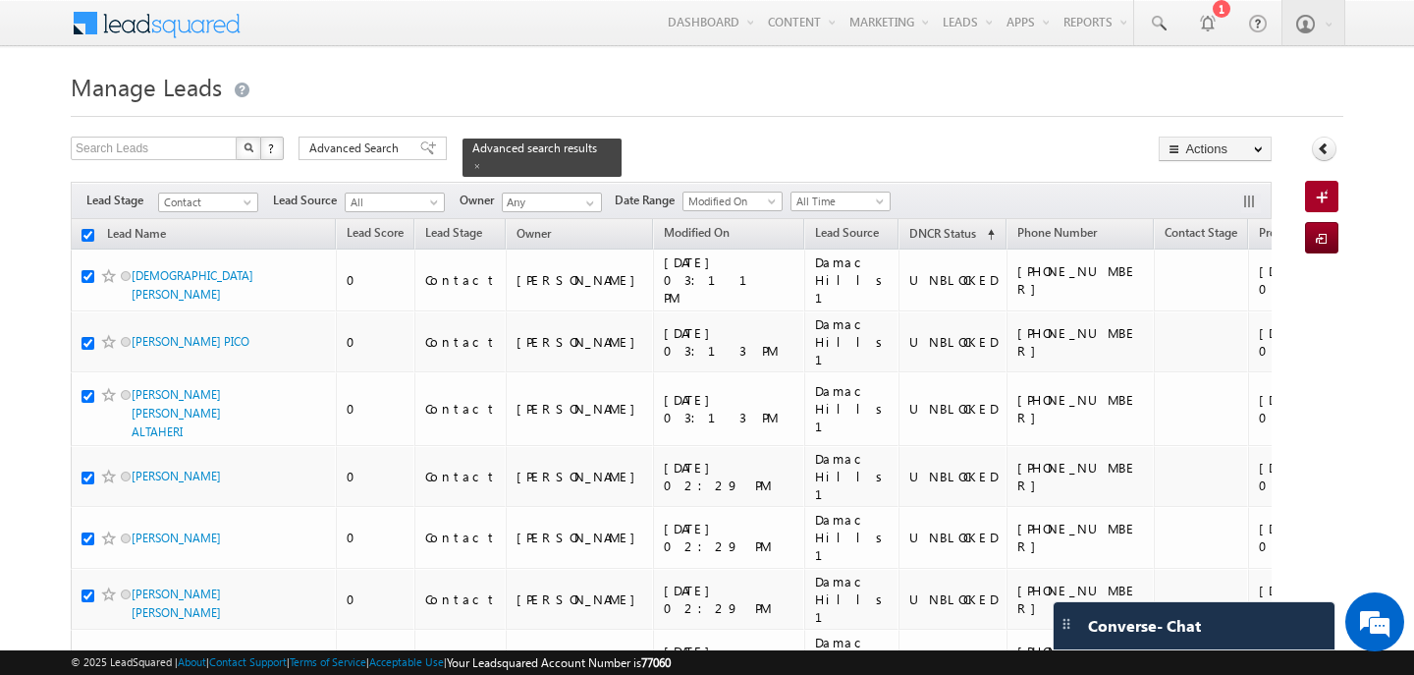
checkbox input "true"
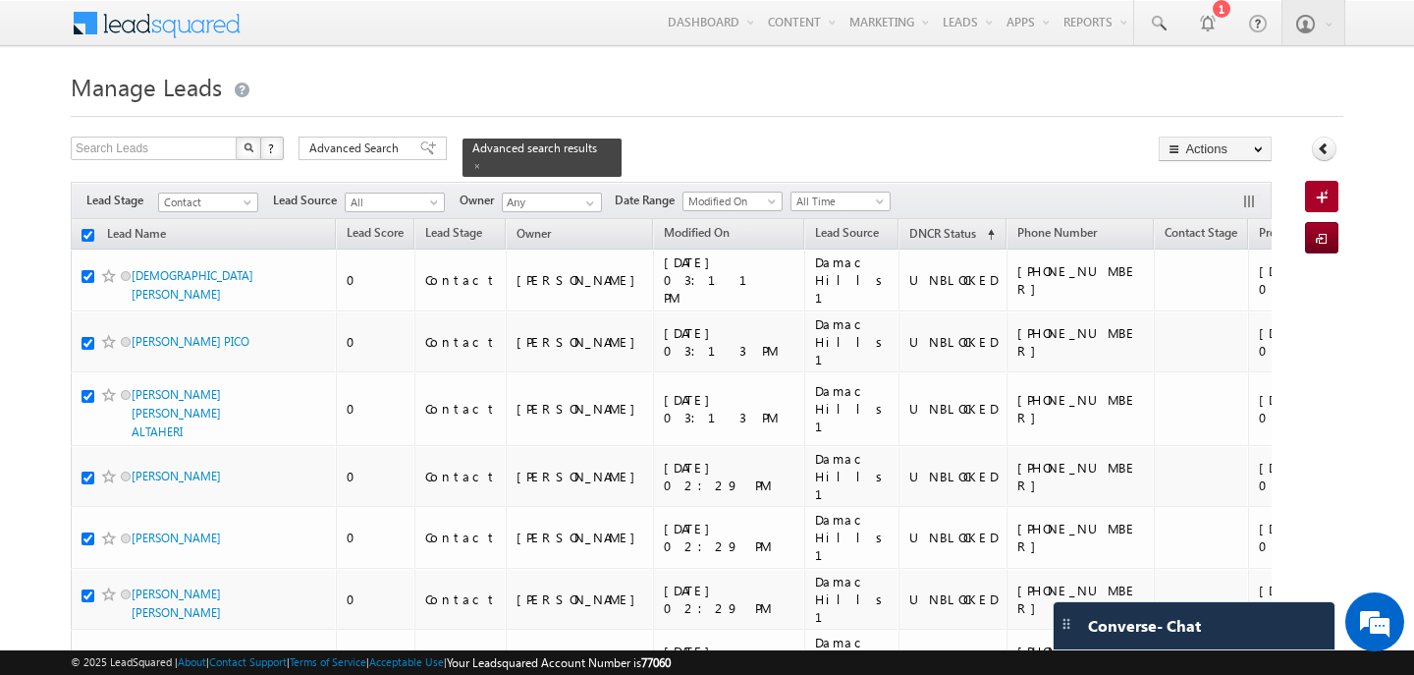
checkbox input "true"
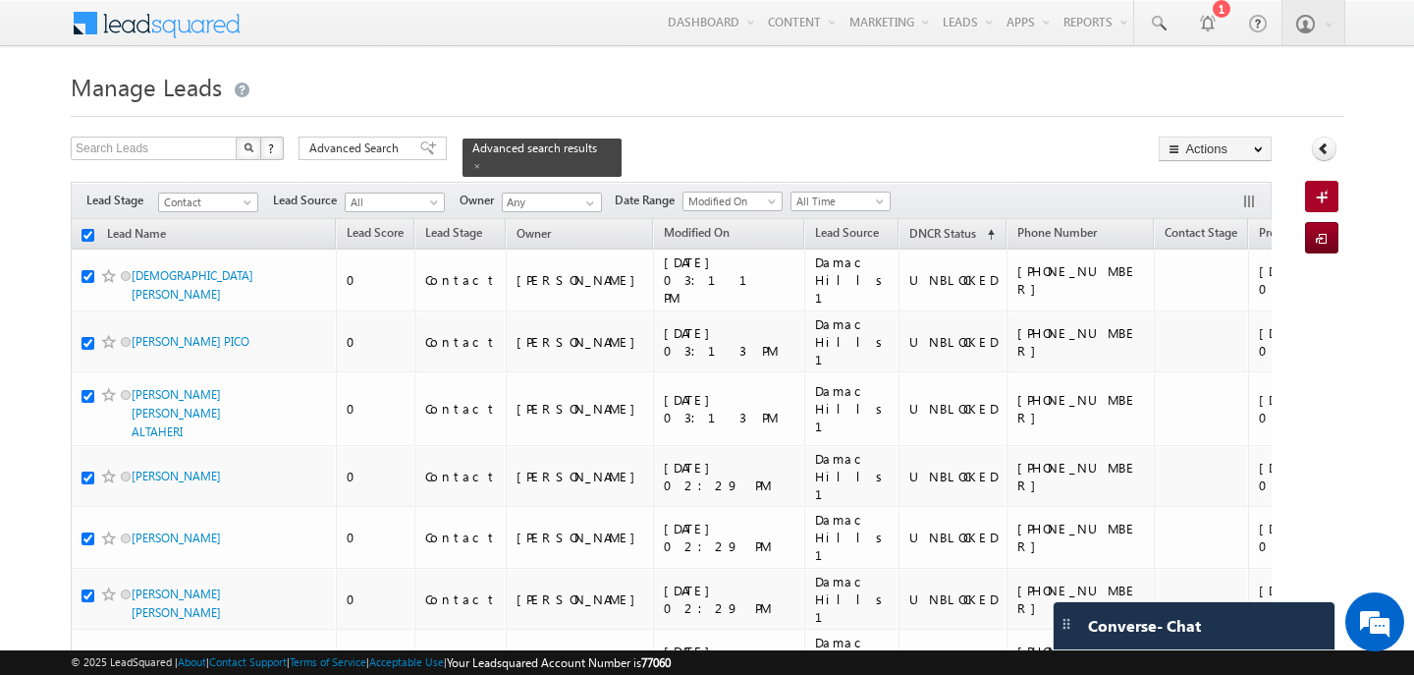
checkbox input "true"
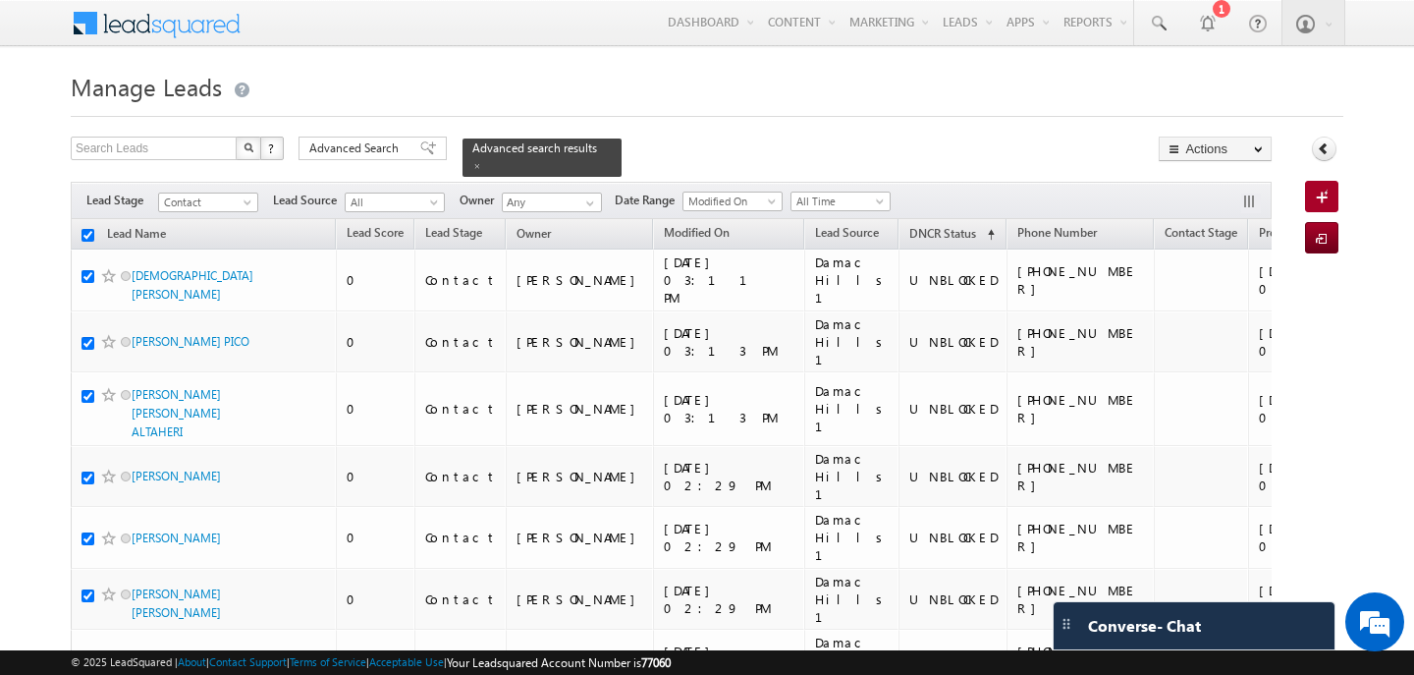
checkbox input "true"
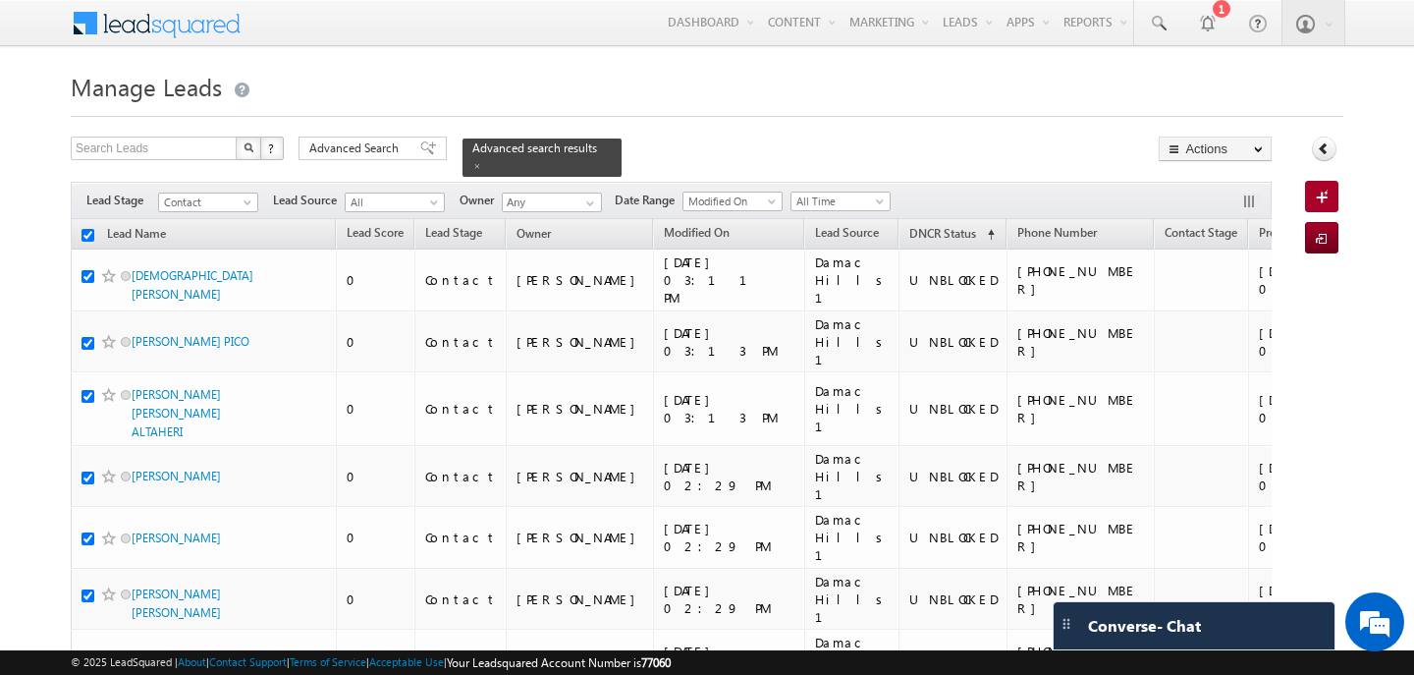
checkbox input "true"
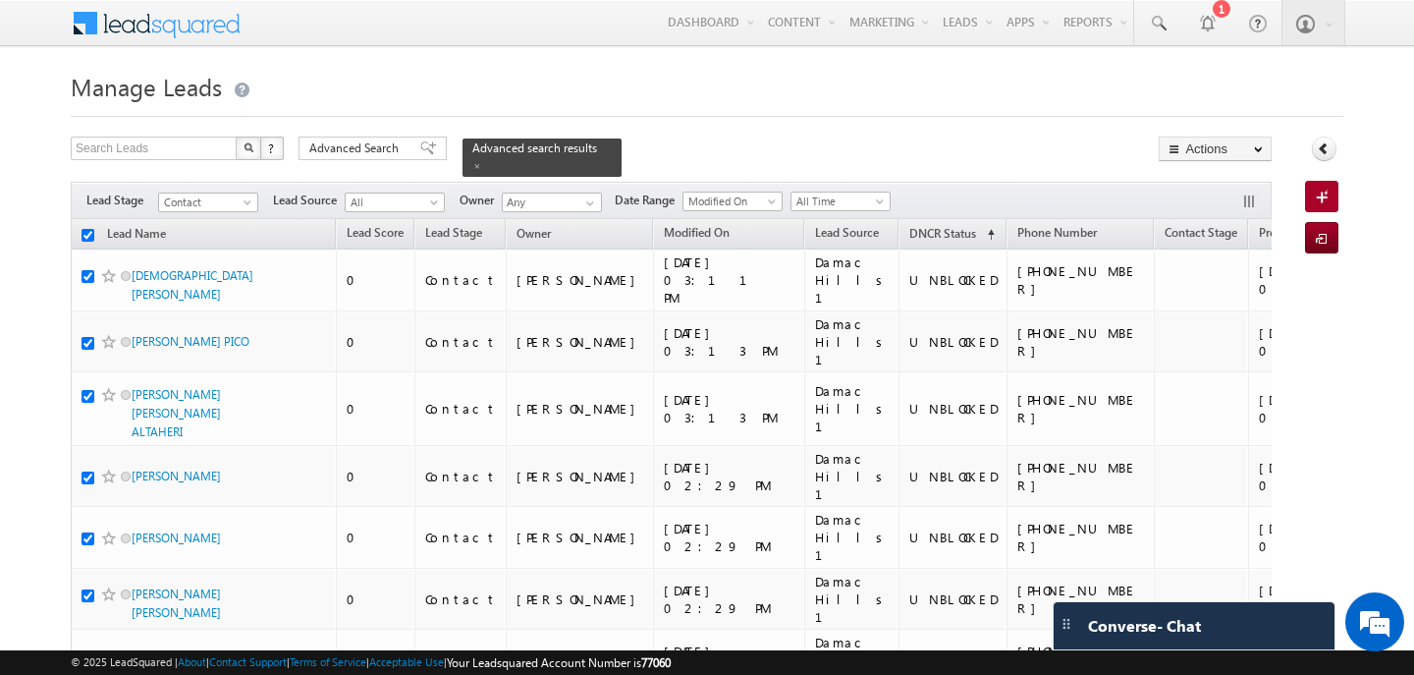
checkbox input "true"
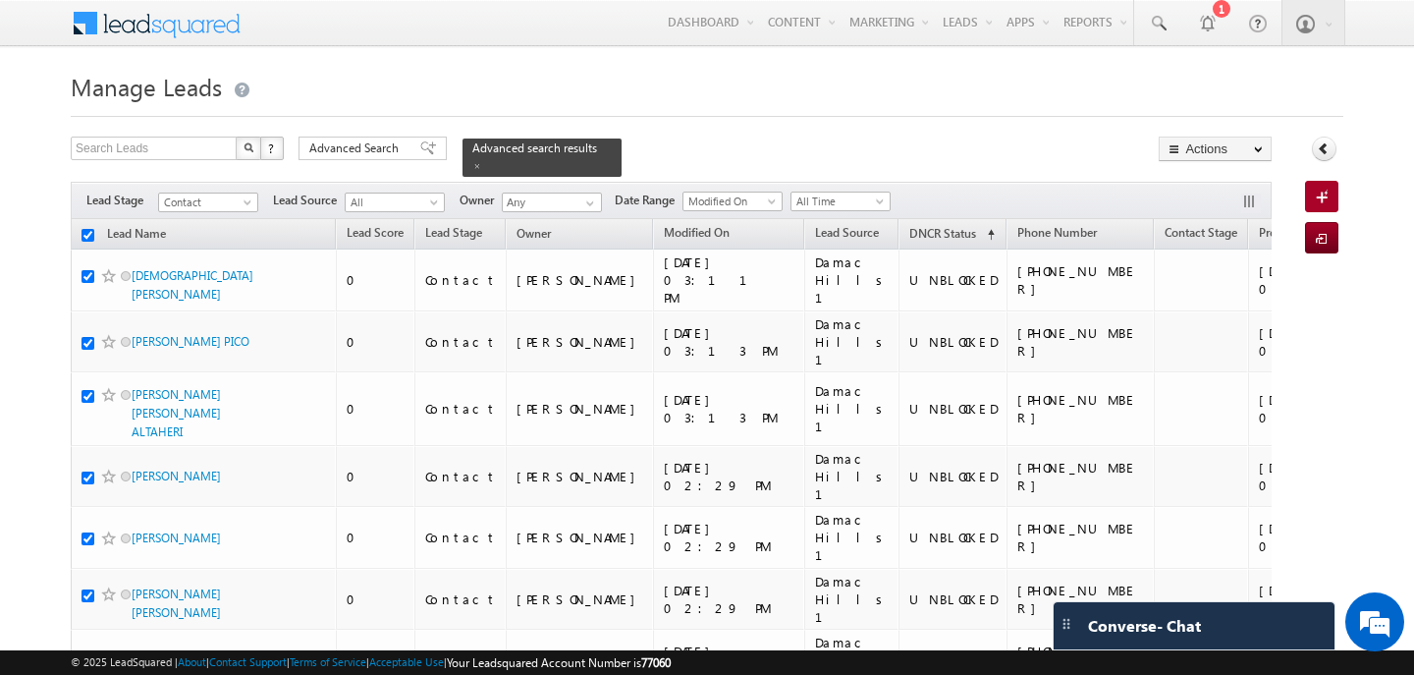
checkbox input "true"
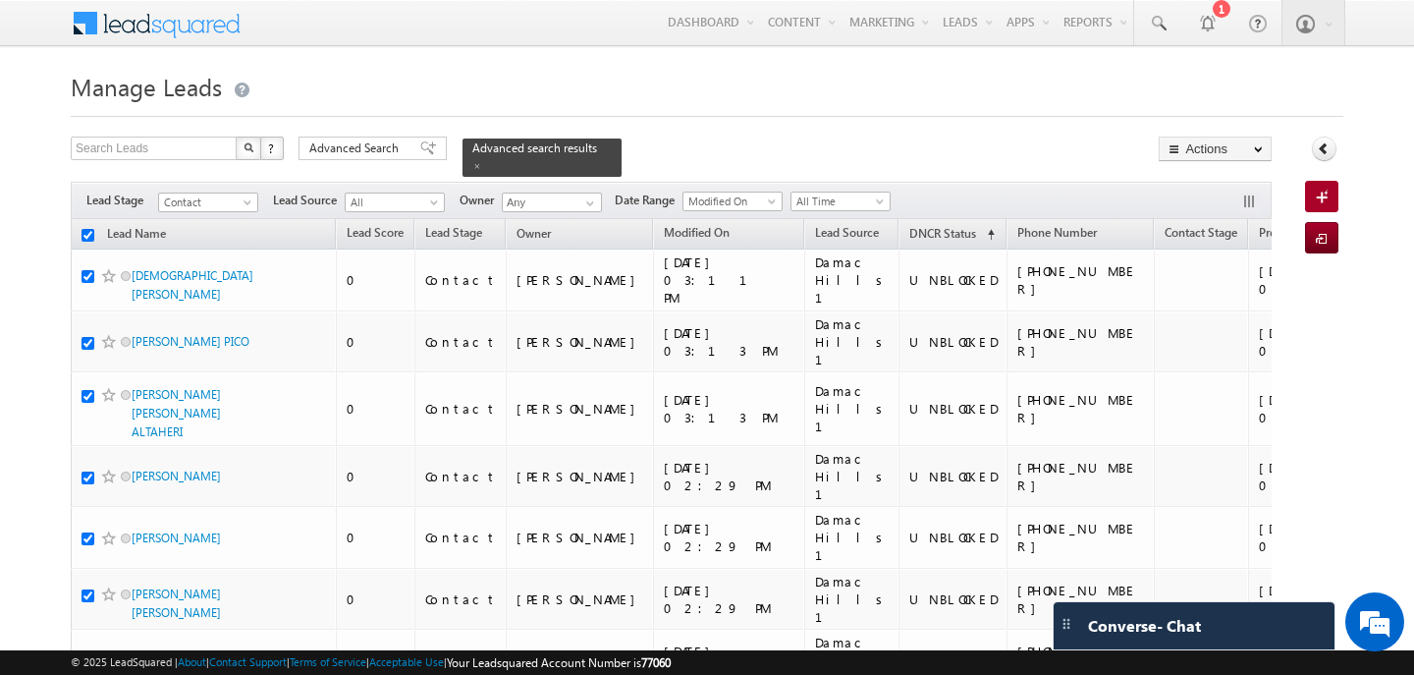
checkbox input "true"
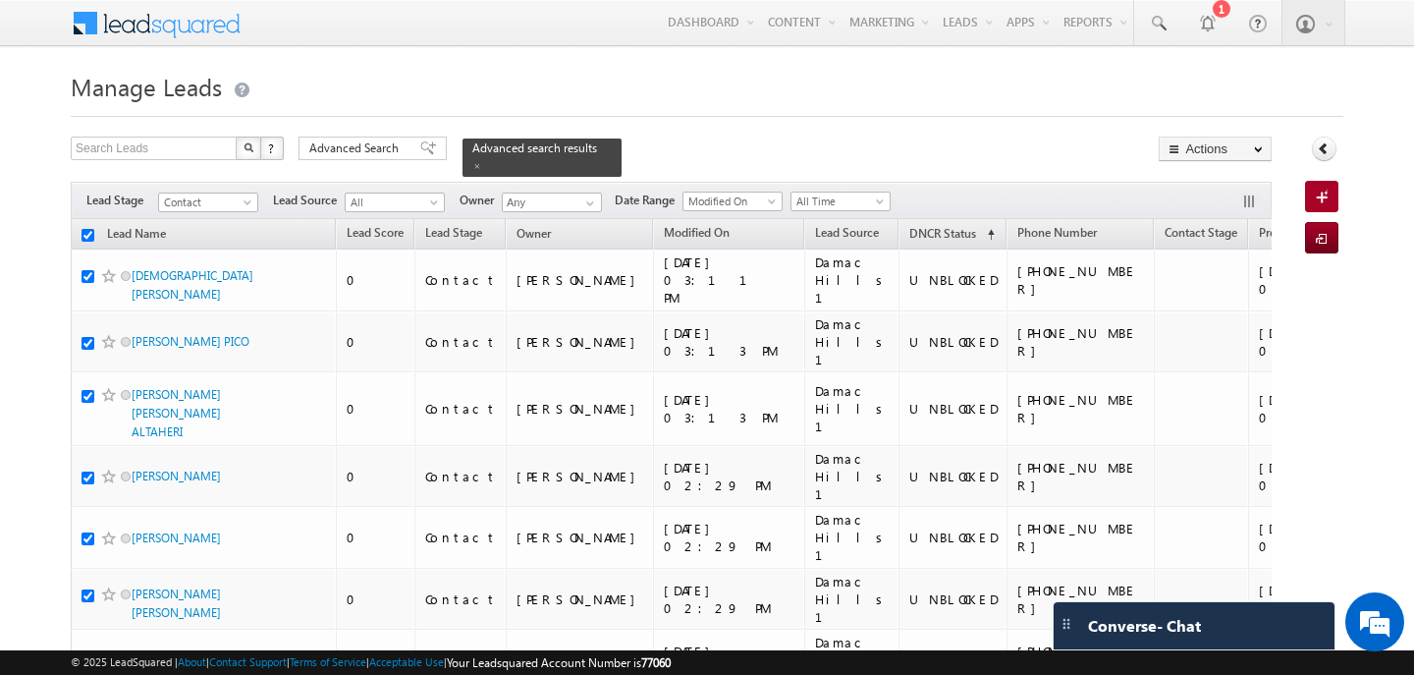
checkbox input "true"
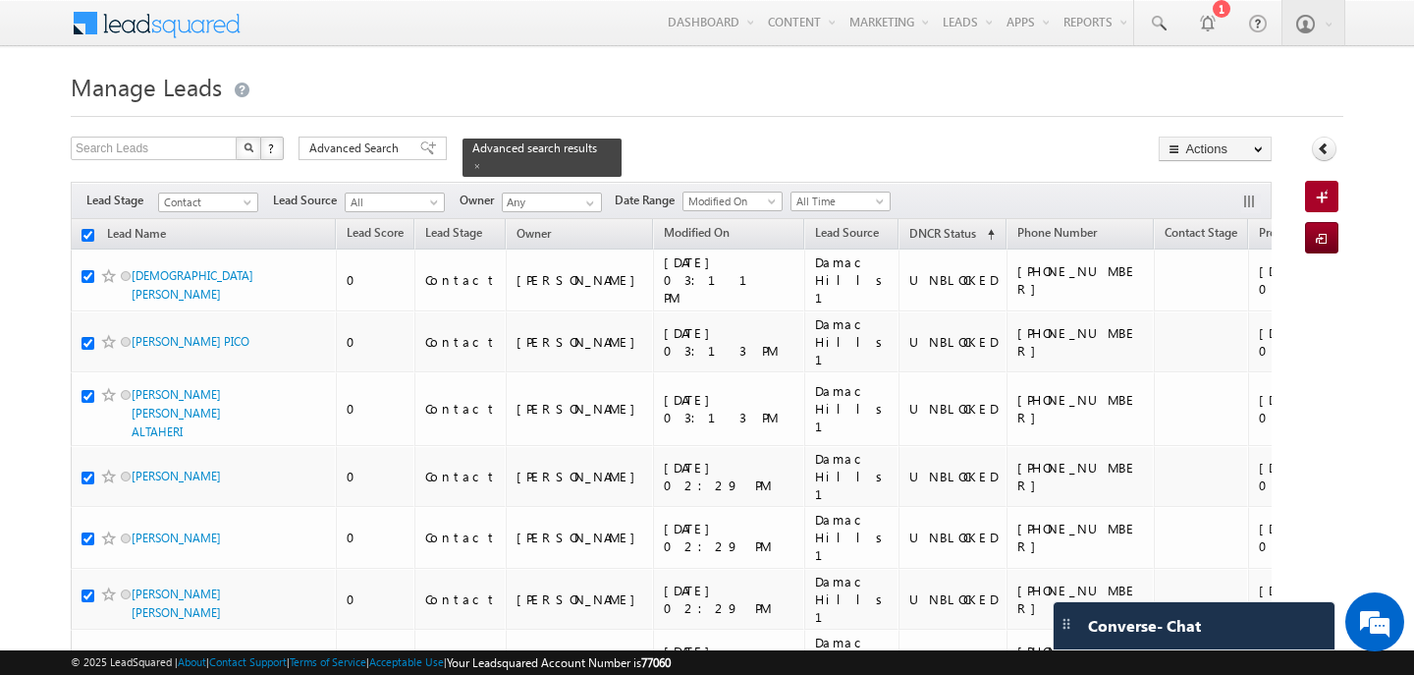
checkbox input "true"
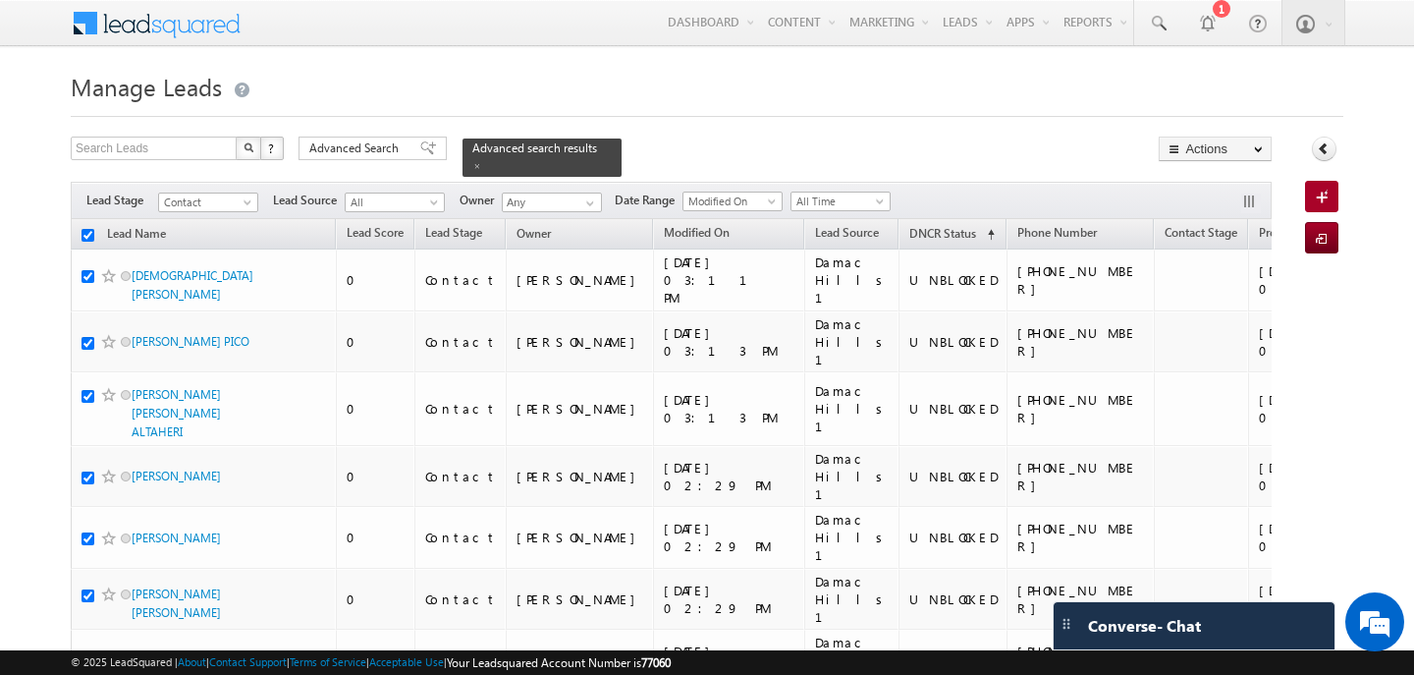
checkbox input "true"
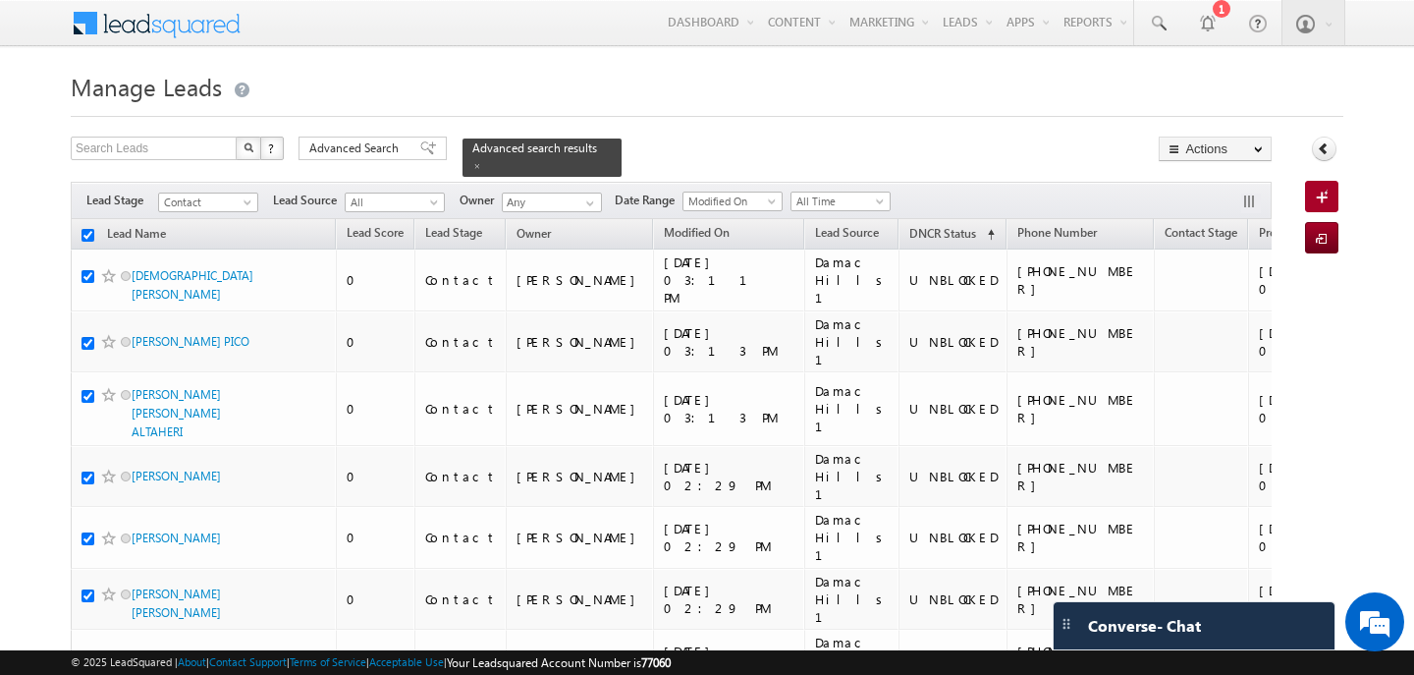
checkbox input "true"
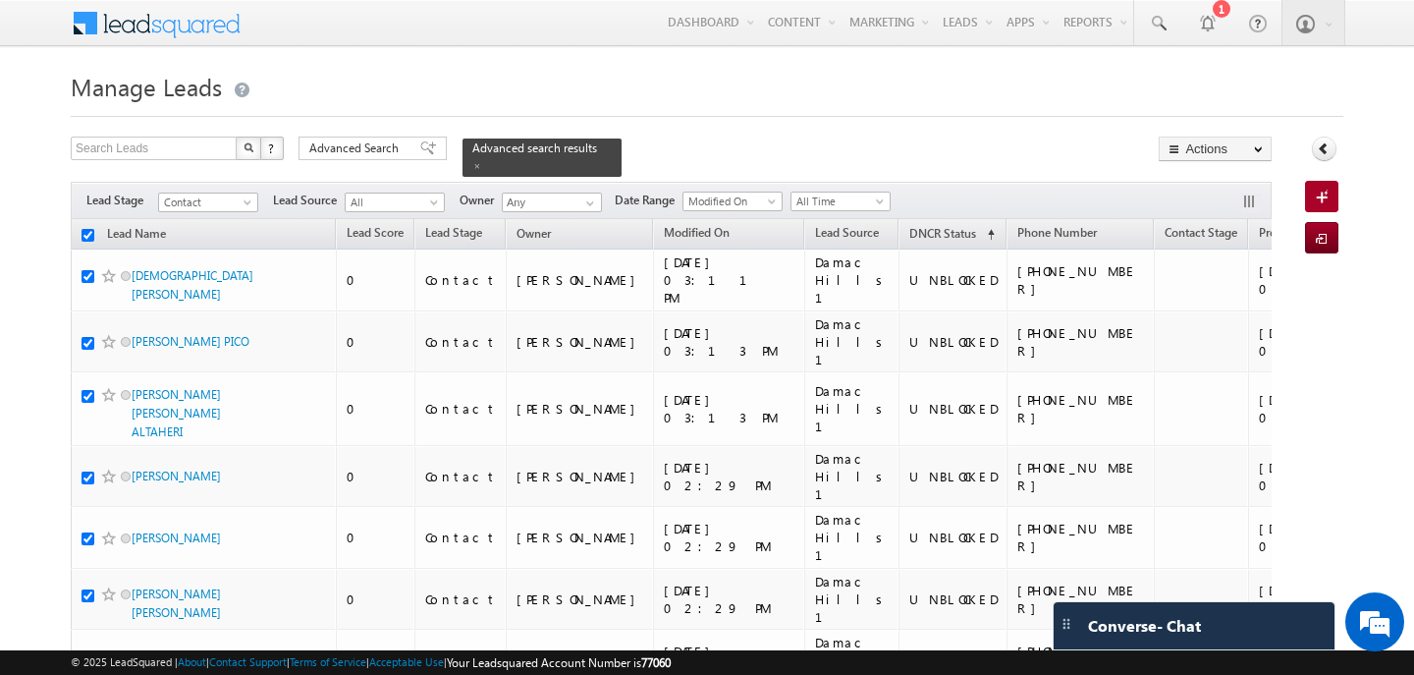
checkbox input "true"
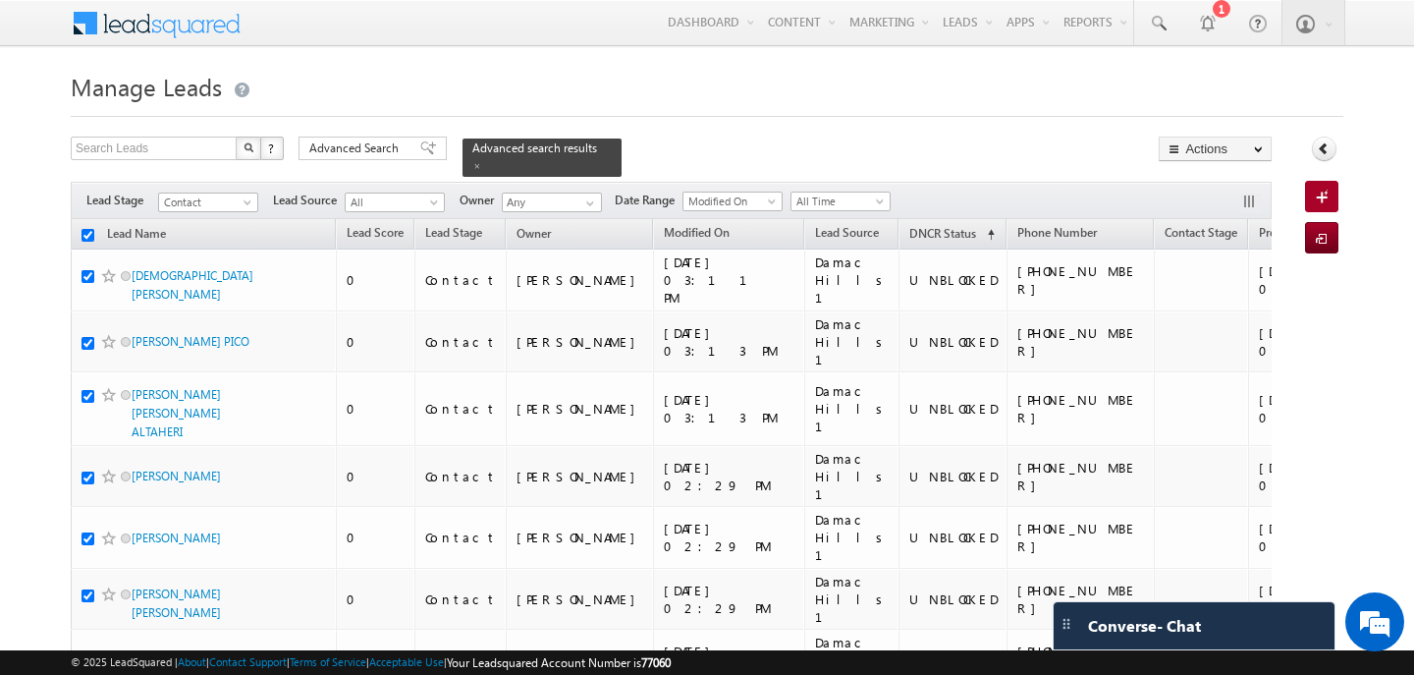
checkbox input "true"
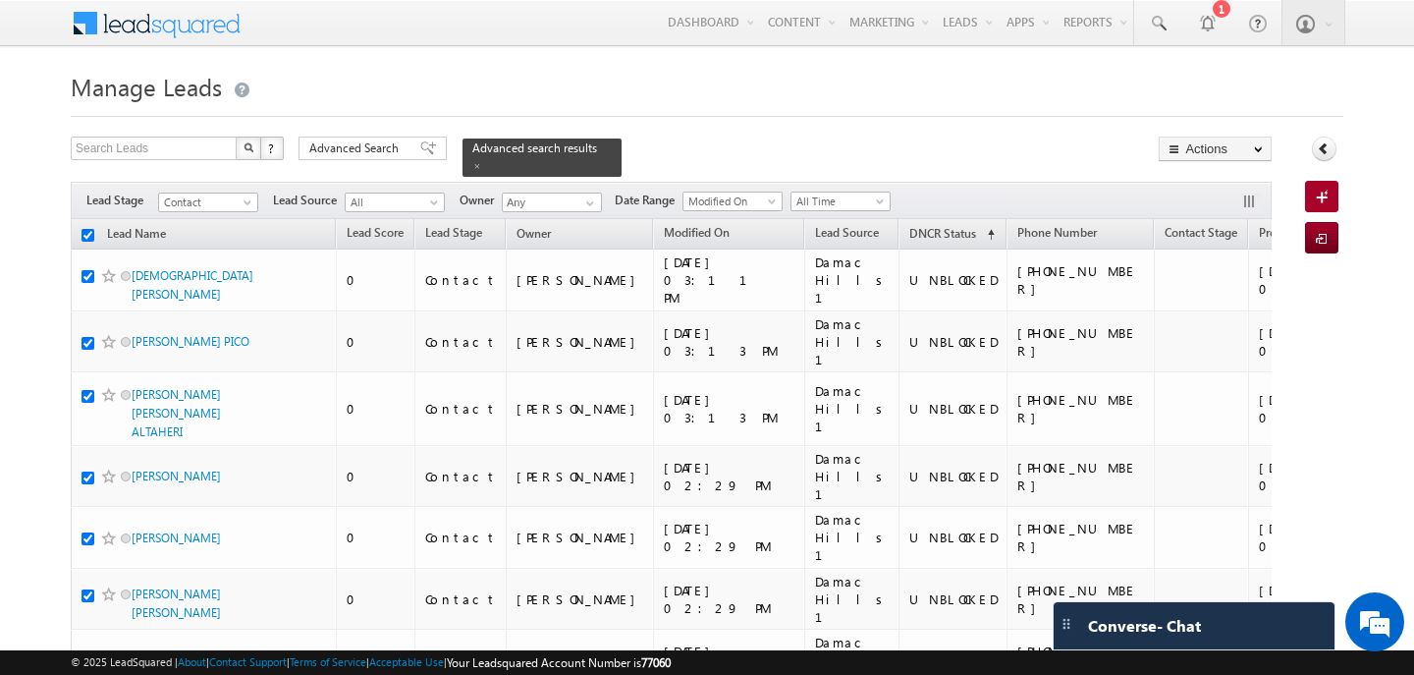
checkbox input "true"
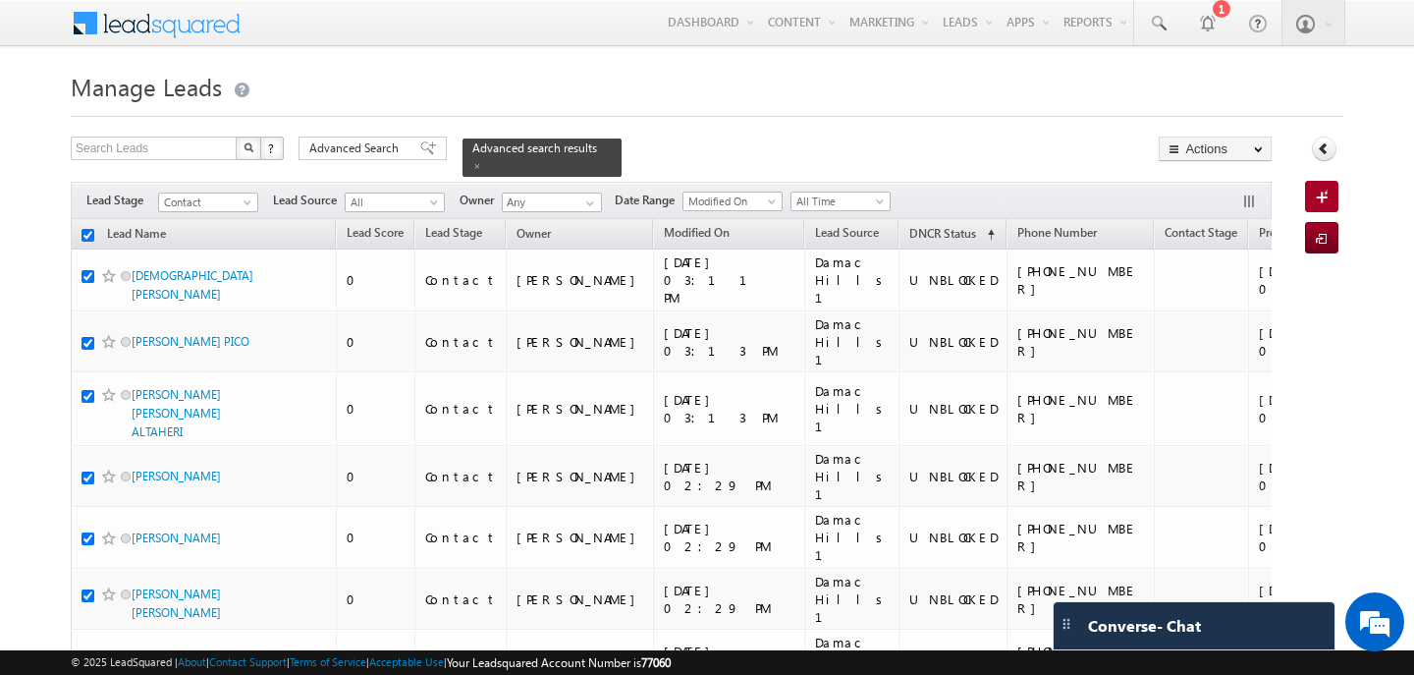
checkbox input "true"
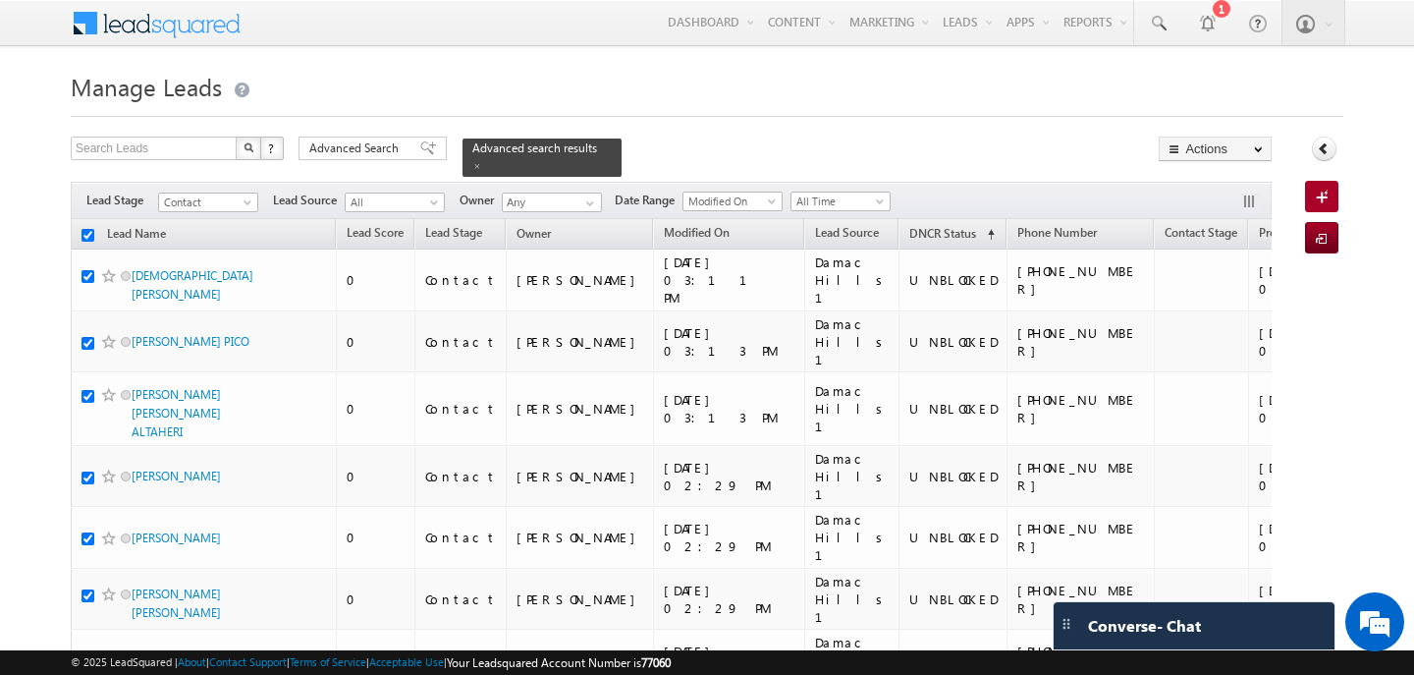
checkbox input "true"
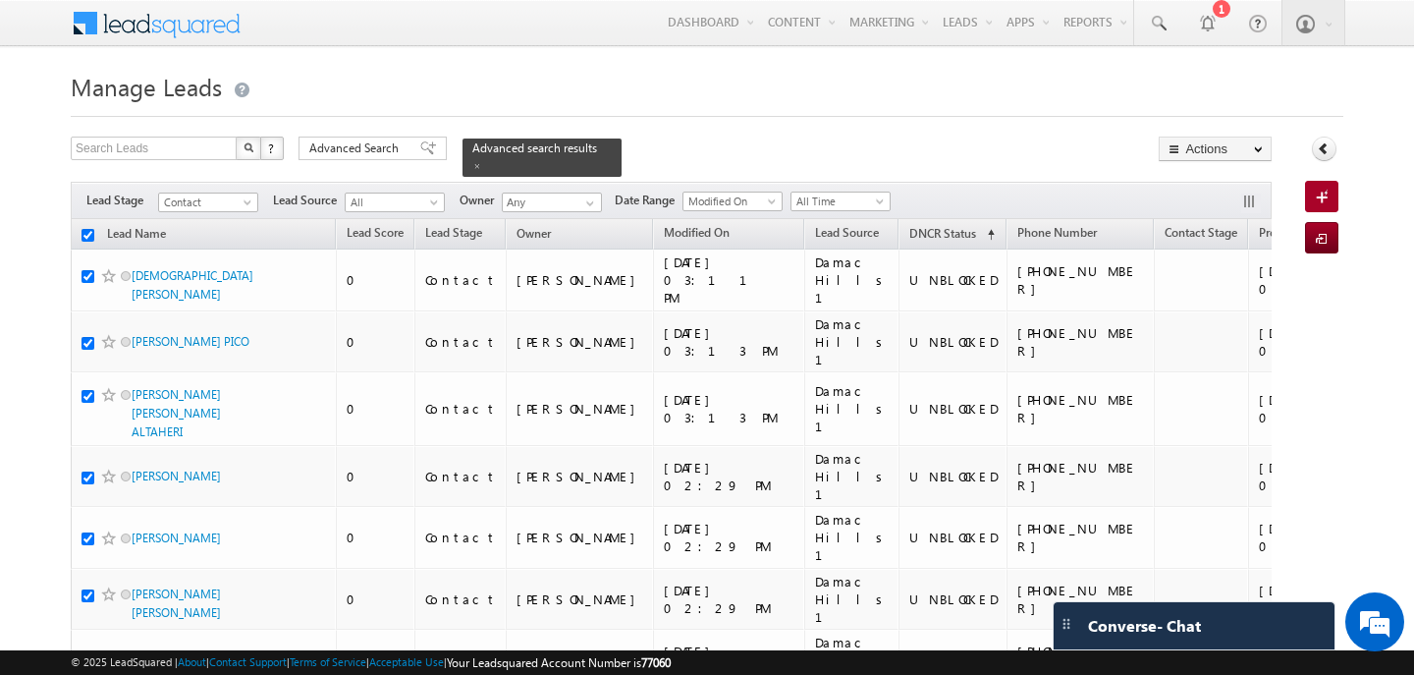
checkbox input "true"
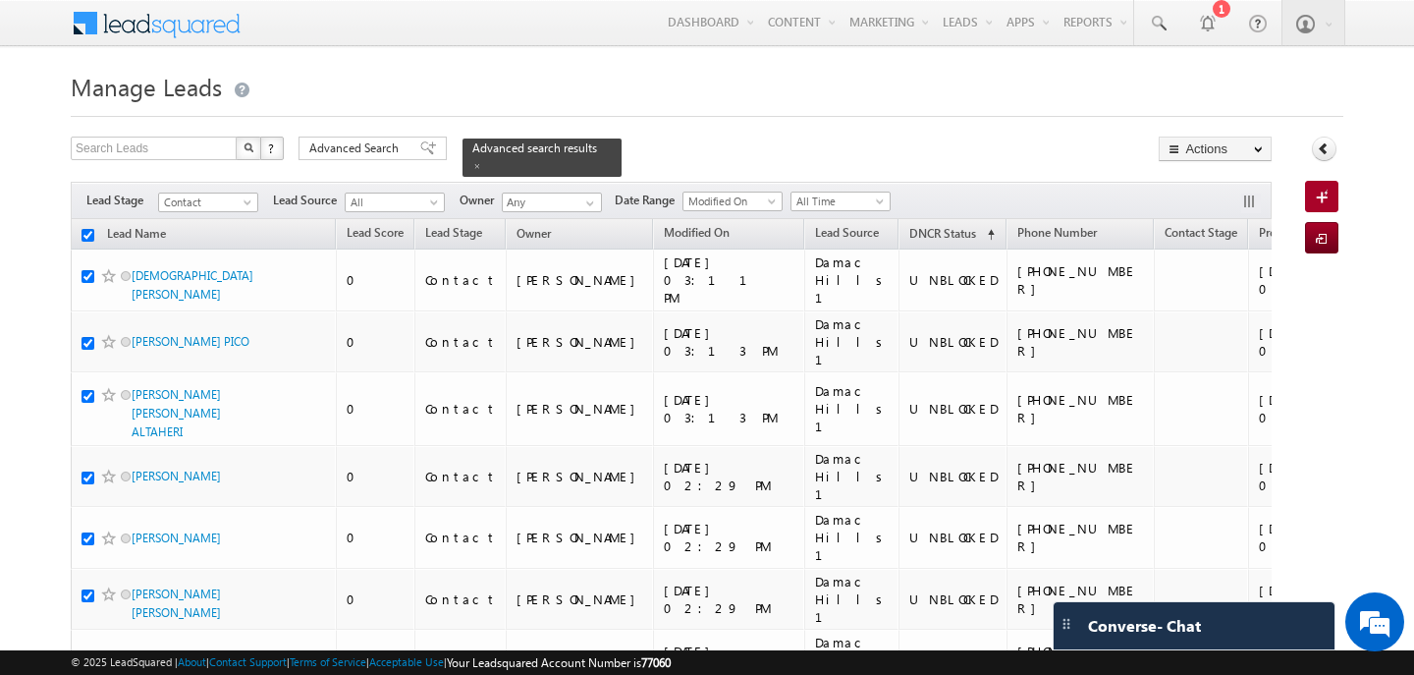
checkbox input "true"
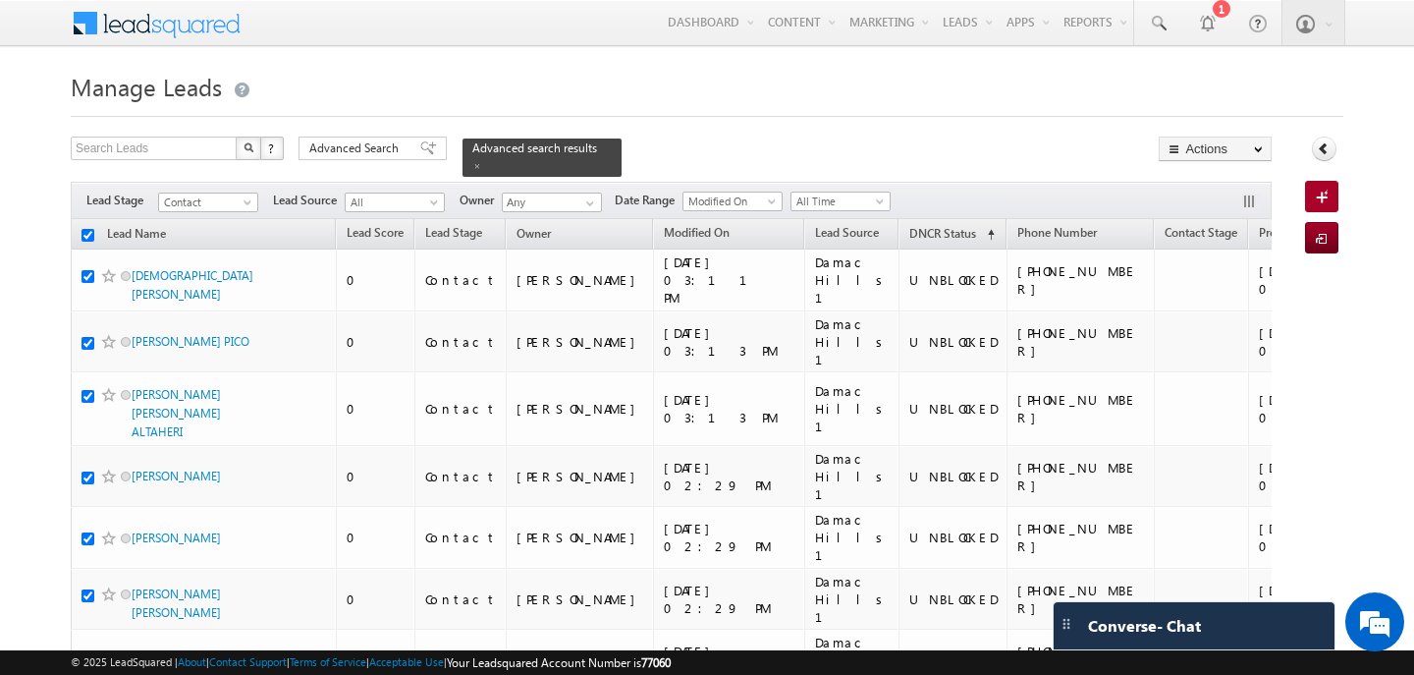
checkbox input "true"
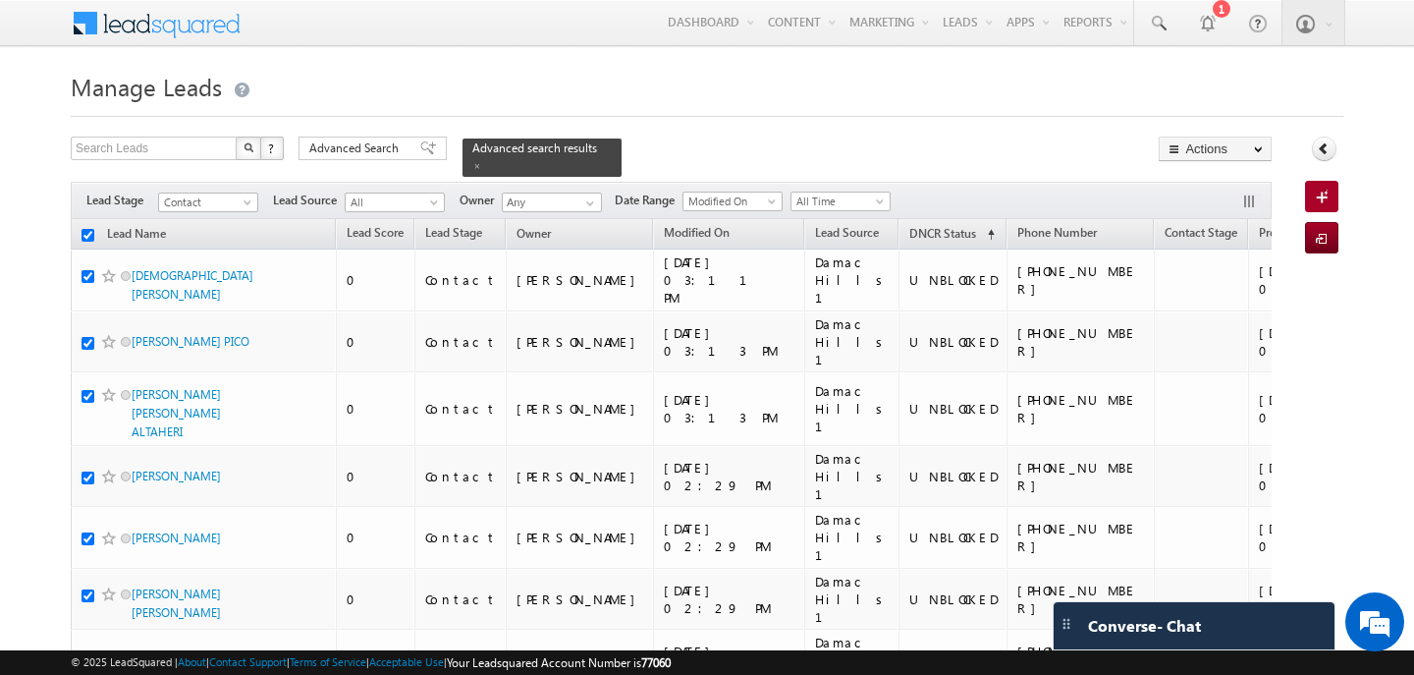
checkbox input "true"
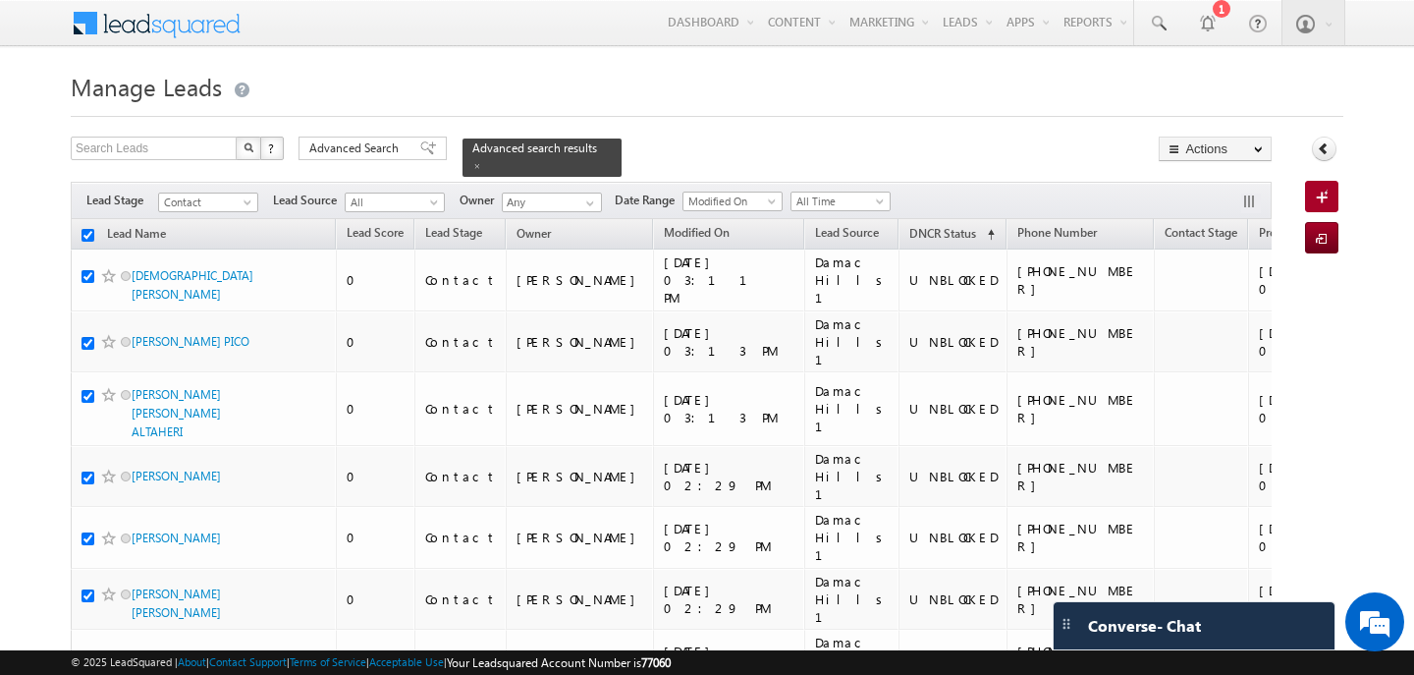
checkbox input "true"
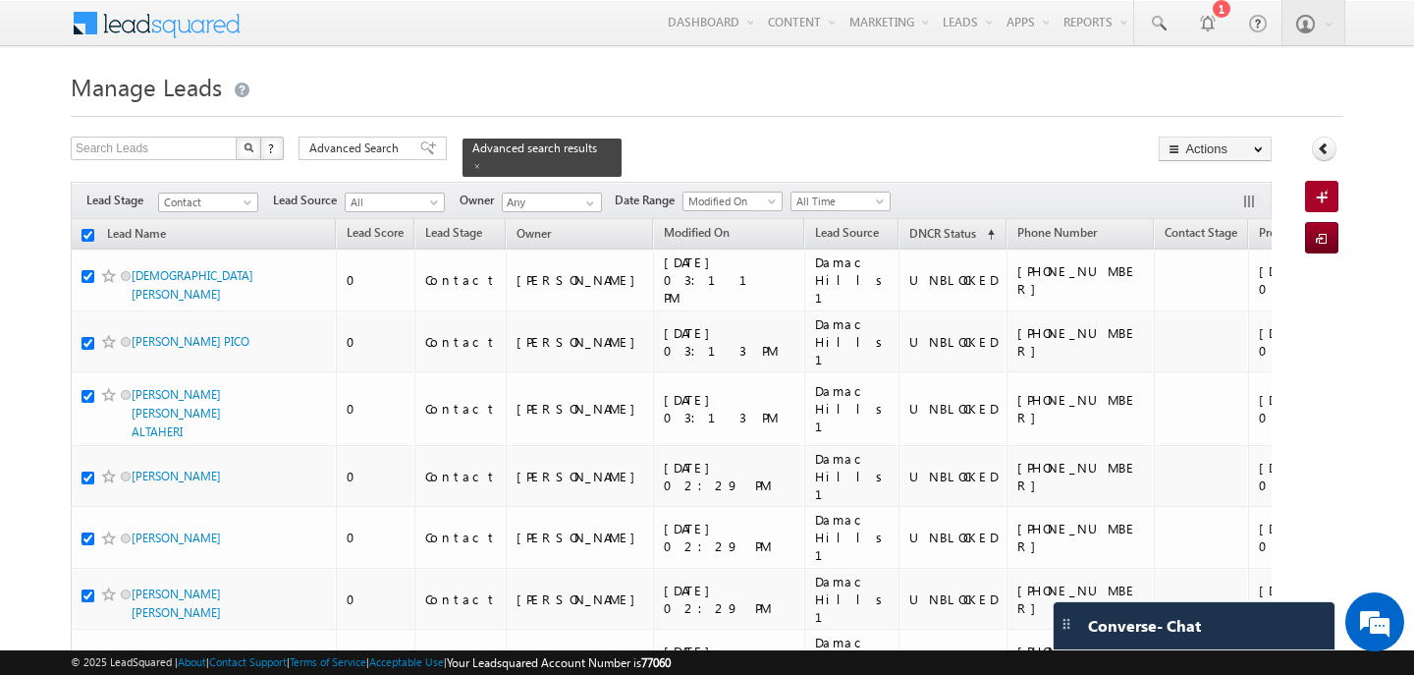
checkbox input "true"
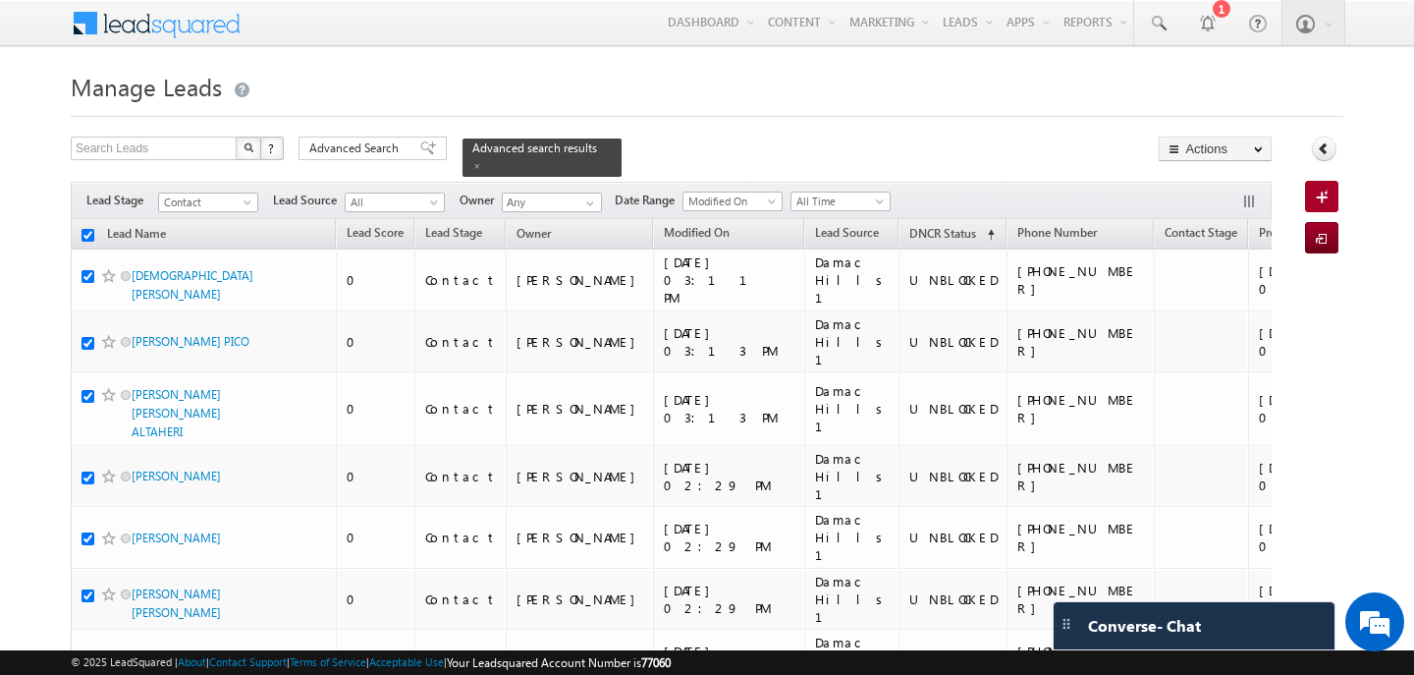
checkbox input "true"
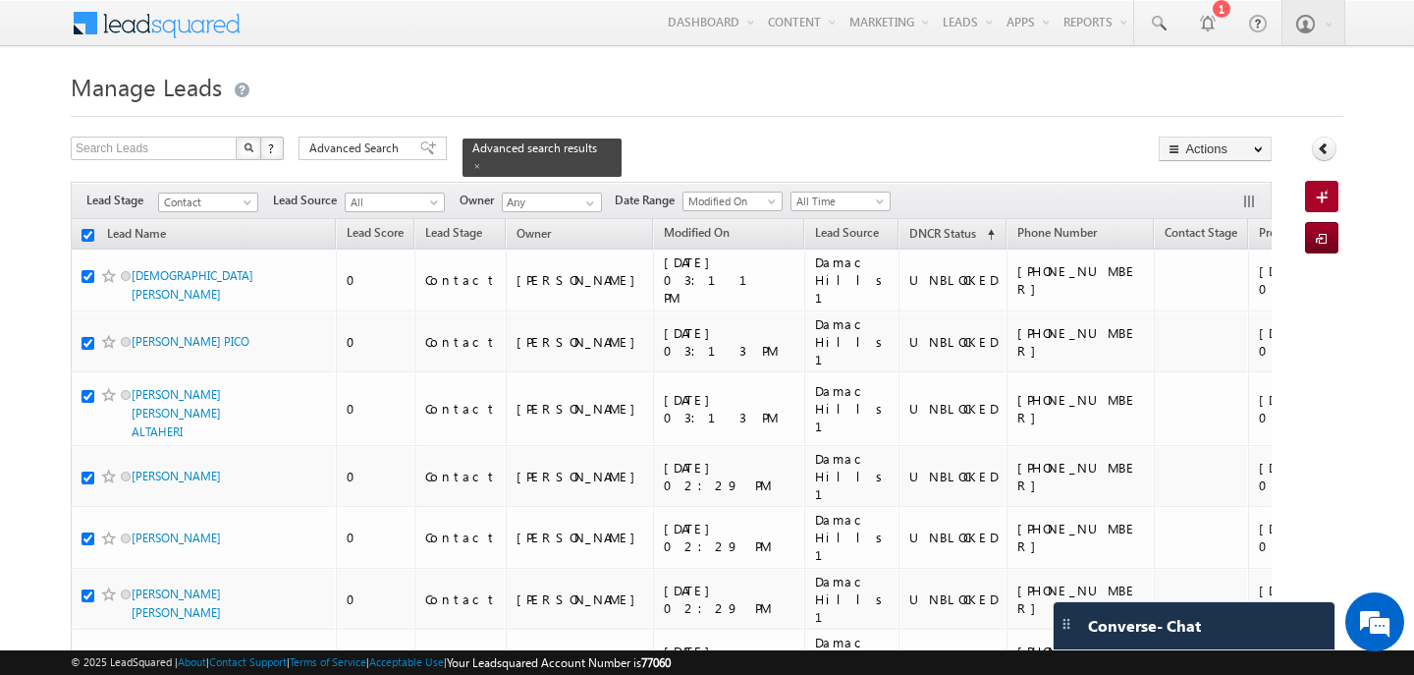
checkbox input "true"
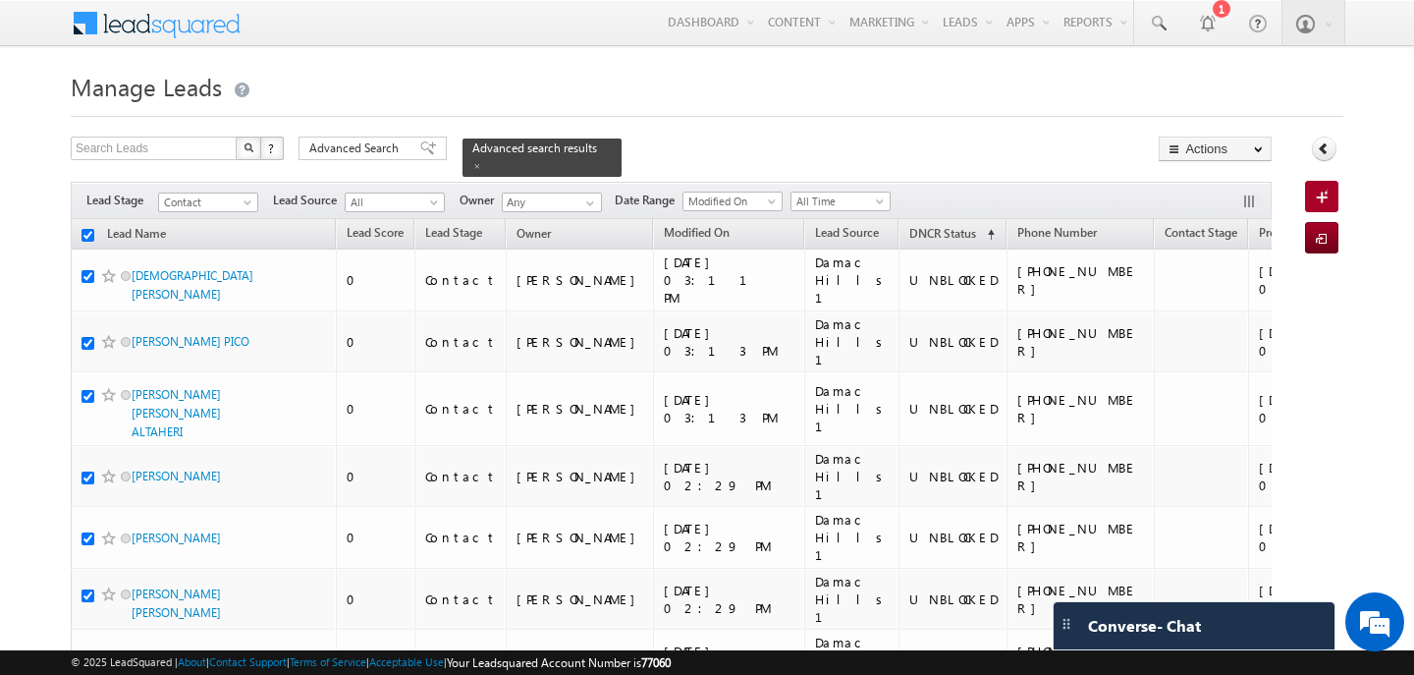
checkbox input "true"
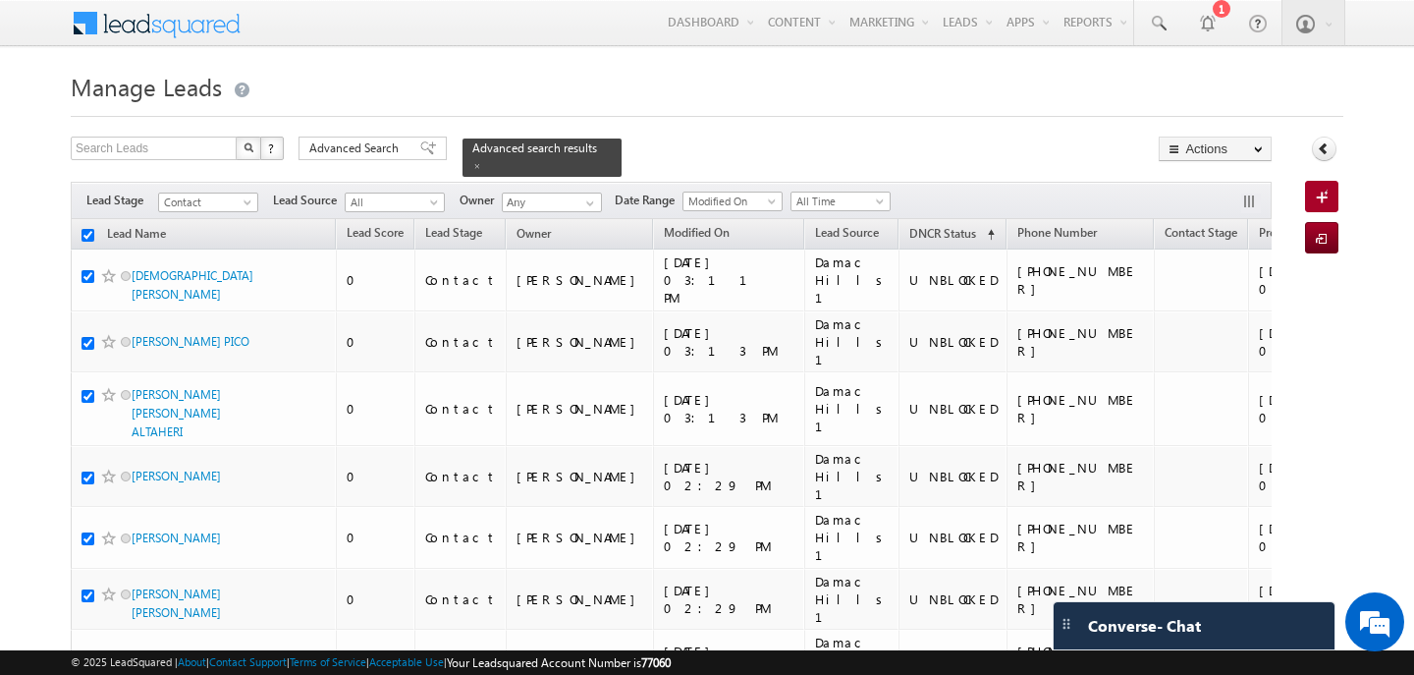
checkbox input "true"
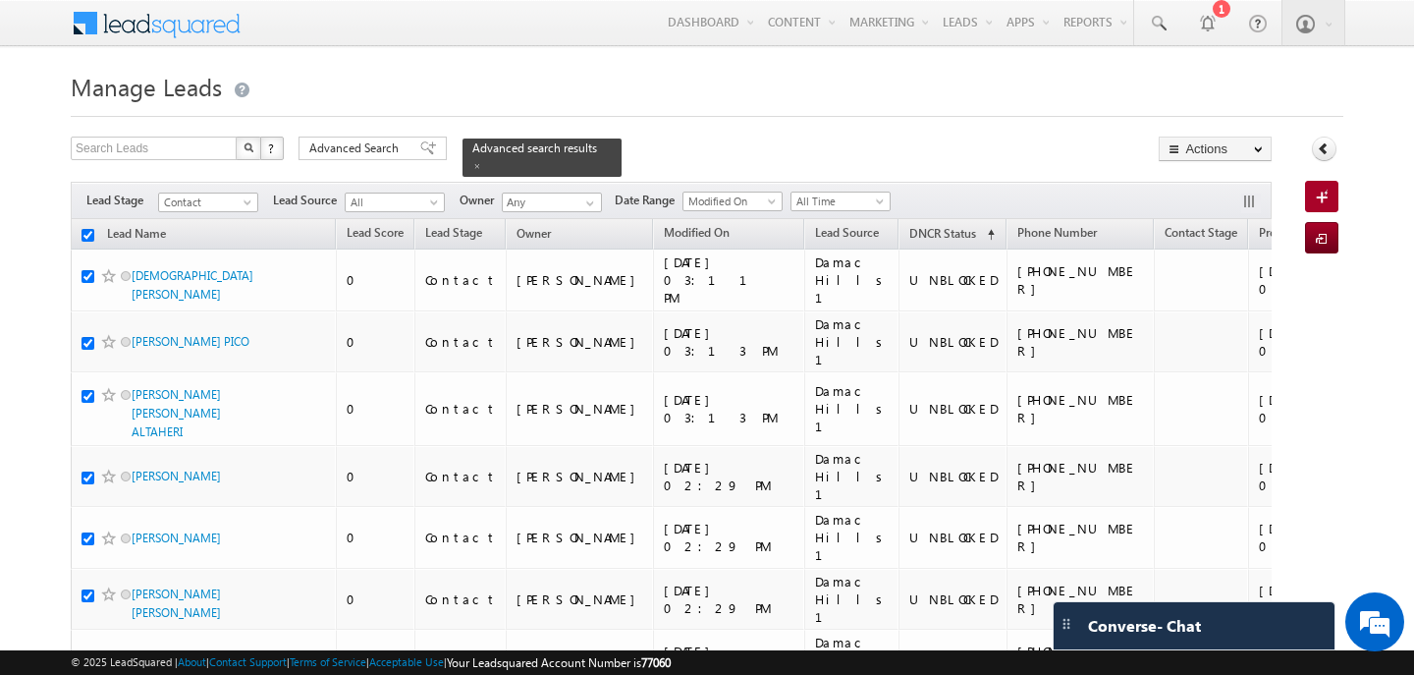
checkbox input "true"
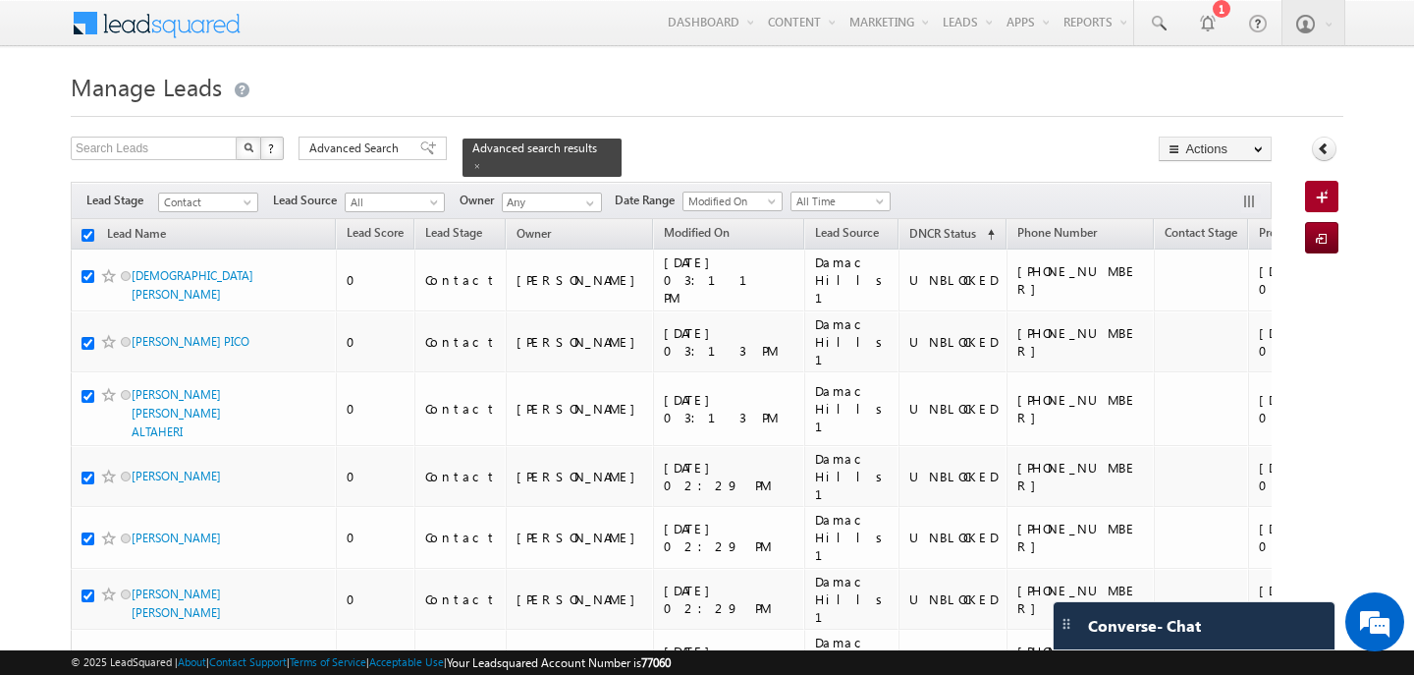
checkbox input "true"
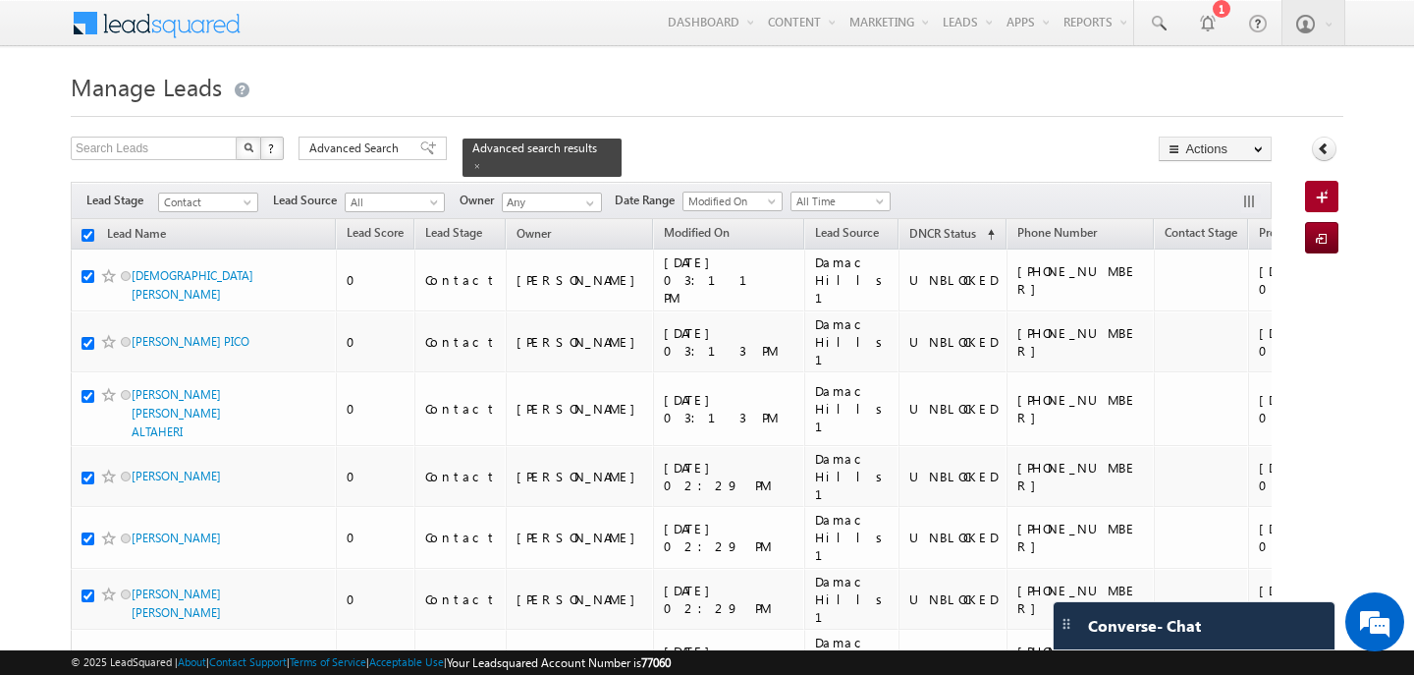
checkbox input "true"
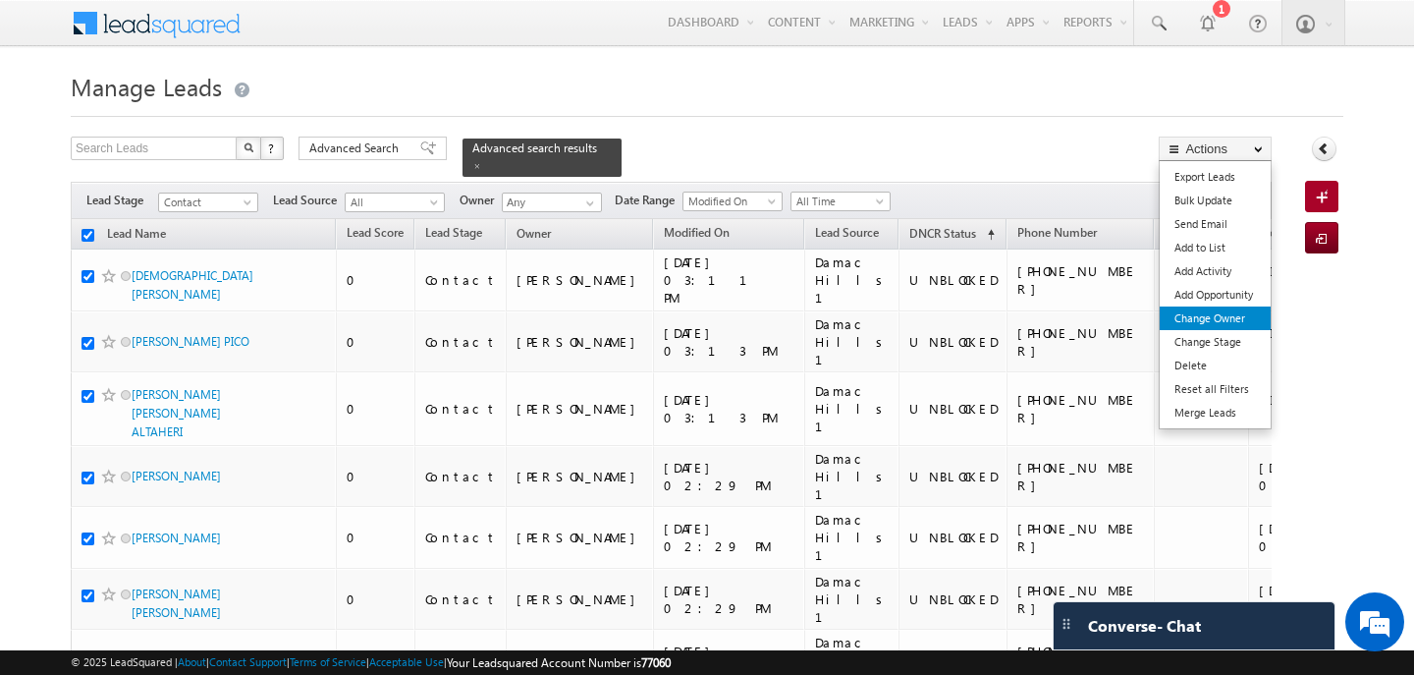
click at [1215, 312] on link "Change Owner" at bounding box center [1215, 318] width 111 height 24
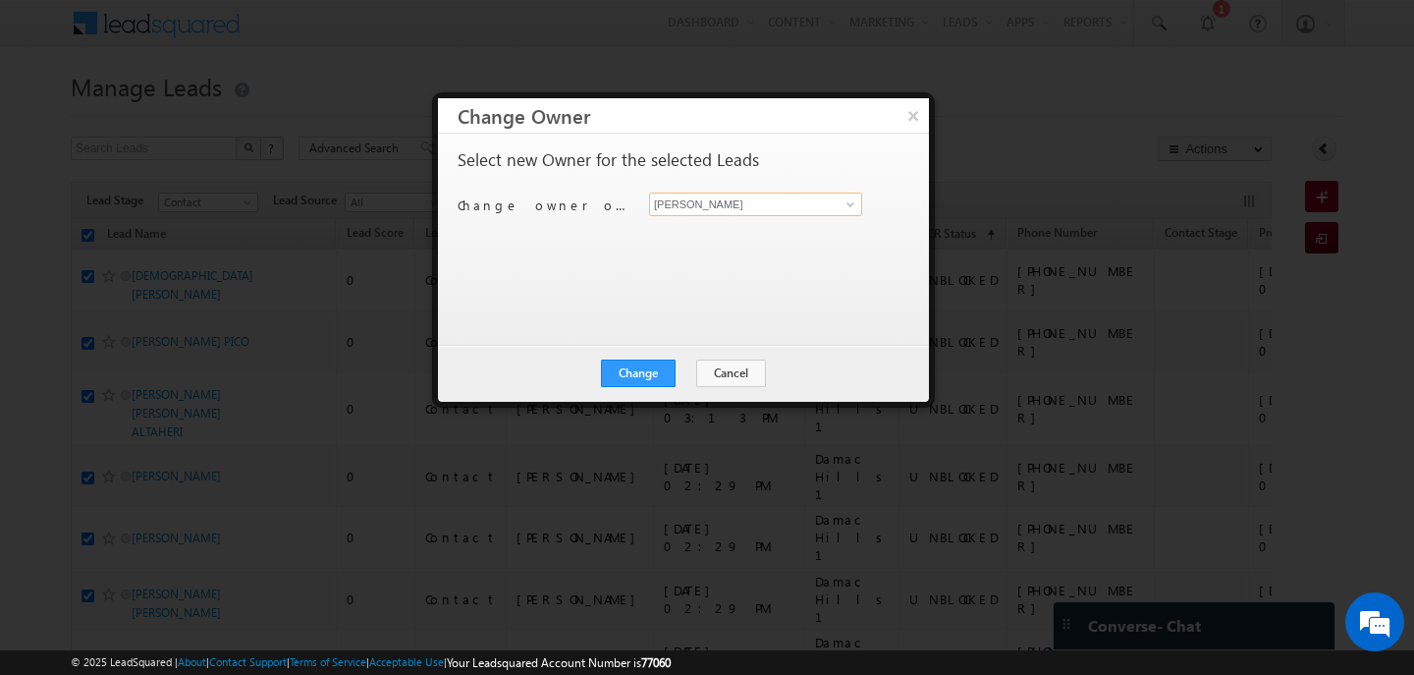
click at [682, 206] on input "[PERSON_NAME]" at bounding box center [755, 205] width 213 height 24
click at [684, 238] on span "anand.pandey@indglobal.ae" at bounding box center [745, 242] width 177 height 15
click at [648, 380] on button "Change" at bounding box center [638, 373] width 75 height 28
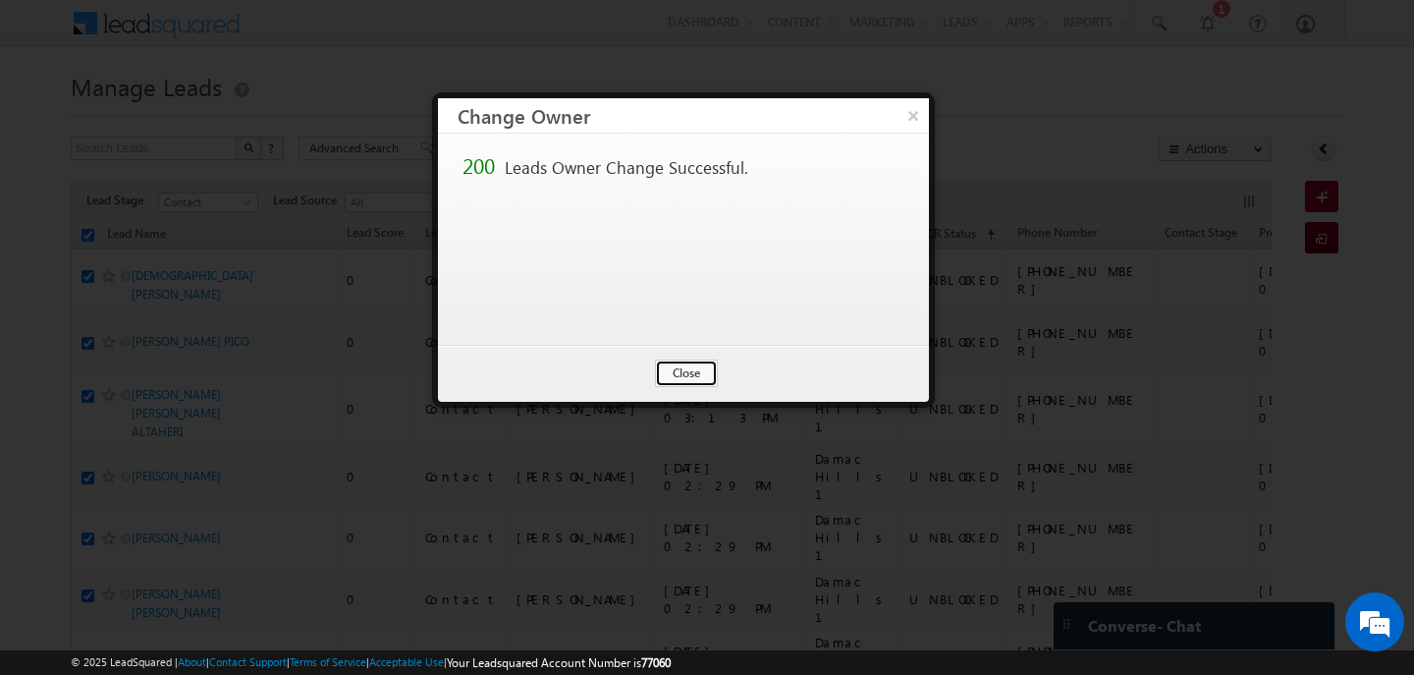
click at [669, 381] on button "Close" at bounding box center [686, 373] width 63 height 28
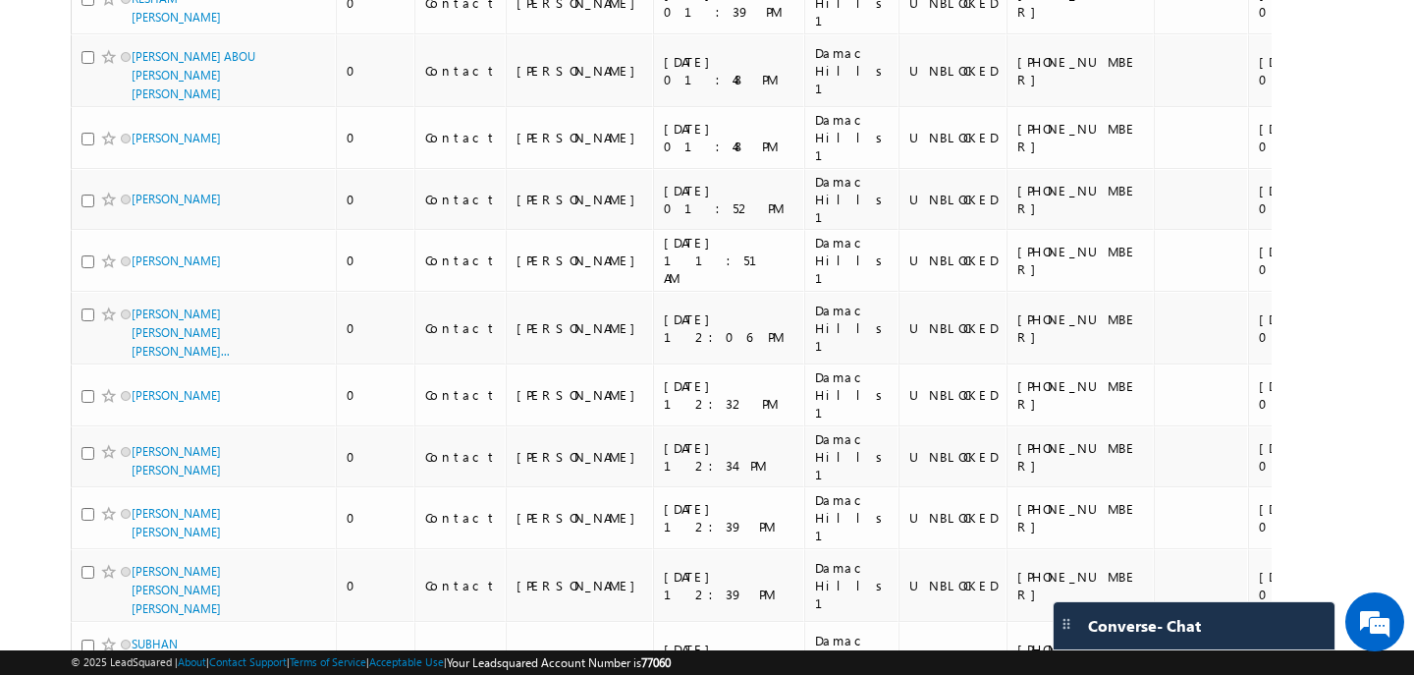
scroll to position [11533, 0]
